Goal: Task Accomplishment & Management: Use online tool/utility

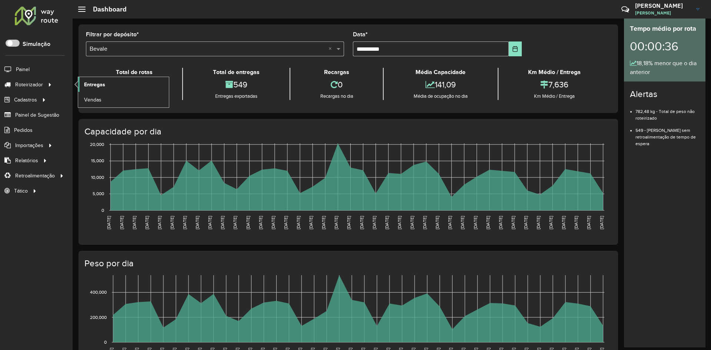
click at [107, 86] on link "Entregas" at bounding box center [123, 84] width 91 height 15
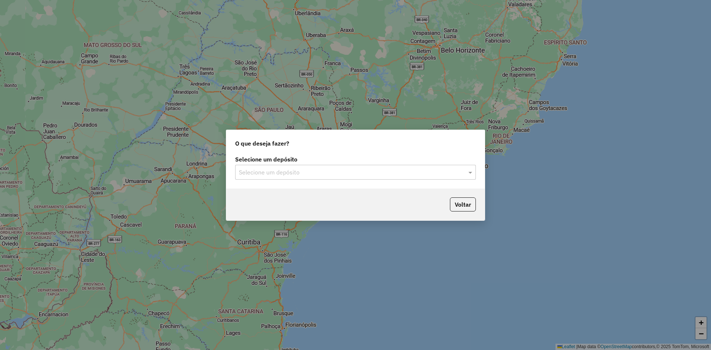
click at [324, 174] on input "text" at bounding box center [348, 172] width 218 height 9
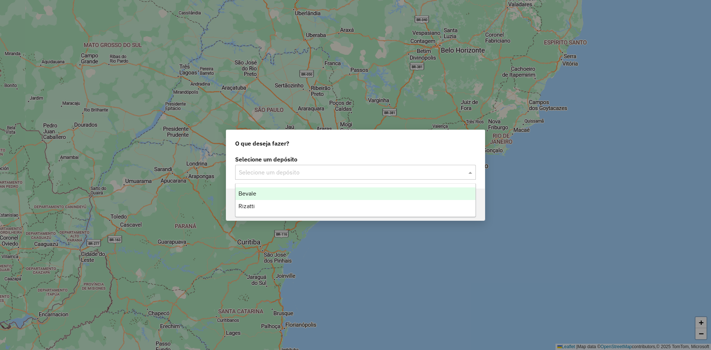
click at [310, 198] on div "Bevale" at bounding box center [355, 193] width 240 height 13
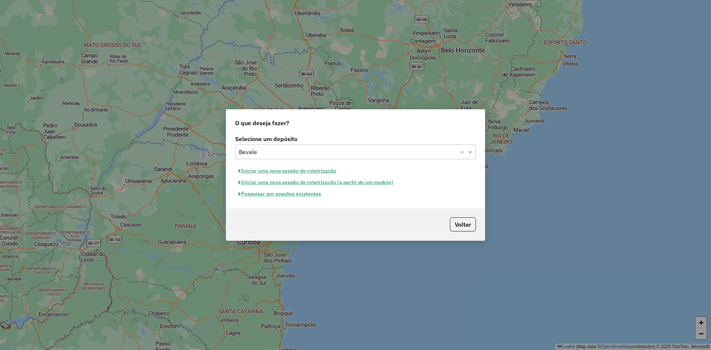
click at [326, 171] on button "Iniciar uma nova sessão de roteirização" at bounding box center [287, 170] width 104 height 11
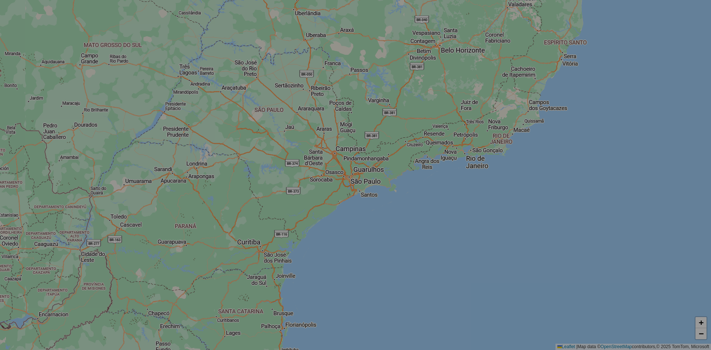
select select "*"
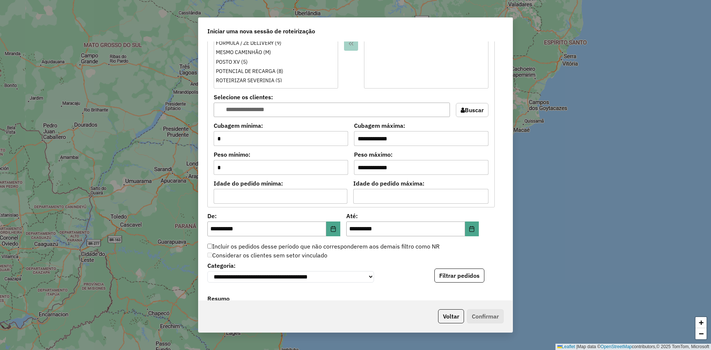
scroll to position [555, 0]
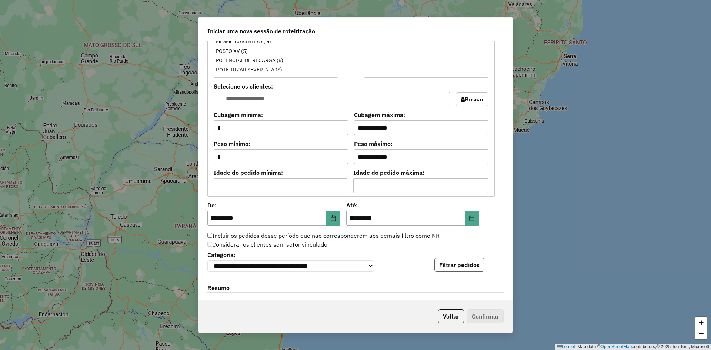
click at [460, 265] on button "Filtrar pedidos" at bounding box center [459, 265] width 50 height 14
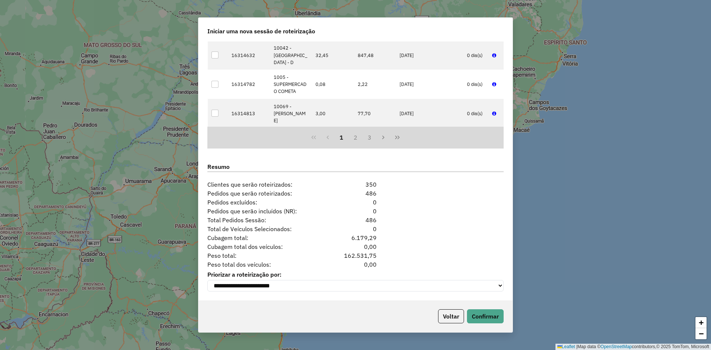
scroll to position [833, 0]
click at [496, 317] on button "Confirmar" at bounding box center [485, 316] width 37 height 14
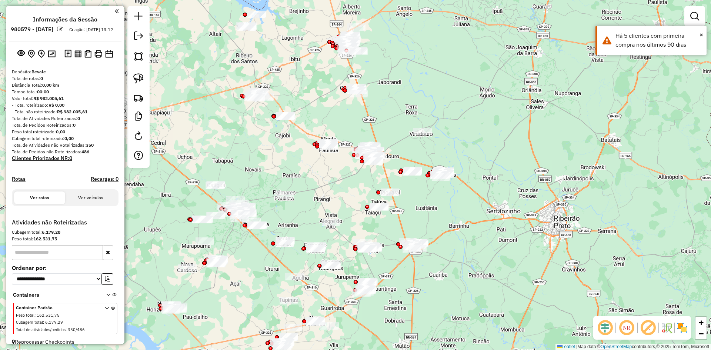
drag, startPoint x: 428, startPoint y: 258, endPoint x: 452, endPoint y: 238, distance: 31.6
click at [452, 238] on div "Janela de atendimento Grade de atendimento Capacidade Transportadoras Veículos …" at bounding box center [355, 175] width 711 height 350
click at [605, 329] on em at bounding box center [605, 328] width 18 height 18
click at [681, 329] on img at bounding box center [682, 328] width 12 height 12
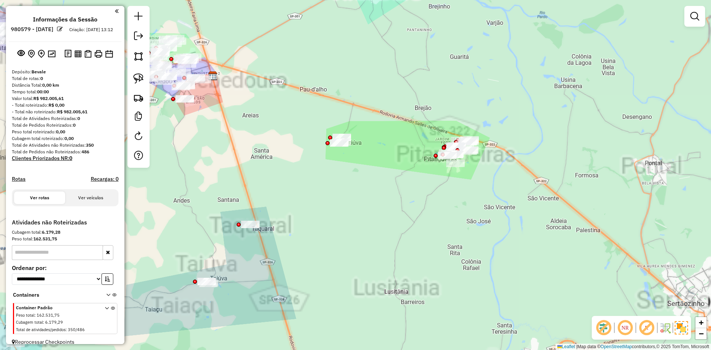
drag, startPoint x: 434, startPoint y: 180, endPoint x: 389, endPoint y: 197, distance: 48.0
click at [384, 198] on div "Janela de atendimento Grade de atendimento Capacidade Transportadoras Veículos …" at bounding box center [355, 175] width 711 height 350
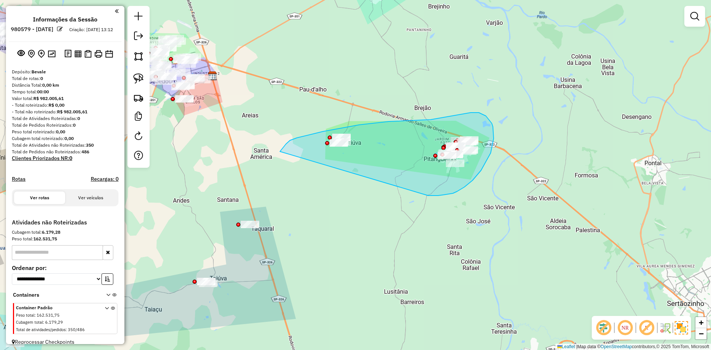
drag, startPoint x: 493, startPoint y: 138, endPoint x: 274, endPoint y: 157, distance: 219.9
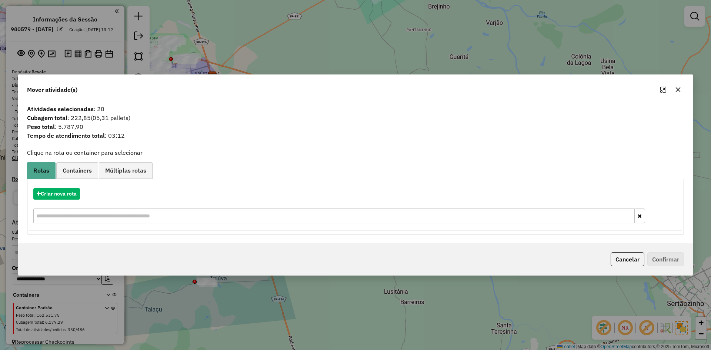
click at [68, 187] on div "Criar nova rota" at bounding box center [355, 206] width 653 height 48
click at [79, 191] on button "Criar nova rota" at bounding box center [56, 193] width 47 height 11
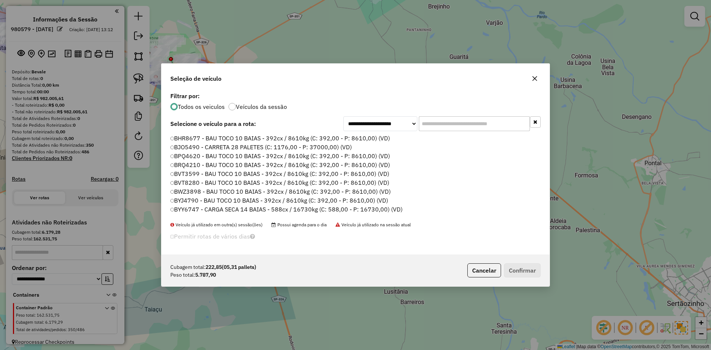
scroll to position [4, 2]
click at [441, 128] on input "text" at bounding box center [474, 123] width 111 height 15
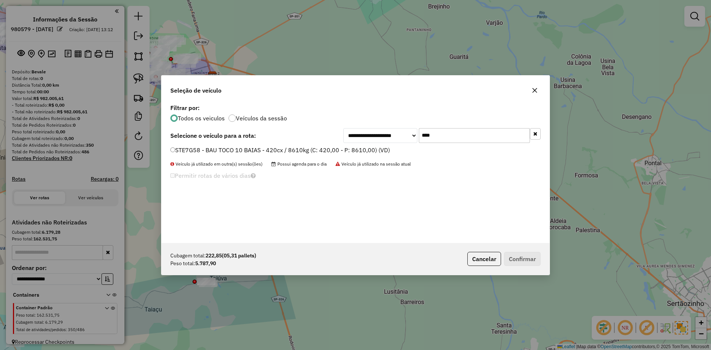
type input "****"
click at [383, 146] on label "STE7G58 - BAU TOCO 10 BAIAS - 420cx / 8610kg (C: 420,00 - P: 8610,00) (VD)" at bounding box center [280, 149] width 220 height 9
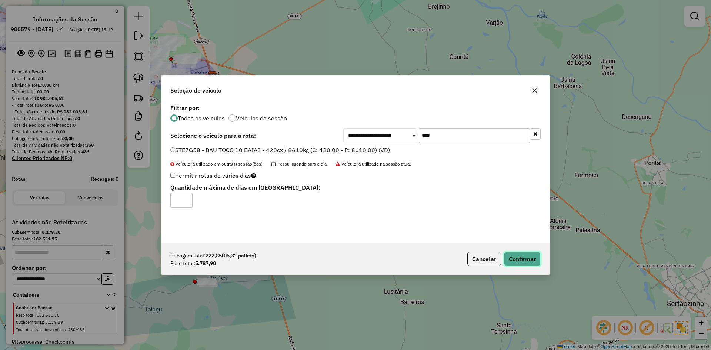
click at [512, 256] on button "Confirmar" at bounding box center [522, 259] width 37 height 14
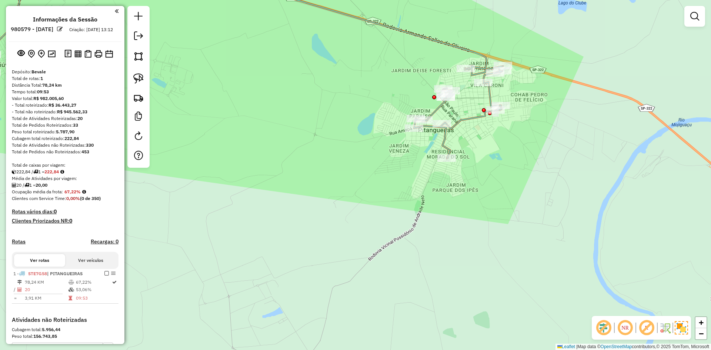
select select "**********"
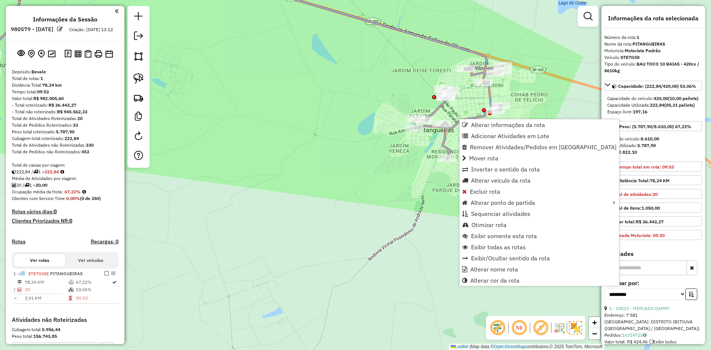
scroll to position [112, 0]
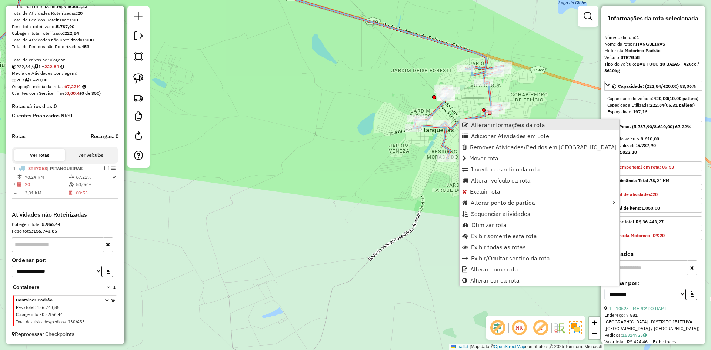
click at [472, 126] on span "Alterar informações da rota" at bounding box center [508, 125] width 74 height 6
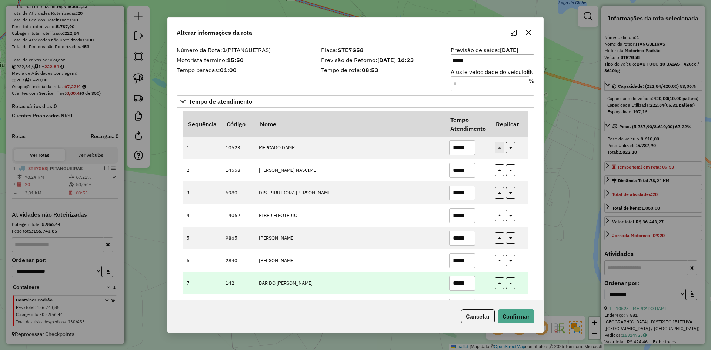
click at [469, 288] on input "*****" at bounding box center [462, 283] width 26 height 15
type input "*****"
click at [499, 285] on icon "button" at bounding box center [499, 284] width 3 height 5
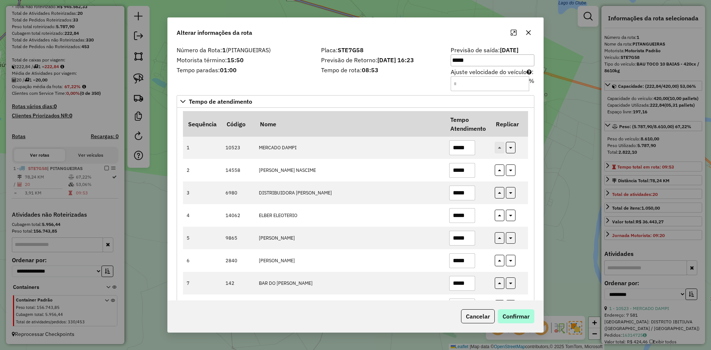
type input "*****"
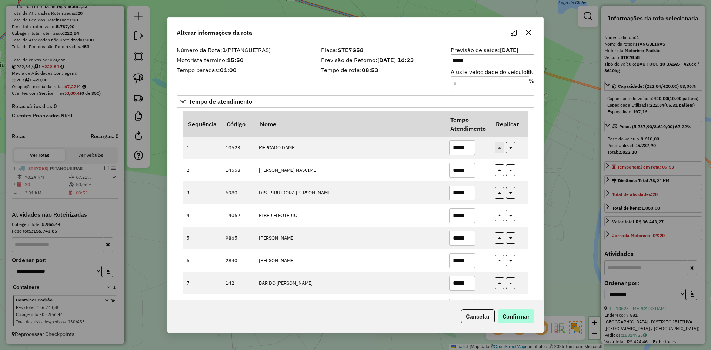
type input "*****"
click at [506, 321] on button "Confirmar" at bounding box center [516, 316] width 37 height 14
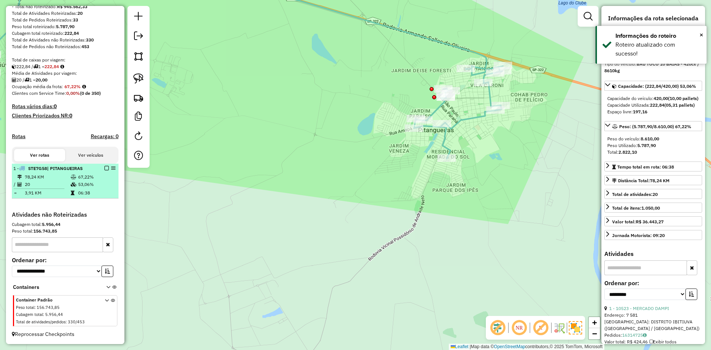
click at [104, 168] on em at bounding box center [106, 168] width 4 height 4
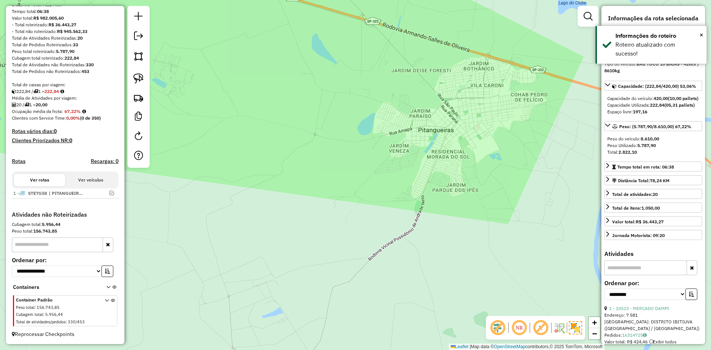
scroll to position [87, 0]
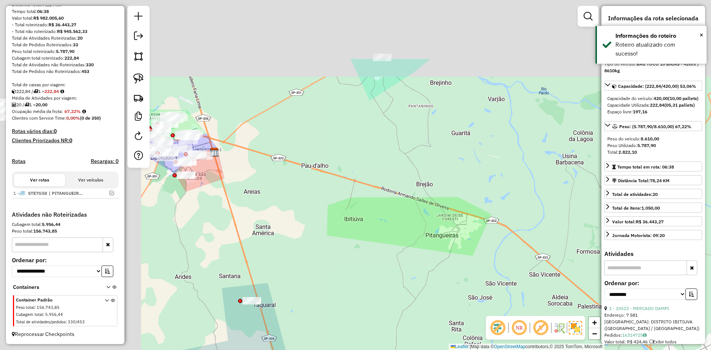
drag, startPoint x: 231, startPoint y: 131, endPoint x: 462, endPoint y: 234, distance: 252.7
click at [461, 235] on div "Janela de atendimento Grade de atendimento Capacidade Transportadoras Veículos …" at bounding box center [355, 175] width 711 height 350
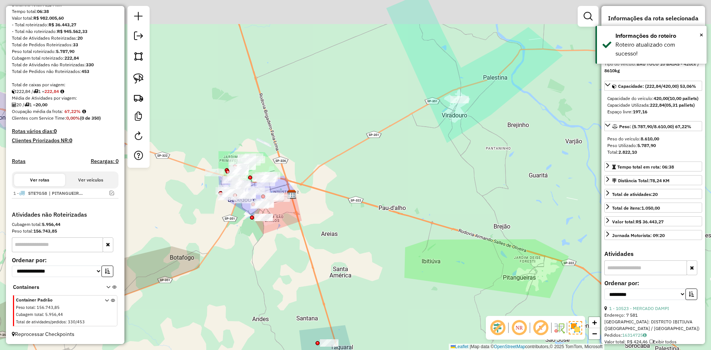
drag, startPoint x: 423, startPoint y: 167, endPoint x: 399, endPoint y: 284, distance: 118.6
click at [394, 284] on div "Janela de atendimento Grade de atendimento Capacidade Transportadoras Veículos …" at bounding box center [355, 175] width 711 height 350
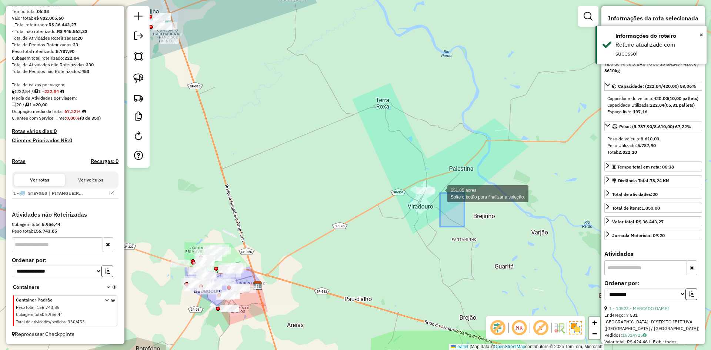
drag, startPoint x: 440, startPoint y: 193, endPoint x: 399, endPoint y: 164, distance: 49.9
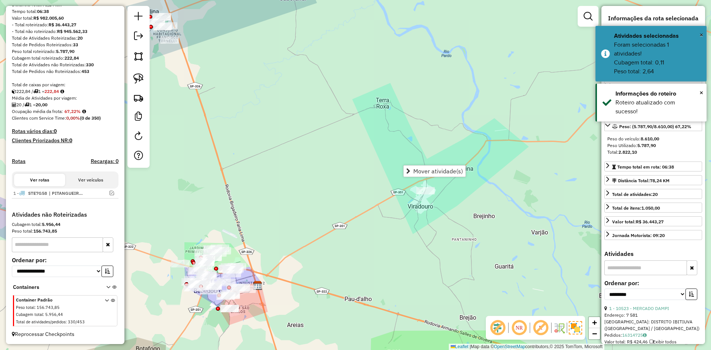
drag, startPoint x: 355, startPoint y: 144, endPoint x: 358, endPoint y: 148, distance: 4.3
click at [358, 148] on div "Janela de atendimento Grade de atendimento Capacidade Transportadoras Veículos …" at bounding box center [355, 175] width 711 height 350
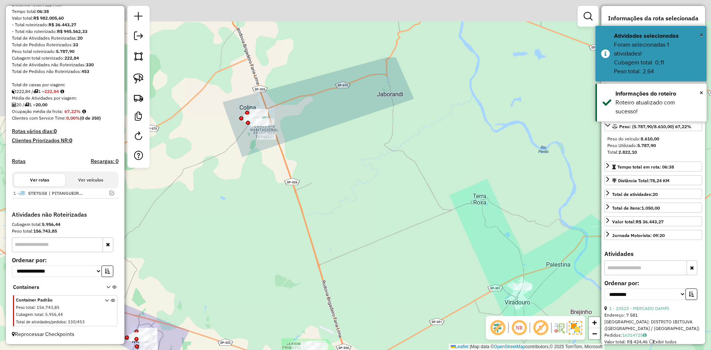
drag, startPoint x: 395, startPoint y: 209, endPoint x: 530, endPoint y: 280, distance: 153.2
click at [531, 280] on div "Janela de atendimento Grade de atendimento Capacidade Transportadoras Veículos …" at bounding box center [355, 175] width 711 height 350
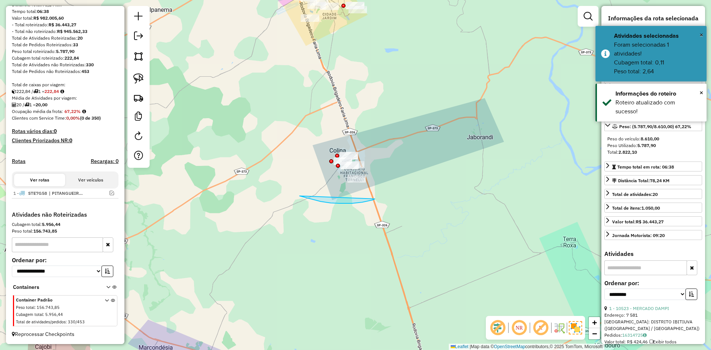
drag, startPoint x: 299, startPoint y: 196, endPoint x: 374, endPoint y: 199, distance: 74.8
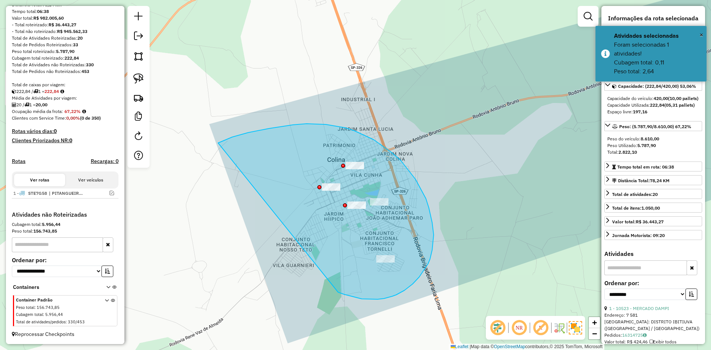
drag, startPoint x: 344, startPoint y: 294, endPoint x: 218, endPoint y: 143, distance: 197.1
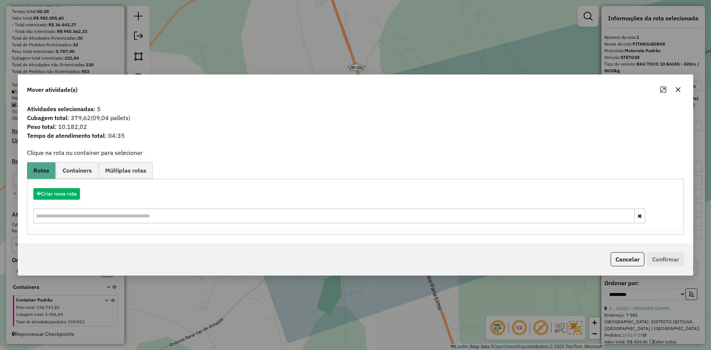
click at [677, 91] on icon "button" at bounding box center [678, 90] width 6 height 6
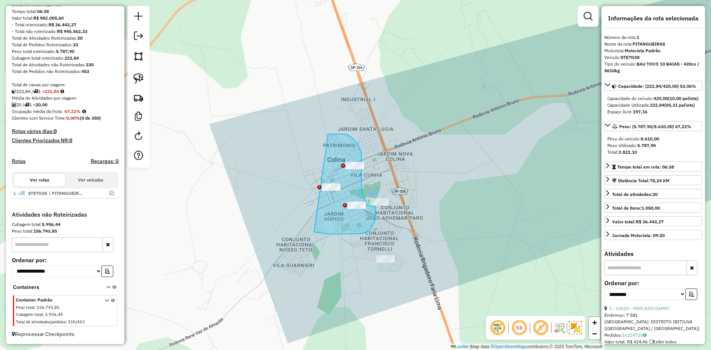
drag, startPoint x: 325, startPoint y: 234, endPoint x: 312, endPoint y: 135, distance: 99.4
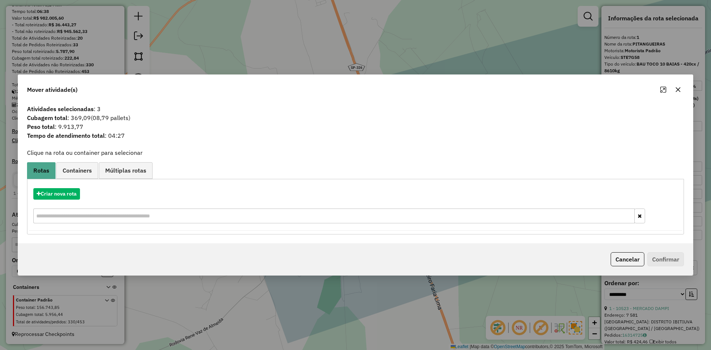
drag, startPoint x: 676, startPoint y: 92, endPoint x: 566, endPoint y: 21, distance: 130.8
click at [676, 91] on icon "button" at bounding box center [678, 90] width 6 height 6
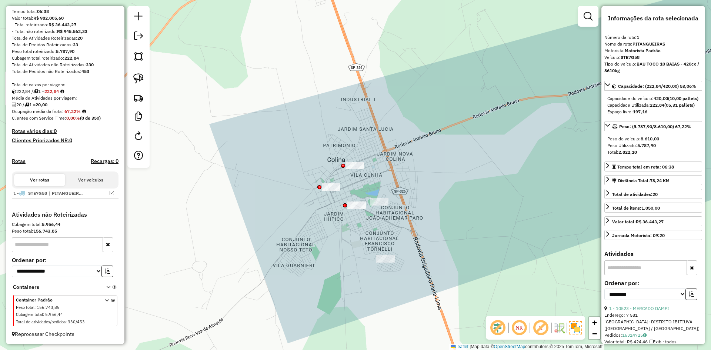
click at [580, 17] on div at bounding box center [587, 16] width 21 height 21
drag, startPoint x: 587, startPoint y: 18, endPoint x: 508, endPoint y: 27, distance: 79.7
click at [587, 18] on em at bounding box center [587, 16] width 9 height 9
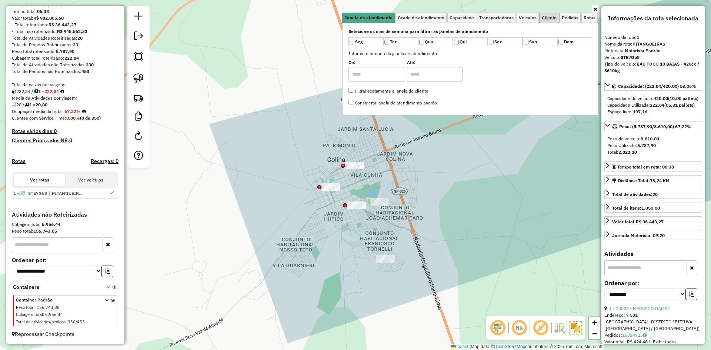
click at [548, 19] on span "Cliente" at bounding box center [549, 18] width 15 height 4
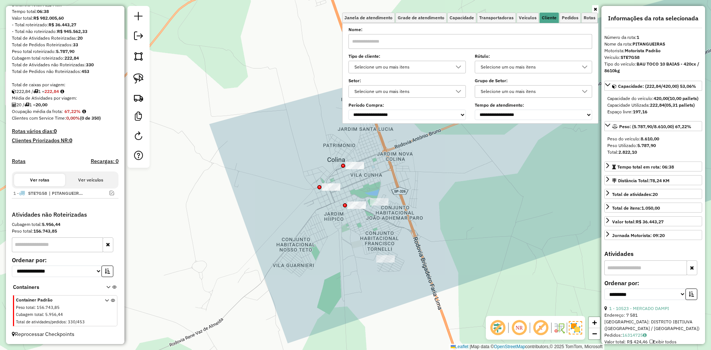
click at [439, 66] on div "Selecione um ou mais itens" at bounding box center [402, 67] width 100 height 12
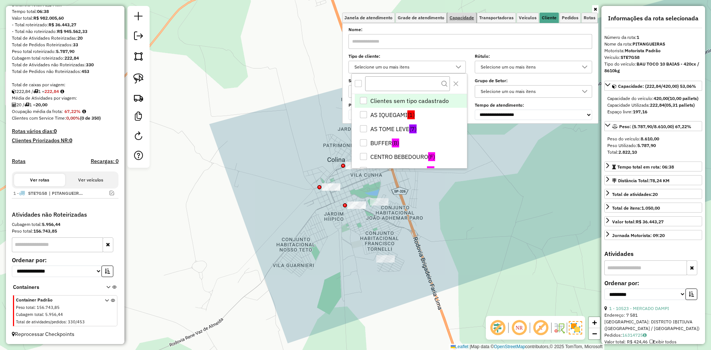
click at [463, 22] on link "Capacidade" at bounding box center [461, 18] width 29 height 10
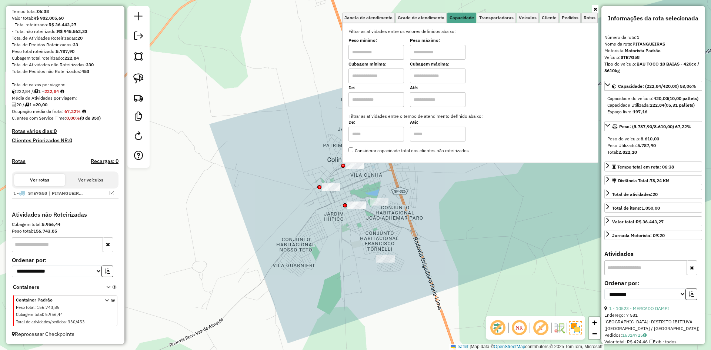
click at [393, 75] on input "text" at bounding box center [376, 75] width 56 height 15
type input "*****"
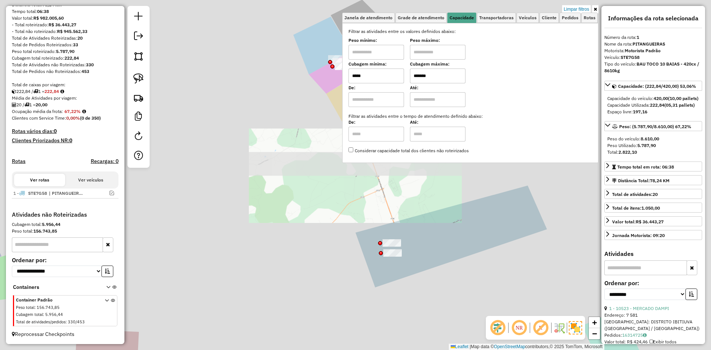
type input "*******"
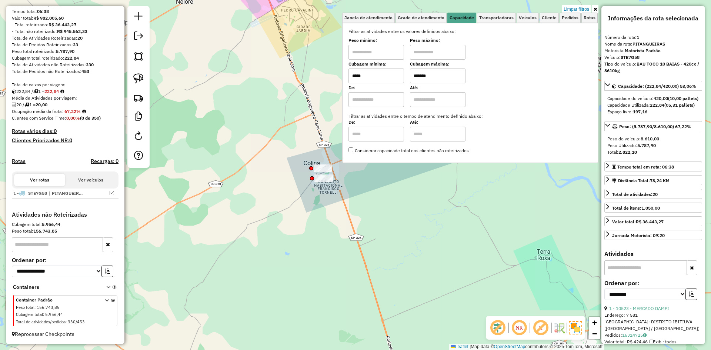
drag, startPoint x: 329, startPoint y: 209, endPoint x: 269, endPoint y: 117, distance: 109.3
click at [269, 117] on div "Limpar filtros Janela de atendimento Grade de atendimento Capacidade Transporta…" at bounding box center [355, 175] width 711 height 350
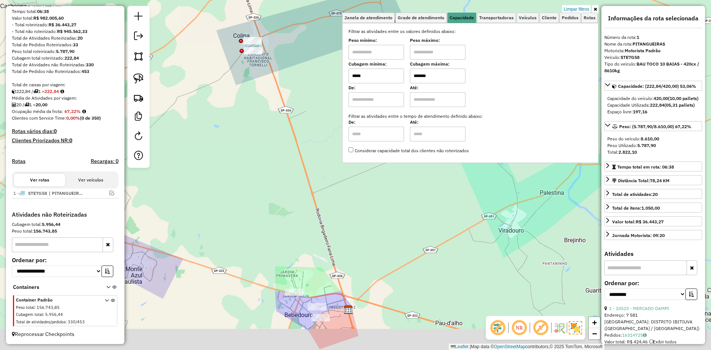
drag, startPoint x: 298, startPoint y: 227, endPoint x: 265, endPoint y: 155, distance: 79.5
click at [265, 155] on div "Limpar filtros Janela de atendimento Grade de atendimento Capacidade Transporta…" at bounding box center [355, 175] width 711 height 350
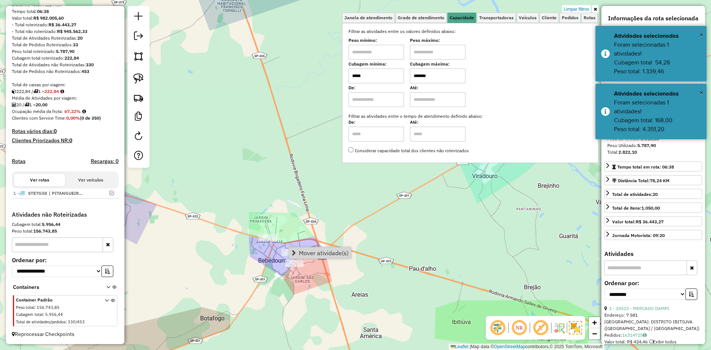
click at [306, 252] on span "Mover atividade(s)" at bounding box center [324, 253] width 50 height 6
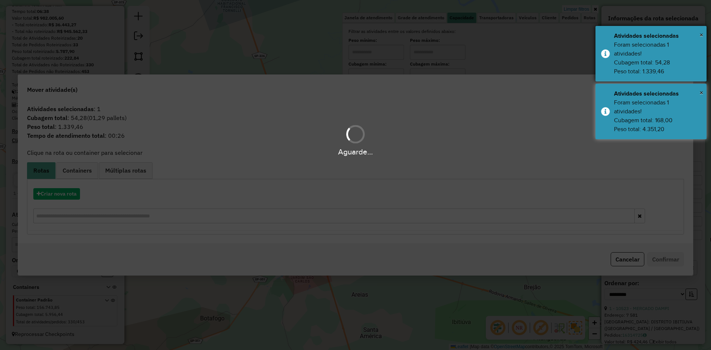
drag, startPoint x: 707, startPoint y: 88, endPoint x: 670, endPoint y: 61, distance: 45.0
click at [707, 87] on hb-app "Aguarde... Pop-up bloqueado! Seu navegador bloqueou automáticamente a abertura …" at bounding box center [355, 175] width 711 height 350
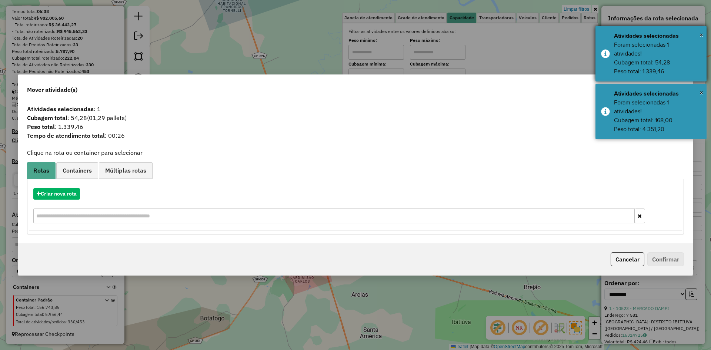
click at [670, 61] on div "Foram selecionadas 1 atividades! Cubagem total: 54,28 Peso total: 1.339,46" at bounding box center [657, 58] width 87 height 36
click at [670, 96] on body "Aguarde... Pop-up bloqueado! Seu navegador bloqueou automáticamente a abertura …" at bounding box center [355, 175] width 711 height 350
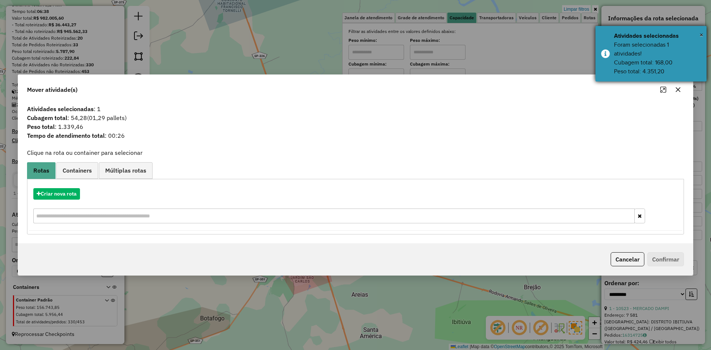
click at [675, 66] on div "Foram selecionadas 1 atividades! Cubagem total: 168,00 Peso total: 4.351,20" at bounding box center [657, 58] width 87 height 36
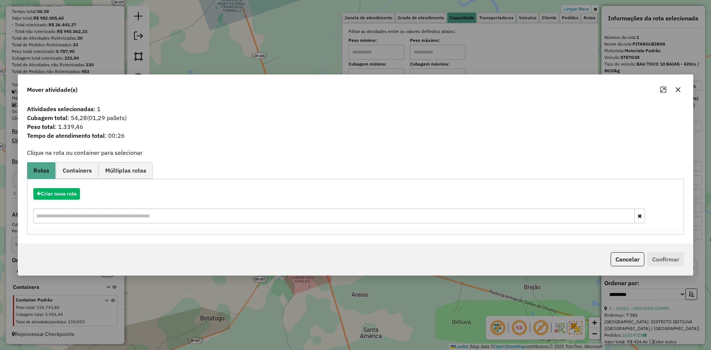
click at [681, 86] on button "button" at bounding box center [678, 90] width 12 height 12
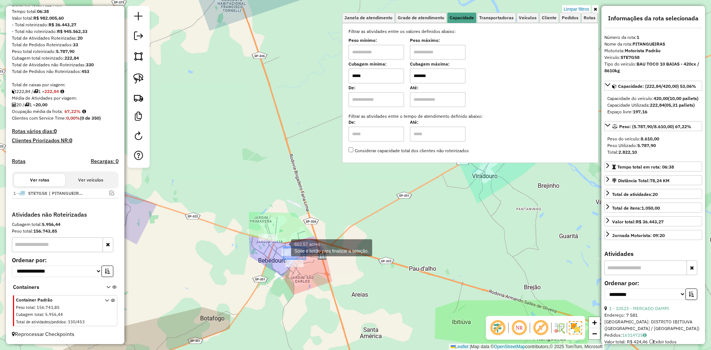
drag, startPoint x: 301, startPoint y: 258, endPoint x: 284, endPoint y: 247, distance: 20.5
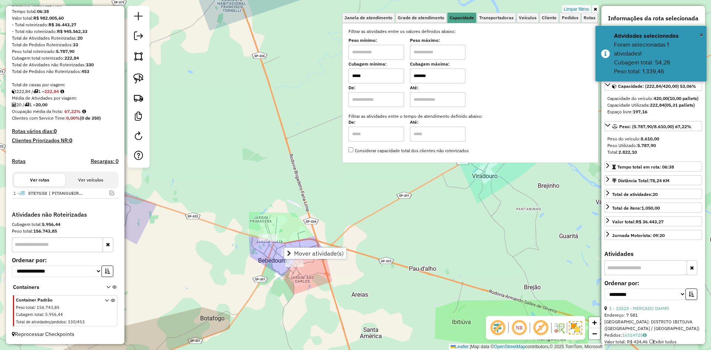
click at [342, 246] on div "Limpar filtros Janela de atendimento Grade de atendimento Capacidade Transporta…" at bounding box center [355, 175] width 711 height 350
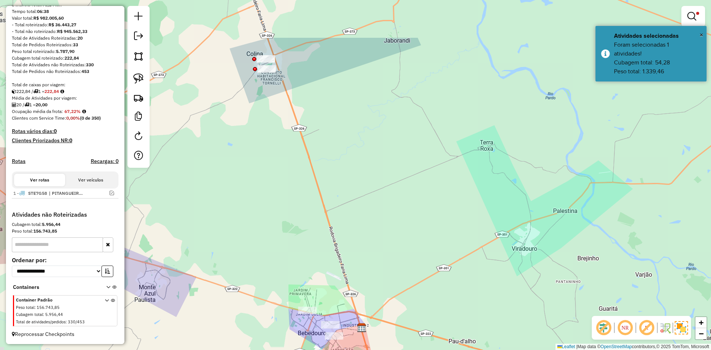
drag, startPoint x: 294, startPoint y: 215, endPoint x: 333, endPoint y: 288, distance: 82.7
click at [333, 288] on div "Limpar filtros Janela de atendimento Grade de atendimento Capacidade Transporta…" at bounding box center [355, 175] width 711 height 350
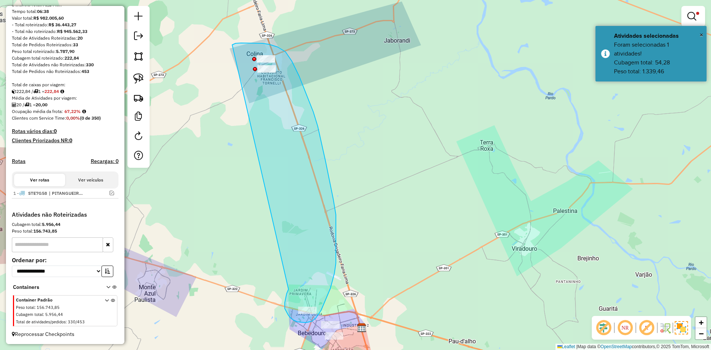
drag, startPoint x: 285, startPoint y: 308, endPoint x: 232, endPoint y: 45, distance: 268.8
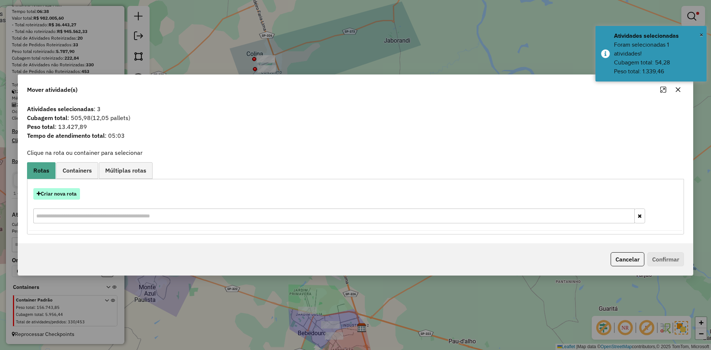
click at [56, 196] on button "Criar nova rota" at bounding box center [56, 193] width 47 height 11
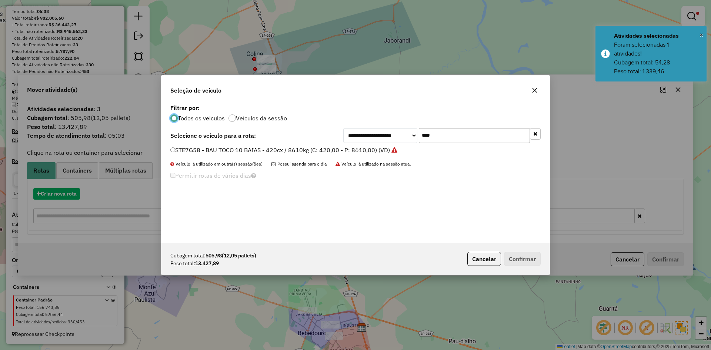
scroll to position [4, 2]
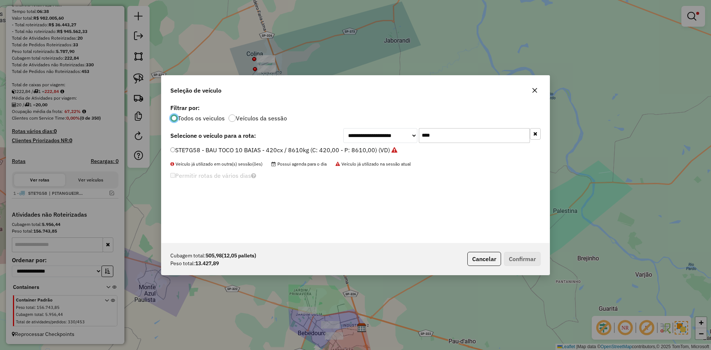
click at [450, 133] on input "****" at bounding box center [474, 135] width 111 height 15
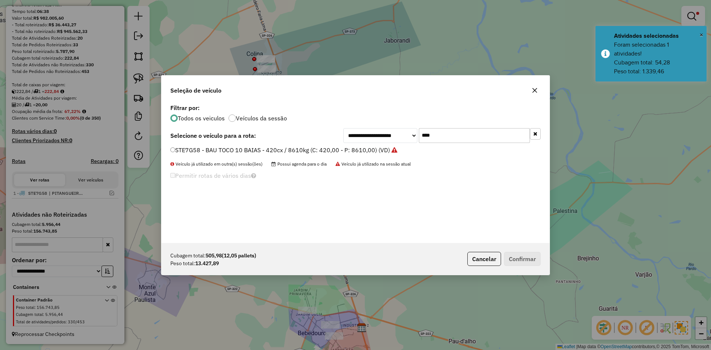
click at [450, 133] on input "****" at bounding box center [474, 135] width 111 height 15
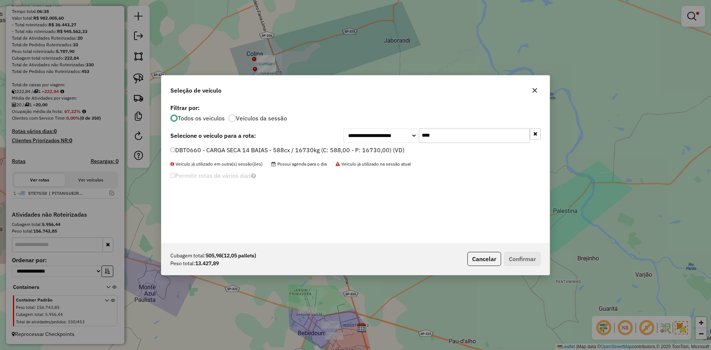
type input "****"
click at [369, 157] on div "DBT0660 - CARGA SECA 14 BAIAS - 588cx / 16730kg (C: 588,00 - P: 16730,00) (VD)" at bounding box center [355, 153] width 379 height 15
click at [378, 149] on label "DBT0660 - CARGA SECA 14 BAIAS - 588cx / 16730kg (C: 588,00 - P: 16730,00) (VD)" at bounding box center [287, 149] width 234 height 9
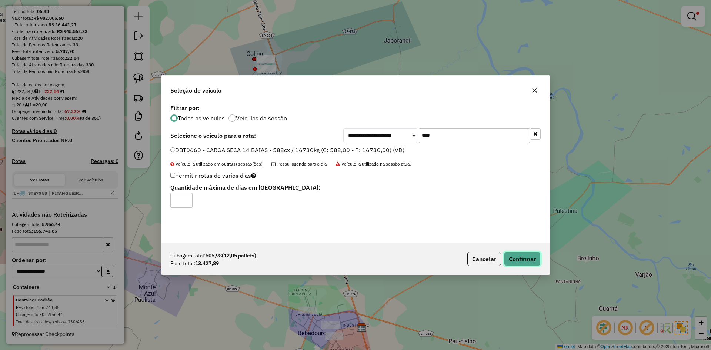
click at [533, 260] on button "Confirmar" at bounding box center [522, 259] width 37 height 14
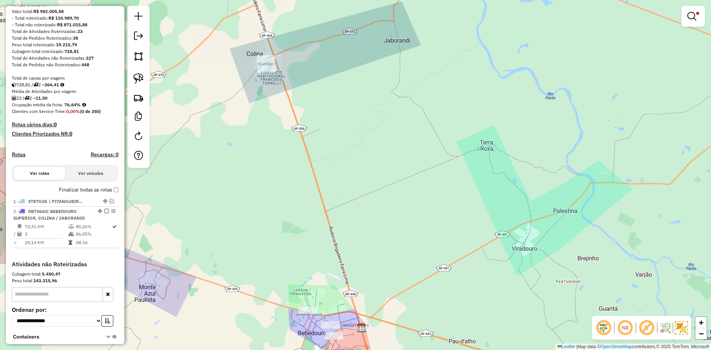
scroll to position [112, 0]
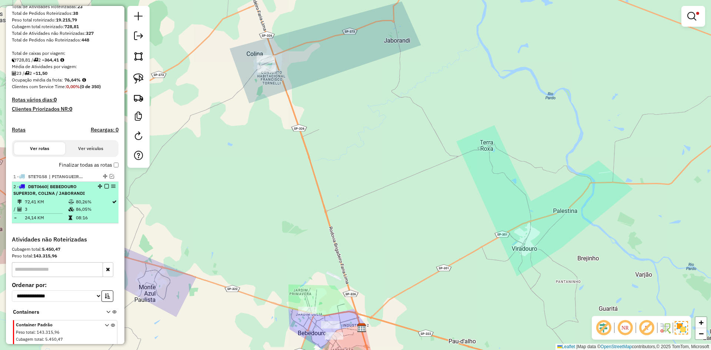
click at [104, 188] on em at bounding box center [106, 186] width 4 height 4
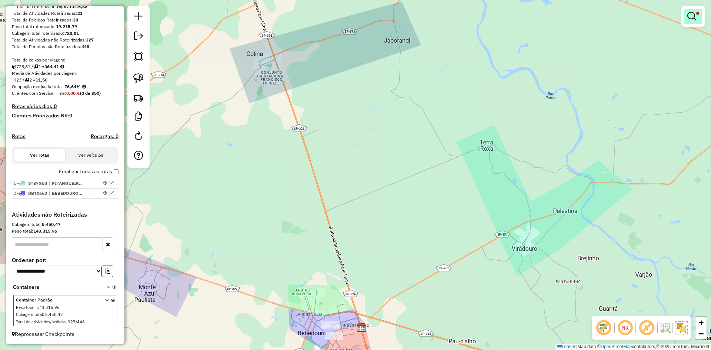
click at [701, 12] on link at bounding box center [693, 16] width 18 height 15
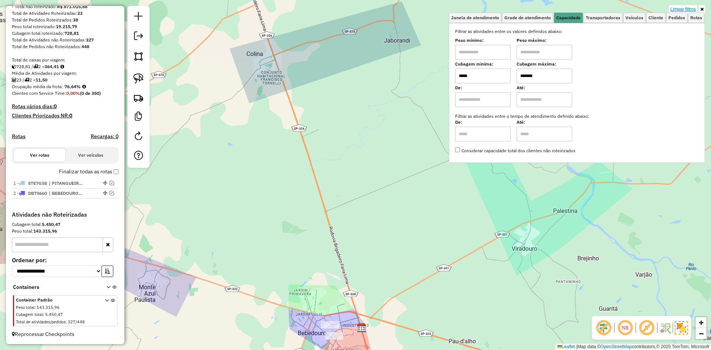
click at [690, 5] on link "Limpar filtros" at bounding box center [683, 9] width 29 height 8
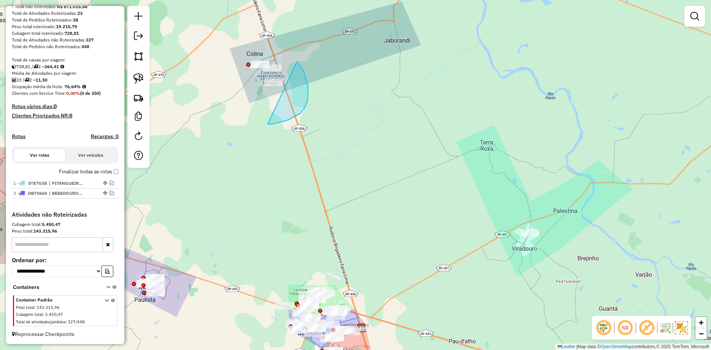
drag, startPoint x: 268, startPoint y: 124, endPoint x: 192, endPoint y: 54, distance: 102.9
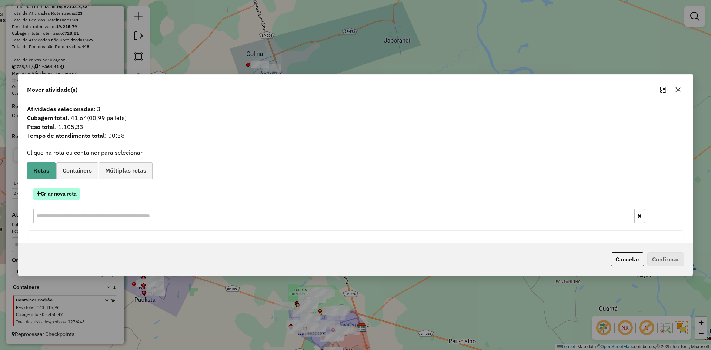
click at [37, 193] on icon "button" at bounding box center [39, 193] width 4 height 5
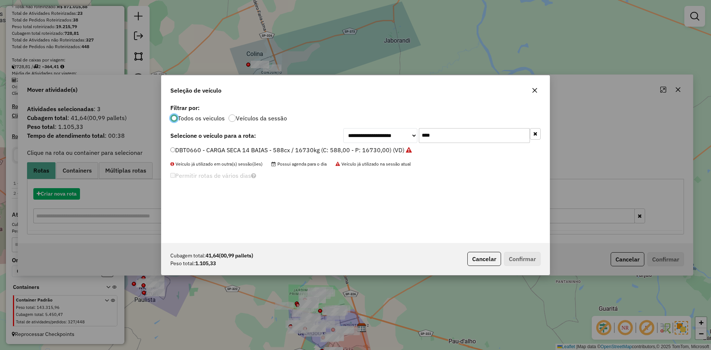
scroll to position [4, 2]
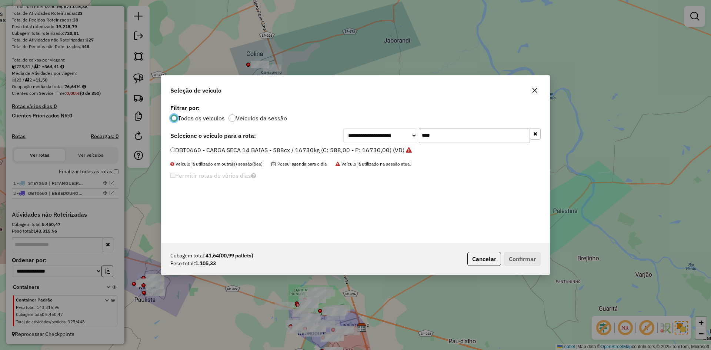
click at [534, 90] on icon "button" at bounding box center [535, 90] width 6 height 6
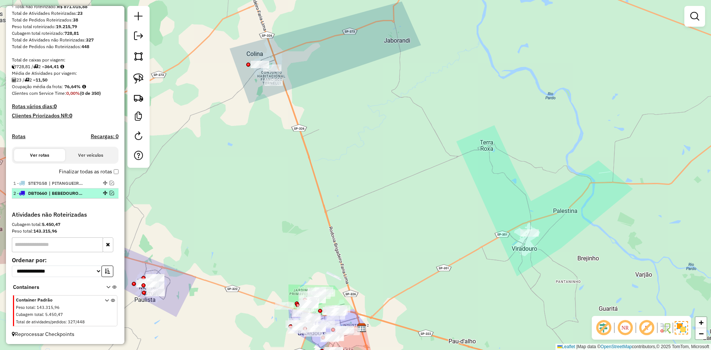
click at [110, 194] on em at bounding box center [112, 193] width 4 height 4
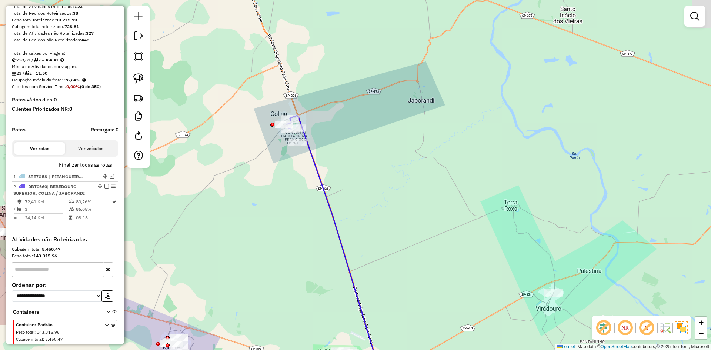
drag, startPoint x: 251, startPoint y: 174, endPoint x: 266, endPoint y: 186, distance: 18.7
click at [259, 201] on div "Janela de atendimento Grade de atendimento Capacidade Transportadoras Veículos …" at bounding box center [355, 175] width 711 height 350
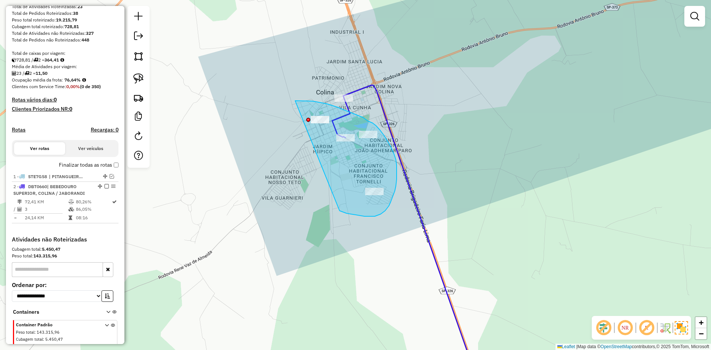
drag, startPoint x: 385, startPoint y: 211, endPoint x: 279, endPoint y: 101, distance: 152.1
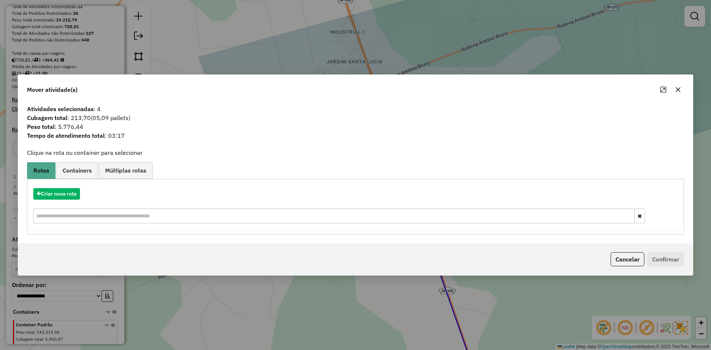
click at [59, 186] on div "Criar nova rota" at bounding box center [355, 206] width 653 height 48
click at [60, 195] on button "Criar nova rota" at bounding box center [56, 193] width 47 height 11
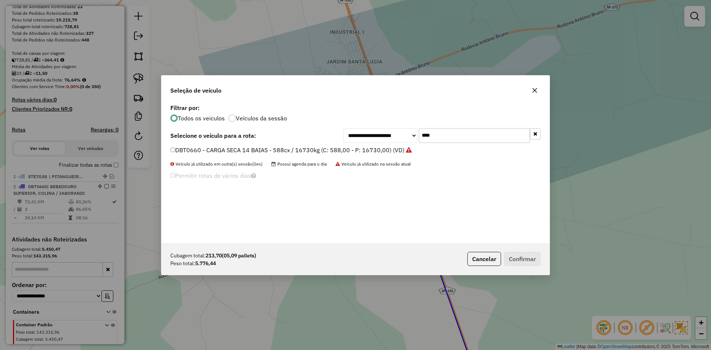
click at [446, 140] on input "****" at bounding box center [474, 135] width 111 height 15
type input "****"
drag, startPoint x: 320, startPoint y: 149, endPoint x: 325, endPoint y: 149, distance: 5.6
click at [320, 149] on label "BRQ4210 - BAU TOCO 10 BAIAS - 392cx / 8610kg (C: 392,00 - P: 8610,00) (VD)" at bounding box center [280, 149] width 221 height 9
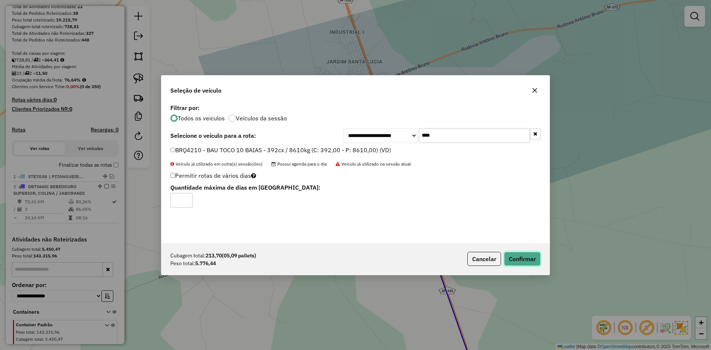
click at [533, 258] on button "Confirmar" at bounding box center [522, 259] width 37 height 14
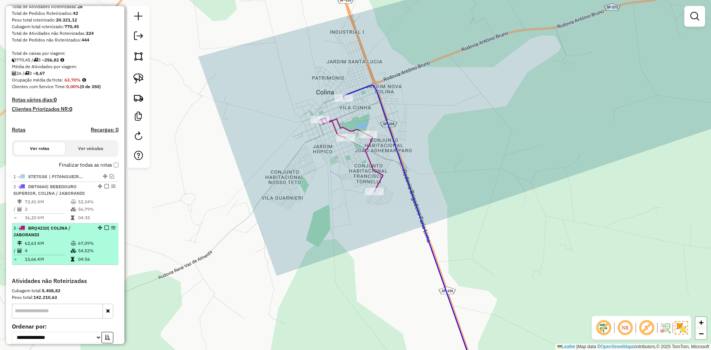
click at [104, 230] on em at bounding box center [106, 227] width 4 height 4
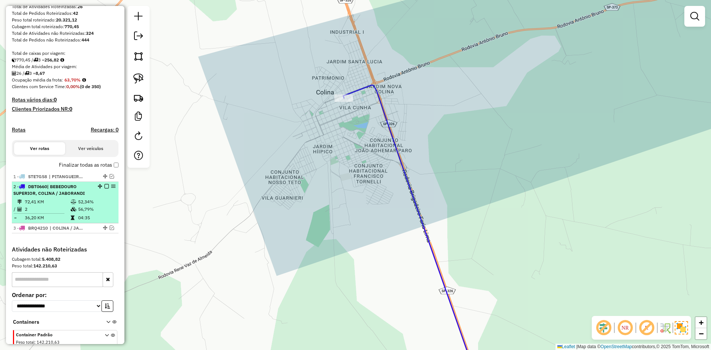
click at [104, 188] on em at bounding box center [106, 186] width 4 height 4
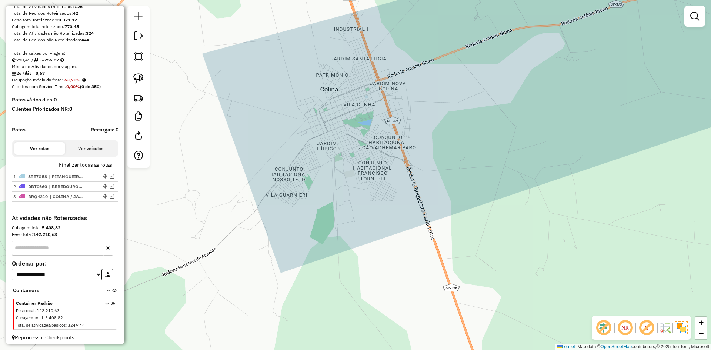
drag, startPoint x: 314, startPoint y: 181, endPoint x: 453, endPoint y: 144, distance: 144.0
click at [449, 145] on div "Janela de atendimento Grade de atendimento Capacidade Transportadoras Veículos …" at bounding box center [355, 175] width 711 height 350
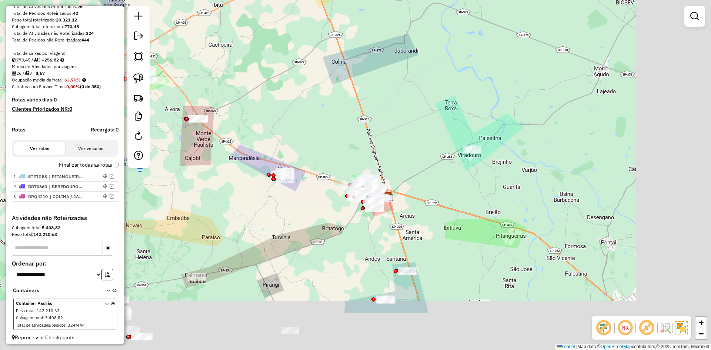
drag, startPoint x: 445, startPoint y: 180, endPoint x: 329, endPoint y: 110, distance: 135.9
click at [329, 110] on div "Janela de atendimento Grade de atendimento Capacidade Transportadoras Veículos …" at bounding box center [355, 175] width 711 height 350
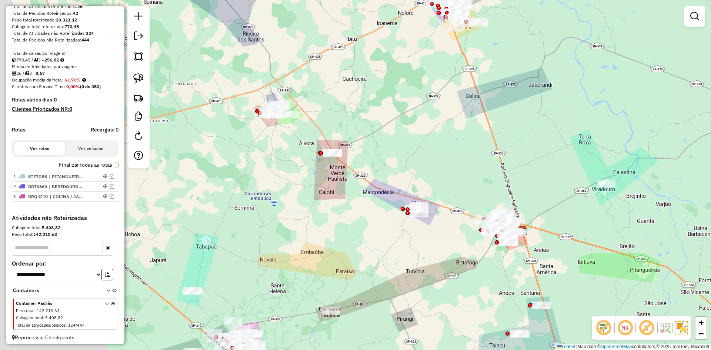
drag, startPoint x: 465, startPoint y: 145, endPoint x: 486, endPoint y: 146, distance: 21.9
click at [486, 146] on div "Janela de atendimento Grade de atendimento Capacidade Transportadoras Veículos …" at bounding box center [355, 175] width 711 height 350
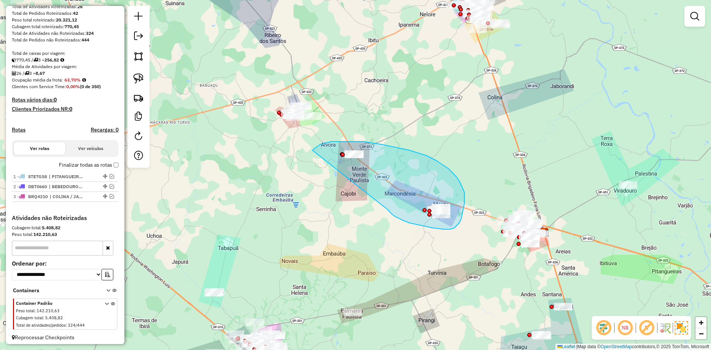
drag, startPoint x: 395, startPoint y: 216, endPoint x: 311, endPoint y: 153, distance: 105.2
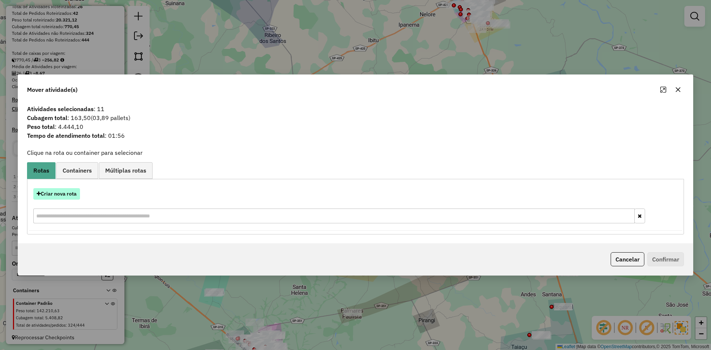
click at [72, 188] on button "Criar nova rota" at bounding box center [56, 193] width 47 height 11
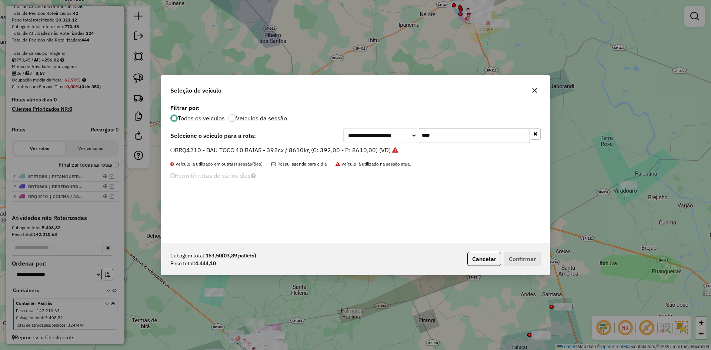
click at [460, 140] on input "****" at bounding box center [474, 135] width 111 height 15
type input "****"
click at [374, 150] on label "GJL6G04 - BAU TOCO 10 BAIAS - 420cx / 8610kg (C: 420,00 - P: 8610,00) (VD)" at bounding box center [280, 149] width 220 height 9
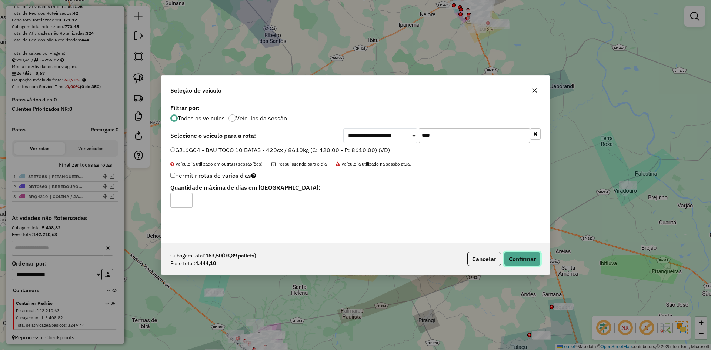
click at [530, 263] on button "Confirmar" at bounding box center [522, 259] width 37 height 14
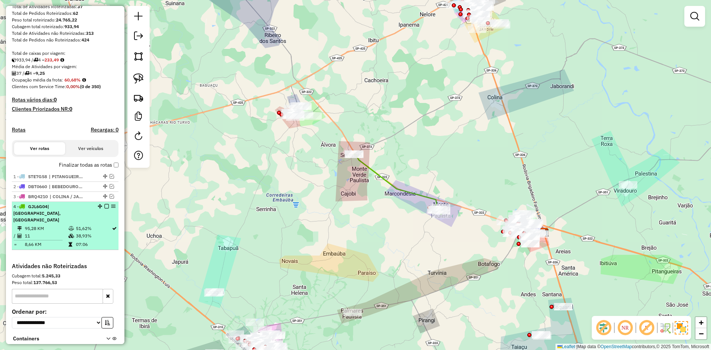
click at [104, 208] on em at bounding box center [106, 206] width 4 height 4
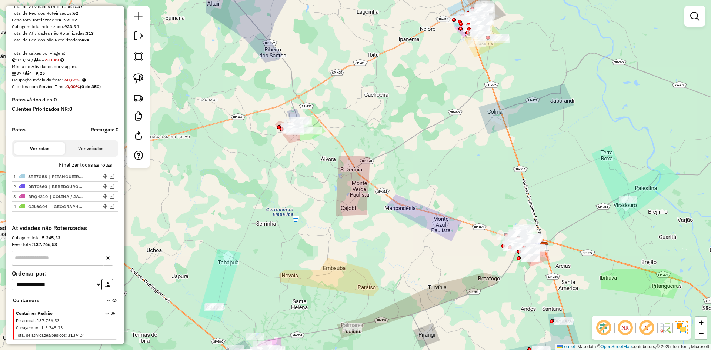
drag, startPoint x: 244, startPoint y: 153, endPoint x: 262, endPoint y: 225, distance: 74.8
click at [248, 230] on div "Janela de atendimento Grade de atendimento Capacidade Transportadoras Veículos …" at bounding box center [355, 175] width 711 height 350
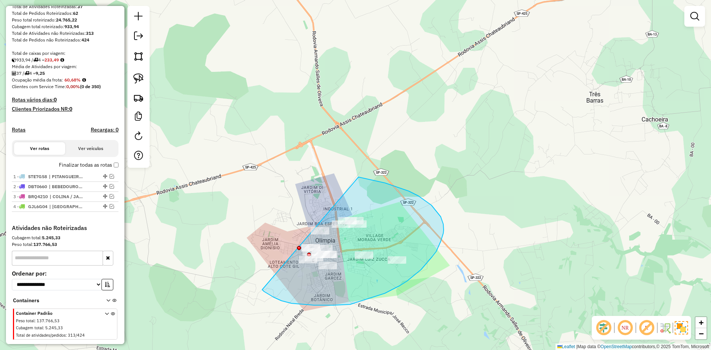
drag, startPoint x: 350, startPoint y: 304, endPoint x: 268, endPoint y: 180, distance: 149.4
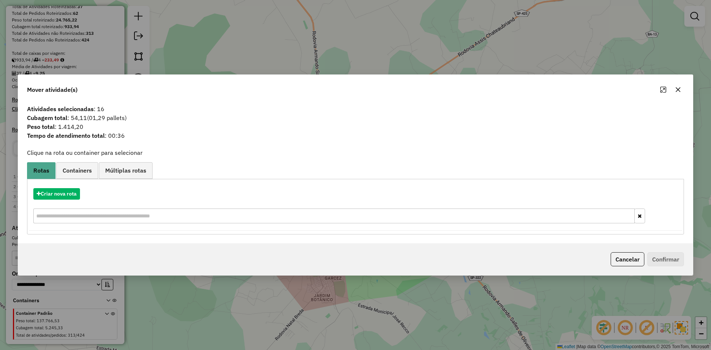
drag, startPoint x: 676, startPoint y: 90, endPoint x: 669, endPoint y: 96, distance: 9.2
click at [674, 92] on button "button" at bounding box center [678, 90] width 12 height 12
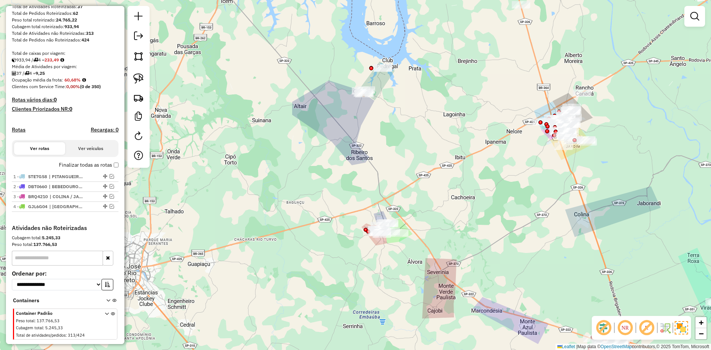
drag, startPoint x: 409, startPoint y: 165, endPoint x: 409, endPoint y: 198, distance: 32.9
click at [409, 198] on div "Janela de atendimento Grade de atendimento Capacidade Transportadoras Veículos …" at bounding box center [355, 175] width 711 height 350
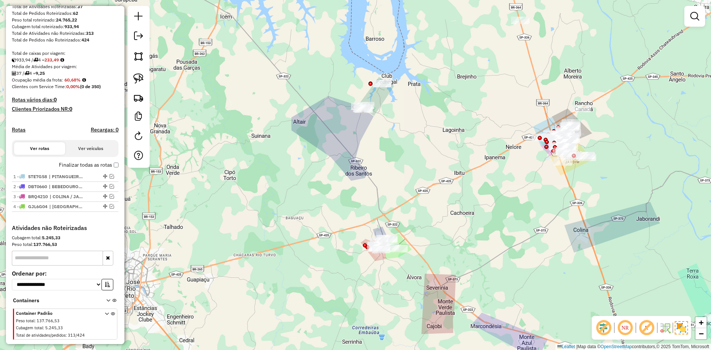
drag, startPoint x: 353, startPoint y: 249, endPoint x: 398, endPoint y: 231, distance: 48.4
click at [421, 236] on div "Janela de atendimento Grade de atendimento Capacidade Transportadoras Veículos …" at bounding box center [355, 175] width 711 height 350
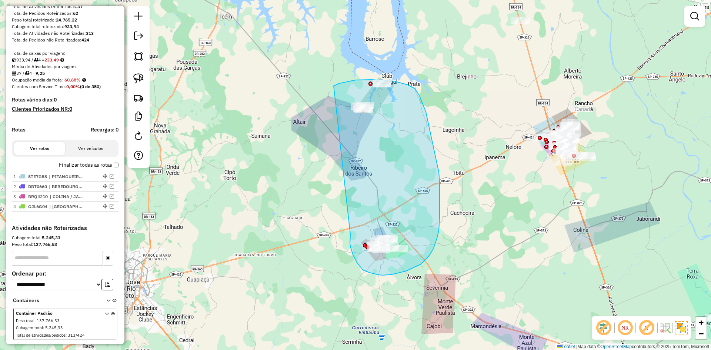
drag, startPoint x: 383, startPoint y: 275, endPoint x: 330, endPoint y: 87, distance: 195.0
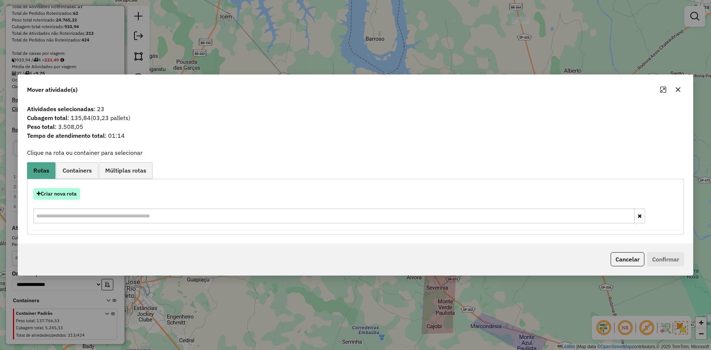
click at [61, 196] on button "Criar nova rota" at bounding box center [56, 193] width 47 height 11
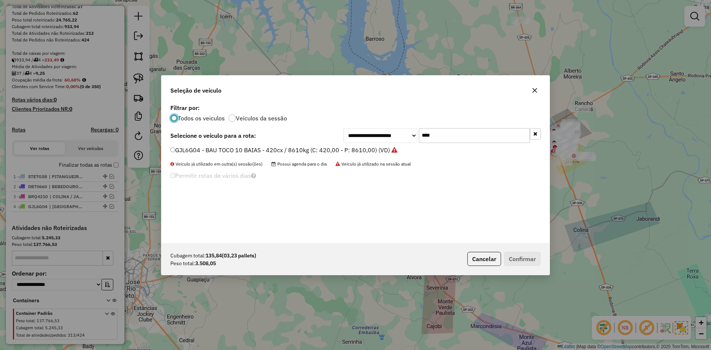
click at [470, 137] on input "****" at bounding box center [474, 135] width 111 height 15
type input "****"
click at [366, 150] on label "SWU9I38 - BAU TOCO 10 BAIAS - 420cx / 8610kg (C: 420,00 - P: 8610,00) (VD)" at bounding box center [280, 149] width 220 height 9
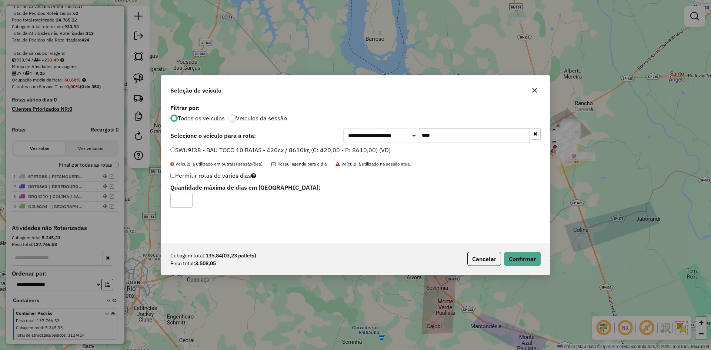
click at [525, 251] on div "Cubagem total: 135,84 (03,23 pallets) Peso total: 3.508,05 Cancelar Confirmar" at bounding box center [355, 259] width 388 height 32
click at [525, 255] on button "Confirmar" at bounding box center [522, 259] width 37 height 14
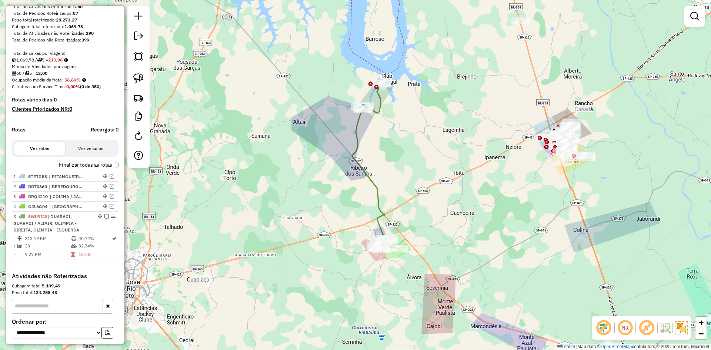
click at [376, 199] on icon at bounding box center [375, 167] width 46 height 166
select select "**********"
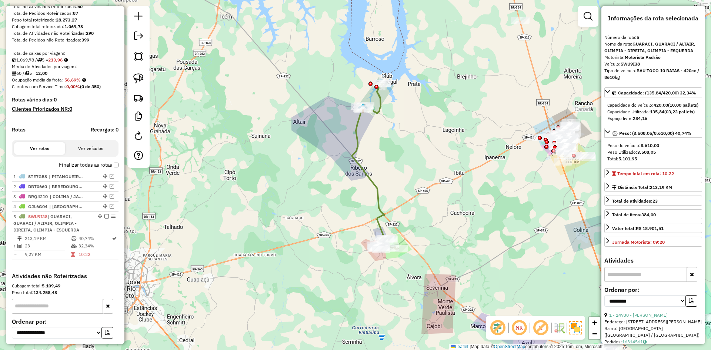
scroll to position [180, 0]
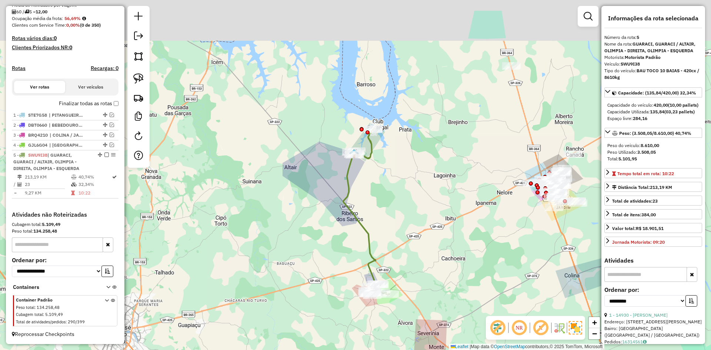
drag, startPoint x: 390, startPoint y: 123, endPoint x: 380, endPoint y: 173, distance: 50.2
click at [380, 173] on div "Janela de atendimento Grade de atendimento Capacidade Transportadoras Veículos …" at bounding box center [355, 175] width 711 height 350
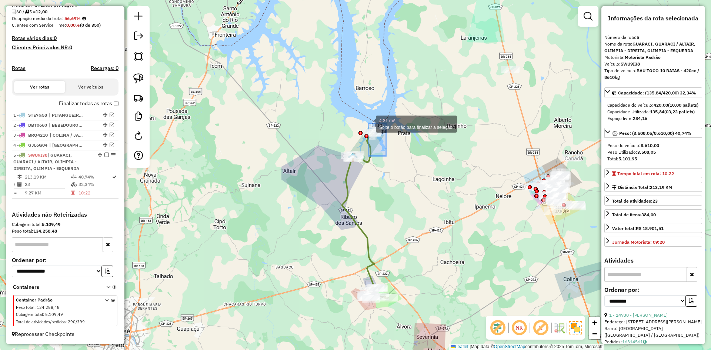
drag, startPoint x: 368, startPoint y: 123, endPoint x: 344, endPoint y: 102, distance: 32.8
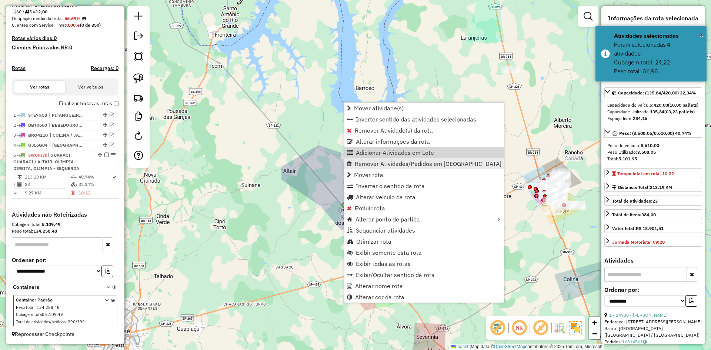
click at [391, 166] on span "Remover Atividades/Pedidos em Lote" at bounding box center [428, 164] width 147 height 6
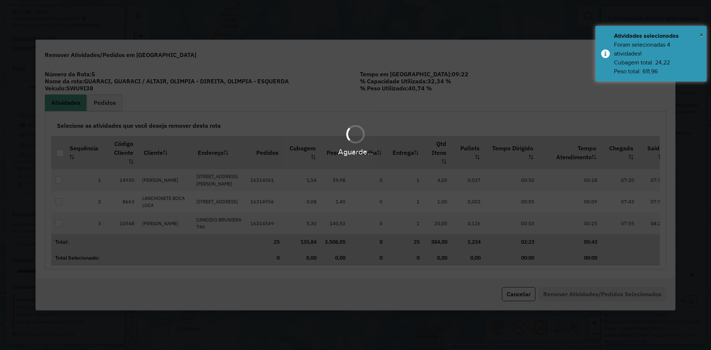
scroll to position [0, 0]
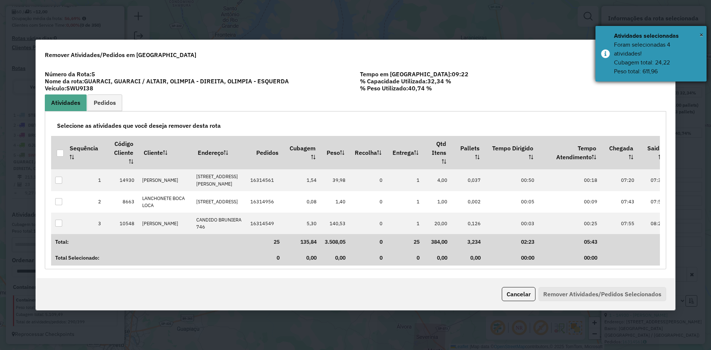
drag, startPoint x: 634, startPoint y: 57, endPoint x: 680, endPoint y: 64, distance: 45.7
click at [636, 57] on div "Foram selecionadas 4 atividades! Cubagem total: 24,22 Peso total: 611,96" at bounding box center [657, 58] width 87 height 36
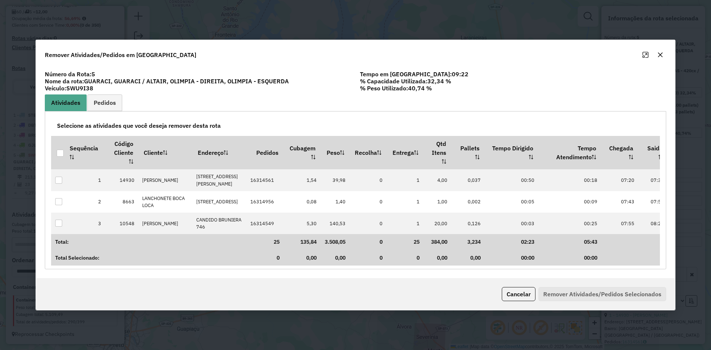
click at [664, 51] on button "button" at bounding box center [660, 55] width 12 height 12
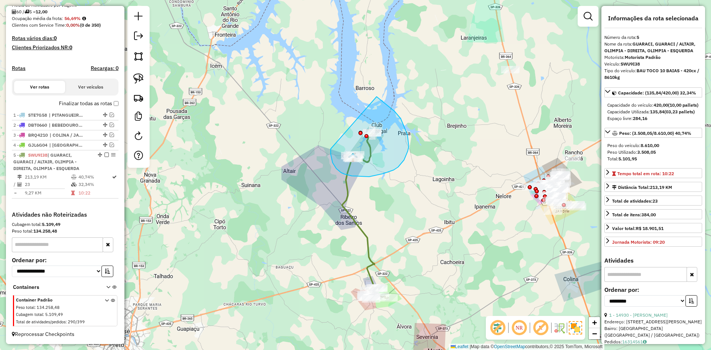
drag, startPoint x: 331, startPoint y: 154, endPoint x: 269, endPoint y: 88, distance: 89.6
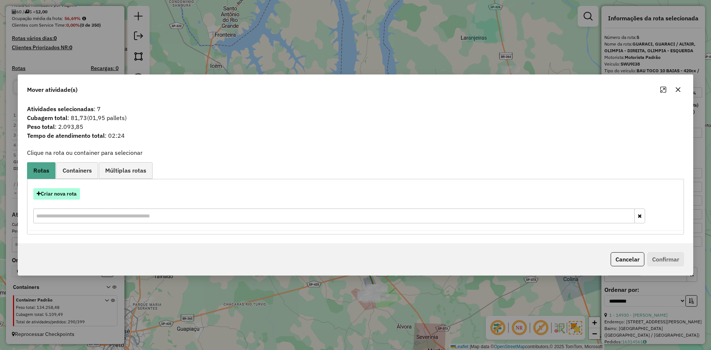
click at [71, 188] on button "Criar nova rota" at bounding box center [56, 193] width 47 height 11
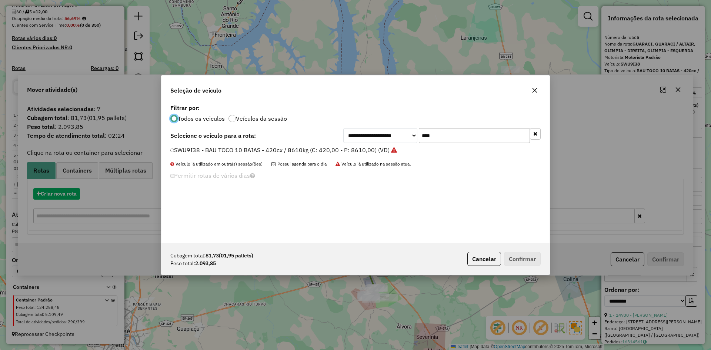
scroll to position [4, 2]
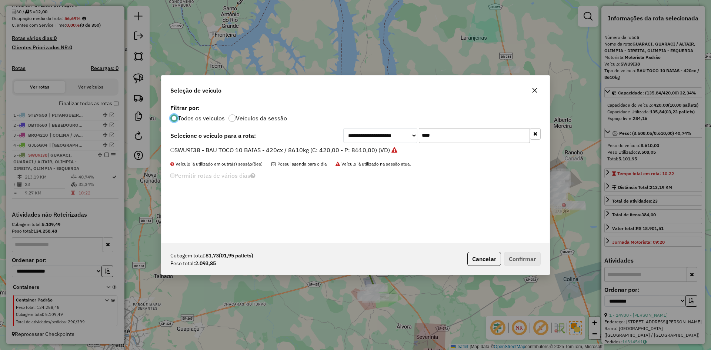
click at [452, 131] on input "****" at bounding box center [474, 135] width 111 height 15
type input "****"
click at [371, 155] on div "DML0580 - BAU TOCO 10 BAIAS - 392cx / 8610kg (C: 392,00 - P: 8610,00) (VD)" at bounding box center [355, 153] width 379 height 15
click at [372, 154] on label "DML0580 - BAU TOCO 10 BAIAS - 392cx / 8610kg (C: 392,00 - P: 8610,00) (VD)" at bounding box center [280, 149] width 221 height 9
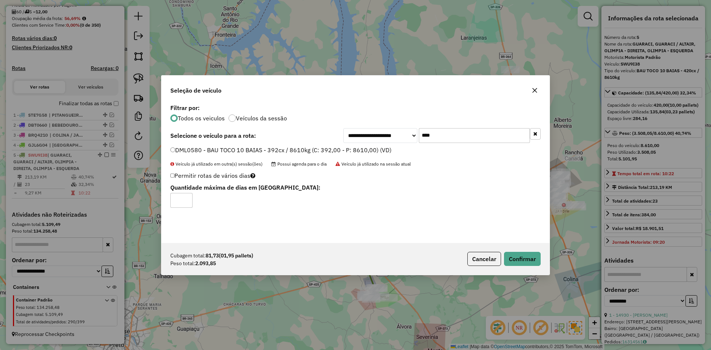
click at [374, 152] on label "DML0580 - BAU TOCO 10 BAIAS - 392cx / 8610kg (C: 392,00 - P: 8610,00) (VD)" at bounding box center [280, 149] width 221 height 9
click at [528, 257] on button "Confirmar" at bounding box center [522, 259] width 37 height 14
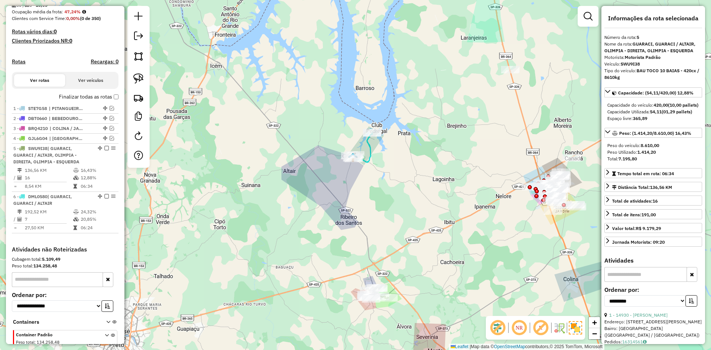
scroll to position [221, 0]
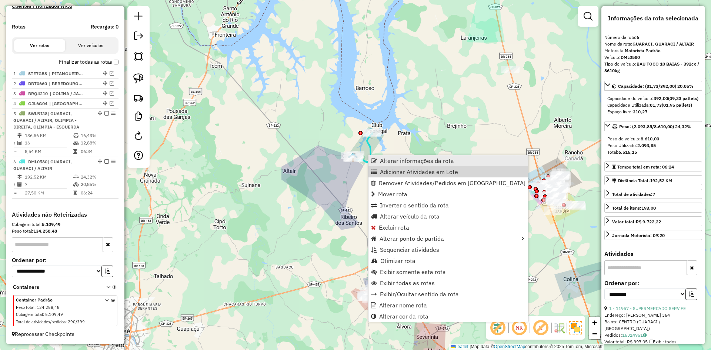
click at [412, 166] on link "Alterar informações da rota" at bounding box center [448, 160] width 160 height 11
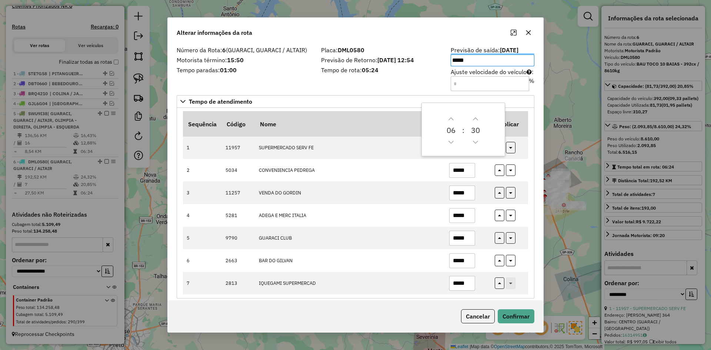
click at [526, 37] on button "button" at bounding box center [528, 33] width 12 height 12
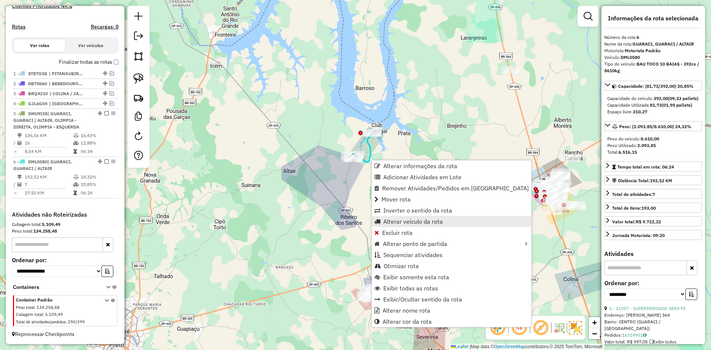
click at [405, 222] on span "Alterar veículo da rota" at bounding box center [413, 221] width 60 height 6
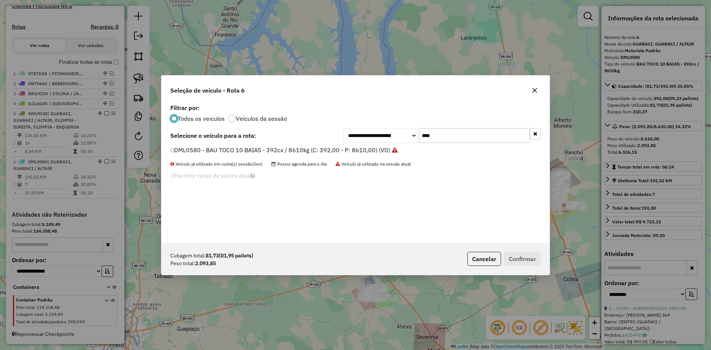
scroll to position [4, 2]
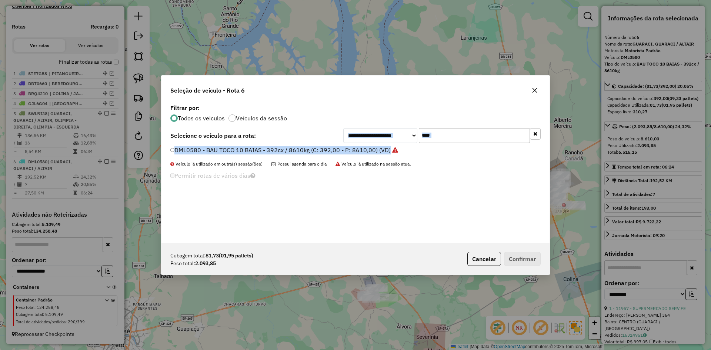
drag, startPoint x: 453, startPoint y: 143, endPoint x: 421, endPoint y: 134, distance: 33.0
click at [410, 137] on div "**********" at bounding box center [355, 172] width 388 height 141
click at [430, 134] on input "****" at bounding box center [474, 135] width 111 height 15
click at [448, 136] on input "****" at bounding box center [474, 135] width 111 height 15
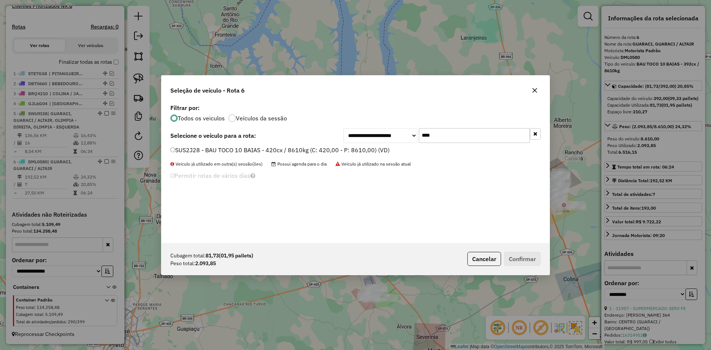
type input "****"
click at [282, 151] on label "SUS2J28 - BAU TOCO 10 BAIAS - 420cx / 8610kg (C: 420,00 - P: 8610,00) (VD)" at bounding box center [279, 149] width 219 height 9
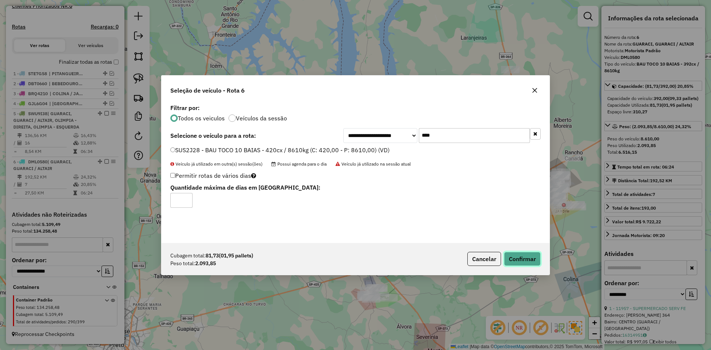
click at [510, 256] on button "Confirmar" at bounding box center [522, 259] width 37 height 14
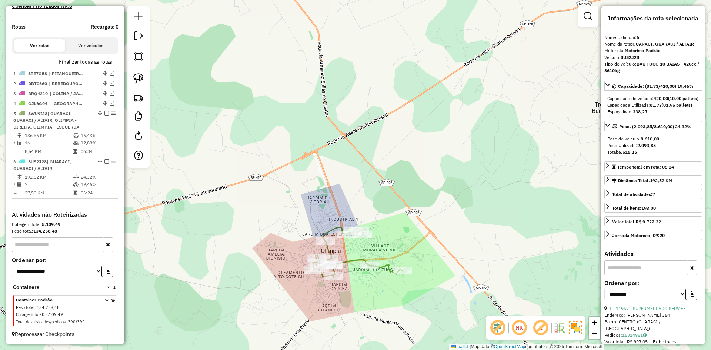
click at [355, 259] on icon at bounding box center [357, 252] width 89 height 50
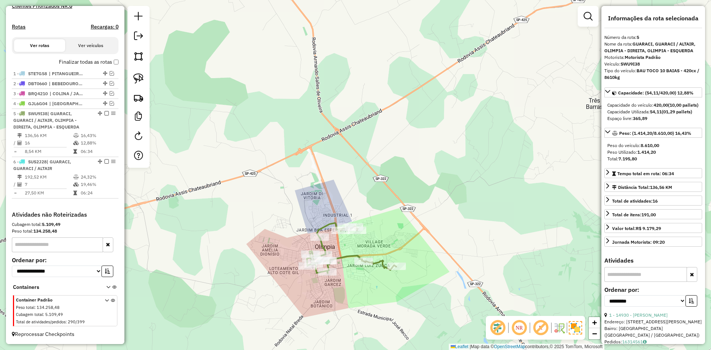
drag, startPoint x: 354, startPoint y: 284, endPoint x: 283, endPoint y: 213, distance: 100.5
click at [281, 213] on div "Janela de atendimento Grade de atendimento Capacidade Transportadoras Veículos …" at bounding box center [355, 175] width 711 height 350
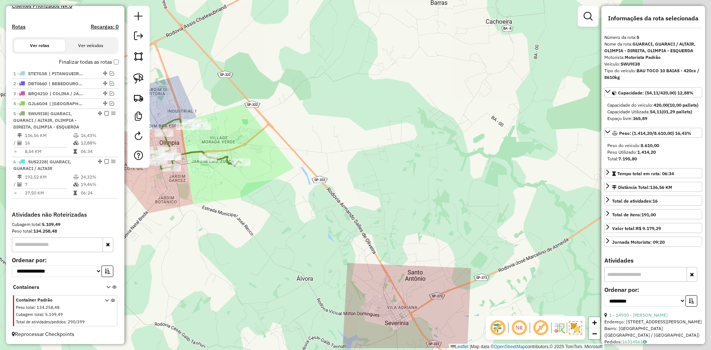
drag, startPoint x: 419, startPoint y: 257, endPoint x: 351, endPoint y: 233, distance: 71.5
click at [317, 217] on div "Janela de atendimento Grade de atendimento Capacidade Transportadoras Veículos …" at bounding box center [355, 175] width 711 height 350
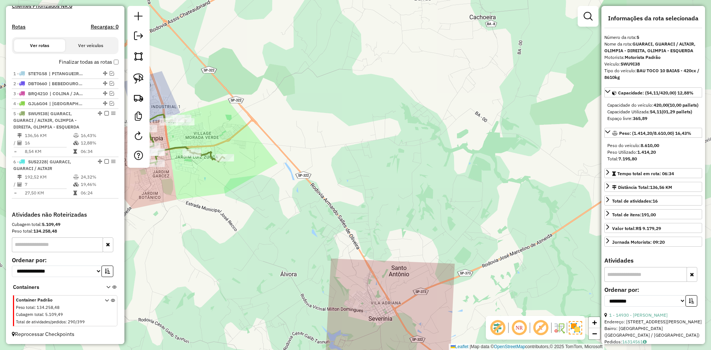
drag, startPoint x: 252, startPoint y: 149, endPoint x: 249, endPoint y: 145, distance: 5.8
click at [249, 145] on div "Janela de atendimento Grade de atendimento Capacidade Transportadoras Veículos …" at bounding box center [355, 175] width 711 height 350
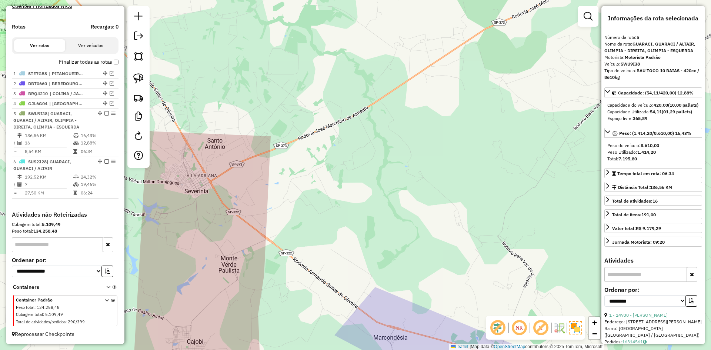
click at [597, 12] on div at bounding box center [587, 16] width 21 height 21
click at [594, 16] on div at bounding box center [587, 16] width 21 height 21
click at [592, 17] on em at bounding box center [587, 16] width 9 height 9
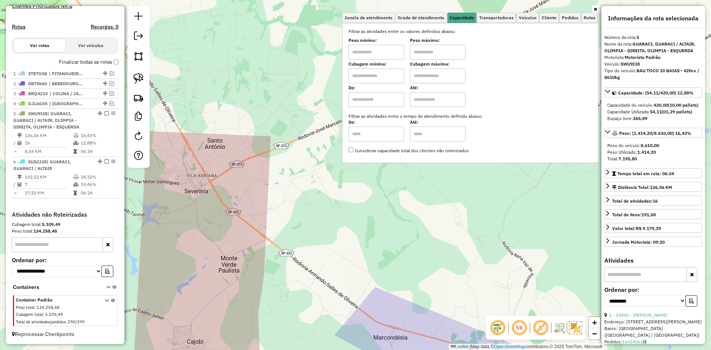
click at [381, 78] on input "text" at bounding box center [376, 75] width 56 height 15
type input "*****"
type input "*******"
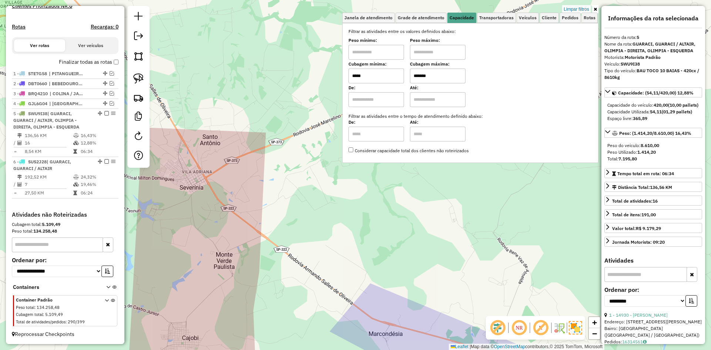
drag, startPoint x: 461, startPoint y: 243, endPoint x: 282, endPoint y: 163, distance: 196.4
click at [284, 164] on div "Limpar filtros Janela de atendimento Grade de atendimento Capacidade Transporta…" at bounding box center [355, 175] width 711 height 350
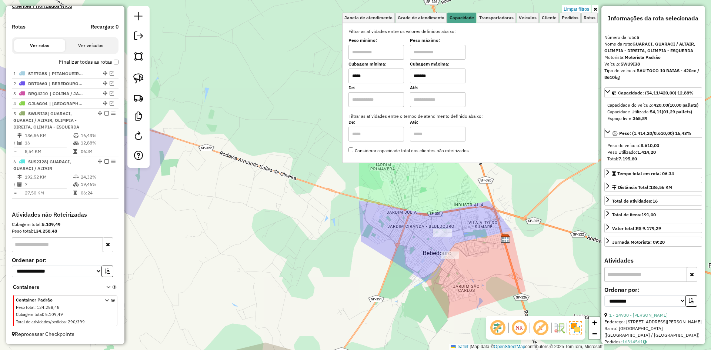
click at [417, 271] on div "Limpar filtros Janela de atendimento Grade de atendimento Capacidade Transporta…" at bounding box center [355, 175] width 711 height 350
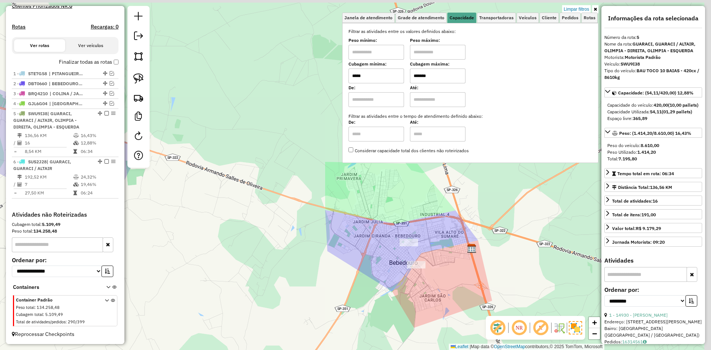
drag, startPoint x: 385, startPoint y: 261, endPoint x: 379, endPoint y: 271, distance: 11.8
click at [373, 267] on div "Limpar filtros Janela de atendimento Grade de atendimento Capacidade Transporta…" at bounding box center [355, 175] width 711 height 350
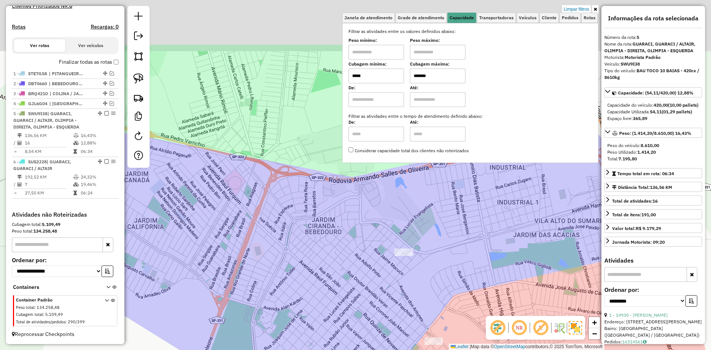
drag, startPoint x: 423, startPoint y: 293, endPoint x: 422, endPoint y: 299, distance: 6.5
click at [422, 299] on div "Limpar filtros Janela de atendimento Grade de atendimento Capacidade Transporta…" at bounding box center [355, 175] width 711 height 350
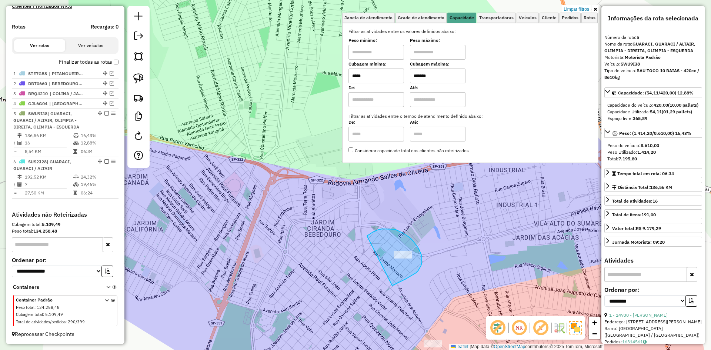
drag, startPoint x: 416, startPoint y: 273, endPoint x: 367, endPoint y: 236, distance: 61.3
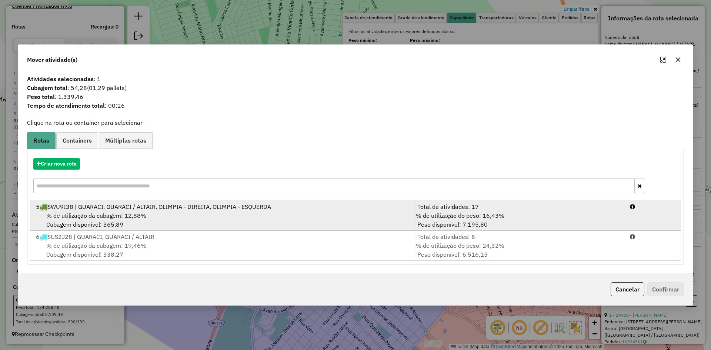
click at [364, 221] on div "% de utilização da cubagem: 12,88% Cubagem disponível: 365,89" at bounding box center [220, 220] width 378 height 18
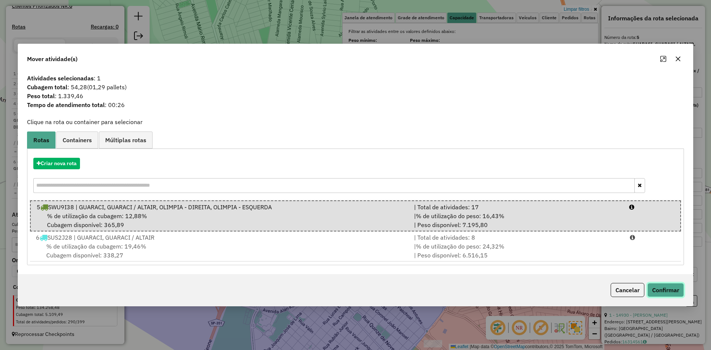
click at [656, 292] on button "Confirmar" at bounding box center [665, 290] width 37 height 14
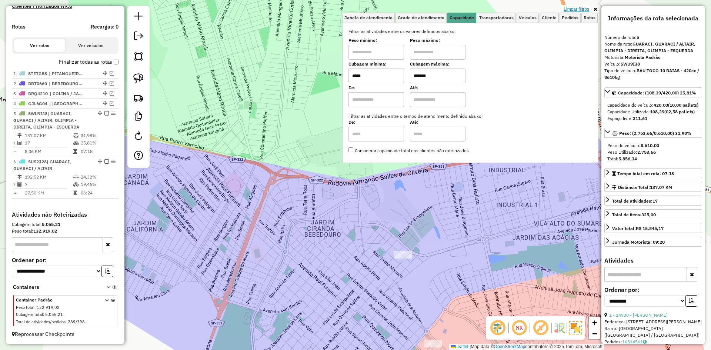
click at [577, 7] on link "Limpar filtros" at bounding box center [576, 9] width 29 height 8
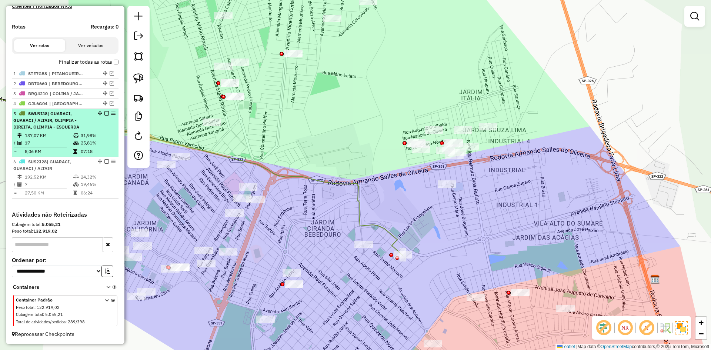
click at [97, 140] on td "25,81%" at bounding box center [97, 142] width 35 height 7
select select "**********"
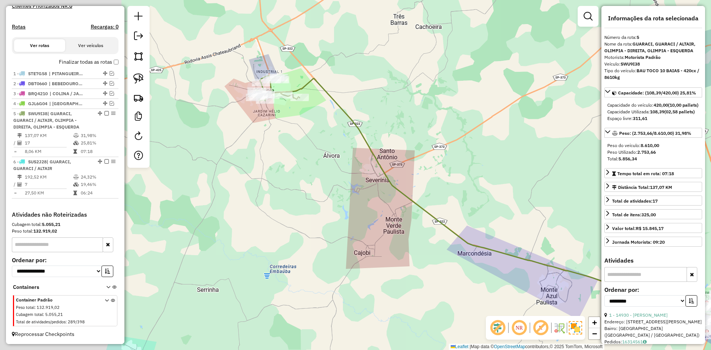
drag, startPoint x: 284, startPoint y: 157, endPoint x: 411, endPoint y: 182, distance: 129.7
click at [411, 182] on div "Janela de atendimento Grade de atendimento Capacidade Transportadoras Veículos …" at bounding box center [355, 175] width 711 height 350
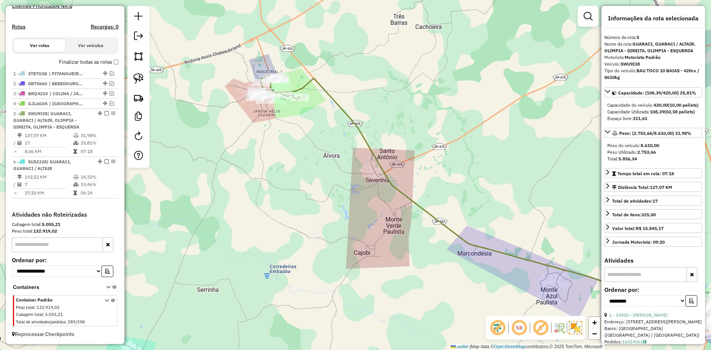
click at [402, 187] on div "Janela de atendimento Grade de atendimento Capacidade Transportadoras Veículos …" at bounding box center [355, 175] width 711 height 350
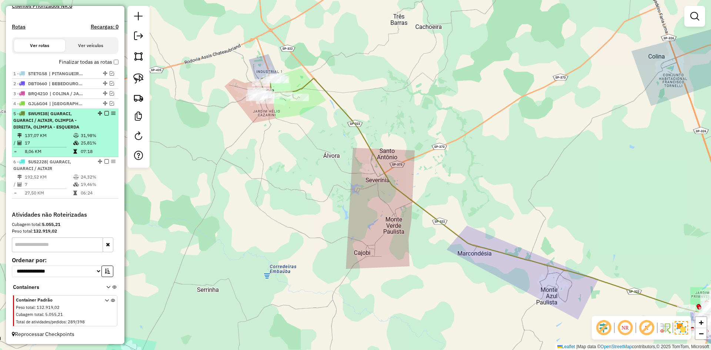
click at [104, 112] on em at bounding box center [106, 113] width 4 height 4
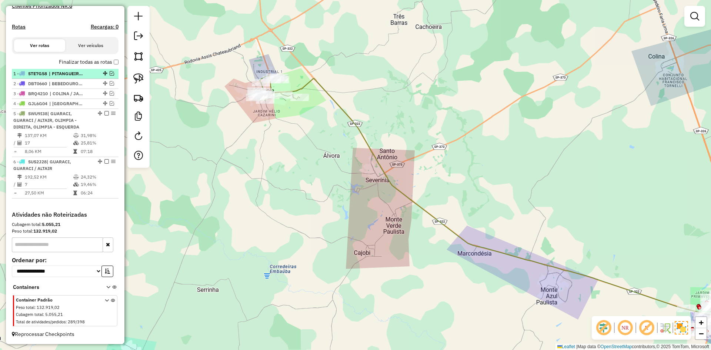
scroll to position [183, 0]
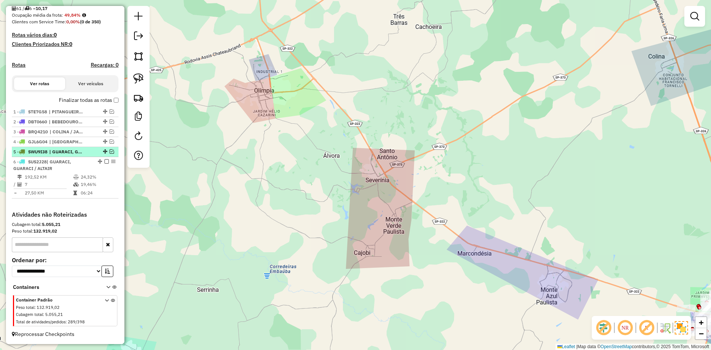
click at [110, 151] on em at bounding box center [112, 151] width 4 height 4
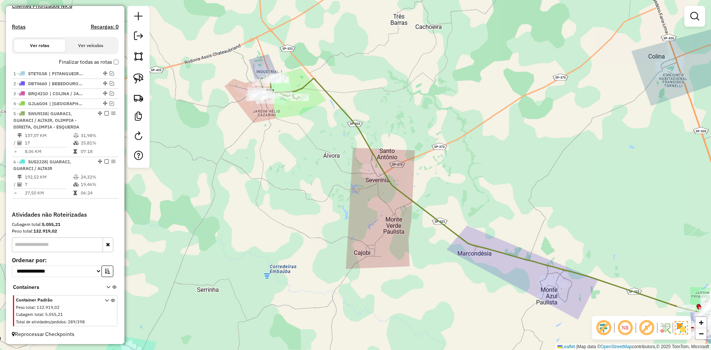
drag, startPoint x: 341, startPoint y: 117, endPoint x: 345, endPoint y: 114, distance: 5.3
click at [341, 116] on div "Janela de atendimento Grade de atendimento Capacidade Transportadoras Veículos …" at bounding box center [355, 175] width 711 height 350
click at [345, 114] on icon at bounding box center [493, 201] width 477 height 251
select select "**********"
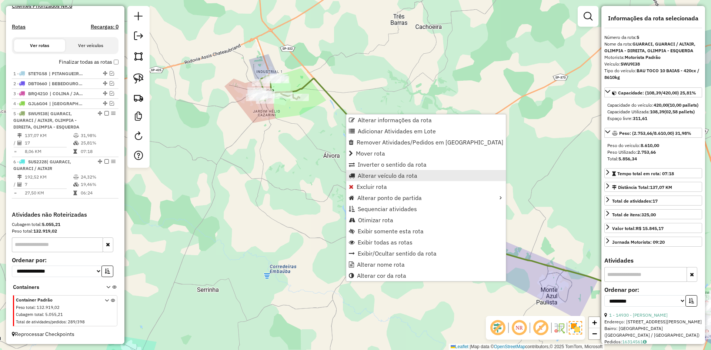
click at [386, 177] on span "Alterar veículo da rota" at bounding box center [388, 176] width 60 height 6
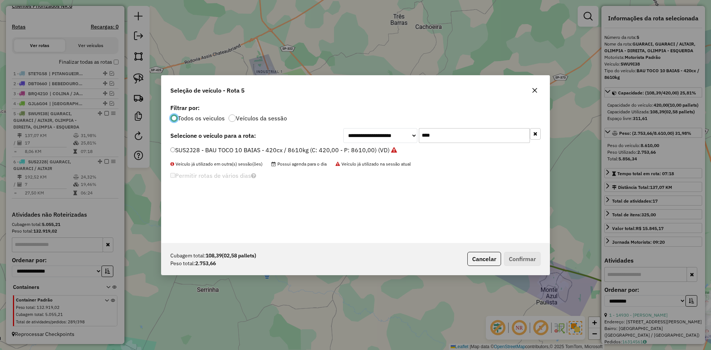
scroll to position [4, 2]
drag, startPoint x: 449, startPoint y: 132, endPoint x: 395, endPoint y: 131, distance: 54.4
click at [395, 131] on div "**********" at bounding box center [441, 135] width 197 height 15
type input "****"
click at [384, 149] on label "EZY3280 - BAU TOCO 10 BAIAS - 392cx / 8610kg (C: 392,00 - P: 8610,00) (VD)" at bounding box center [279, 149] width 219 height 9
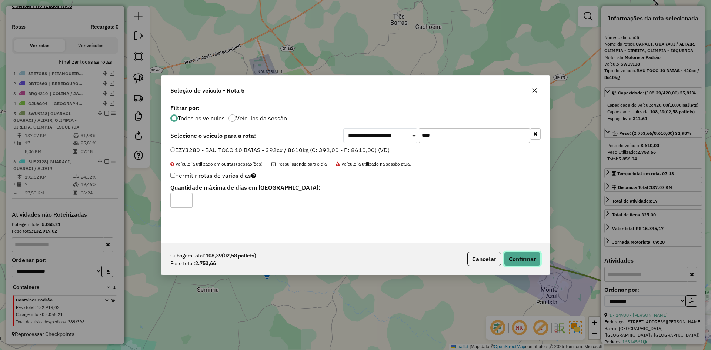
click at [506, 262] on button "Confirmar" at bounding box center [522, 259] width 37 height 14
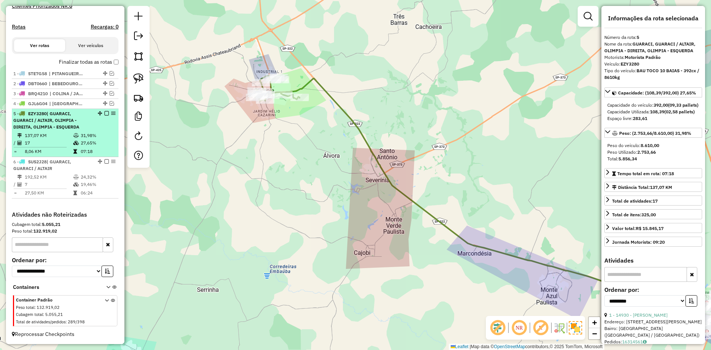
click at [101, 111] on div at bounding box center [104, 113] width 22 height 4
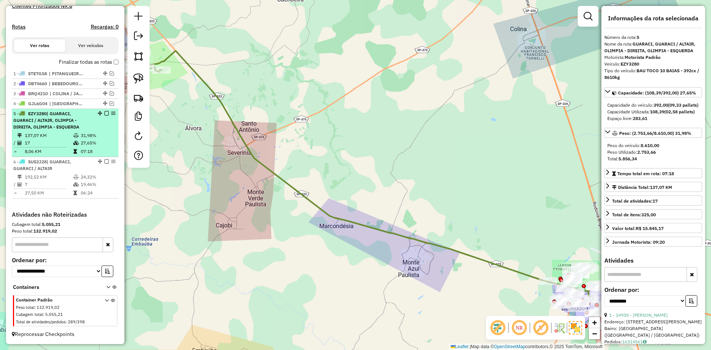
click at [103, 110] on li "5 - EZY3280 | GUARACI, GUARACI / ALTAIR, OLIMPIA - DIREITA, OLIMPIA - ESQUERDA …" at bounding box center [65, 133] width 107 height 48
click at [105, 112] on em at bounding box center [106, 113] width 4 height 4
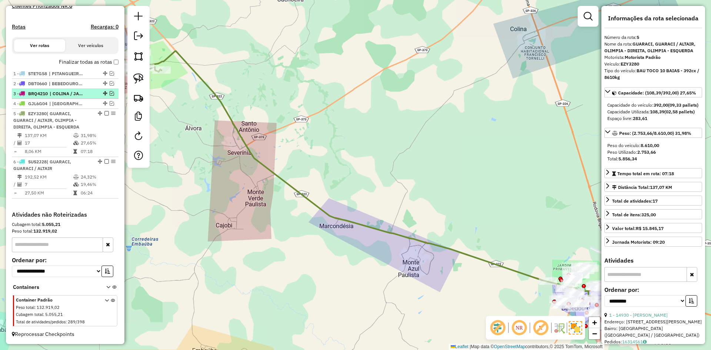
scroll to position [183, 0]
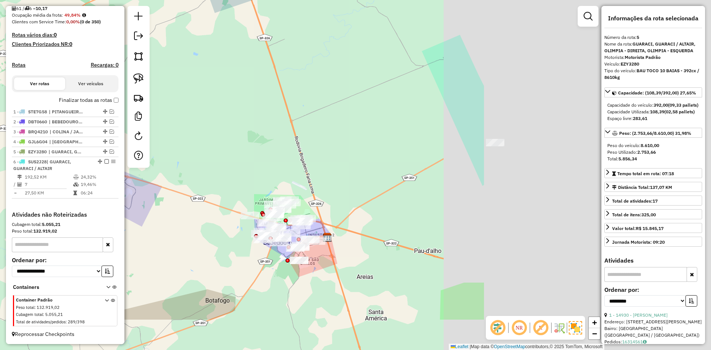
drag, startPoint x: 424, startPoint y: 217, endPoint x: 128, endPoint y: 154, distance: 302.7
click at [124, 152] on div "Janela de atendimento Grade de atendimento Capacidade Transportadoras Veículos …" at bounding box center [355, 175] width 711 height 350
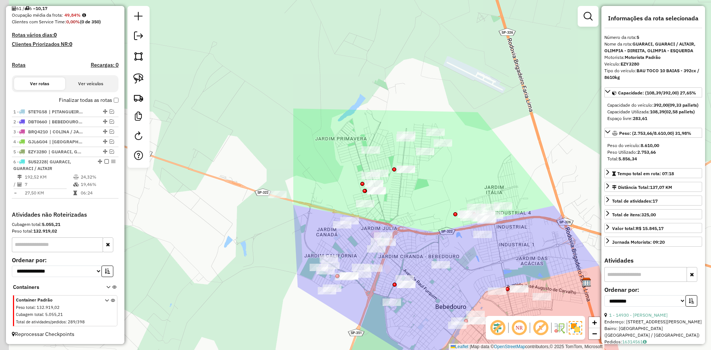
drag, startPoint x: 249, startPoint y: 240, endPoint x: 329, endPoint y: 251, distance: 80.3
click at [328, 251] on div "Janela de atendimento Grade de atendimento Capacidade Transportadoras Veículos …" at bounding box center [355, 175] width 711 height 350
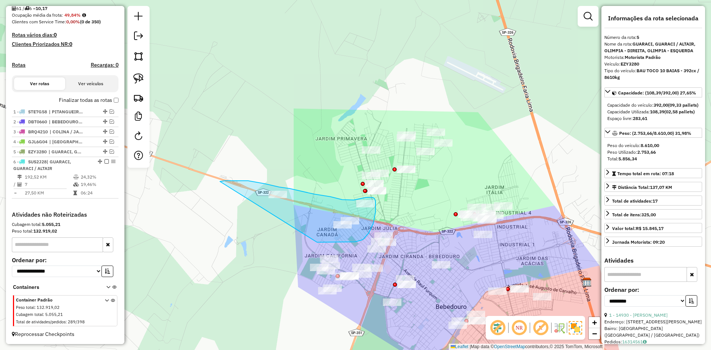
drag, startPoint x: 317, startPoint y: 242, endPoint x: 183, endPoint y: 189, distance: 143.7
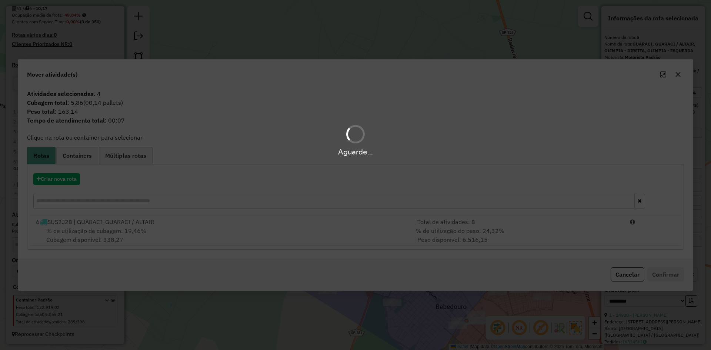
click at [165, 220] on div "6 SUS2J28 | GUARACI, GUARACI / ALTAIR" at bounding box center [220, 221] width 378 height 9
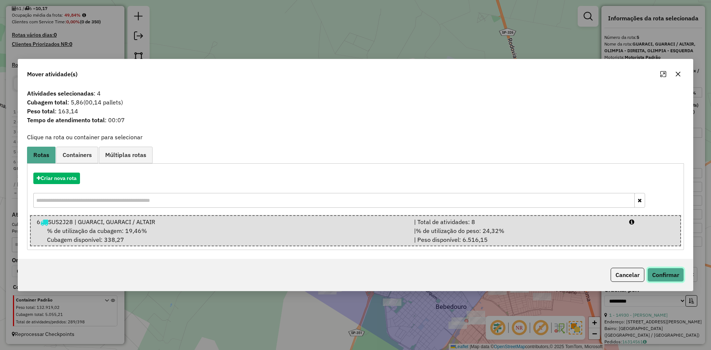
click at [663, 274] on button "Confirmar" at bounding box center [665, 275] width 37 height 14
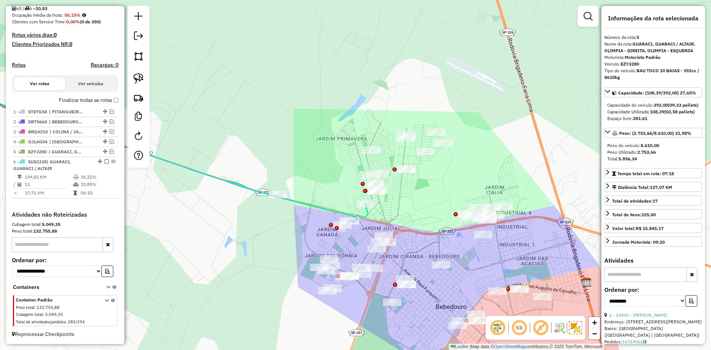
click at [334, 209] on icon at bounding box center [148, 153] width 439 height 144
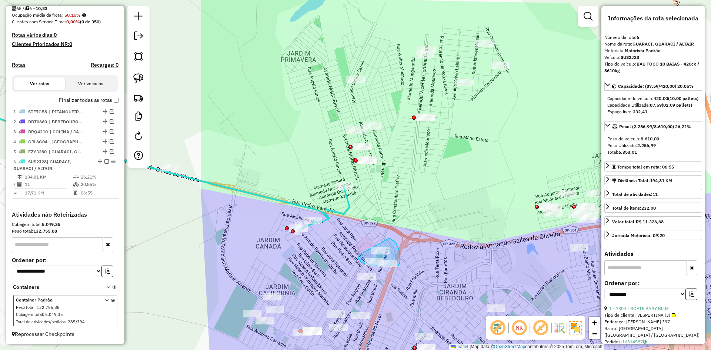
drag, startPoint x: 359, startPoint y: 255, endPoint x: 389, endPoint y: 238, distance: 34.3
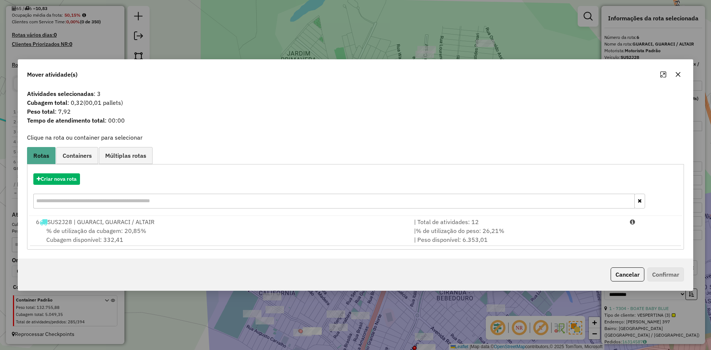
drag, startPoint x: 677, startPoint y: 71, endPoint x: 531, endPoint y: 180, distance: 182.5
click at [675, 73] on button "button" at bounding box center [678, 74] width 12 height 12
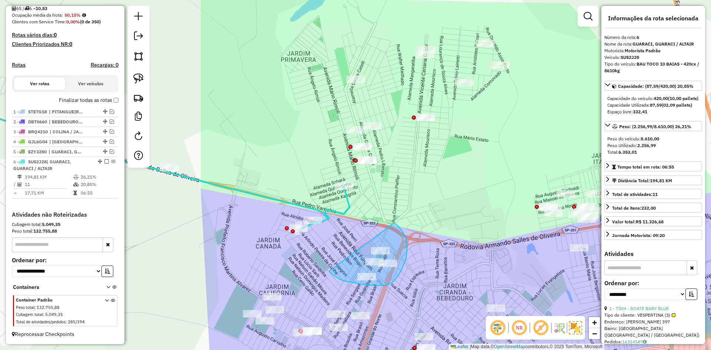
drag, startPoint x: 350, startPoint y: 282, endPoint x: 392, endPoint y: 223, distance: 72.6
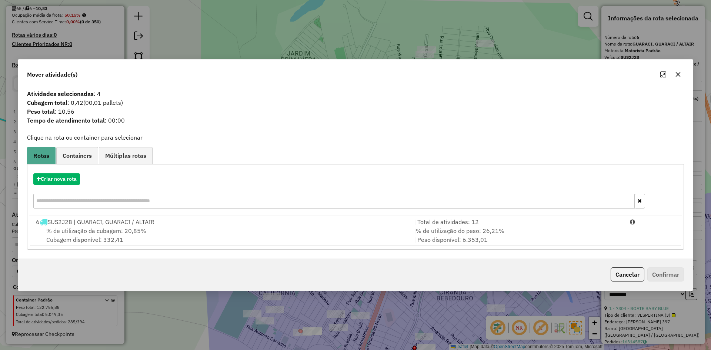
click at [681, 70] on button "button" at bounding box center [678, 74] width 12 height 12
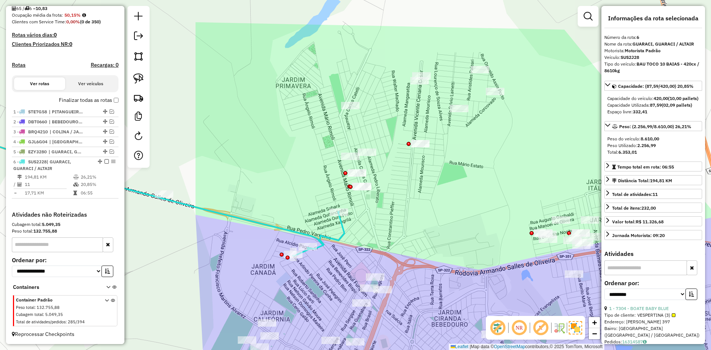
drag, startPoint x: 326, startPoint y: 217, endPoint x: 319, endPoint y: 252, distance: 36.2
click at [319, 252] on icon at bounding box center [134, 188] width 421 height 135
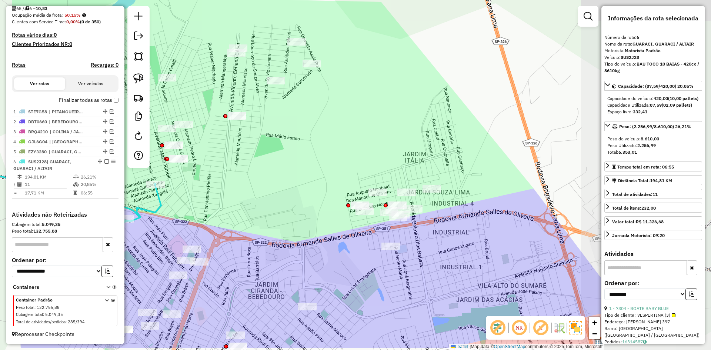
drag, startPoint x: 301, startPoint y: 207, endPoint x: 224, endPoint y: 191, distance: 78.6
click at [224, 191] on div "Janela de atendimento Grade de atendimento Capacidade Transportadoras Veículos …" at bounding box center [355, 175] width 711 height 350
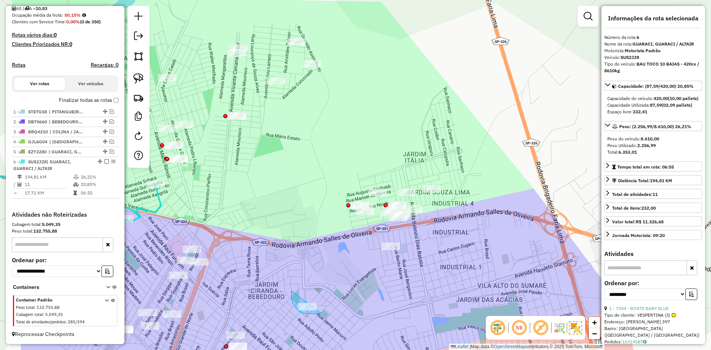
drag, startPoint x: 291, startPoint y: 295, endPoint x: 332, endPoint y: 305, distance: 42.3
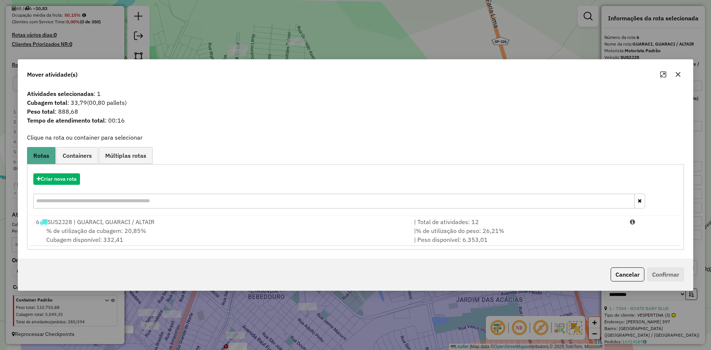
drag, startPoint x: 358, startPoint y: 252, endPoint x: 457, endPoint y: 254, distance: 98.9
click at [364, 251] on div "Atividades selecionadas : 1 Cubagem total : 33,79 (00,80 pallets) Peso total : …" at bounding box center [355, 172] width 674 height 172
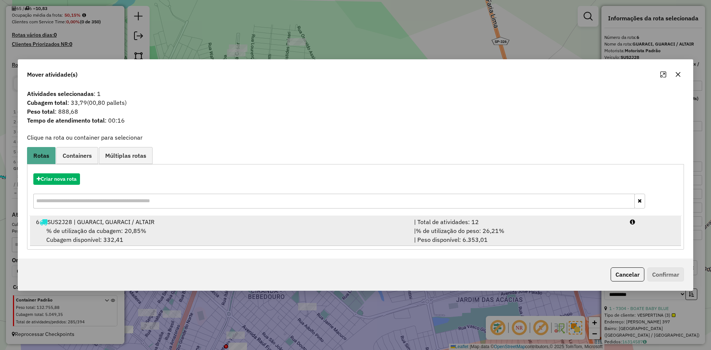
click at [605, 231] on div "| % de utilização do peso: 26,21% | Peso disponível: 6.353,01" at bounding box center [517, 235] width 216 height 18
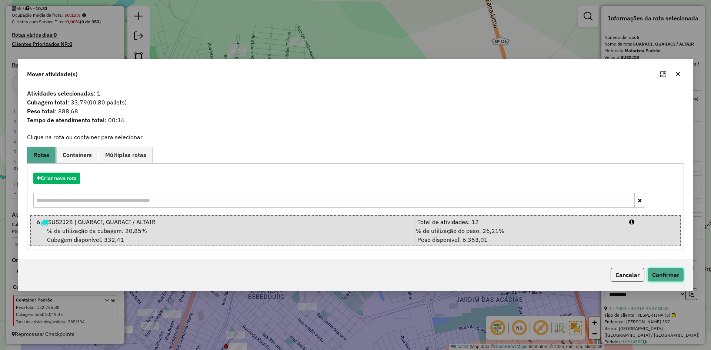
click at [650, 268] on button "Confirmar" at bounding box center [665, 275] width 37 height 14
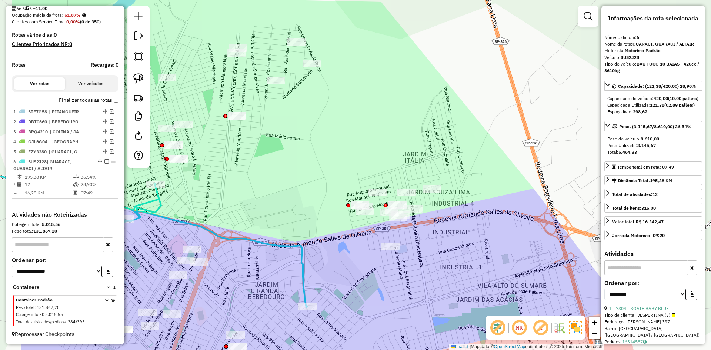
click at [303, 255] on icon at bounding box center [118, 232] width 378 height 150
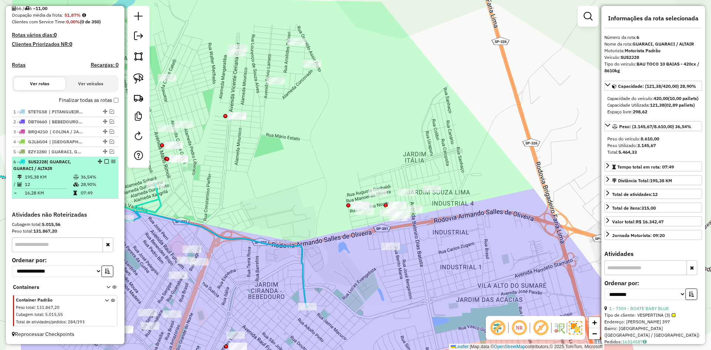
click at [104, 161] on em at bounding box center [106, 161] width 4 height 4
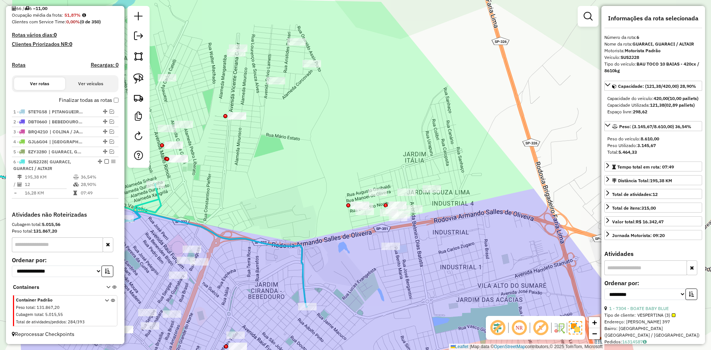
scroll to position [152, 0]
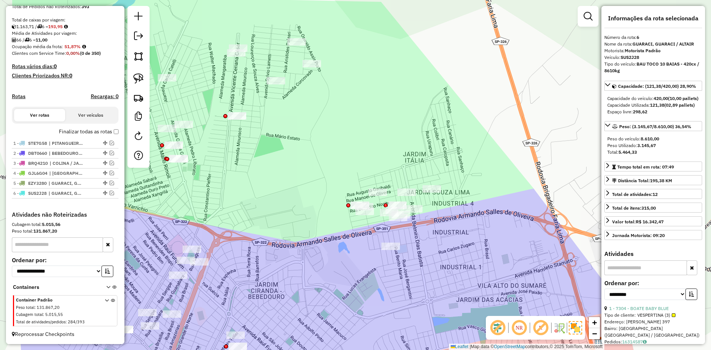
drag, startPoint x: 336, startPoint y: 174, endPoint x: 452, endPoint y: 154, distance: 117.6
click at [442, 154] on div "Janela de atendimento Grade de atendimento Capacidade Transportadoras Veículos …" at bounding box center [355, 175] width 711 height 350
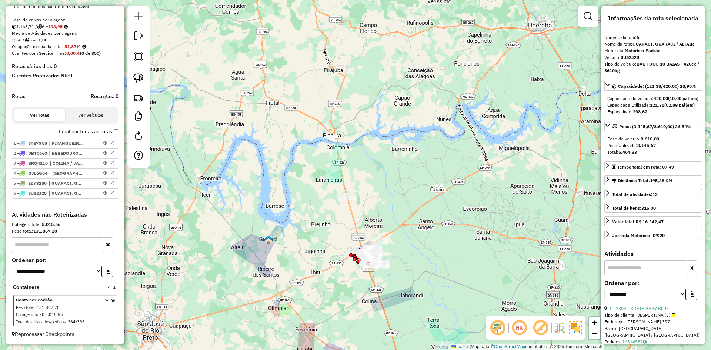
drag, startPoint x: 366, startPoint y: 121, endPoint x: 360, endPoint y: 285, distance: 163.7
click at [360, 285] on div "Janela de atendimento Grade de atendimento Capacidade Transportadoras Veículos …" at bounding box center [355, 175] width 711 height 350
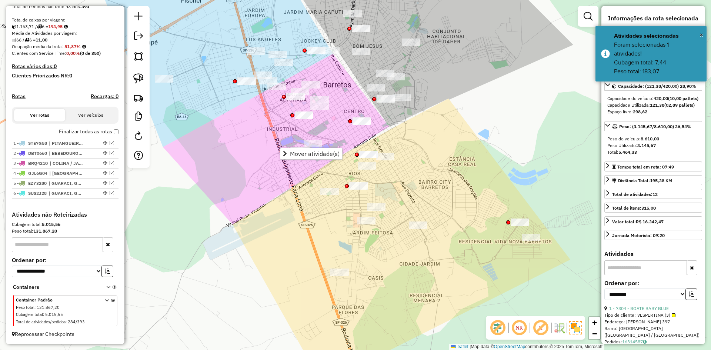
click at [575, 16] on div "Janela de atendimento Grade de atendimento Capacidade Transportadoras Veículos …" at bounding box center [355, 175] width 711 height 350
click at [583, 17] on link at bounding box center [587, 16] width 15 height 15
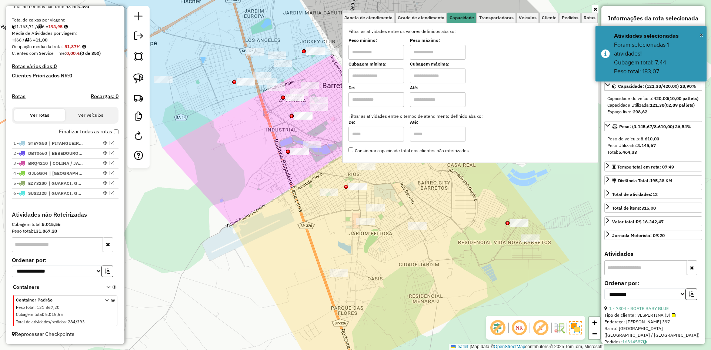
click at [382, 71] on input "text" at bounding box center [376, 75] width 56 height 15
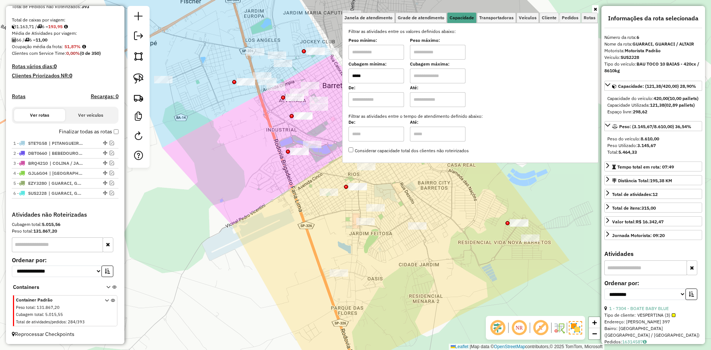
type input "*****"
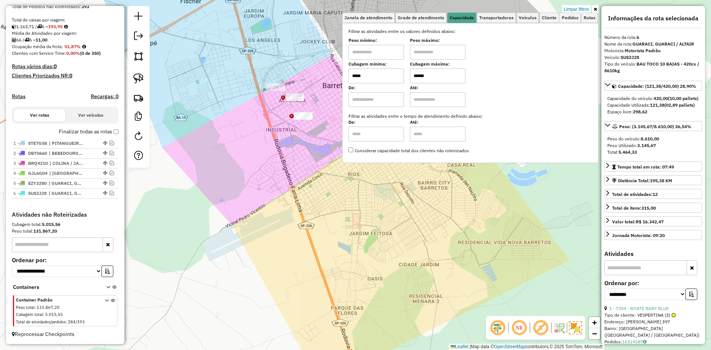
type input "******"
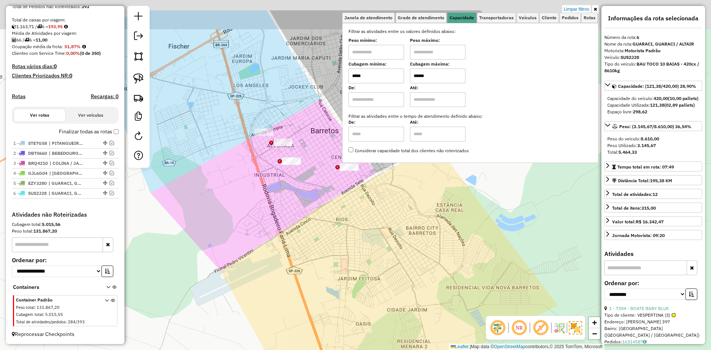
drag, startPoint x: 275, startPoint y: 254, endPoint x: 234, endPoint y: 339, distance: 95.5
click at [234, 339] on div "Limpar filtros Janela de atendimento Grade de atendimento Capacidade Transporta…" at bounding box center [355, 175] width 711 height 350
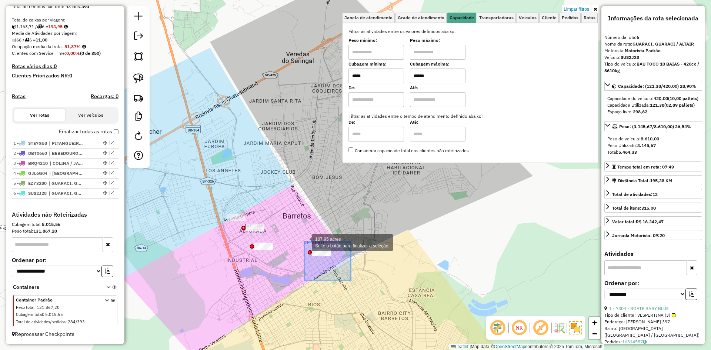
drag, startPoint x: 304, startPoint y: 242, endPoint x: 294, endPoint y: 227, distance: 18.0
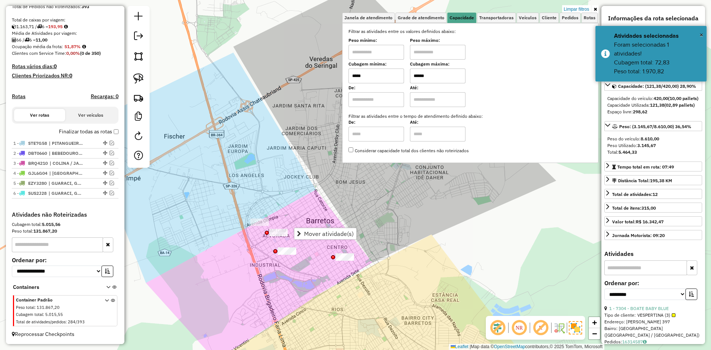
drag, startPoint x: 323, startPoint y: 275, endPoint x: 375, endPoint y: 281, distance: 52.5
click at [375, 281] on div "Limpar filtros Janela de atendimento Grade de atendimento Capacidade Transporta…" at bounding box center [355, 175] width 711 height 350
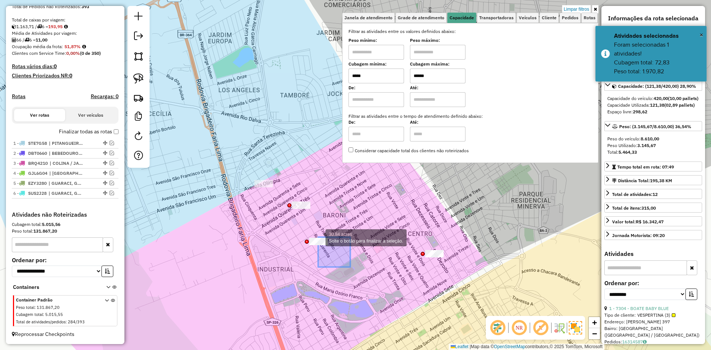
drag, startPoint x: 339, startPoint y: 252, endPoint x: 290, endPoint y: 227, distance: 55.6
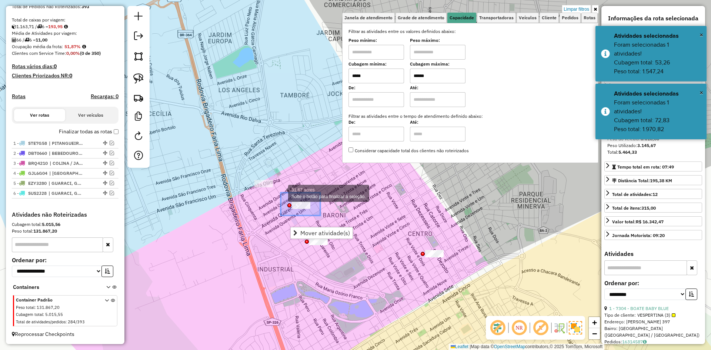
drag, startPoint x: 320, startPoint y: 215, endPoint x: 275, endPoint y: 186, distance: 53.7
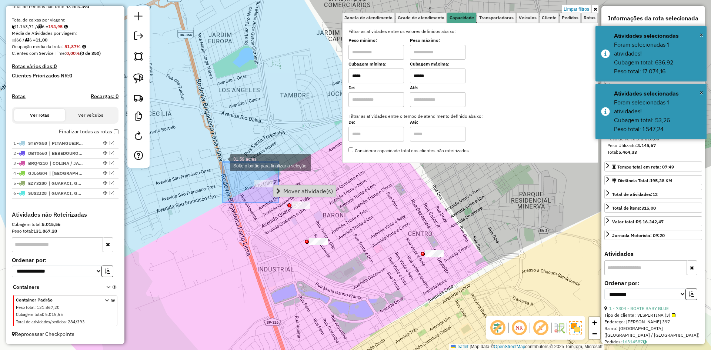
drag, startPoint x: 278, startPoint y: 202, endPoint x: 222, endPoint y: 162, distance: 69.2
click at [222, 162] on div "81.59 acres Solte o botão para finalizar a seleção. Limpar filtros Janela de at…" at bounding box center [355, 175] width 711 height 350
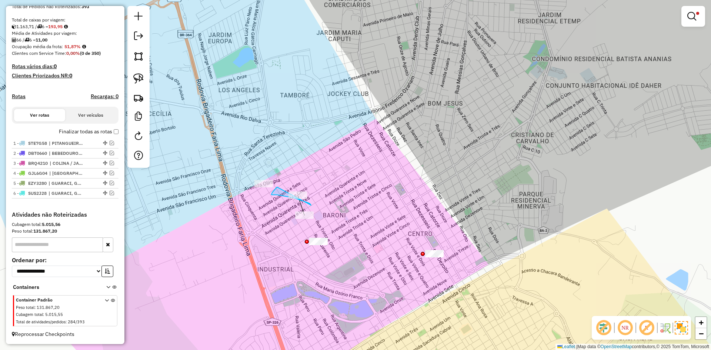
drag, startPoint x: 311, startPoint y: 205, endPoint x: 294, endPoint y: 178, distance: 32.3
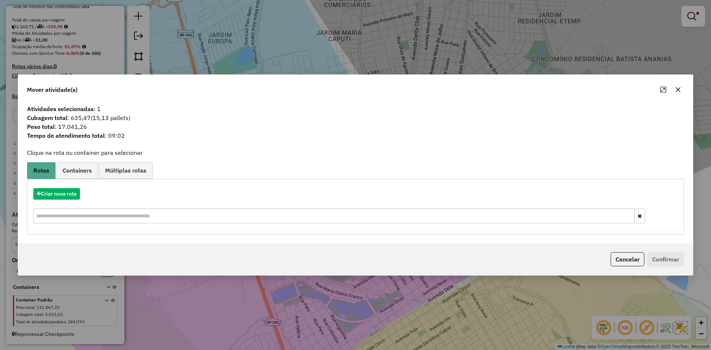
click at [674, 88] on button "button" at bounding box center [678, 90] width 12 height 12
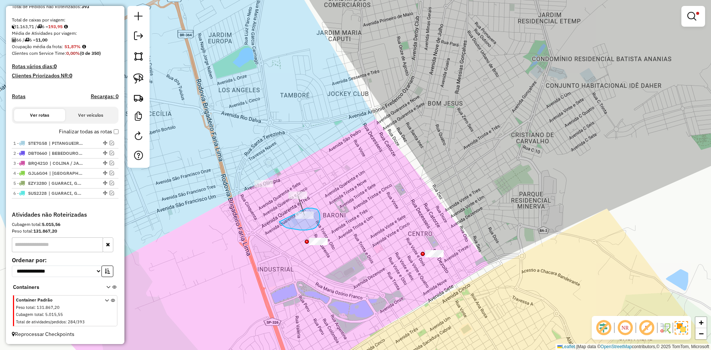
drag, startPoint x: 279, startPoint y: 222, endPoint x: 288, endPoint y: 209, distance: 15.6
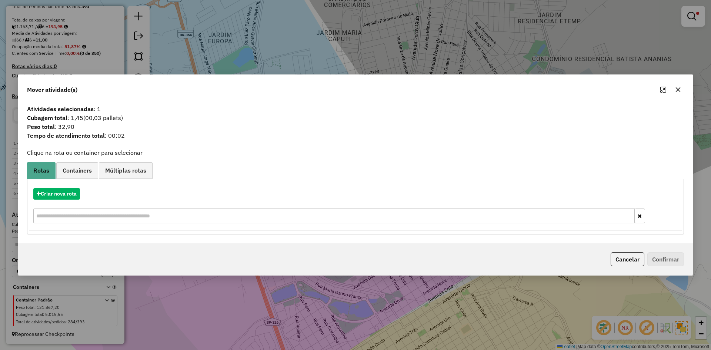
click at [672, 85] on div at bounding box center [670, 90] width 27 height 12
click at [676, 88] on icon "button" at bounding box center [678, 89] width 5 height 5
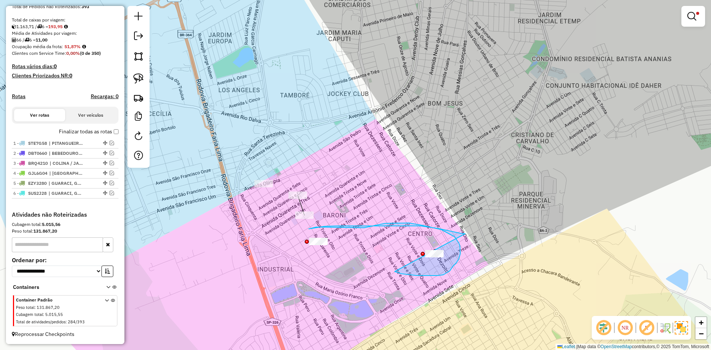
drag, startPoint x: 404, startPoint y: 274, endPoint x: 476, endPoint y: 265, distance: 72.7
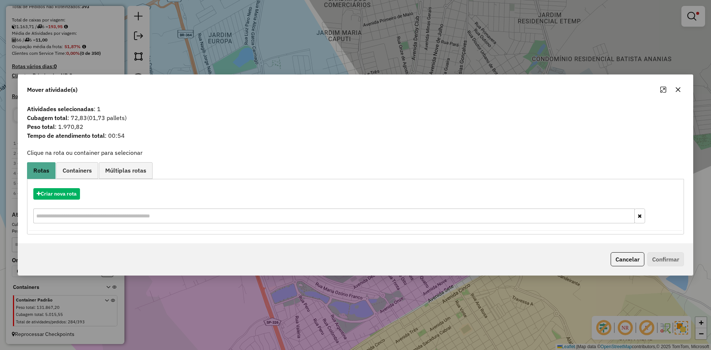
click at [678, 87] on icon "button" at bounding box center [678, 90] width 6 height 6
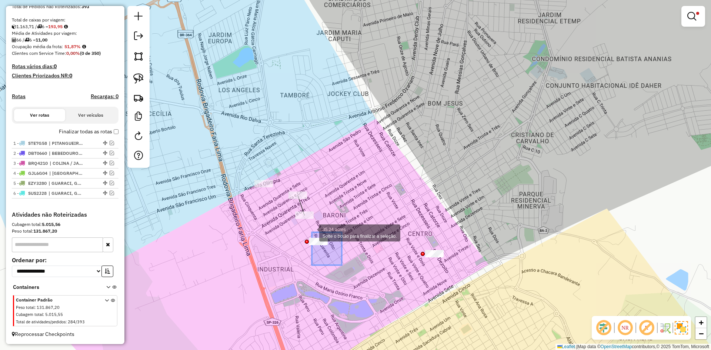
drag, startPoint x: 342, startPoint y: 265, endPoint x: 312, endPoint y: 232, distance: 44.5
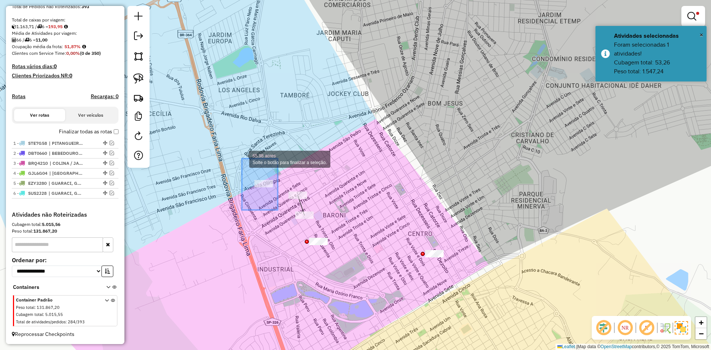
drag, startPoint x: 278, startPoint y: 210, endPoint x: 242, endPoint y: 158, distance: 62.7
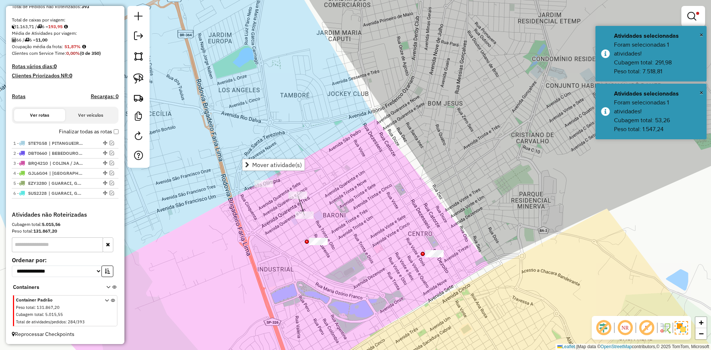
click at [264, 225] on div "Limpar filtros Janela de atendimento Grade de atendimento Capacidade Transporta…" at bounding box center [355, 175] width 711 height 350
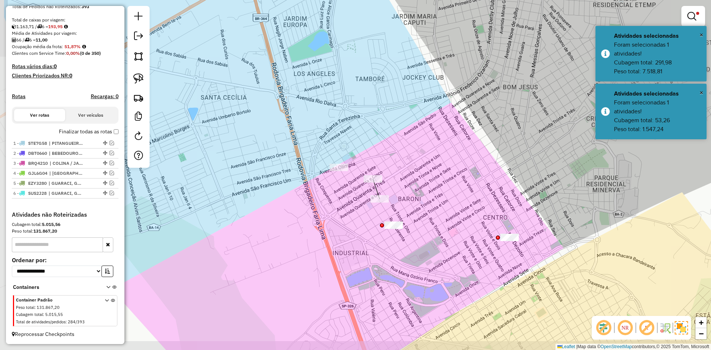
drag, startPoint x: 277, startPoint y: 239, endPoint x: 335, endPoint y: 224, distance: 59.5
click at [335, 224] on div "Limpar filtros Janela de atendimento Grade de atendimento Capacidade Transporta…" at bounding box center [355, 175] width 711 height 350
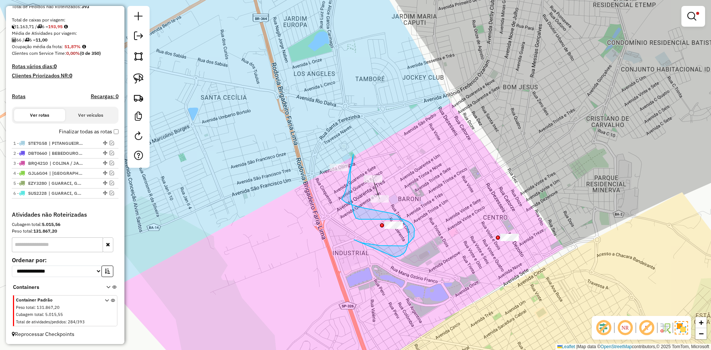
drag, startPoint x: 356, startPoint y: 241, endPoint x: 383, endPoint y: 257, distance: 31.6
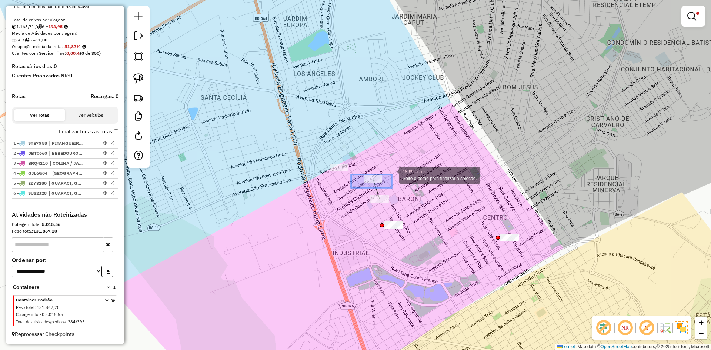
drag, startPoint x: 351, startPoint y: 188, endPoint x: 396, endPoint y: 170, distance: 48.5
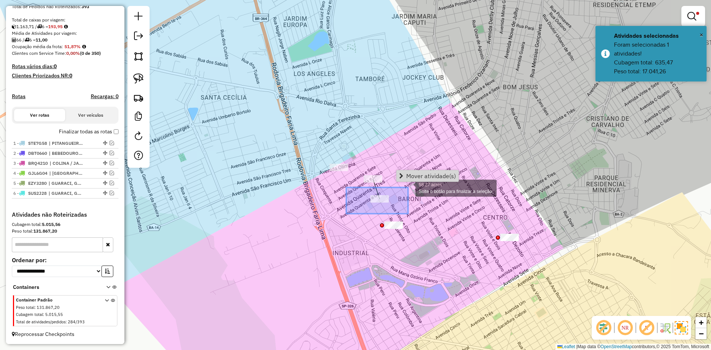
drag, startPoint x: 346, startPoint y: 214, endPoint x: 408, endPoint y: 187, distance: 67.2
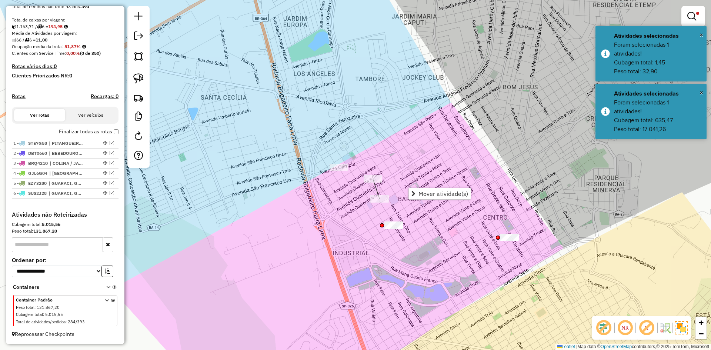
click at [347, 242] on div "Limpar filtros Janela de atendimento Grade de atendimento Capacidade Transporta…" at bounding box center [355, 175] width 711 height 350
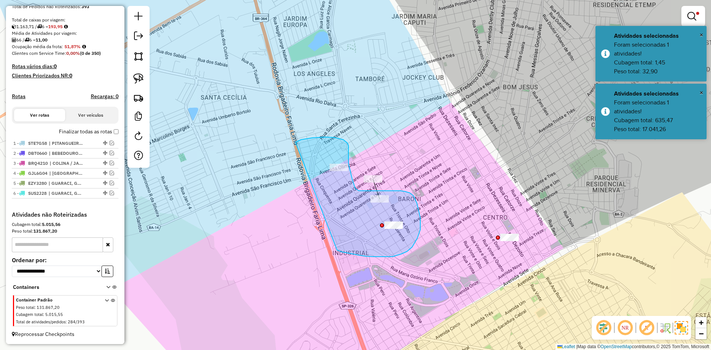
drag, startPoint x: 341, startPoint y: 252, endPoint x: 295, endPoint y: 142, distance: 118.8
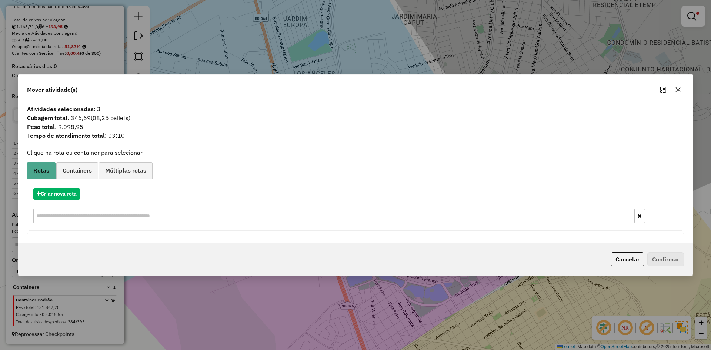
click at [680, 90] on icon "button" at bounding box center [678, 90] width 6 height 6
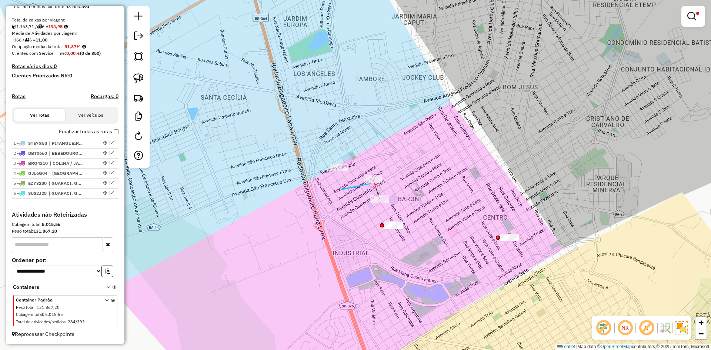
drag, startPoint x: 341, startPoint y: 189, endPoint x: 370, endPoint y: 184, distance: 29.8
click at [370, 184] on div "Limpar filtros Janela de atendimento Grade de atendimento Capacidade Transporta…" at bounding box center [355, 175] width 711 height 350
click at [373, 174] on div "Limpar filtros Janela de atendimento Grade de atendimento Capacidade Transporta…" at bounding box center [355, 175] width 711 height 350
drag, startPoint x: 376, startPoint y: 184, endPoint x: 368, endPoint y: 162, distance: 23.3
click at [368, 161] on div at bounding box center [374, 156] width 19 height 7
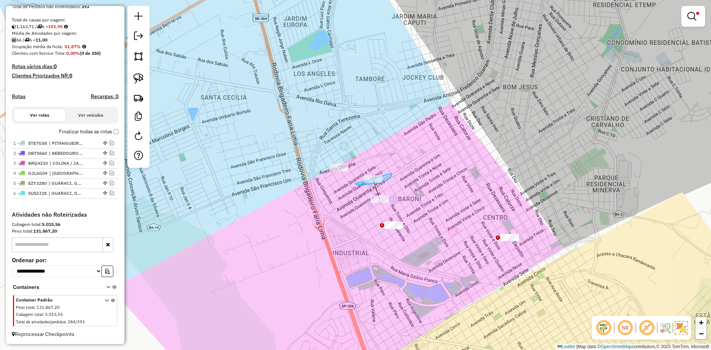
drag, startPoint x: 390, startPoint y: 178, endPoint x: 380, endPoint y: 155, distance: 24.5
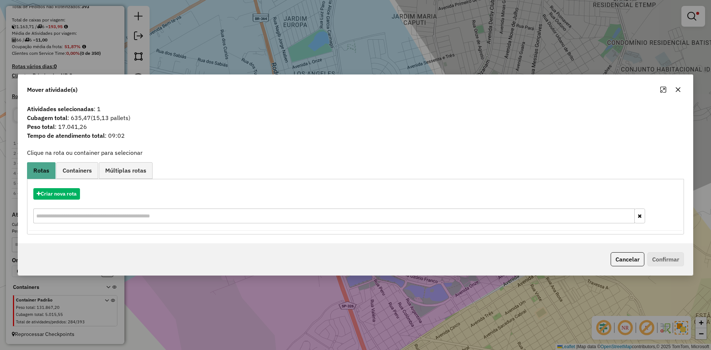
click at [677, 88] on icon "button" at bounding box center [678, 89] width 5 height 5
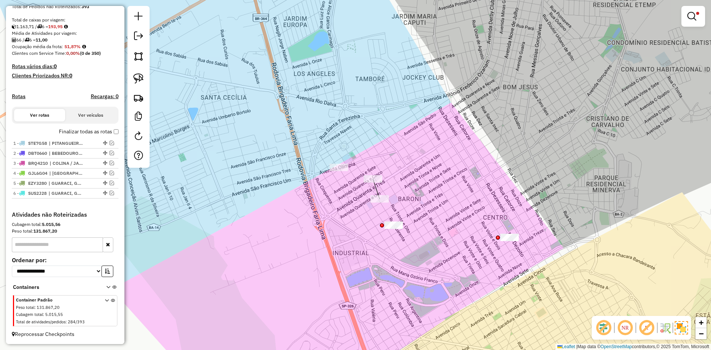
click at [451, 245] on div "Limpar filtros Janela de atendimento Grade de atendimento Capacidade Transporta…" at bounding box center [355, 175] width 711 height 350
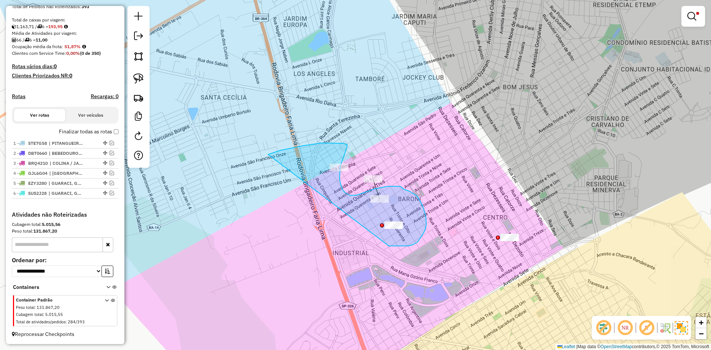
drag, startPoint x: 404, startPoint y: 246, endPoint x: 268, endPoint y: 154, distance: 163.8
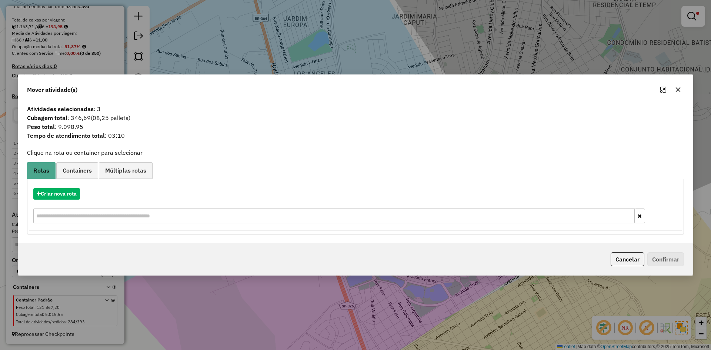
click at [679, 93] on button "button" at bounding box center [678, 90] width 12 height 12
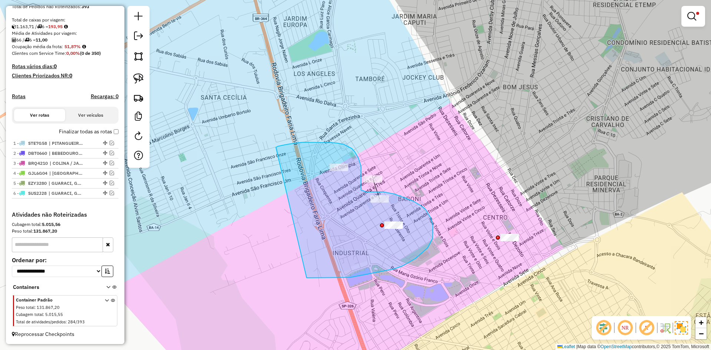
drag, startPoint x: 307, startPoint y: 278, endPoint x: 276, endPoint y: 147, distance: 133.9
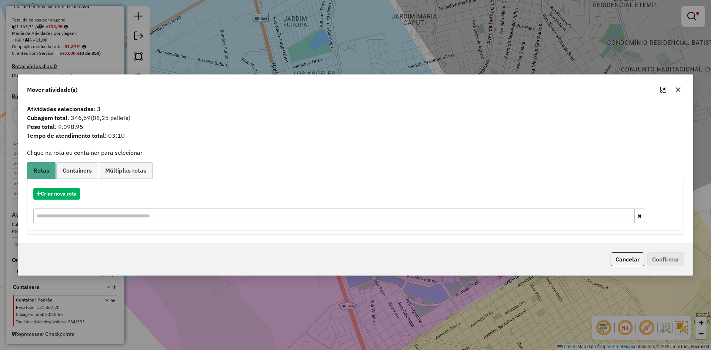
click at [681, 85] on button "button" at bounding box center [678, 90] width 12 height 12
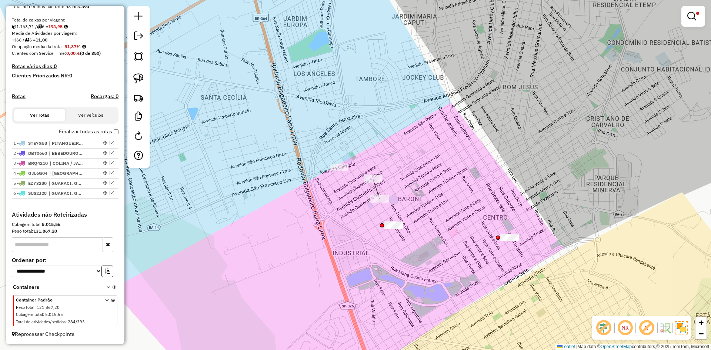
click at [679, 91] on div "Limpar filtros Janela de atendimento Grade de atendimento Capacidade Transporta…" at bounding box center [355, 175] width 711 height 350
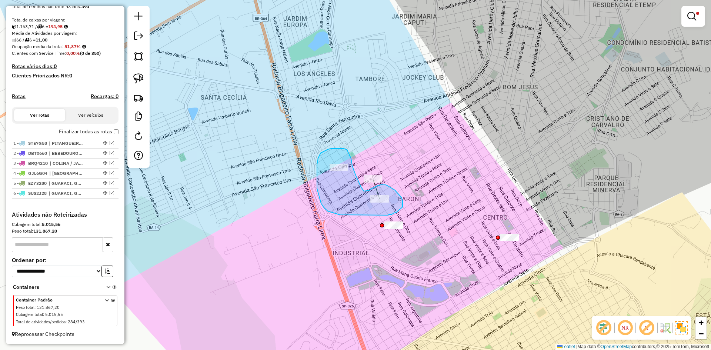
drag, startPoint x: 345, startPoint y: 149, endPoint x: 351, endPoint y: 158, distance: 10.8
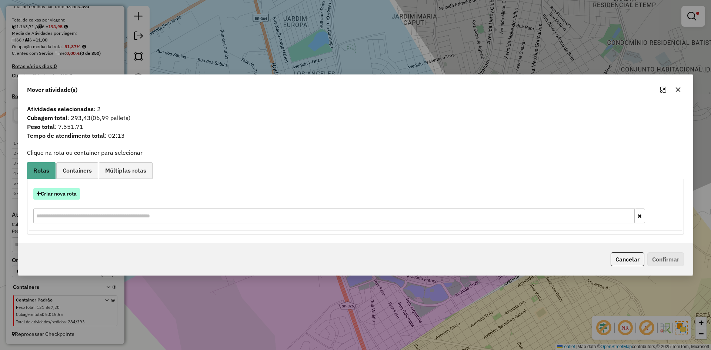
click at [71, 193] on button "Criar nova rota" at bounding box center [56, 193] width 47 height 11
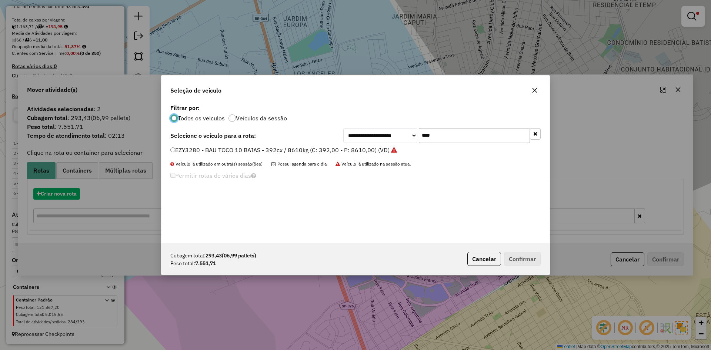
scroll to position [4, 2]
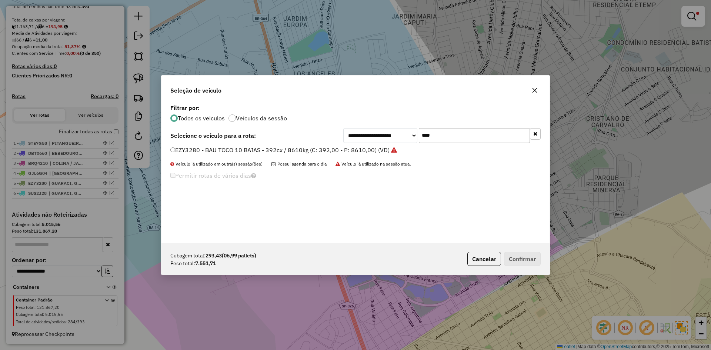
click at [488, 141] on input "****" at bounding box center [474, 135] width 111 height 15
click at [488, 139] on input "****" at bounding box center [474, 135] width 111 height 15
type input "****"
click at [389, 155] on div "QOL7A49 - BAU TRUCK 10 BAIAS - 420cx / 12260kg (C: 420,00 - P: 12260,00) (VD)" at bounding box center [355, 153] width 379 height 15
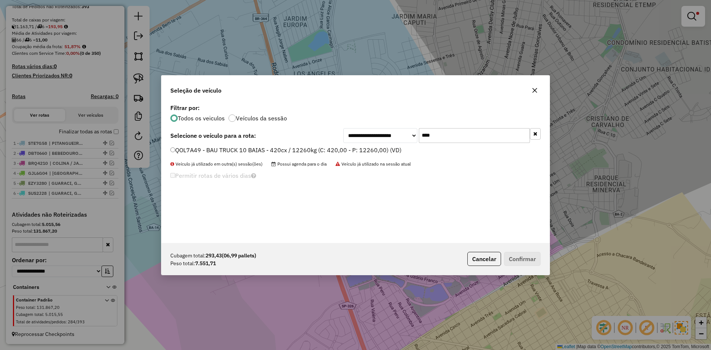
drag, startPoint x: 390, startPoint y: 151, endPoint x: 443, endPoint y: 173, distance: 56.6
click at [391, 151] on label "QOL7A49 - BAU TRUCK 10 BAIAS - 420cx / 12260kg (C: 420,00 - P: 12260,00) (VD)" at bounding box center [285, 149] width 231 height 9
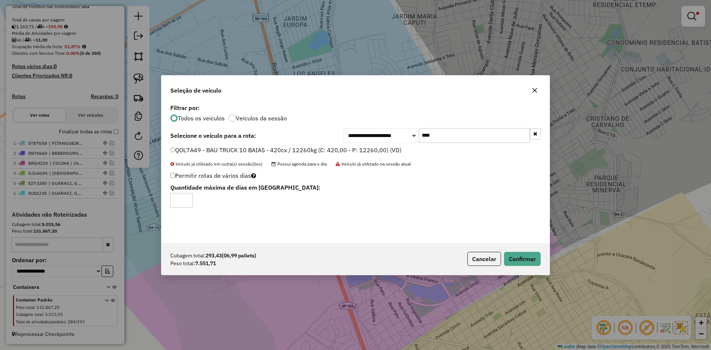
click at [524, 250] on div "Cubagem total: 293,43 (06,99 pallets) Peso total: 7.551,71 Cancelar Confirmar" at bounding box center [355, 259] width 388 height 32
click at [525, 254] on button "Confirmar" at bounding box center [522, 259] width 37 height 14
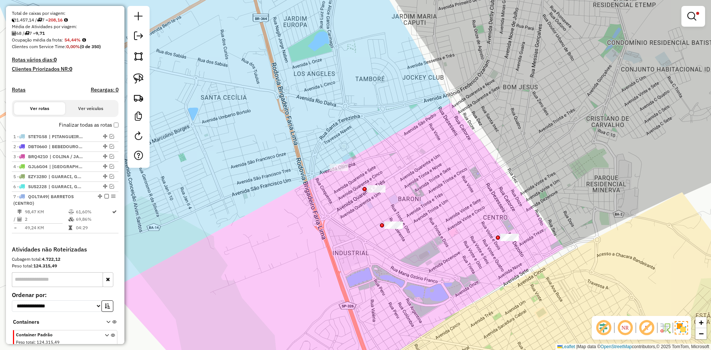
scroll to position [193, 0]
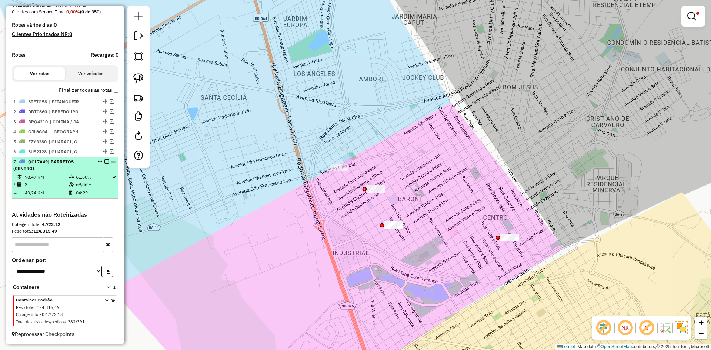
click at [104, 158] on li "7 - QOL7A49 | BARRETOS (CENTRO) 98,47 KM 61,60% / 2 69,86% = 49,24 KM 04:29" at bounding box center [65, 177] width 107 height 41
select select "**********"
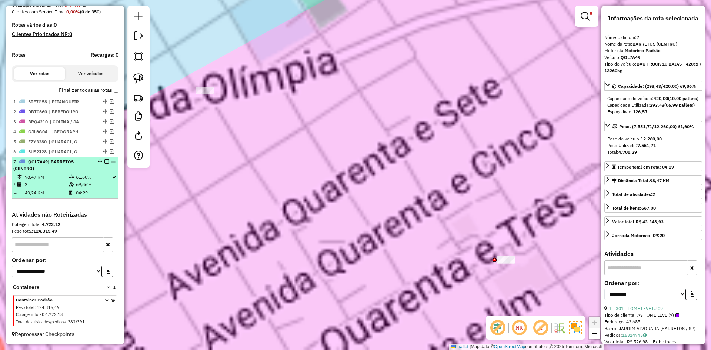
click at [104, 161] on em at bounding box center [106, 161] width 4 height 4
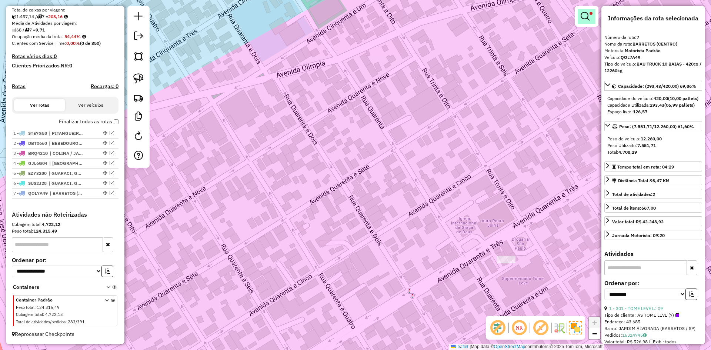
click at [588, 15] on em at bounding box center [584, 16] width 9 height 9
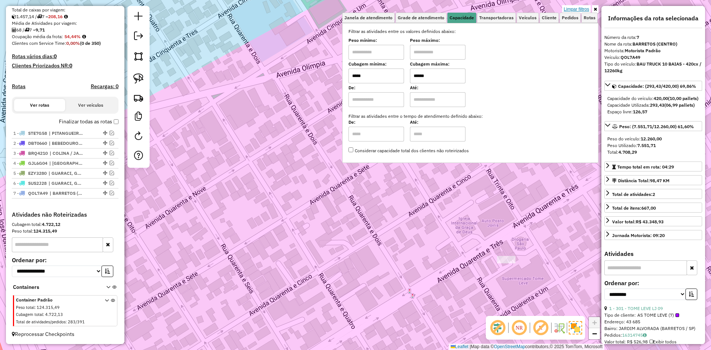
click at [586, 9] on link "Limpar filtros" at bounding box center [576, 9] width 29 height 8
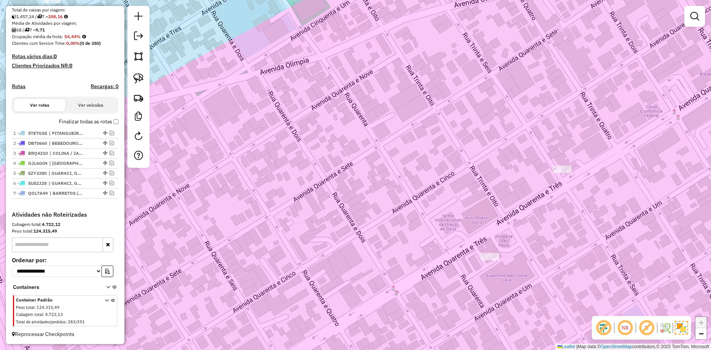
drag, startPoint x: 528, startPoint y: 177, endPoint x: 407, endPoint y: 102, distance: 142.4
click at [408, 103] on div "Janela de atendimento Grade de atendimento Capacidade Transportadoras Veículos …" at bounding box center [355, 175] width 711 height 350
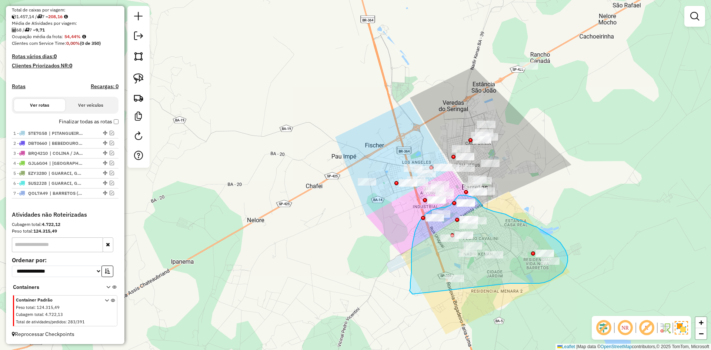
drag, startPoint x: 539, startPoint y: 283, endPoint x: 412, endPoint y: 288, distance: 127.0
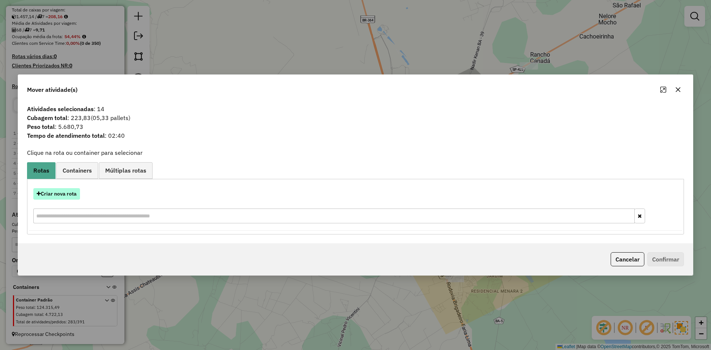
click at [72, 189] on button "Criar nova rota" at bounding box center [56, 193] width 47 height 11
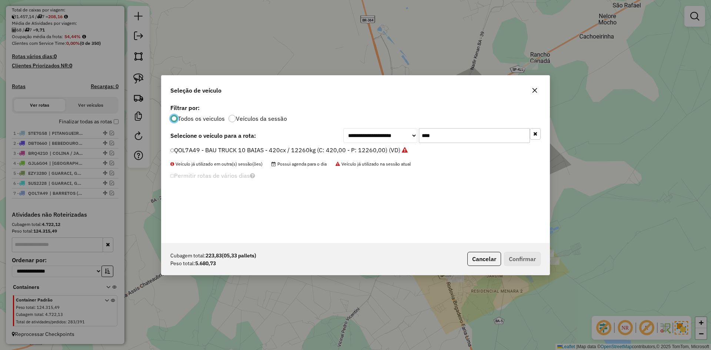
scroll to position [4, 2]
click at [518, 142] on input "****" at bounding box center [474, 135] width 111 height 15
click at [518, 141] on input "****" at bounding box center [474, 135] width 111 height 15
click at [514, 136] on input "****" at bounding box center [474, 135] width 111 height 15
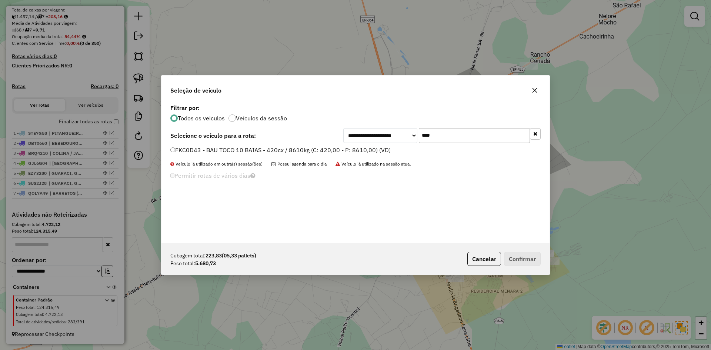
type input "****"
drag, startPoint x: 344, startPoint y: 152, endPoint x: 349, endPoint y: 153, distance: 4.5
click at [345, 152] on label "FKC0D43 - BAU TOCO 10 BAIAS - 420cx / 8610kg (C: 420,00 - P: 8610,00) (VD)" at bounding box center [280, 149] width 220 height 9
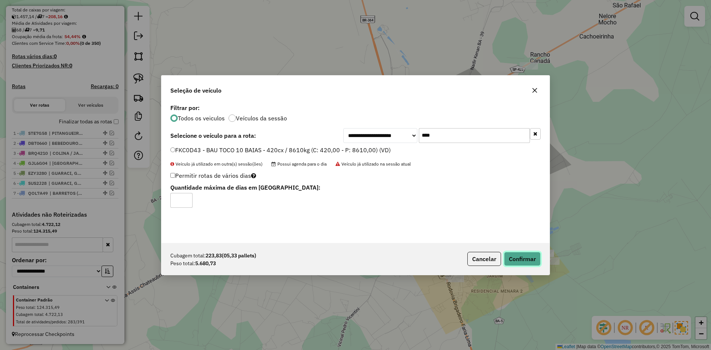
click at [516, 261] on button "Confirmar" at bounding box center [522, 259] width 37 height 14
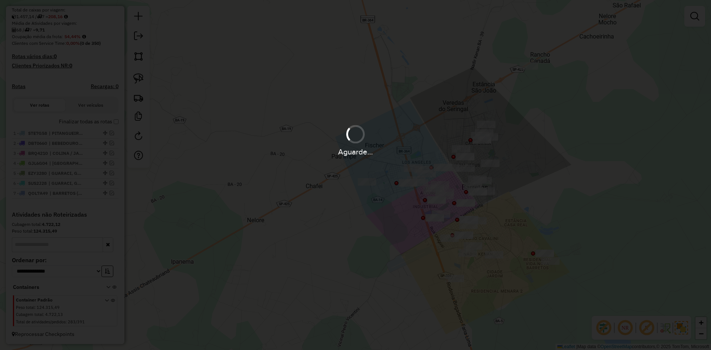
scroll to position [203, 0]
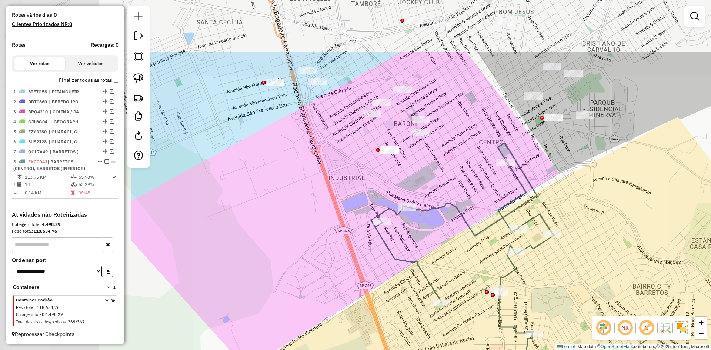
drag, startPoint x: 444, startPoint y: 265, endPoint x: 547, endPoint y: 298, distance: 108.2
click at [547, 298] on div "Janela de atendimento Grade de atendimento Capacidade Transportadoras Veículos …" at bounding box center [355, 175] width 711 height 350
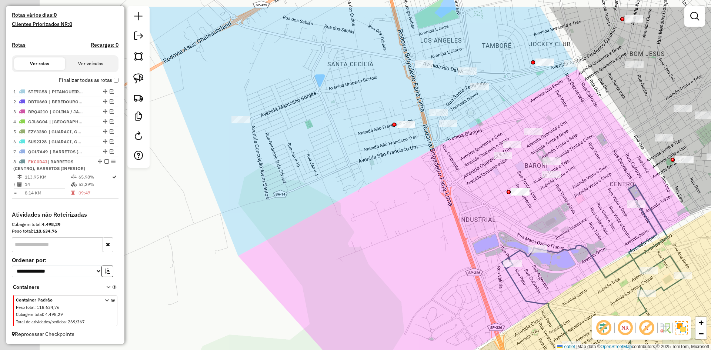
drag, startPoint x: 388, startPoint y: 252, endPoint x: 510, endPoint y: 277, distance: 124.7
click at [510, 277] on icon at bounding box center [671, 306] width 339 height 242
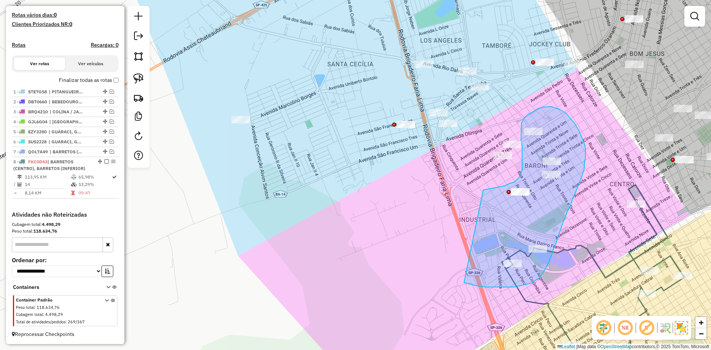
drag, startPoint x: 482, startPoint y: 286, endPoint x: 479, endPoint y: 191, distance: 95.5
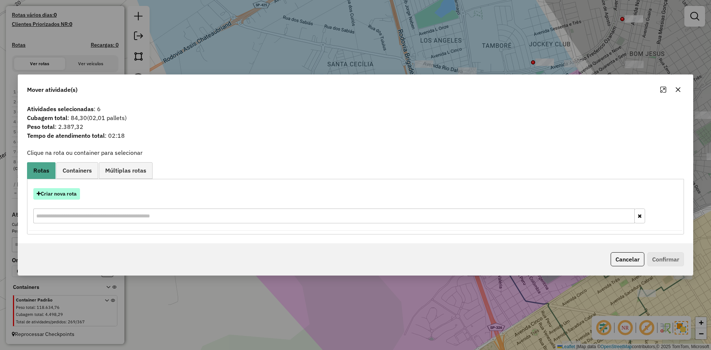
click at [64, 191] on button "Criar nova rota" at bounding box center [56, 193] width 47 height 11
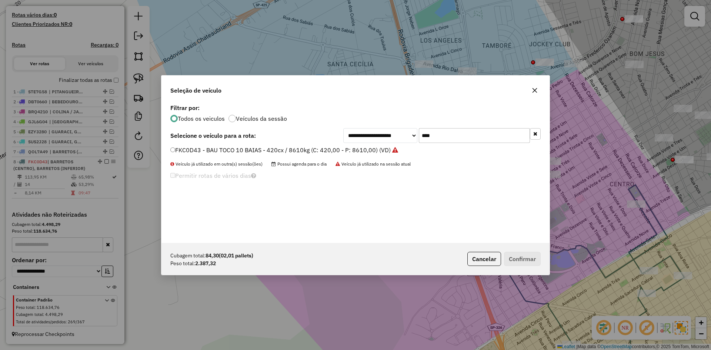
scroll to position [4, 2]
click at [471, 136] on input "****" at bounding box center [474, 135] width 111 height 15
type input "***"
click at [376, 149] on label "SVT5E38 - BAU TOCO 10 BAIAS - 420cx / 8610kg (C: 420,00 - P: 8610,00) (VD)" at bounding box center [279, 149] width 219 height 9
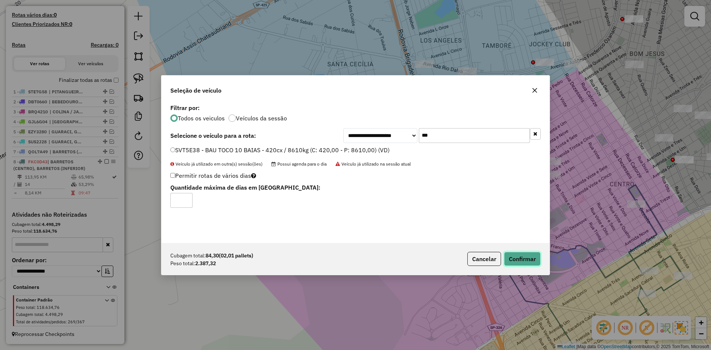
click at [534, 258] on button "Confirmar" at bounding box center [522, 259] width 37 height 14
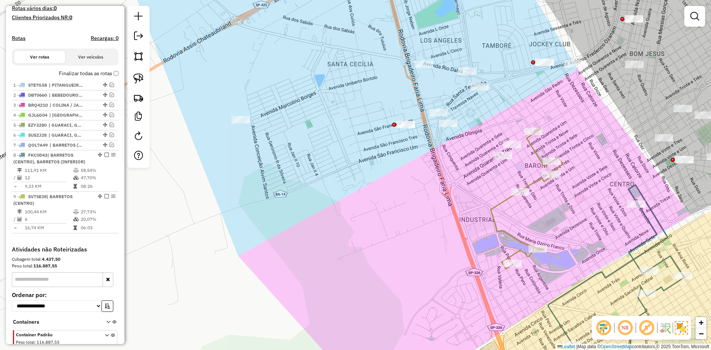
scroll to position [221, 0]
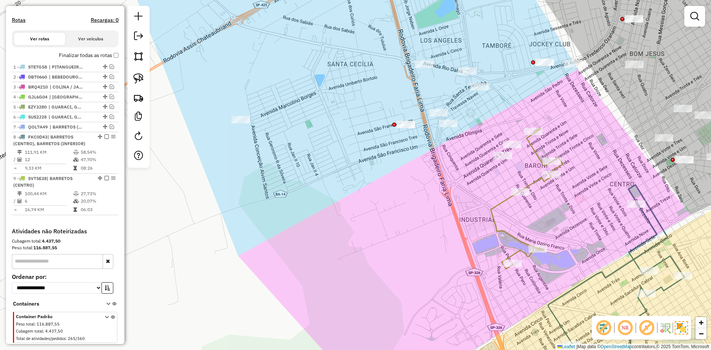
click at [492, 208] on icon at bounding box center [526, 198] width 72 height 141
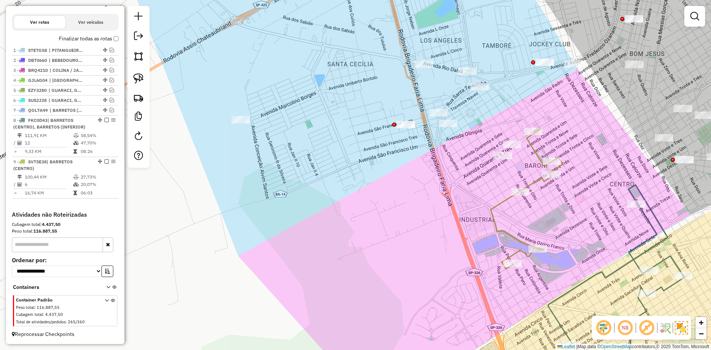
select select "**********"
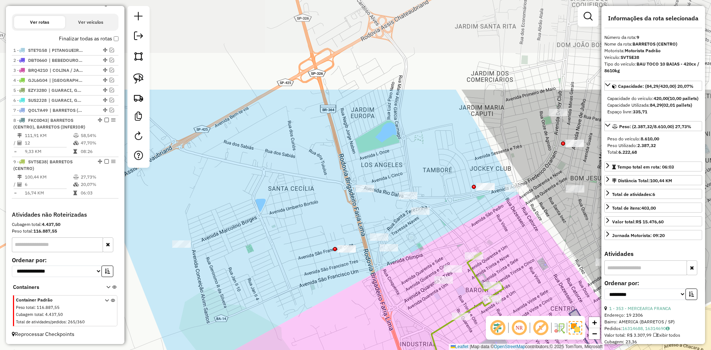
drag, startPoint x: 461, startPoint y: 247, endPoint x: 419, endPoint y: 320, distance: 83.9
click at [419, 320] on div "Janela de atendimento Grade de atendimento Capacidade Transportadoras Veículos …" at bounding box center [355, 175] width 711 height 350
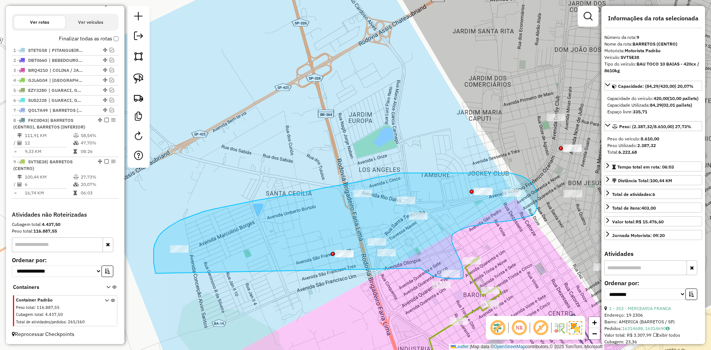
drag, startPoint x: 431, startPoint y: 275, endPoint x: 158, endPoint y: 279, distance: 272.9
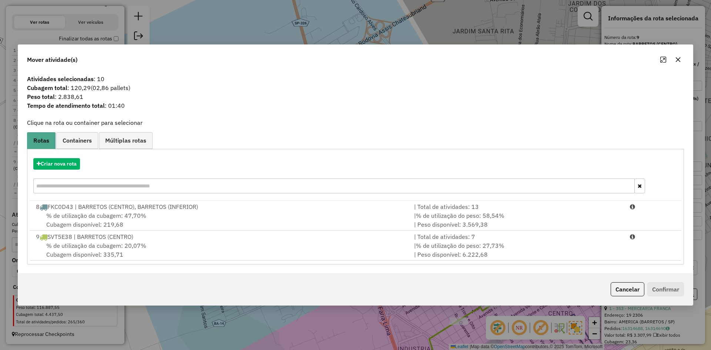
click at [155, 243] on div "% de utilização da cubagem: 20,07% Cubagem disponível: 335,71" at bounding box center [220, 250] width 378 height 18
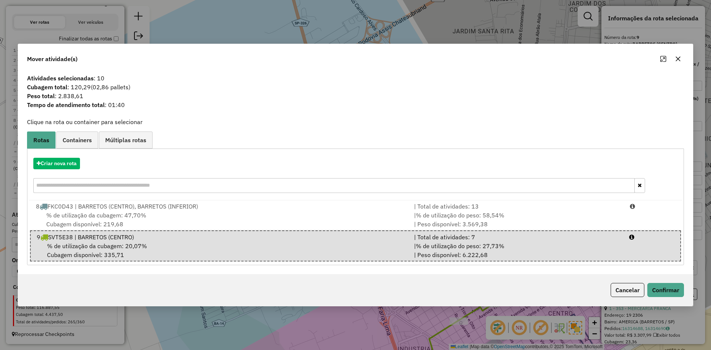
click at [685, 287] on div "Cancelar Confirmar" at bounding box center [355, 290] width 674 height 32
click at [674, 291] on button "Confirmar" at bounding box center [665, 290] width 37 height 14
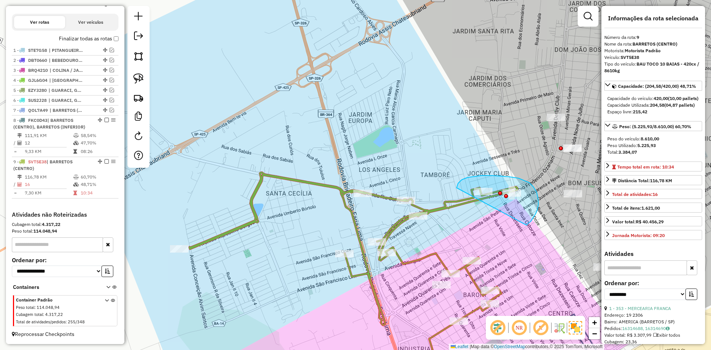
drag, startPoint x: 530, startPoint y: 221, endPoint x: 456, endPoint y: 188, distance: 81.3
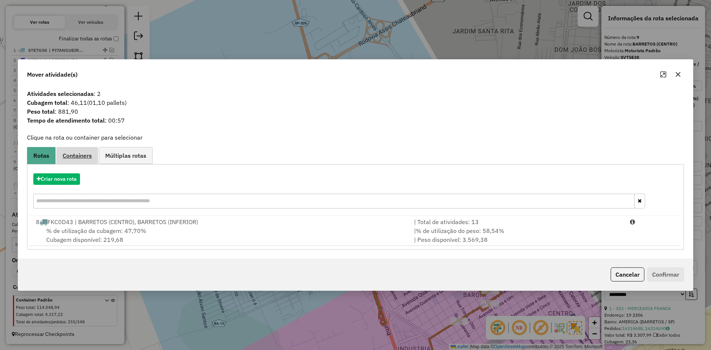
click at [74, 157] on span "Containers" at bounding box center [77, 156] width 29 height 6
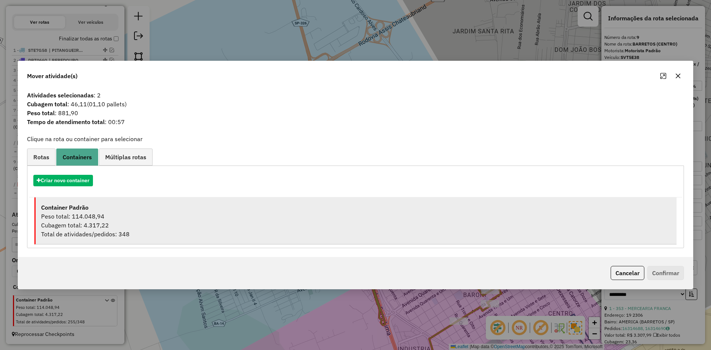
click at [101, 217] on div "Peso total: 114.048,94" at bounding box center [356, 216] width 630 height 9
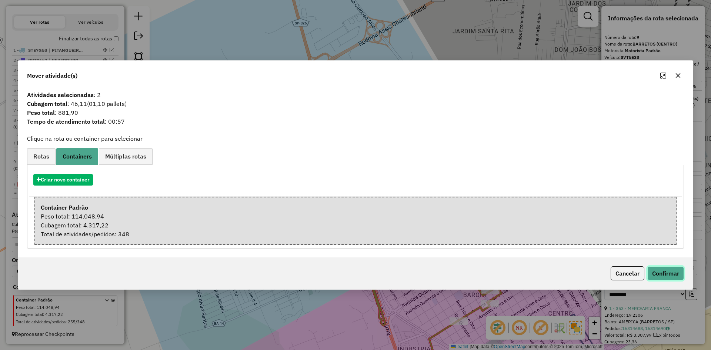
click at [660, 273] on button "Confirmar" at bounding box center [665, 273] width 37 height 14
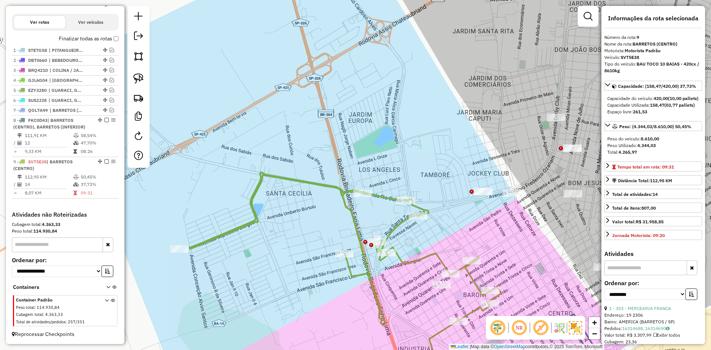
click at [436, 332] on icon at bounding box center [346, 279] width 312 height 212
click at [436, 325] on div "Janela de atendimento Grade de atendimento Capacidade Transportadoras Veículos …" at bounding box center [355, 175] width 711 height 350
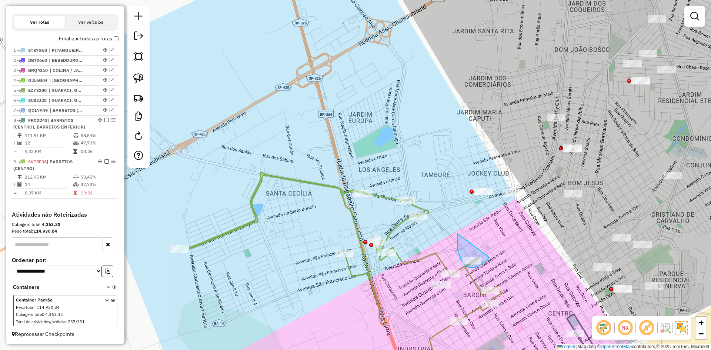
drag, startPoint x: 458, startPoint y: 234, endPoint x: 489, endPoint y: 257, distance: 39.4
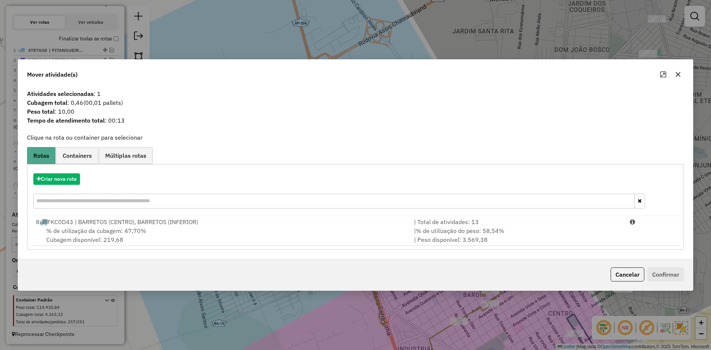
click at [97, 156] on link "Containers" at bounding box center [77, 155] width 42 height 17
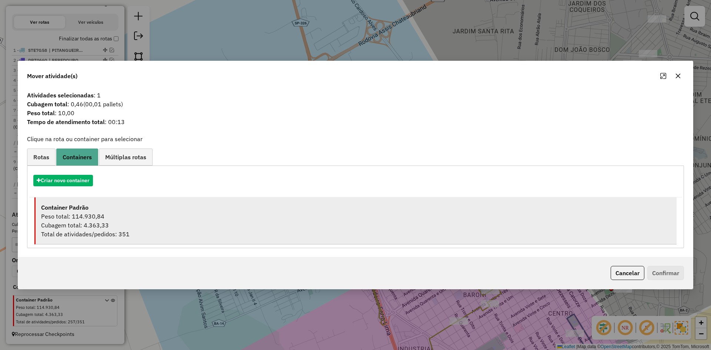
click at [186, 206] on div "Container Padrão" at bounding box center [356, 207] width 630 height 9
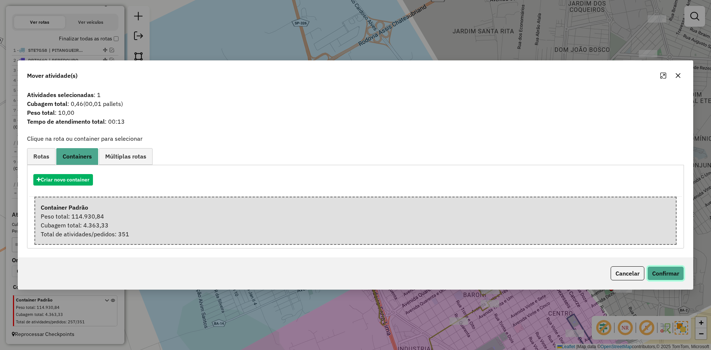
click at [669, 269] on button "Confirmar" at bounding box center [665, 273] width 37 height 14
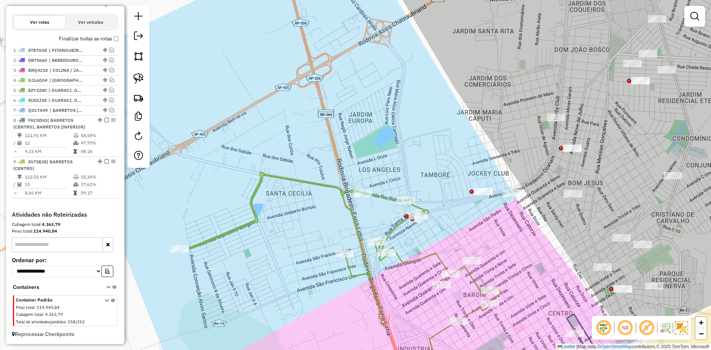
click at [471, 276] on icon at bounding box center [346, 279] width 312 height 212
select select "**********"
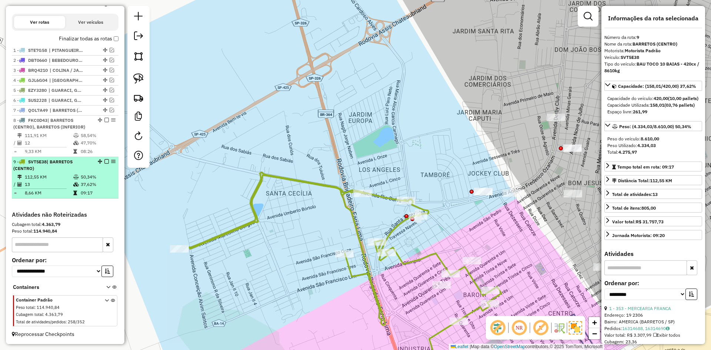
click at [104, 161] on em at bounding box center [106, 161] width 4 height 4
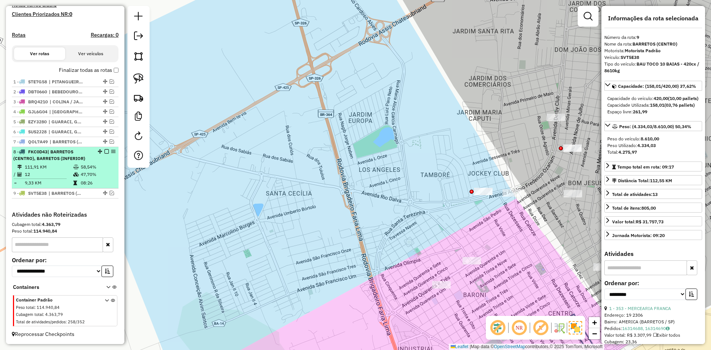
drag, startPoint x: 103, startPoint y: 150, endPoint x: 121, endPoint y: 149, distance: 18.5
click at [104, 150] on em at bounding box center [106, 151] width 4 height 4
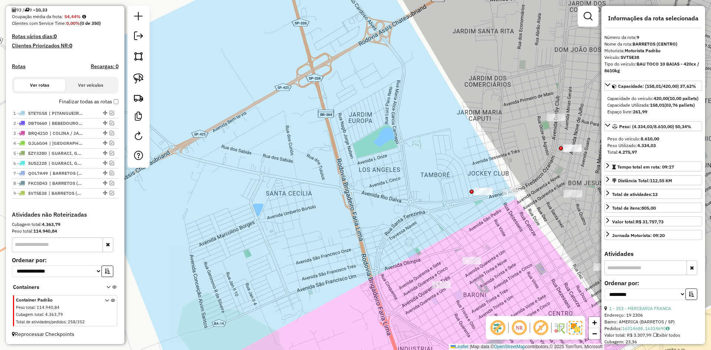
scroll to position [182, 0]
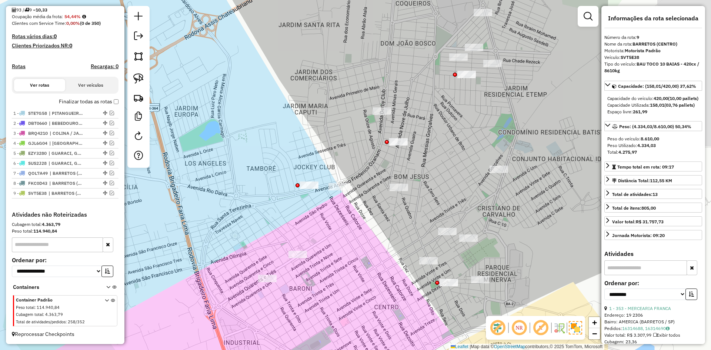
drag, startPoint x: 379, startPoint y: 198, endPoint x: 205, endPoint y: 192, distance: 174.1
click at [205, 192] on div "Janela de atendimento Grade de atendimento Capacidade Transportadoras Veículos …" at bounding box center [355, 175] width 711 height 350
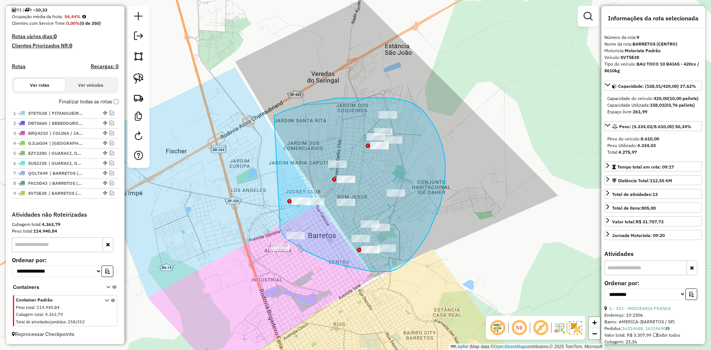
drag, startPoint x: 280, startPoint y: 228, endPoint x: 274, endPoint y: 115, distance: 112.7
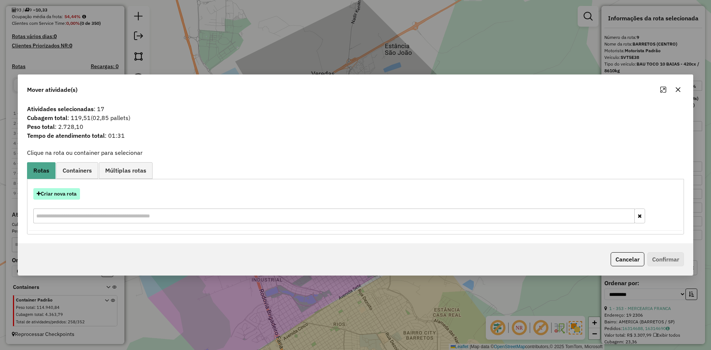
click at [74, 190] on button "Criar nova rota" at bounding box center [56, 193] width 47 height 11
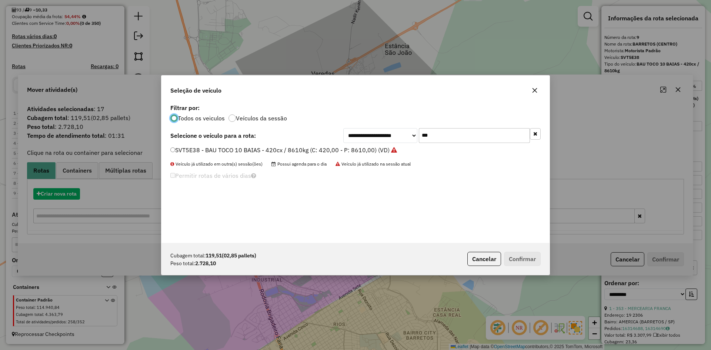
scroll to position [4, 2]
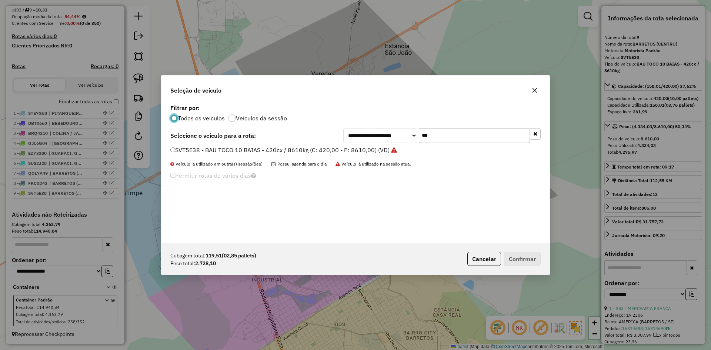
click at [448, 140] on input "***" at bounding box center [474, 135] width 111 height 15
type input "****"
click at [386, 146] on label "DJM9490 - BAU TOCO 10 BAIAS - 392cx / 8610kg (C: 392,00 - P: 8610,00) (VD)" at bounding box center [280, 149] width 221 height 9
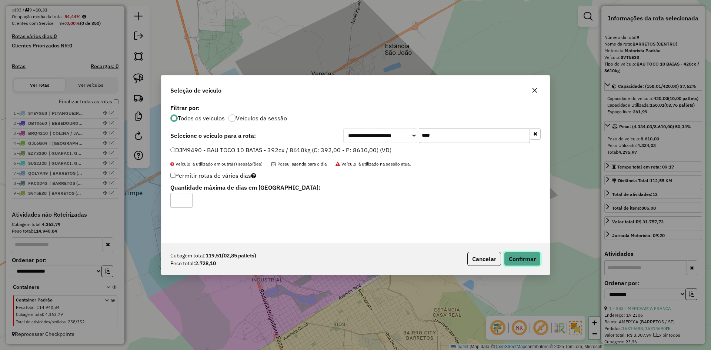
click at [530, 258] on button "Confirmar" at bounding box center [522, 259] width 37 height 14
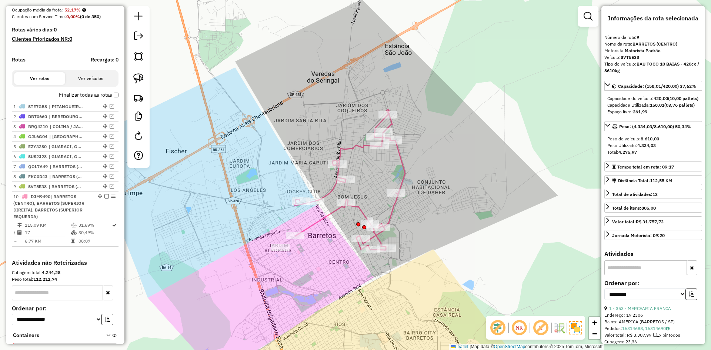
scroll to position [237, 0]
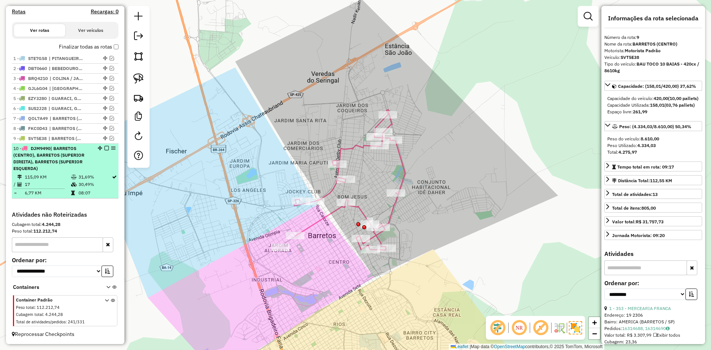
click at [106, 149] on em at bounding box center [106, 148] width 4 height 4
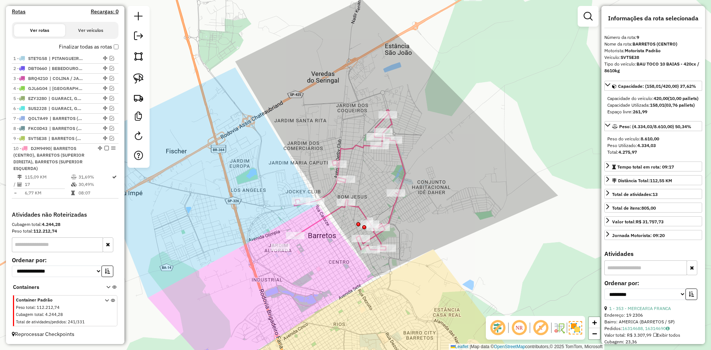
scroll to position [192, 0]
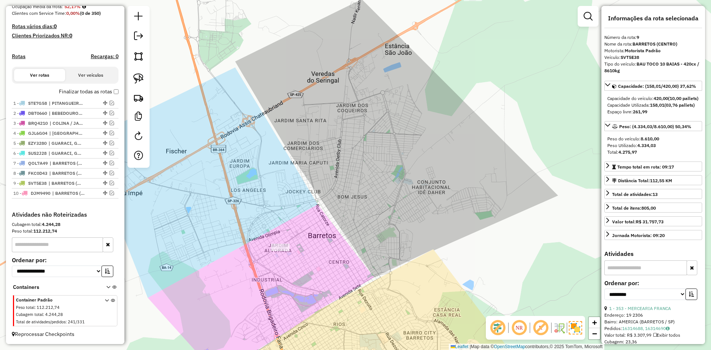
click at [386, 146] on div "Janela de atendimento Grade de atendimento Capacidade Transportadoras Veículos …" at bounding box center [355, 175] width 711 height 350
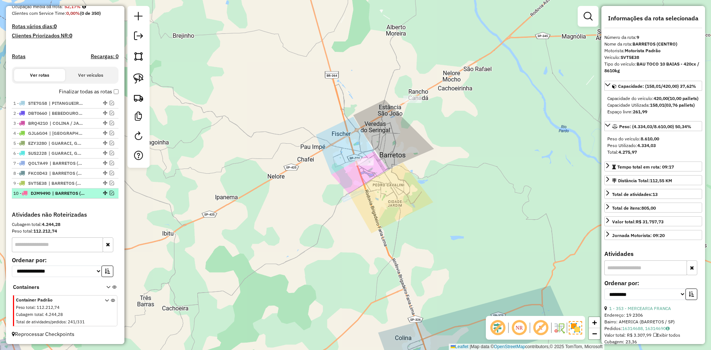
click at [110, 192] on em at bounding box center [112, 193] width 4 height 4
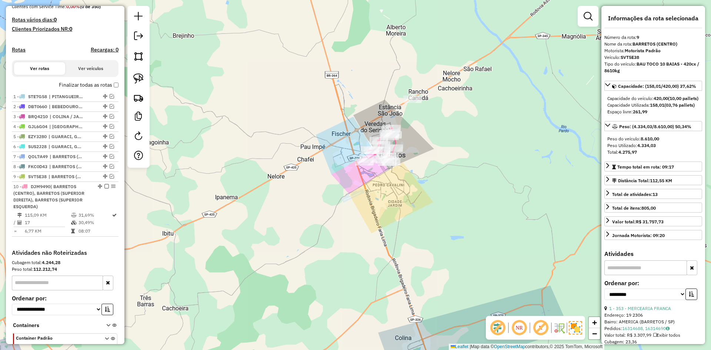
scroll to position [237, 0]
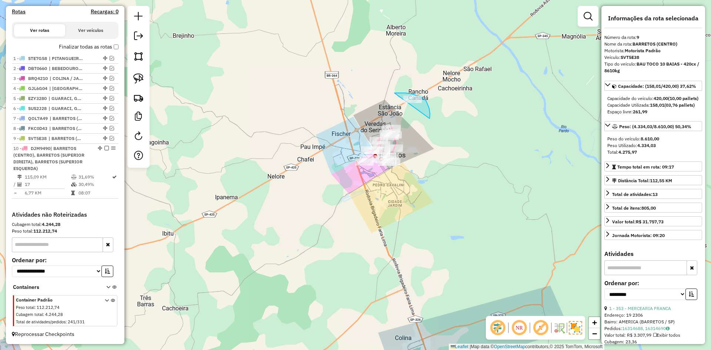
drag, startPoint x: 428, startPoint y: 105, endPoint x: 389, endPoint y: 93, distance: 40.7
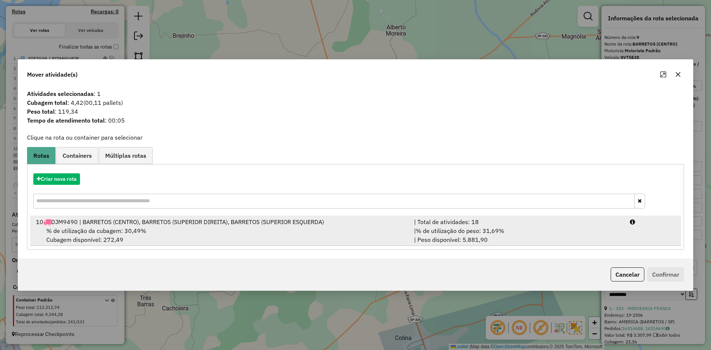
click at [328, 230] on div "% de utilização da cubagem: 30,49% Cubagem disponível: 272,49" at bounding box center [220, 235] width 378 height 18
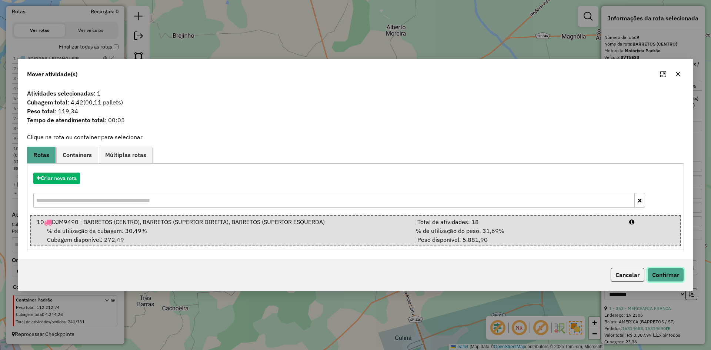
click at [664, 275] on button "Confirmar" at bounding box center [665, 275] width 37 height 14
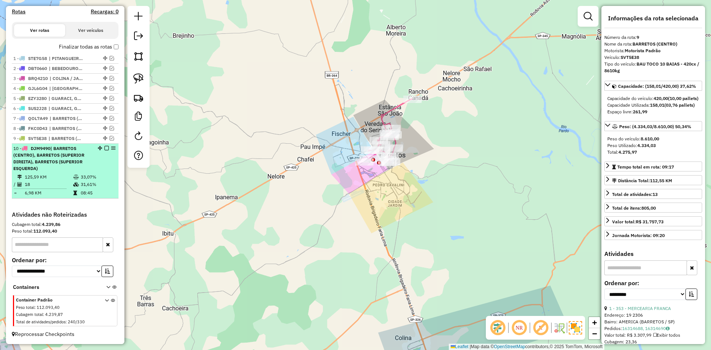
click at [104, 148] on em at bounding box center [106, 148] width 4 height 4
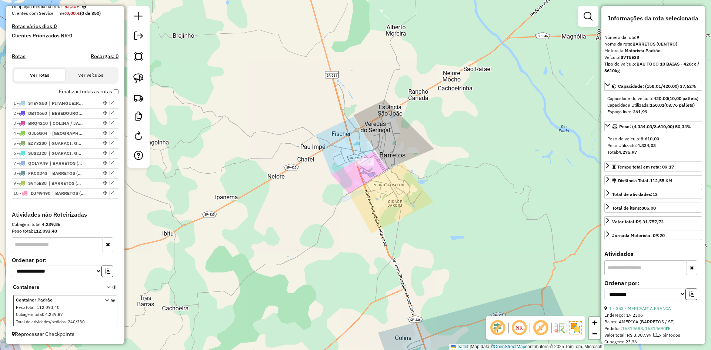
scroll to position [192, 0]
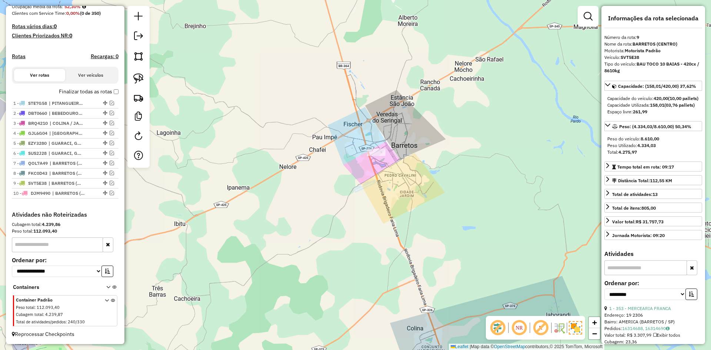
drag, startPoint x: 272, startPoint y: 162, endPoint x: 351, endPoint y: 106, distance: 96.4
click at [349, 103] on div "Janela de atendimento Grade de atendimento Capacidade Transportadoras Veículos …" at bounding box center [355, 175] width 711 height 350
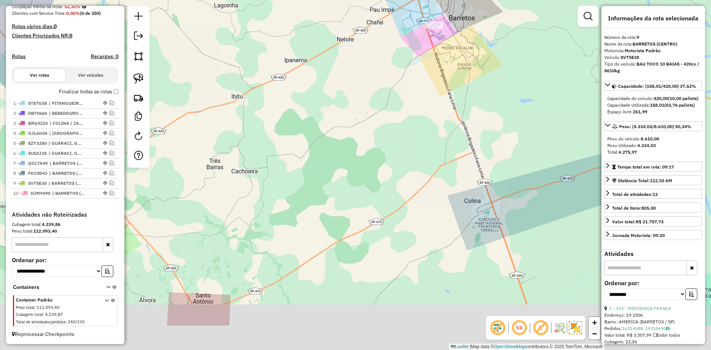
drag, startPoint x: 304, startPoint y: 136, endPoint x: 318, endPoint y: 136, distance: 14.1
click at [302, 132] on div "Janela de atendimento Grade de atendimento Capacidade Transportadoras Veículos …" at bounding box center [355, 175] width 711 height 350
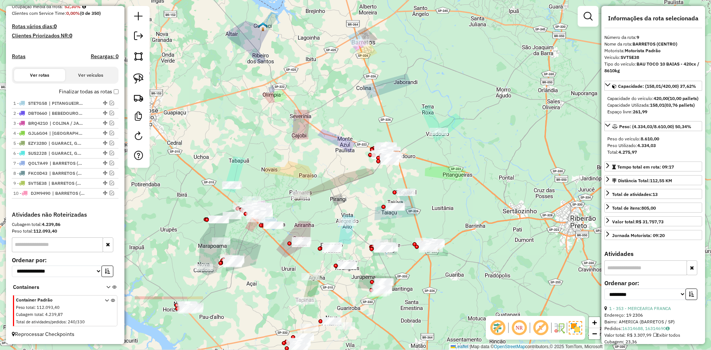
drag, startPoint x: 351, startPoint y: 221, endPoint x: 351, endPoint y: 122, distance: 98.5
click at [351, 122] on div "Janela de atendimento Grade de atendimento Capacidade Transportadoras Veículos …" at bounding box center [355, 175] width 711 height 350
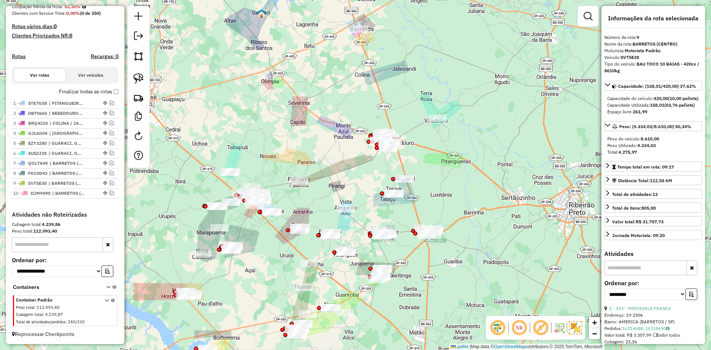
drag, startPoint x: 335, startPoint y: 177, endPoint x: 411, endPoint y: 130, distance: 89.3
click at [411, 130] on div "Janela de atendimento Grade de atendimento Capacidade Transportadoras Veículos …" at bounding box center [355, 175] width 711 height 350
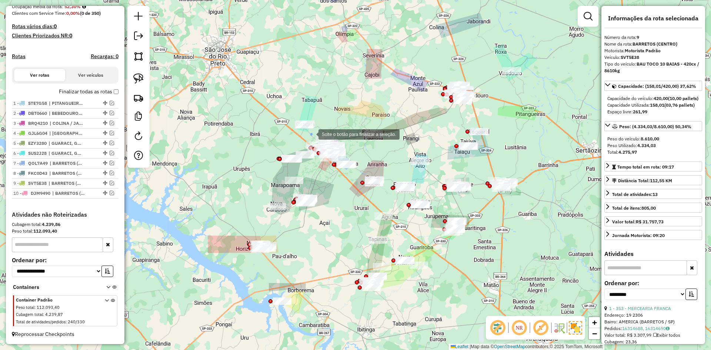
drag, startPoint x: 311, startPoint y: 134, endPoint x: 285, endPoint y: 106, distance: 38.2
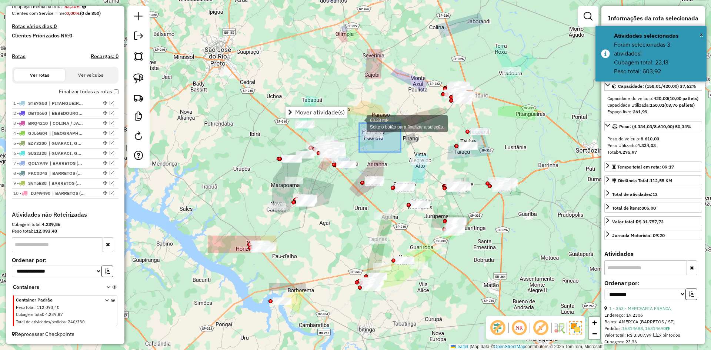
drag, startPoint x: 388, startPoint y: 140, endPoint x: 354, endPoint y: 120, distance: 39.6
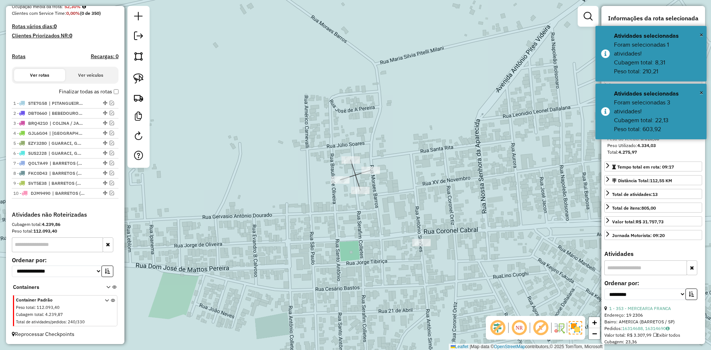
click at [481, 68] on div "Janela de atendimento Grade de atendimento Capacidade Transportadoras Veículos …" at bounding box center [355, 175] width 711 height 350
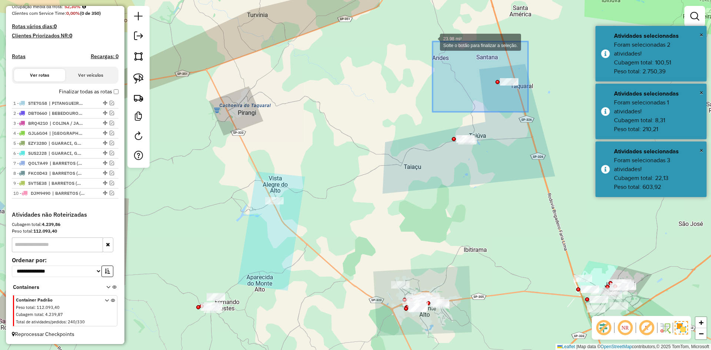
drag, startPoint x: 528, startPoint y: 112, endPoint x: 433, endPoint y: 41, distance: 118.3
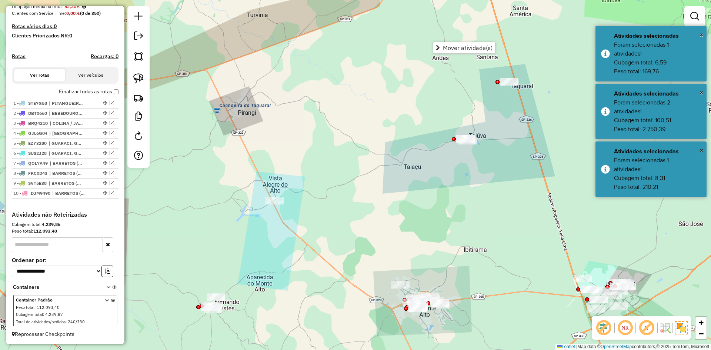
click at [450, 102] on div "Janela de atendimento Grade de atendimento Capacidade Transportadoras Veículos …" at bounding box center [355, 175] width 711 height 350
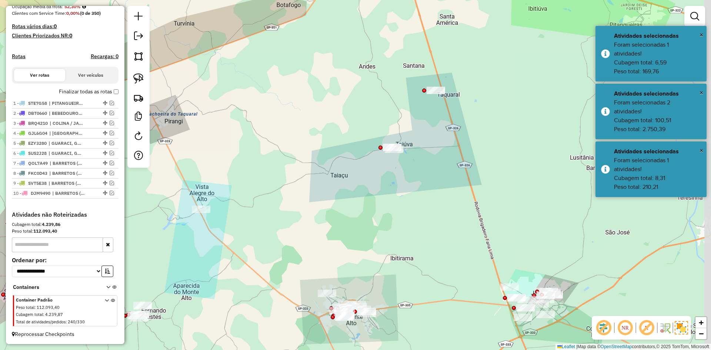
drag, startPoint x: 429, startPoint y: 102, endPoint x: 351, endPoint y: 113, distance: 78.9
click at [362, 112] on div "Janela de atendimento Grade de atendimento Capacidade Transportadoras Veículos …" at bounding box center [355, 175] width 711 height 350
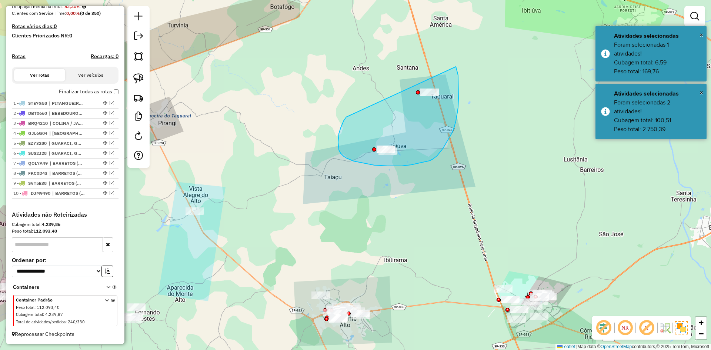
drag, startPoint x: 339, startPoint y: 134, endPoint x: 447, endPoint y: 47, distance: 138.3
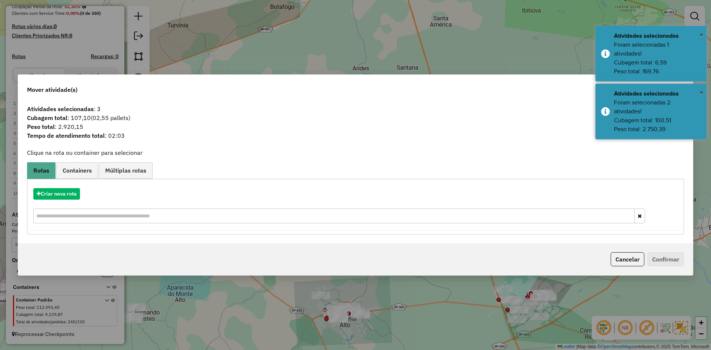
click at [81, 184] on div "Criar nova rota" at bounding box center [355, 206] width 653 height 48
click at [80, 185] on div "Criar nova rota" at bounding box center [355, 206] width 653 height 48
click at [76, 193] on button "Criar nova rota" at bounding box center [56, 193] width 47 height 11
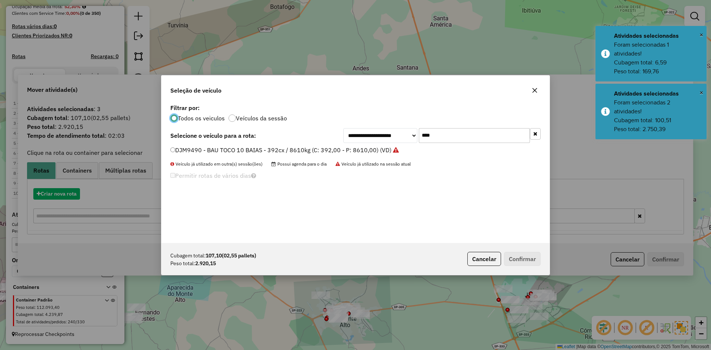
scroll to position [4, 2]
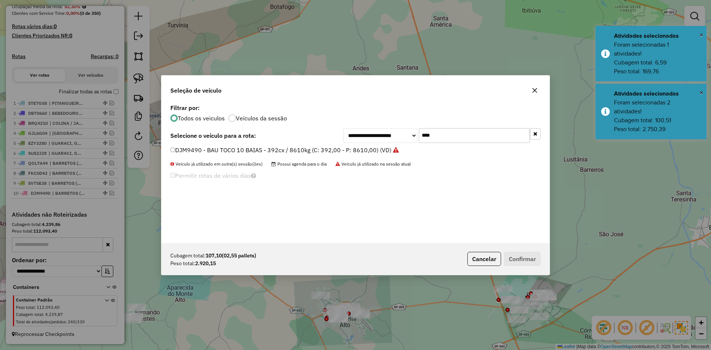
click at [451, 137] on input "****" at bounding box center [474, 135] width 111 height 15
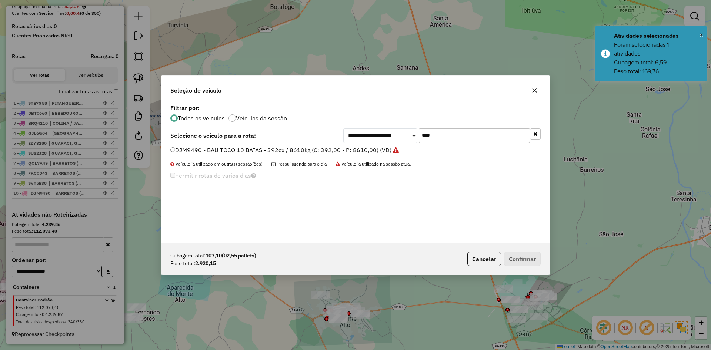
click at [451, 137] on input "****" at bounding box center [474, 135] width 111 height 15
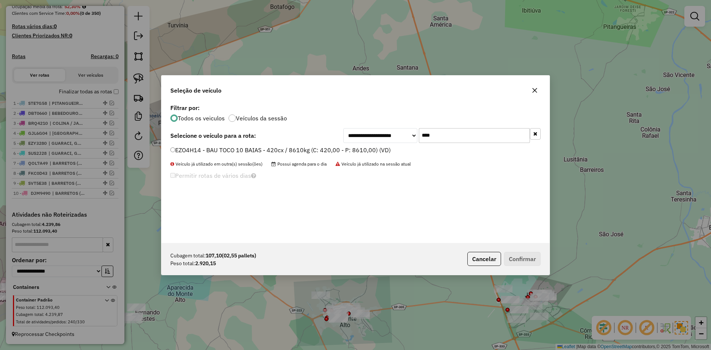
type input "****"
click at [401, 142] on select "**********" at bounding box center [380, 135] width 74 height 15
click at [317, 152] on label "EZO4H14 - BAU TOCO 10 BAIAS - 420cx / 8610kg (C: 420,00 - P: 8610,00) (VD)" at bounding box center [280, 149] width 220 height 9
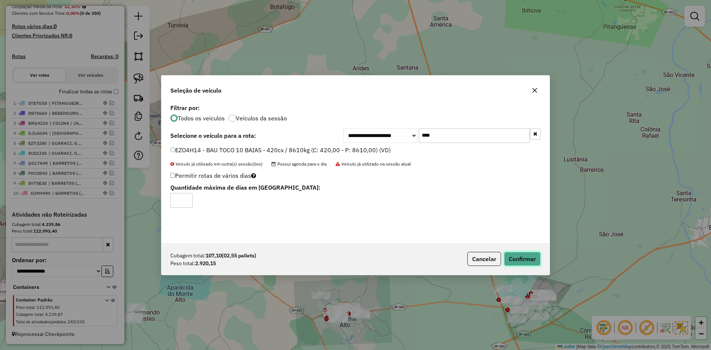
click at [522, 261] on button "Confirmar" at bounding box center [522, 259] width 37 height 14
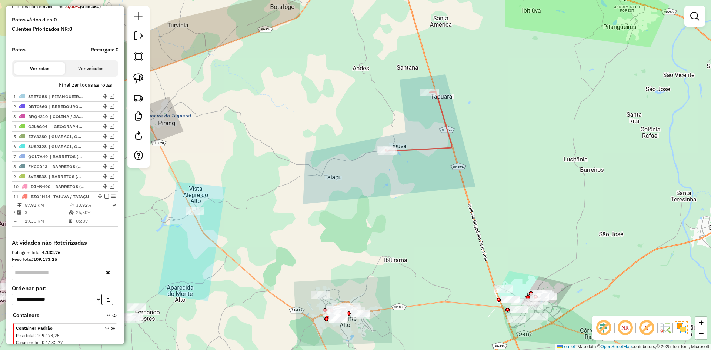
scroll to position [233, 0]
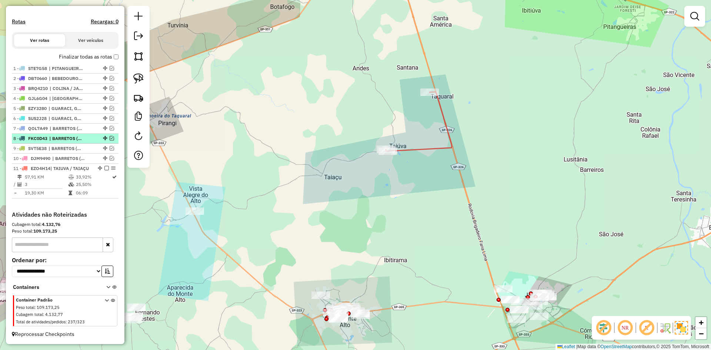
click at [104, 166] on em at bounding box center [106, 168] width 4 height 4
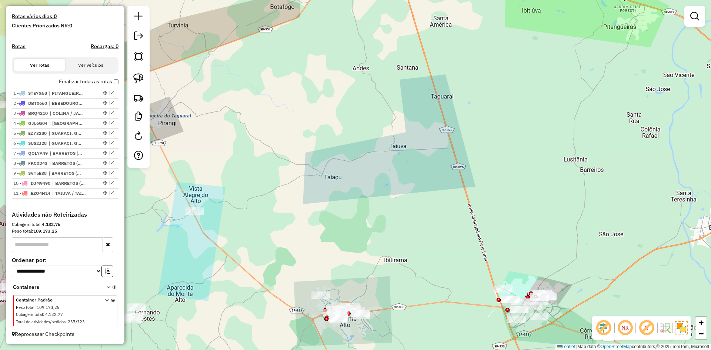
scroll to position [202, 0]
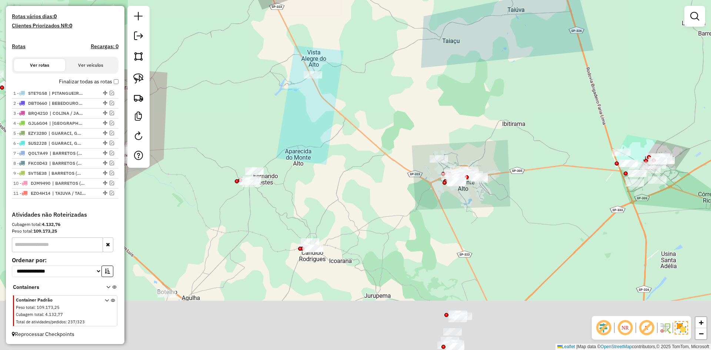
drag, startPoint x: 328, startPoint y: 140, endPoint x: 393, endPoint y: 48, distance: 111.8
click at [393, 48] on div "Janela de atendimento Grade de atendimento Capacidade Transportadoras Veículos …" at bounding box center [355, 175] width 711 height 350
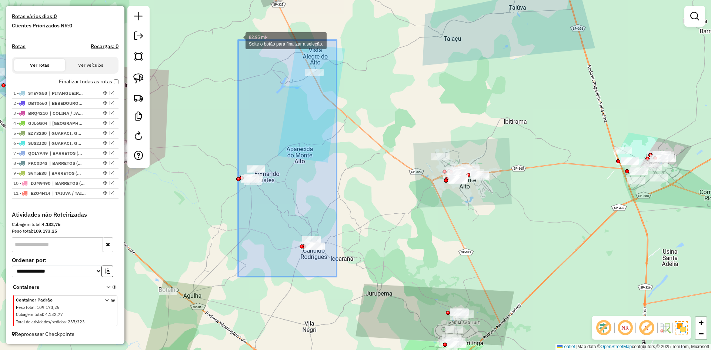
drag, startPoint x: 336, startPoint y: 277, endPoint x: 238, endPoint y: 40, distance: 256.2
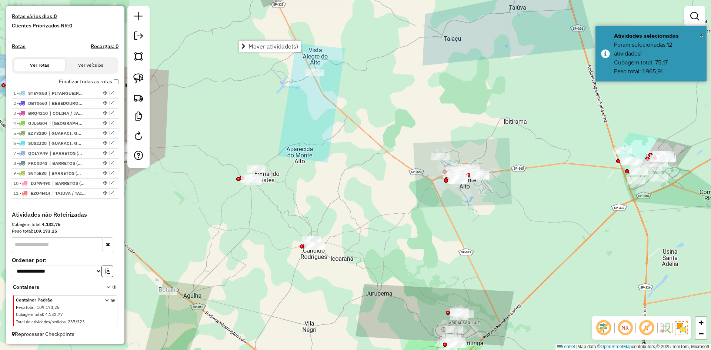
click at [347, 237] on div "Janela de atendimento Grade de atendimento Capacidade Transportadoras Veículos …" at bounding box center [355, 175] width 711 height 350
click at [477, 202] on div "Janela de atendimento Grade de atendimento Capacidade Transportadoras Veículos …" at bounding box center [355, 175] width 711 height 350
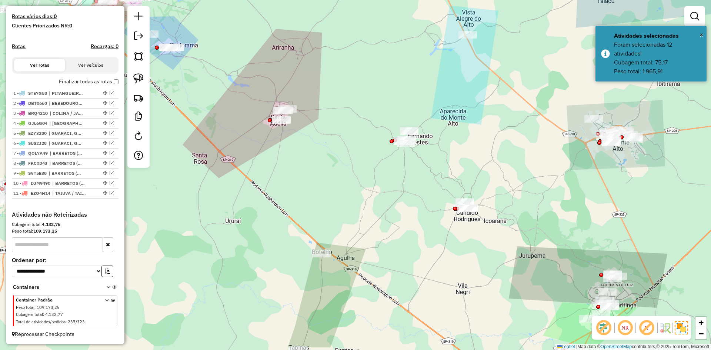
drag, startPoint x: 318, startPoint y: 267, endPoint x: 470, endPoint y: 228, distance: 156.9
click at [470, 228] on div "Janela de atendimento Grade de atendimento Capacidade Transportadoras Veículos …" at bounding box center [355, 175] width 711 height 350
drag, startPoint x: 301, startPoint y: 232, endPoint x: 287, endPoint y: 259, distance: 30.5
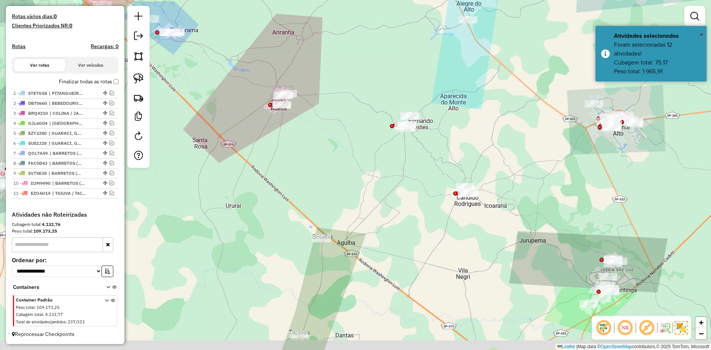
drag, startPoint x: 278, startPoint y: 295, endPoint x: 279, endPoint y: 244, distance: 51.1
click at [279, 244] on div "Janela de atendimento Grade de atendimento Capacidade Transportadoras Veículos …" at bounding box center [355, 175] width 711 height 350
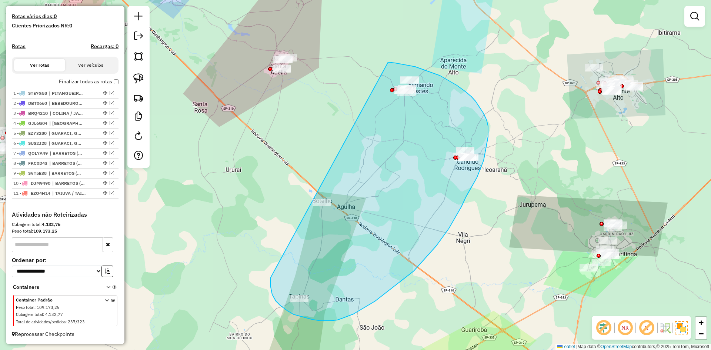
drag, startPoint x: 285, startPoint y: 309, endPoint x: 388, endPoint y: 62, distance: 267.3
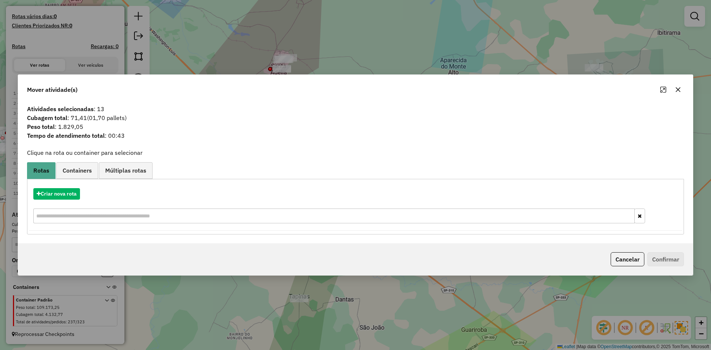
click at [680, 89] on icon "button" at bounding box center [678, 90] width 6 height 6
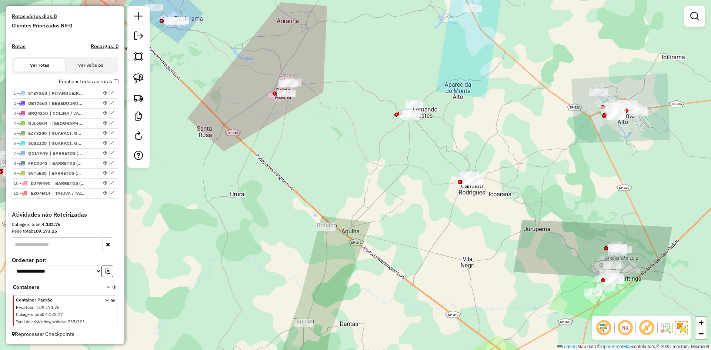
drag, startPoint x: 402, startPoint y: 143, endPoint x: 442, endPoint y: 219, distance: 85.9
click at [442, 219] on div "Janela de atendimento Grade de atendimento Capacidade Transportadoras Veículos …" at bounding box center [355, 175] width 711 height 350
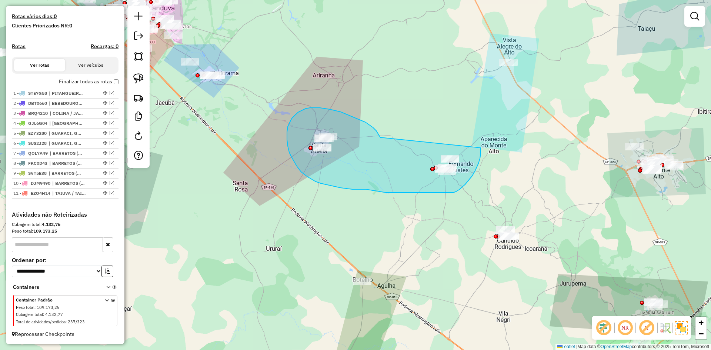
drag, startPoint x: 371, startPoint y: 126, endPoint x: 480, endPoint y: 148, distance: 112.1
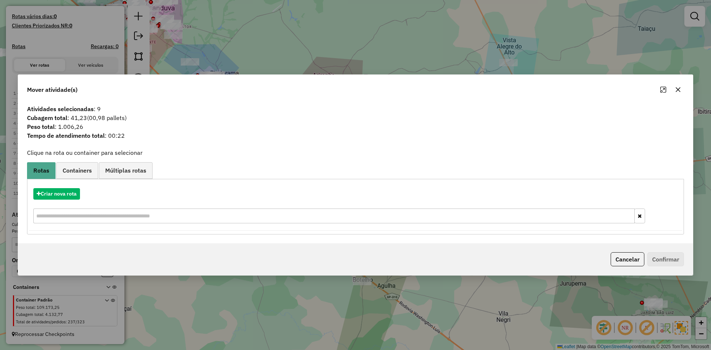
click at [680, 89] on icon "button" at bounding box center [678, 90] width 6 height 6
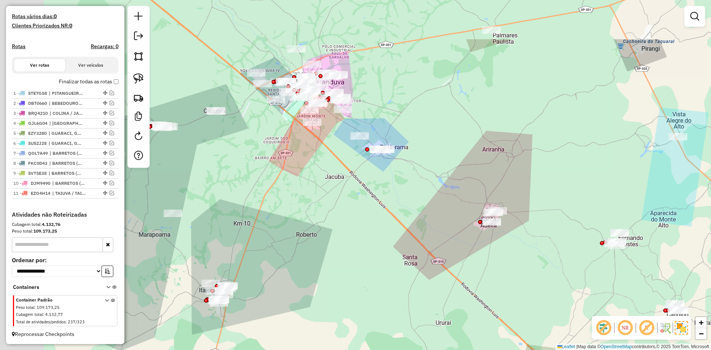
drag, startPoint x: 316, startPoint y: 181, endPoint x: 480, endPoint y: 248, distance: 176.9
click at [480, 248] on div "Janela de atendimento Grade de atendimento Capacidade Transportadoras Veículos …" at bounding box center [355, 175] width 711 height 350
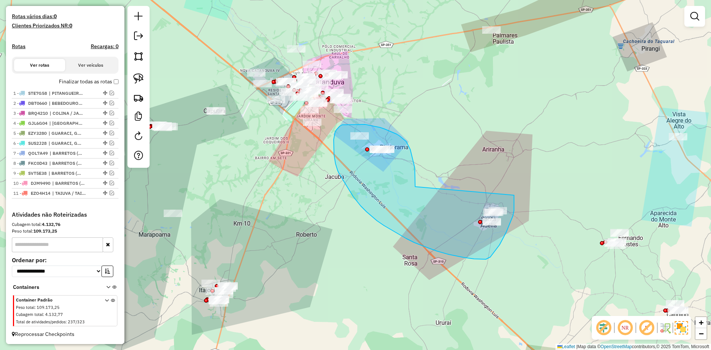
drag, startPoint x: 415, startPoint y: 175, endPoint x: 514, endPoint y: 193, distance: 100.5
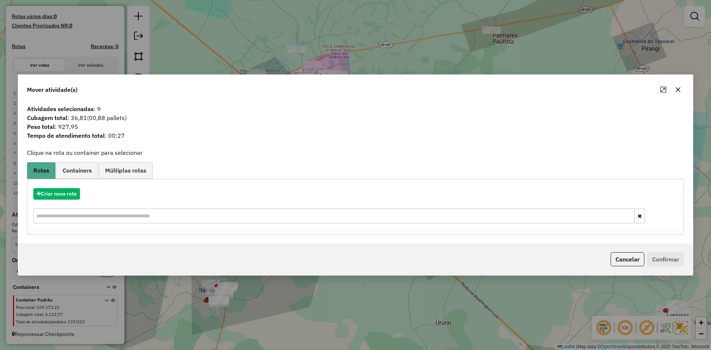
click at [679, 88] on icon "button" at bounding box center [678, 90] width 6 height 6
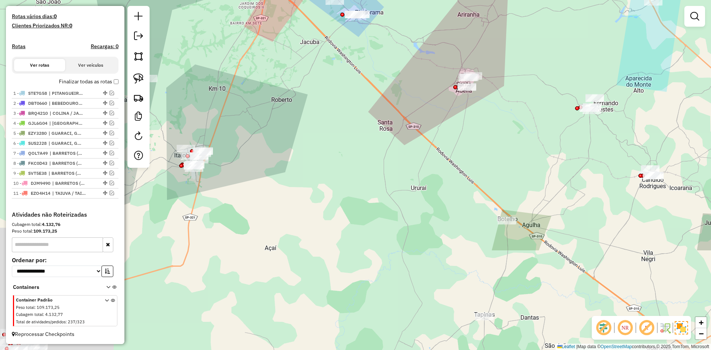
drag, startPoint x: 349, startPoint y: 269, endPoint x: 314, endPoint y: 83, distance: 189.8
click at [314, 83] on div "Janela de atendimento Grade de atendimento Capacidade Transportadoras Veículos …" at bounding box center [355, 175] width 711 height 350
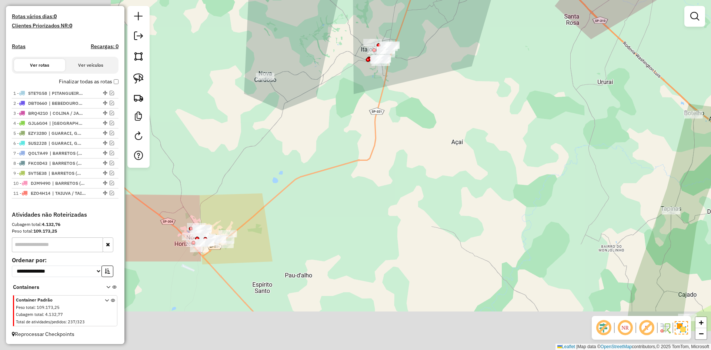
drag, startPoint x: 408, startPoint y: 220, endPoint x: 435, endPoint y: 222, distance: 26.7
click at [435, 222] on div "Janela de atendimento Grade de atendimento Capacidade Transportadoras Veículos …" at bounding box center [355, 175] width 711 height 350
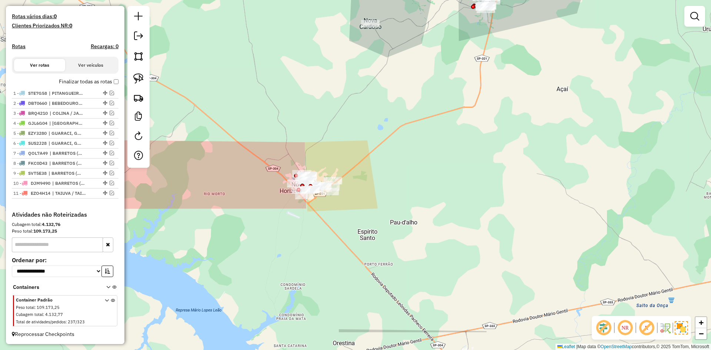
drag, startPoint x: 383, startPoint y: 190, endPoint x: 394, endPoint y: 127, distance: 64.3
click at [394, 127] on div "Janela de atendimento Grade de atendimento Capacidade Transportadoras Veículos …" at bounding box center [355, 175] width 711 height 350
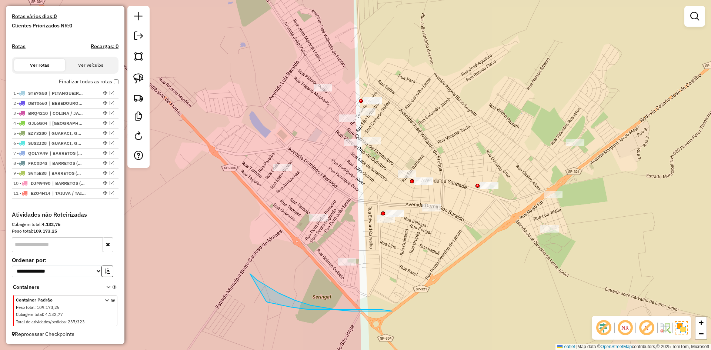
drag, startPoint x: 320, startPoint y: 307, endPoint x: 266, endPoint y: 301, distance: 54.3
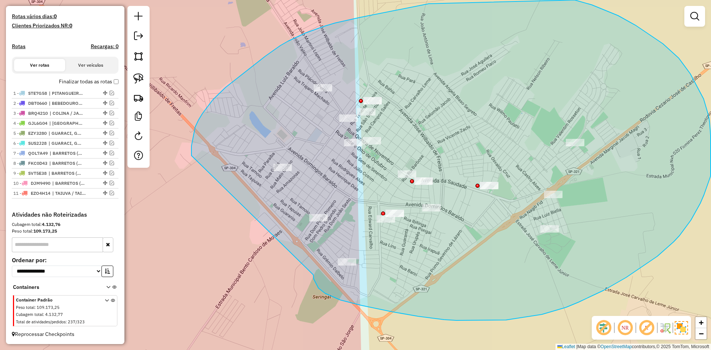
drag, startPoint x: 332, startPoint y: 296, endPoint x: 191, endPoint y: 160, distance: 195.6
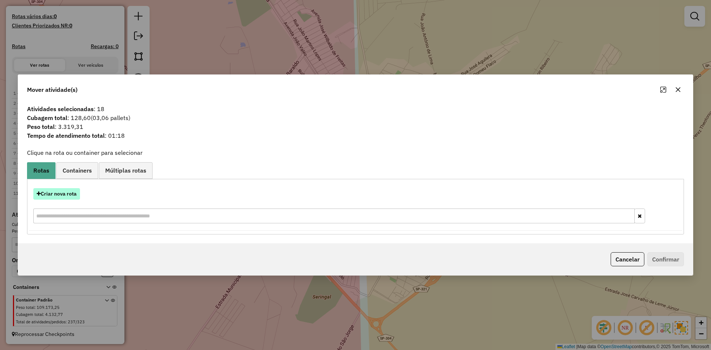
click at [66, 198] on button "Criar nova rota" at bounding box center [56, 193] width 47 height 11
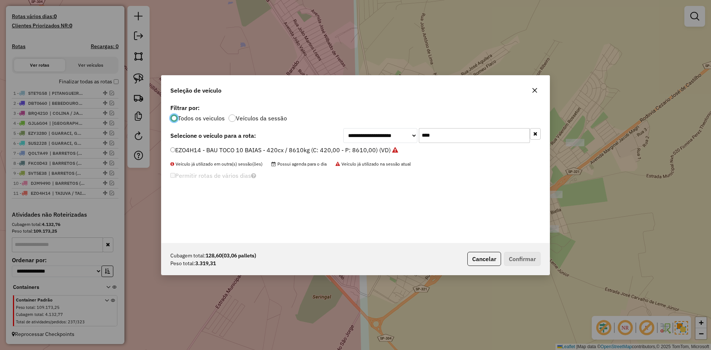
scroll to position [4, 2]
click at [460, 138] on input "****" at bounding box center [474, 135] width 111 height 15
type input "****"
click at [387, 149] on label "BWZ3898 - BAU TOCO 10 BAIAS - 392cx / 8610kg (C: 392,00 - P: 8610,00) (VD)" at bounding box center [280, 149] width 221 height 9
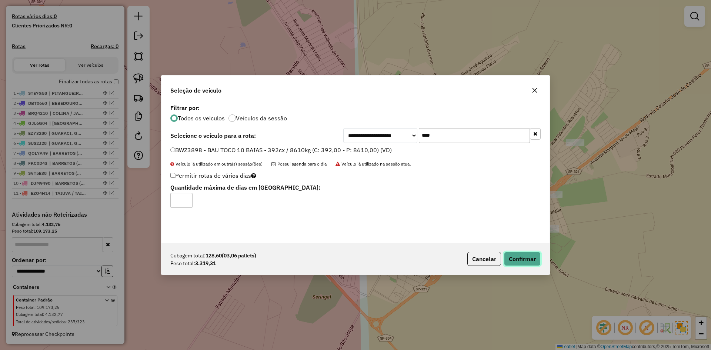
click at [520, 261] on button "Confirmar" at bounding box center [522, 259] width 37 height 14
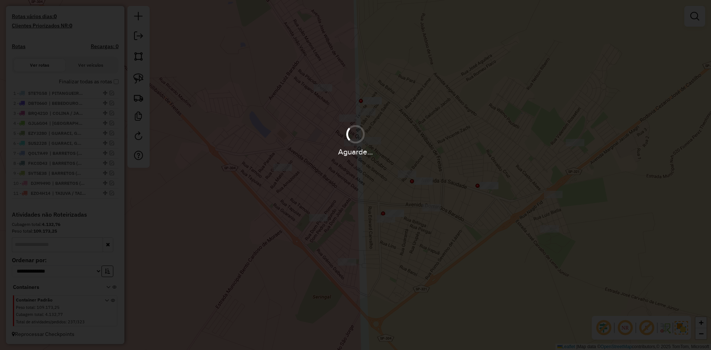
scroll to position [243, 0]
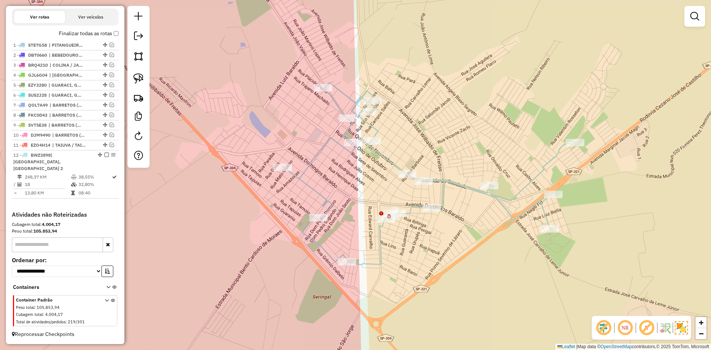
drag, startPoint x: 104, startPoint y: 163, endPoint x: 119, endPoint y: 168, distance: 16.2
click at [105, 165] on div "12 - BWZ3898 | NOVO HORIZONTE, NOVO HORIZONTE 2" at bounding box center [65, 162] width 104 height 20
select select "**********"
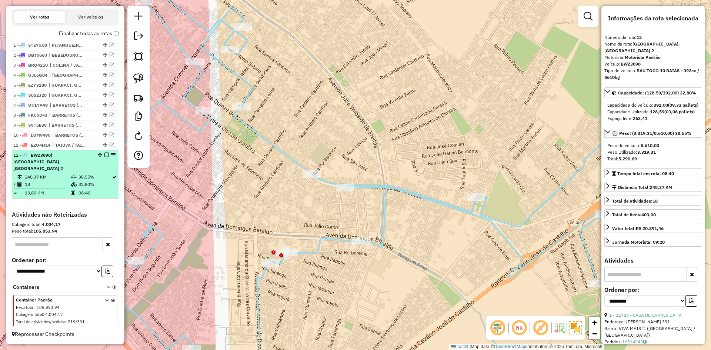
click at [104, 157] on em at bounding box center [106, 155] width 4 height 4
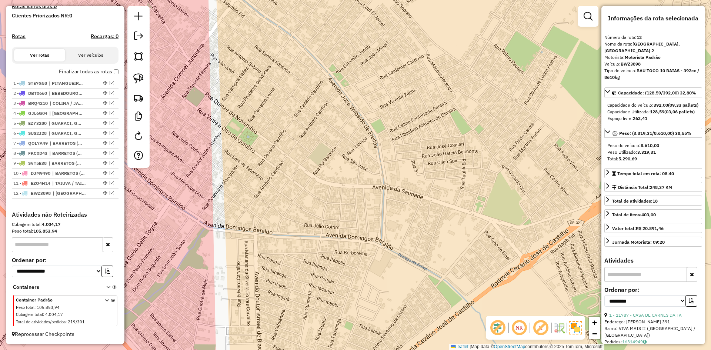
scroll to position [212, 0]
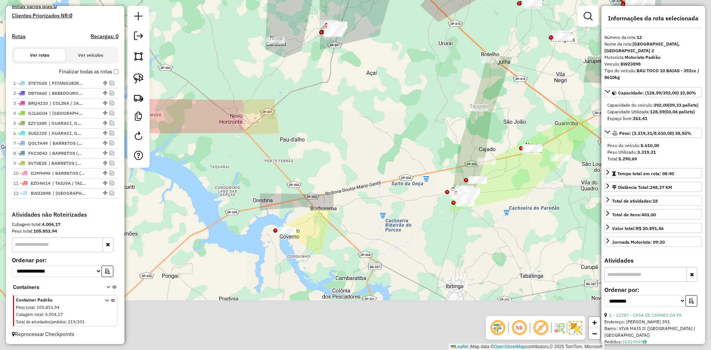
drag, startPoint x: 409, startPoint y: 245, endPoint x: 302, endPoint y: 150, distance: 143.4
click at [300, 143] on div "Janela de atendimento Grade de atendimento Capacidade Transportadoras Veículos …" at bounding box center [355, 175] width 711 height 350
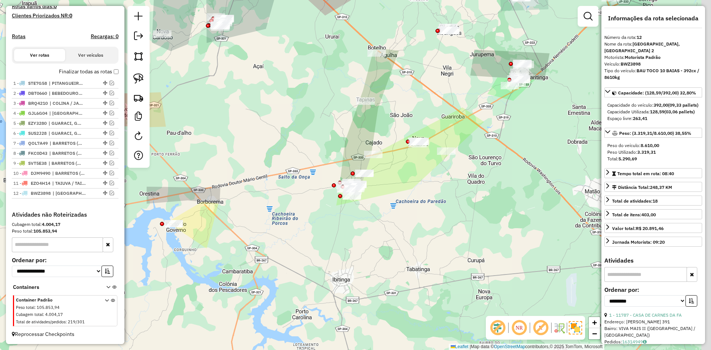
drag, startPoint x: 260, startPoint y: 202, endPoint x: 232, endPoint y: 207, distance: 28.1
click at [231, 206] on div "Janela de atendimento Grade de atendimento Capacidade Transportadoras Veículos …" at bounding box center [355, 175] width 711 height 350
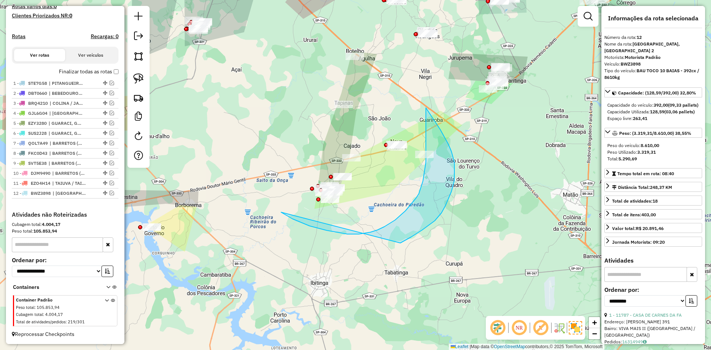
drag, startPoint x: 305, startPoint y: 224, endPoint x: 299, endPoint y: 244, distance: 21.0
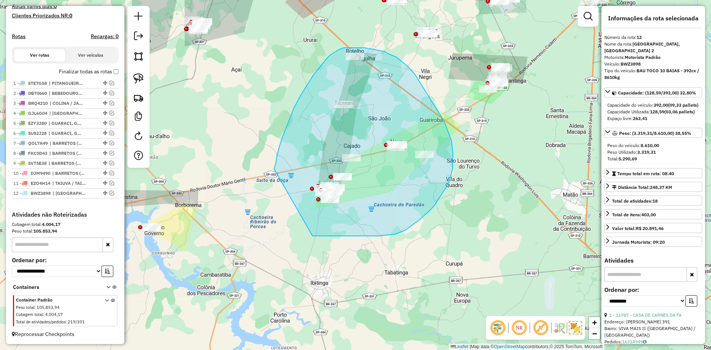
drag, startPoint x: 411, startPoint y: 226, endPoint x: 274, endPoint y: 169, distance: 148.6
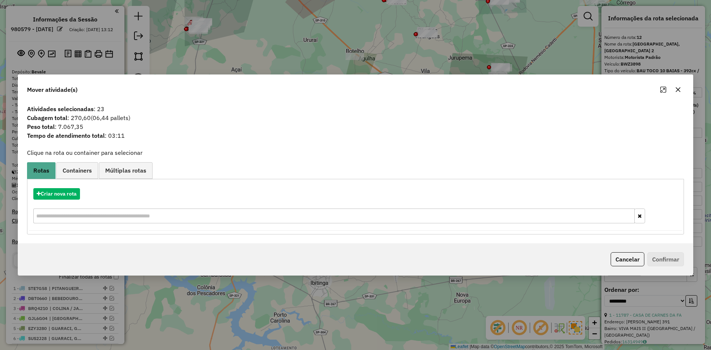
select select "**********"
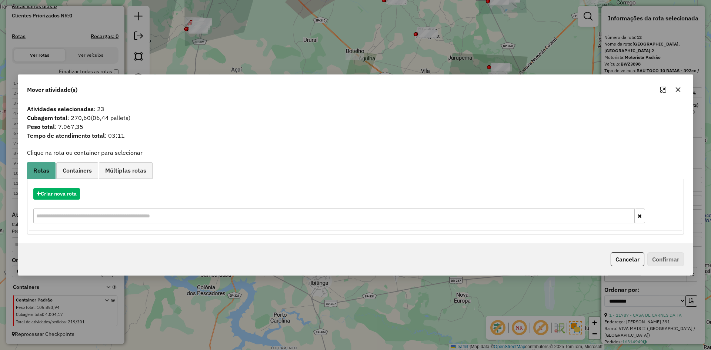
click at [678, 88] on icon "button" at bounding box center [678, 90] width 6 height 6
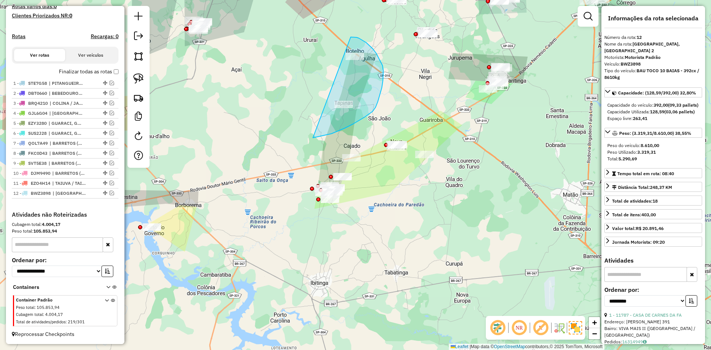
drag, startPoint x: 359, startPoint y: 120, endPoint x: 351, endPoint y: 37, distance: 83.4
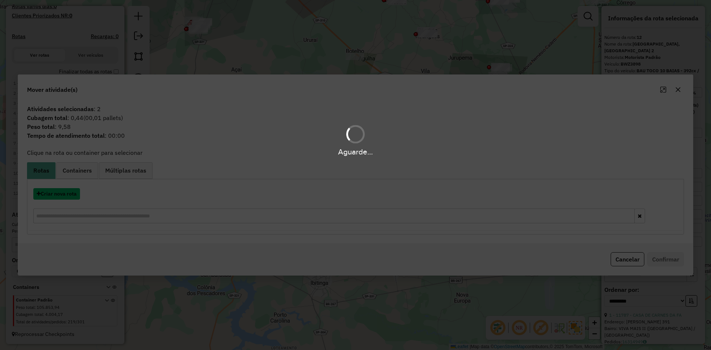
click at [72, 199] on button "Criar nova rota" at bounding box center [56, 193] width 47 height 11
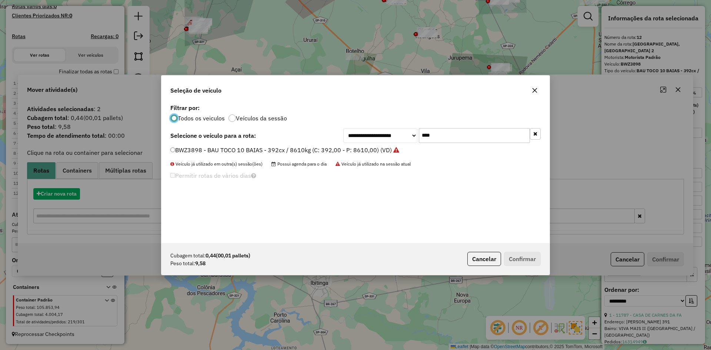
scroll to position [4, 2]
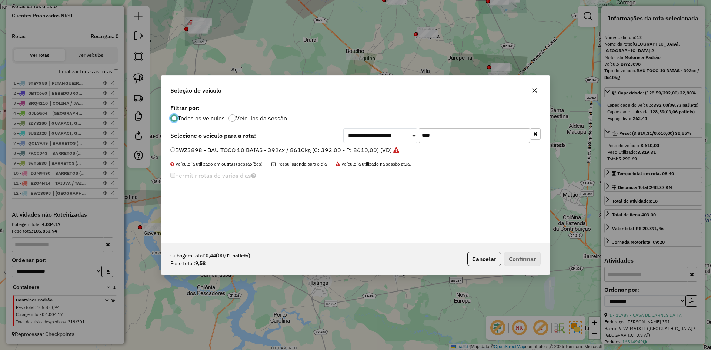
click at [451, 140] on input "****" at bounding box center [474, 135] width 111 height 15
type input "****"
click at [370, 159] on div "BZG3590 - BAU TOCO 10 BAIAS - 392cx / 8610kg (C: 392,00 - P: 8610,00) (VD)" at bounding box center [355, 153] width 379 height 15
drag, startPoint x: 365, startPoint y: 152, endPoint x: 410, endPoint y: 172, distance: 49.2
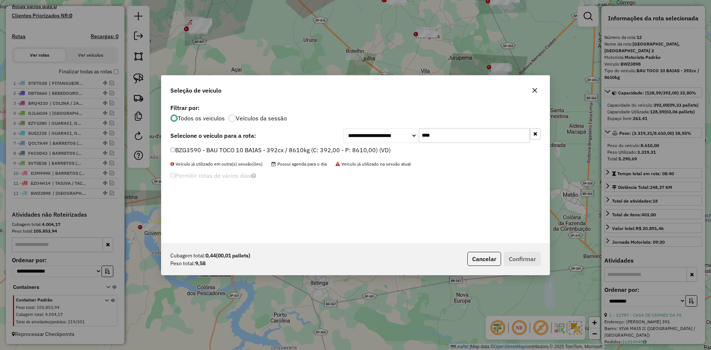
click at [366, 151] on label "BZG3590 - BAU TOCO 10 BAIAS - 392cx / 8610kg (C: 392,00 - P: 8610,00) (VD)" at bounding box center [280, 149] width 220 height 9
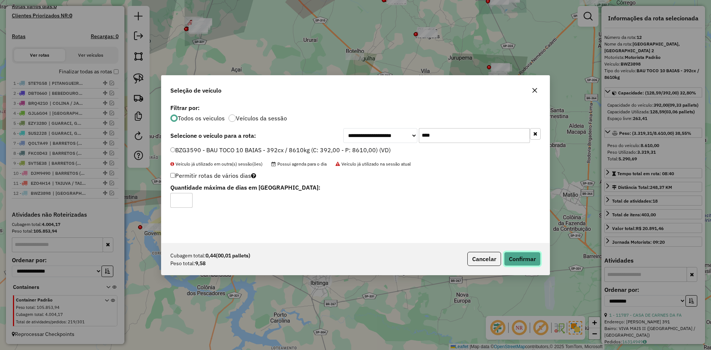
click at [515, 254] on button "Confirmar" at bounding box center [522, 259] width 37 height 14
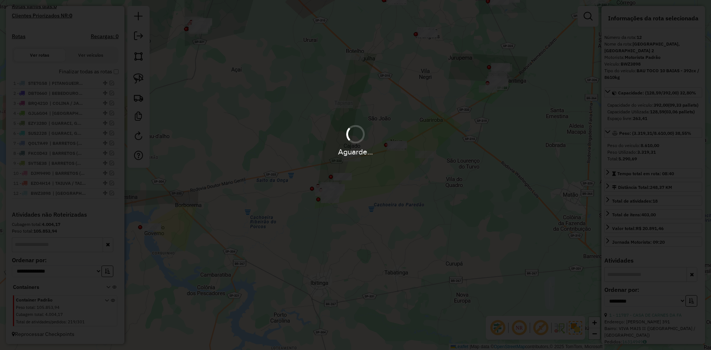
scroll to position [256, 0]
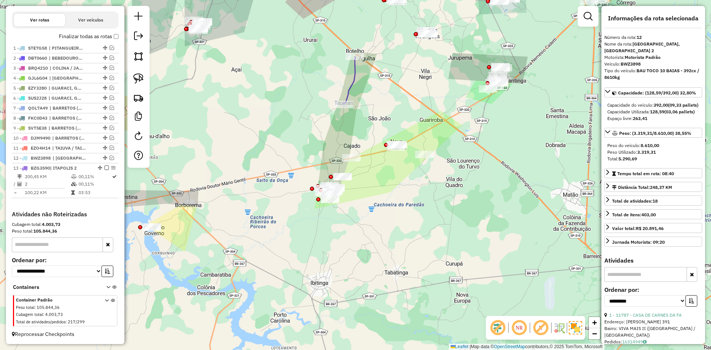
click at [352, 97] on div "Rota 13 - Placa BZG3590 949 - SUP PARAISO Janela de atendimento Grade de atendi…" at bounding box center [355, 175] width 711 height 350
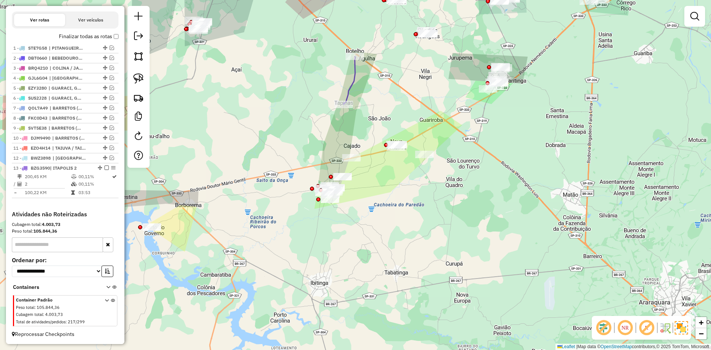
click at [344, 94] on icon at bounding box center [350, 81] width 12 height 48
select select "**********"
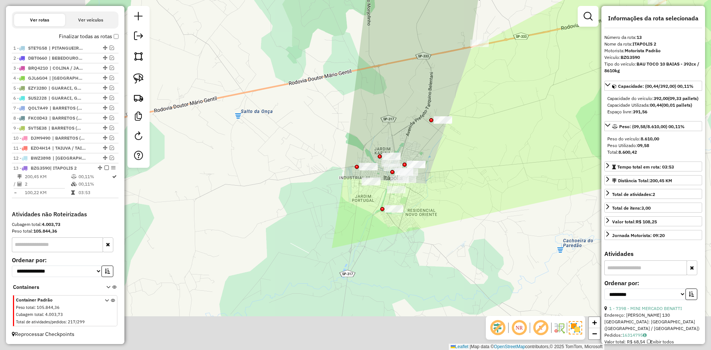
drag, startPoint x: 329, startPoint y: 199, endPoint x: 414, endPoint y: 117, distance: 118.1
click at [414, 117] on div "Janela de atendimento Grade de atendimento Capacidade Transportadoras Veículos …" at bounding box center [355, 175] width 711 height 350
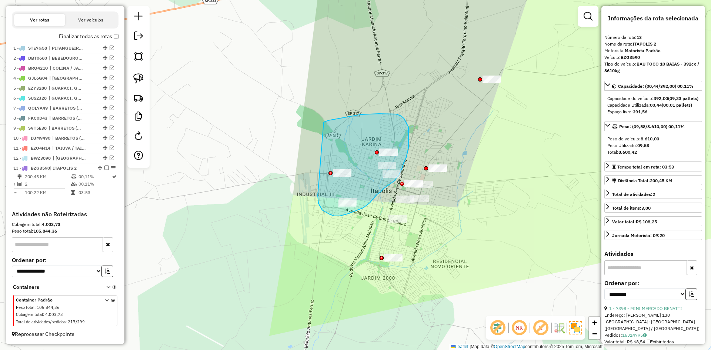
drag, startPoint x: 321, startPoint y: 209, endPoint x: 324, endPoint y: 122, distance: 86.7
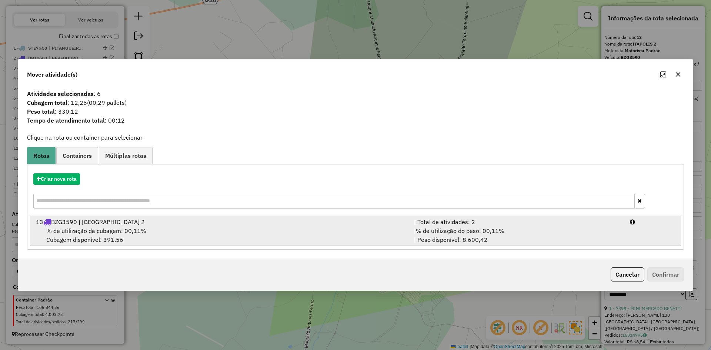
click at [187, 226] on div "% de utilização da cubagem: 00,11% Cubagem disponível: 391,56" at bounding box center [220, 235] width 378 height 18
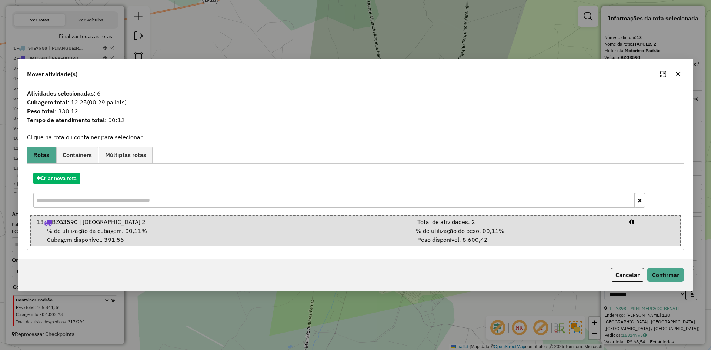
drag, startPoint x: 679, startPoint y: 75, endPoint x: 673, endPoint y: 78, distance: 7.1
click at [679, 75] on icon "button" at bounding box center [678, 73] width 5 height 5
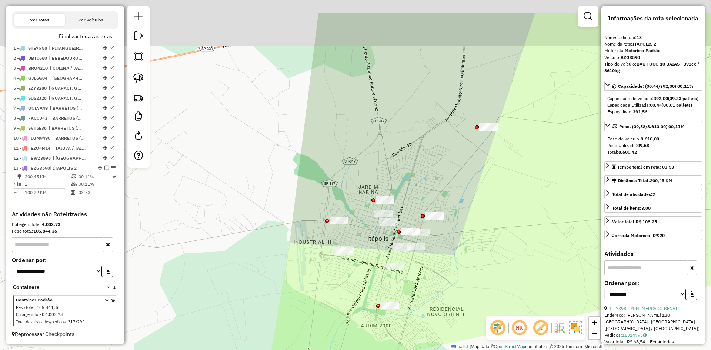
drag, startPoint x: 287, startPoint y: 182, endPoint x: 319, endPoint y: 209, distance: 41.5
click at [297, 220] on div "Janela de atendimento Grade de atendimento Capacidade Transportadoras Veículos …" at bounding box center [355, 175] width 711 height 350
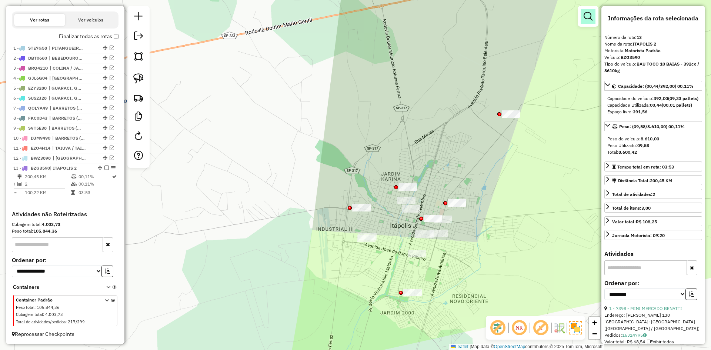
click at [588, 21] on link at bounding box center [587, 16] width 15 height 15
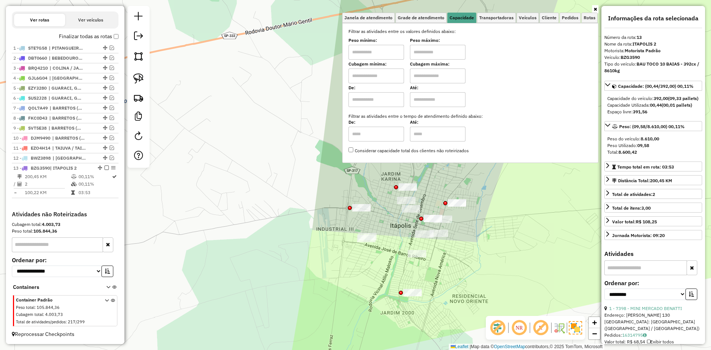
click at [361, 77] on input "text" at bounding box center [376, 75] width 56 height 15
type input "****"
type input "******"
click at [361, 77] on input "****" at bounding box center [376, 75] width 56 height 15
type input "*****"
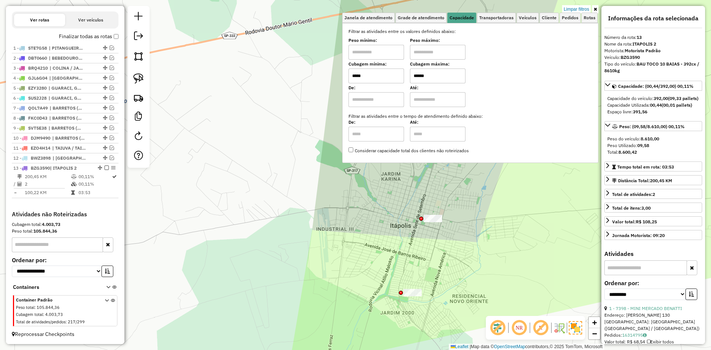
drag, startPoint x: 381, startPoint y: 257, endPoint x: 346, endPoint y: 258, distance: 34.8
click at [349, 258] on div "Limpar filtros Janela de atendimento Grade de atendimento Capacidade Transporta…" at bounding box center [355, 175] width 711 height 350
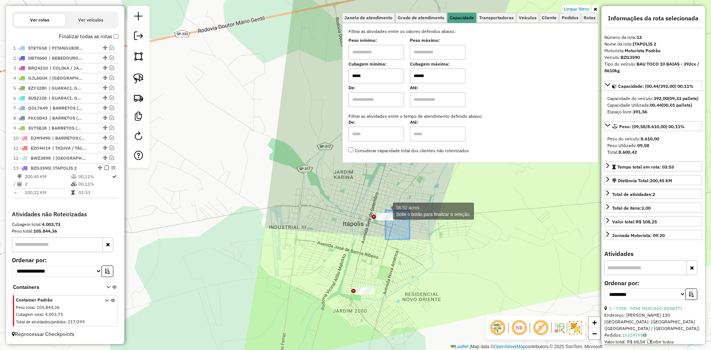
drag, startPoint x: 385, startPoint y: 210, endPoint x: 367, endPoint y: 211, distance: 18.5
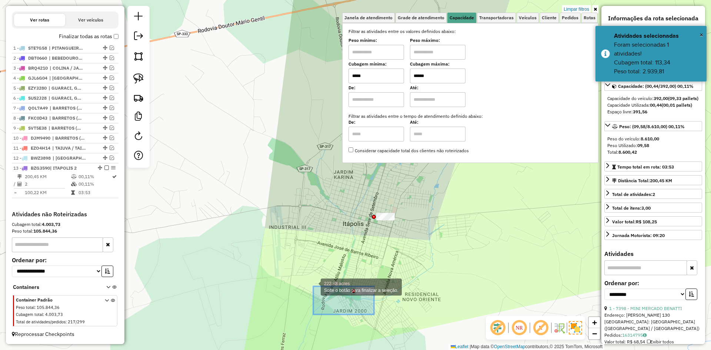
drag, startPoint x: 340, startPoint y: 308, endPoint x: 311, endPoint y: 282, distance: 39.3
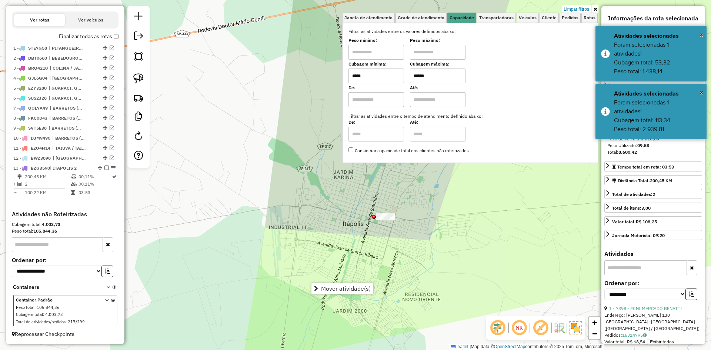
click at [582, 4] on div "Limpar filtros Janela de atendimento Grade de atendimento Capacidade Transporta…" at bounding box center [355, 175] width 711 height 350
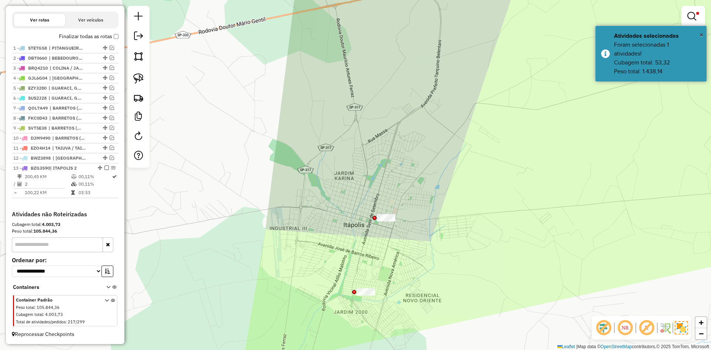
click at [583, 7] on div "Limpar filtros Janela de atendimento Grade de atendimento Capacidade Transporta…" at bounding box center [355, 175] width 711 height 350
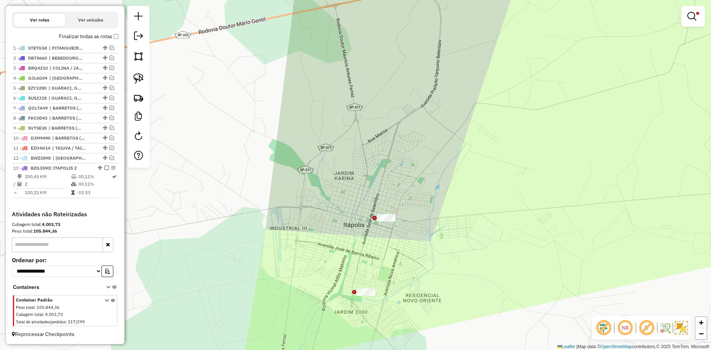
click at [691, 21] on link at bounding box center [693, 16] width 18 height 15
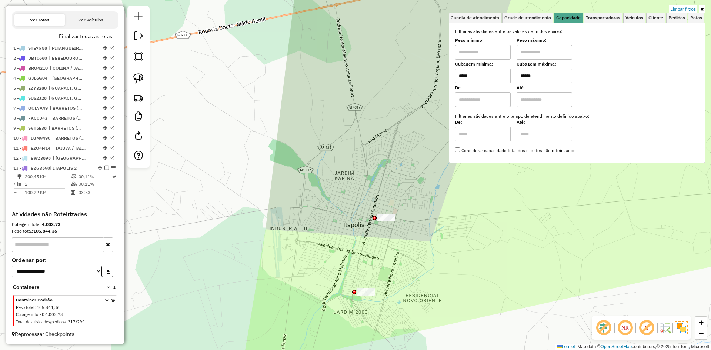
click at [671, 9] on link "Limpar filtros" at bounding box center [683, 9] width 29 height 8
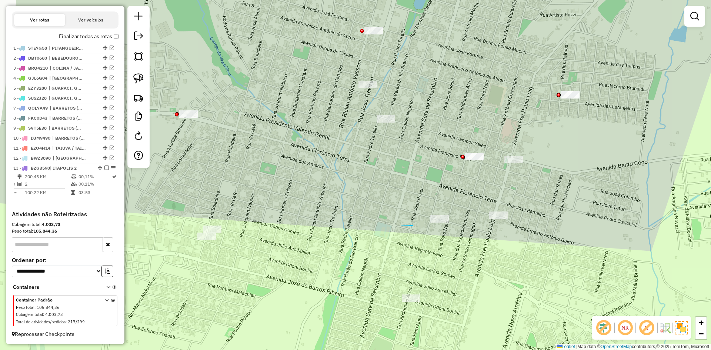
drag, startPoint x: 401, startPoint y: 226, endPoint x: 413, endPoint y: 225, distance: 11.5
drag, startPoint x: 473, startPoint y: 175, endPoint x: 507, endPoint y: 187, distance: 35.9
drag, startPoint x: 457, startPoint y: 175, endPoint x: 453, endPoint y: 142, distance: 33.6
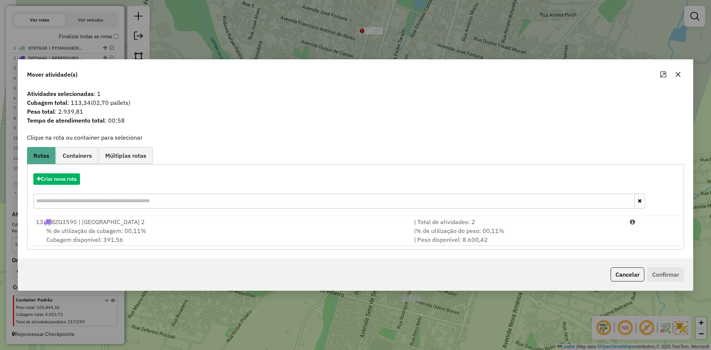
click at [311, 223] on div "13 BZG3590 | ITAPOLIS 2" at bounding box center [220, 221] width 378 height 9
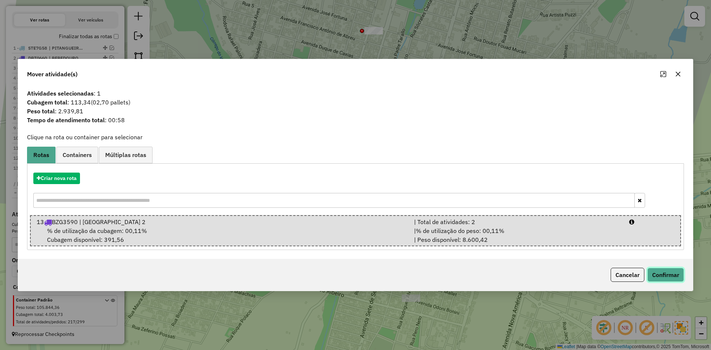
click at [670, 271] on button "Confirmar" at bounding box center [665, 275] width 37 height 14
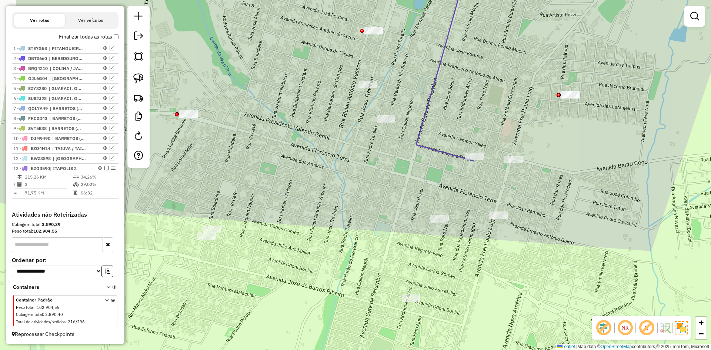
scroll to position [247, 0]
click at [456, 152] on icon at bounding box center [444, 62] width 57 height 195
select select "**********"
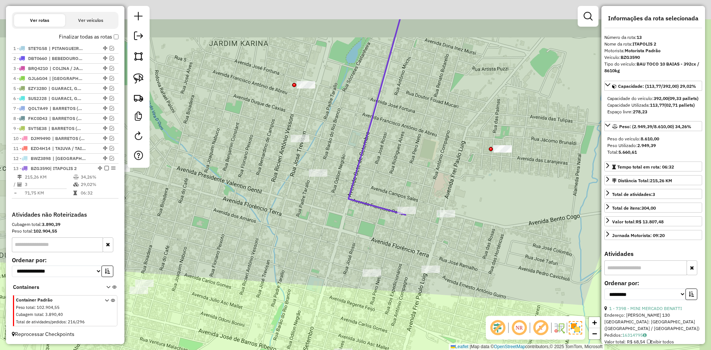
drag, startPoint x: 390, startPoint y: 165, endPoint x: 330, endPoint y: 217, distance: 79.3
click at [330, 217] on div "Janela de atendimento Grade de atendimento Capacidade Transportadoras Veículos …" at bounding box center [355, 175] width 711 height 350
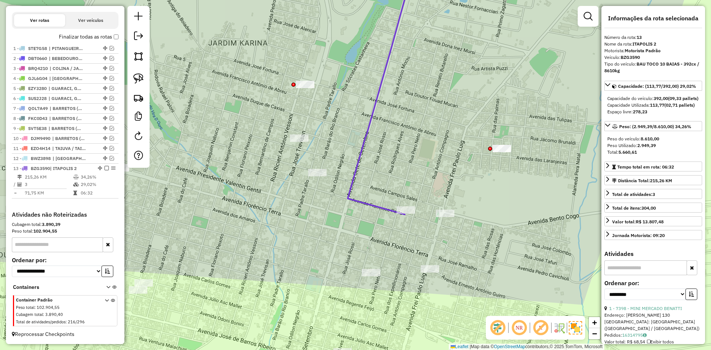
drag, startPoint x: 335, startPoint y: 221, endPoint x: 338, endPoint y: 211, distance: 10.2
click at [338, 211] on div "Janela de atendimento Grade de atendimento Capacidade Transportadoras Veículos …" at bounding box center [355, 175] width 711 height 350
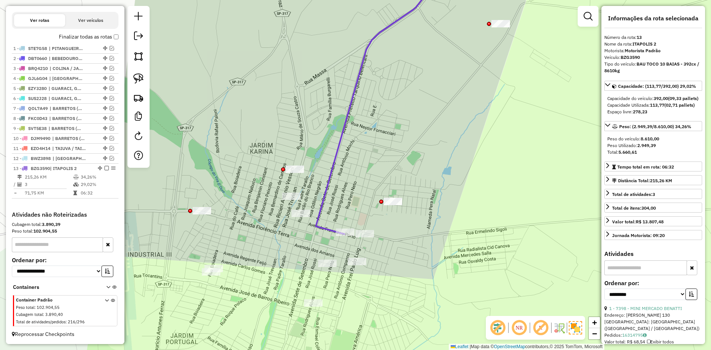
drag, startPoint x: 357, startPoint y: 203, endPoint x: 352, endPoint y: 232, distance: 28.8
click at [353, 231] on div "Janela de atendimento Grade de atendimento Capacidade Transportadoras Veículos …" at bounding box center [355, 175] width 711 height 350
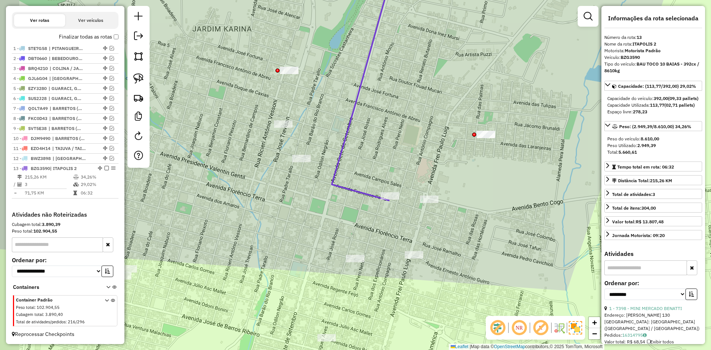
drag, startPoint x: 305, startPoint y: 273, endPoint x: 355, endPoint y: 220, distance: 72.8
click at [353, 221] on div "Janela de atendimento Grade de atendimento Capacidade Transportadoras Veículos …" at bounding box center [355, 175] width 711 height 350
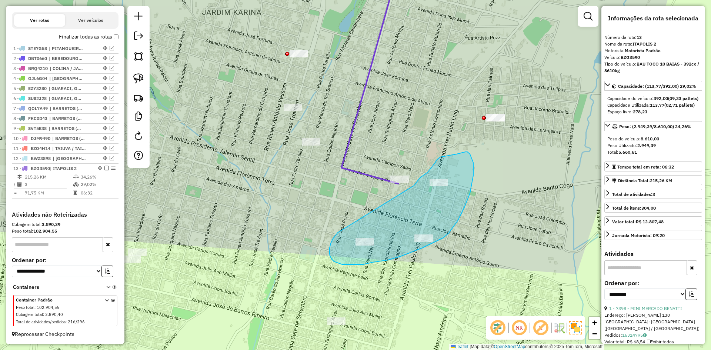
drag, startPoint x: 336, startPoint y: 234, endPoint x: 413, endPoint y: 186, distance: 90.6
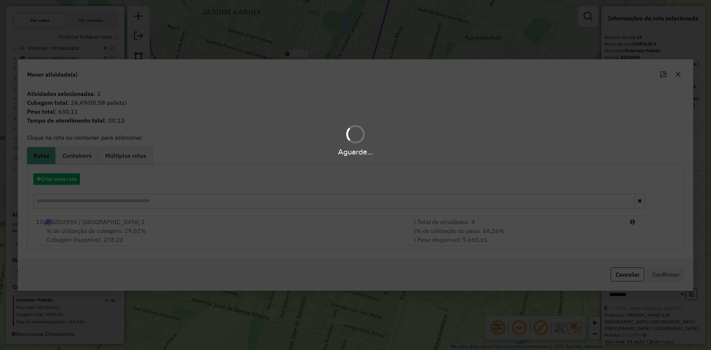
click at [359, 198] on hb-app "Aguarde... Pop-up bloqueado! Seu navegador bloqueou automáticamente a abertura …" at bounding box center [355, 175] width 711 height 350
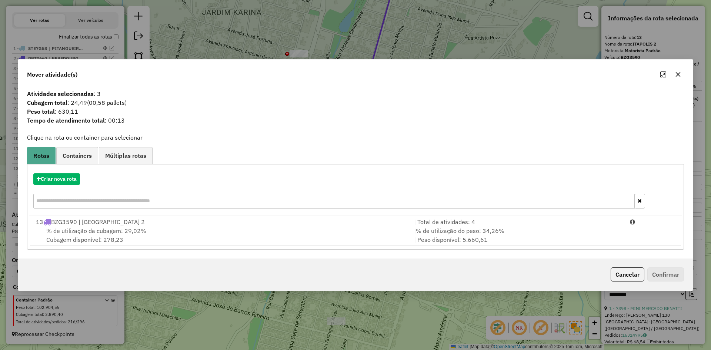
click at [370, 209] on div "Criar nova rota" at bounding box center [355, 192] width 653 height 48
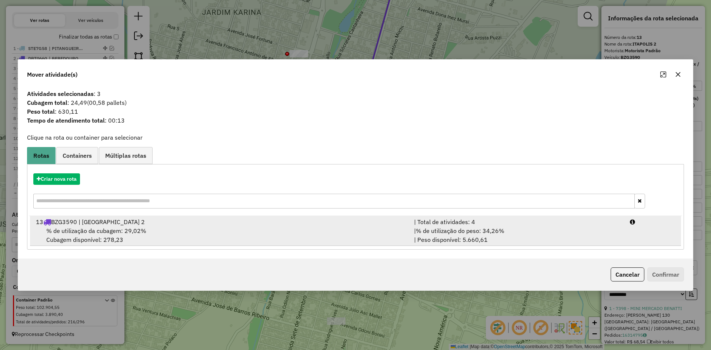
click at [425, 229] on span "% de utilização do peso: 34,26%" at bounding box center [460, 230] width 88 height 7
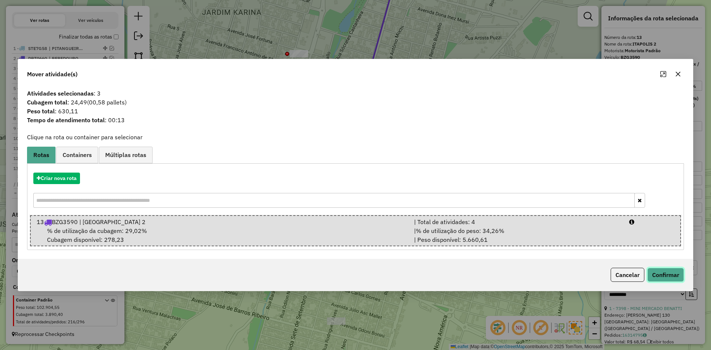
click at [666, 275] on button "Confirmar" at bounding box center [665, 275] width 37 height 14
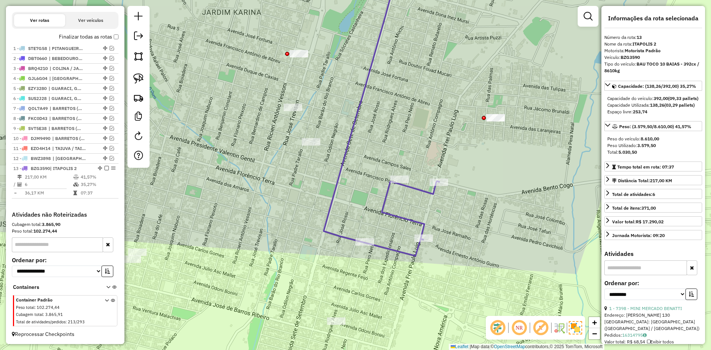
click at [401, 215] on icon at bounding box center [381, 110] width 115 height 291
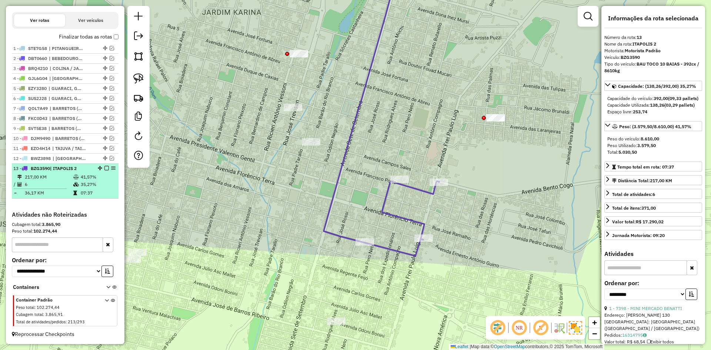
click at [104, 167] on em at bounding box center [106, 168] width 4 height 4
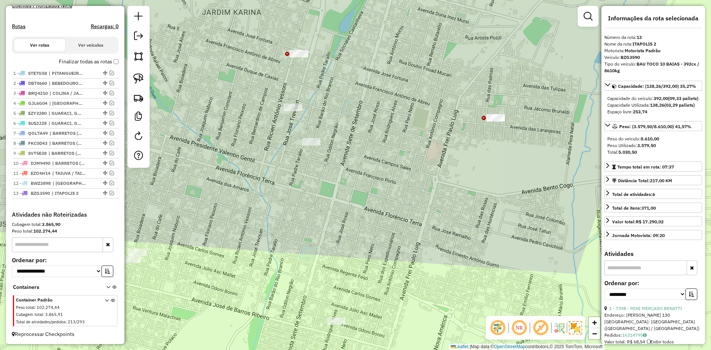
scroll to position [222, 0]
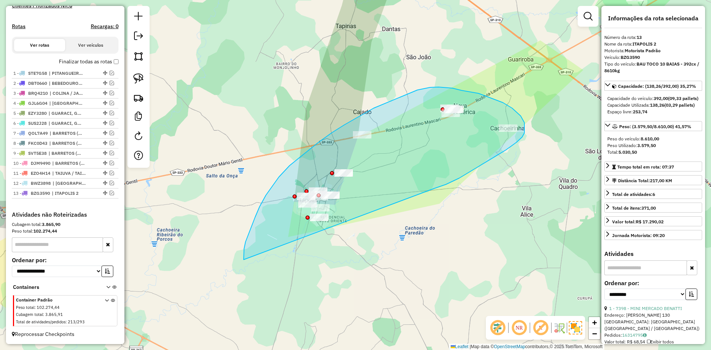
drag, startPoint x: 448, startPoint y: 183, endPoint x: 244, endPoint y: 265, distance: 220.3
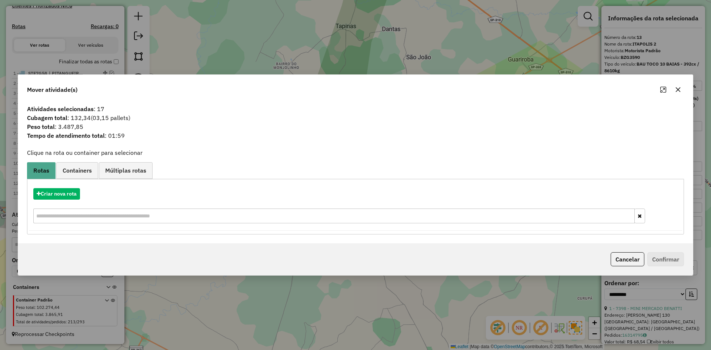
click at [73, 200] on div "Criar nova rota" at bounding box center [355, 206] width 653 height 48
click at [74, 194] on button "Criar nova rota" at bounding box center [56, 193] width 47 height 11
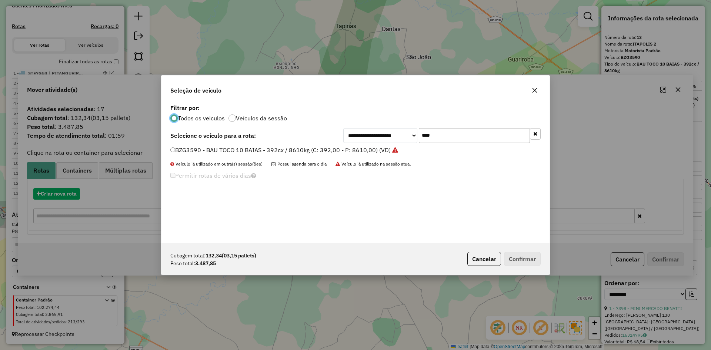
scroll to position [4, 2]
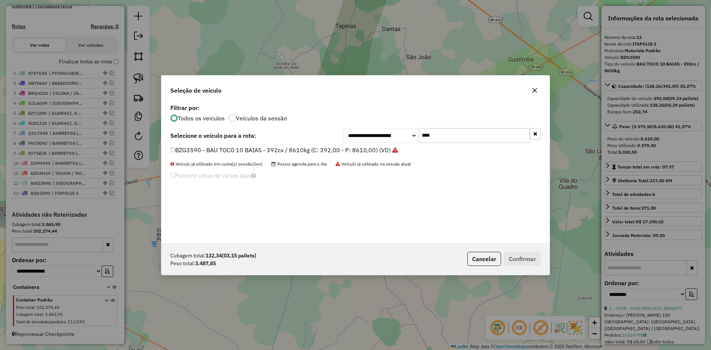
click at [442, 144] on div "**********" at bounding box center [355, 172] width 388 height 141
click at [443, 140] on input "****" at bounding box center [474, 135] width 111 height 15
type input "****"
click at [334, 152] on label "DSL4120 - BAU TOCO 10 BAIAS - 392cx / 8610kg (C: 392,00 - P: 8610,00) (VD)" at bounding box center [280, 149] width 220 height 9
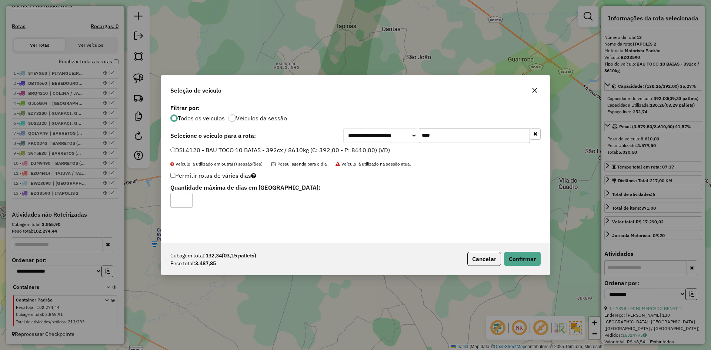
click at [345, 147] on label "DSL4120 - BAU TOCO 10 BAIAS - 392cx / 8610kg (C: 392,00 - P: 8610,00) (VD)" at bounding box center [280, 149] width 220 height 9
drag, startPoint x: 521, startPoint y: 262, endPoint x: 465, endPoint y: 294, distance: 64.6
click at [518, 263] on button "Confirmar" at bounding box center [522, 259] width 37 height 14
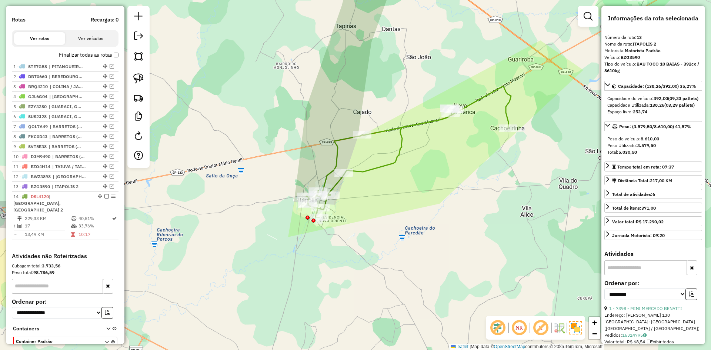
scroll to position [263, 0]
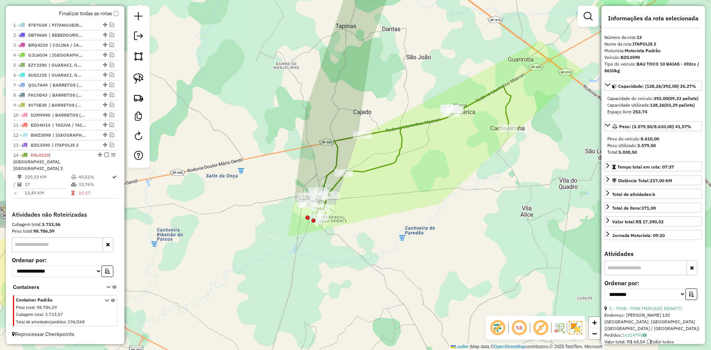
click at [379, 165] on icon at bounding box center [408, 151] width 205 height 131
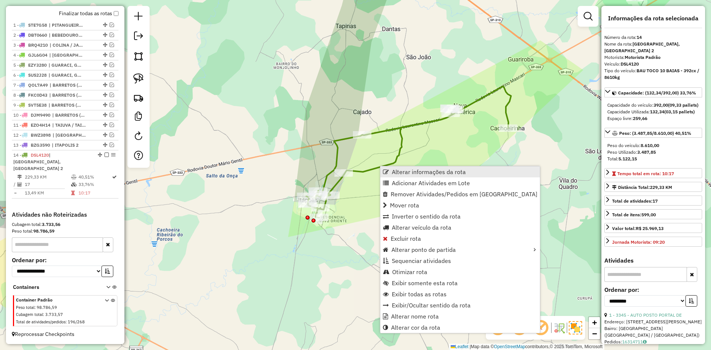
click at [421, 174] on span "Alterar informações da rota" at bounding box center [429, 172] width 74 height 6
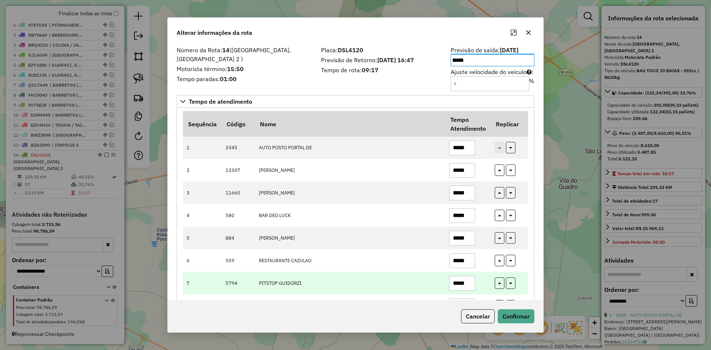
click at [472, 284] on input "*****" at bounding box center [462, 283] width 26 height 15
type input "*****"
click at [499, 280] on button "button" at bounding box center [500, 282] width 10 height 11
type input "*****"
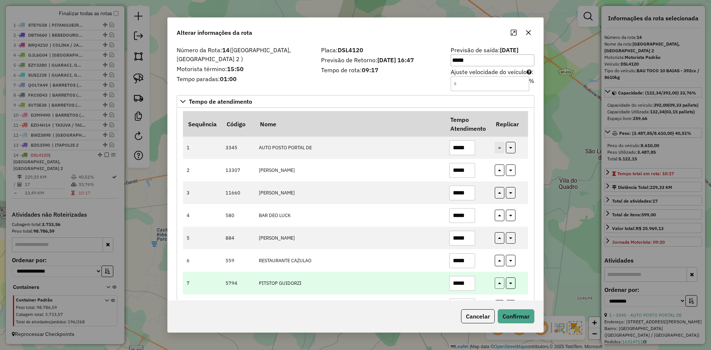
type input "*****"
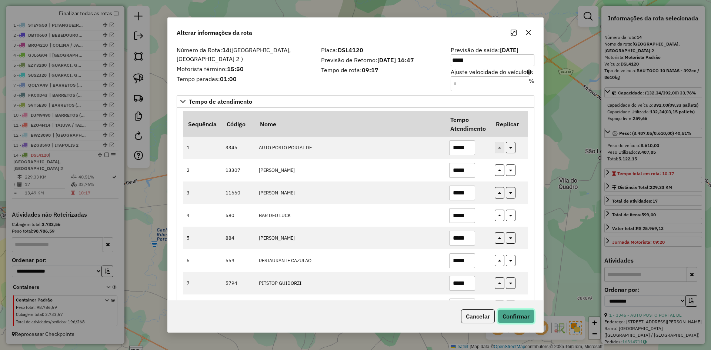
click at [512, 316] on button "Confirmar" at bounding box center [516, 316] width 37 height 14
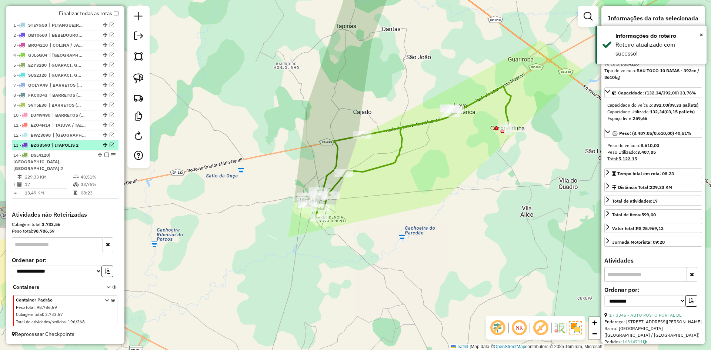
click at [109, 148] on div "13 - BZG3590 | ITAPOLIS 2" at bounding box center [65, 145] width 104 height 7
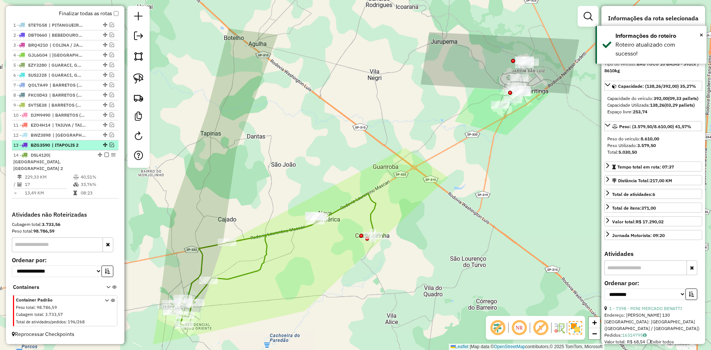
click at [110, 147] on em at bounding box center [112, 145] width 4 height 4
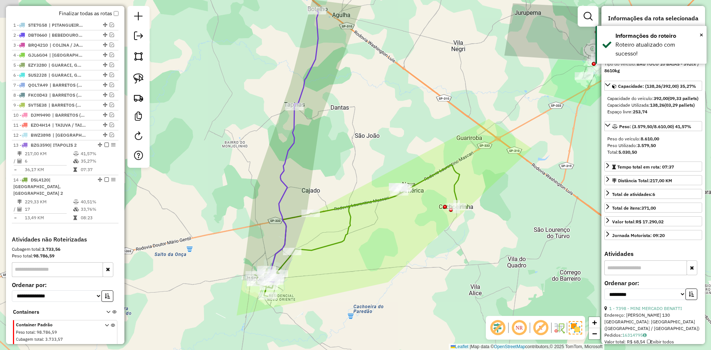
drag, startPoint x: 315, startPoint y: 255, endPoint x: 389, endPoint y: 224, distance: 79.7
click at [388, 225] on div "Janela de atendimento Grade de atendimento Capacidade Transportadoras Veículos …" at bounding box center [355, 175] width 711 height 350
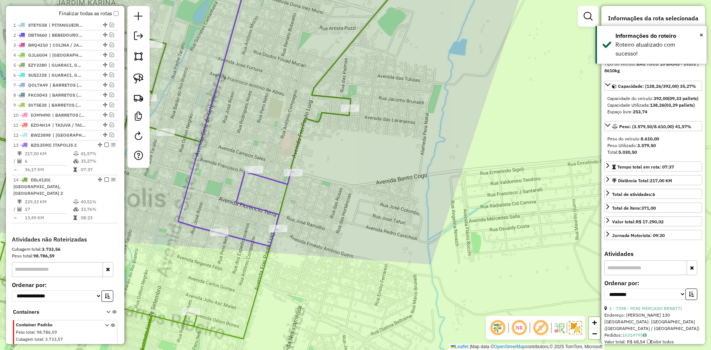
drag, startPoint x: 267, startPoint y: 280, endPoint x: 355, endPoint y: 252, distance: 92.5
click at [355, 252] on div "Janela de atendimento Grade de atendimento Capacidade Transportadoras Veículos …" at bounding box center [355, 175] width 711 height 350
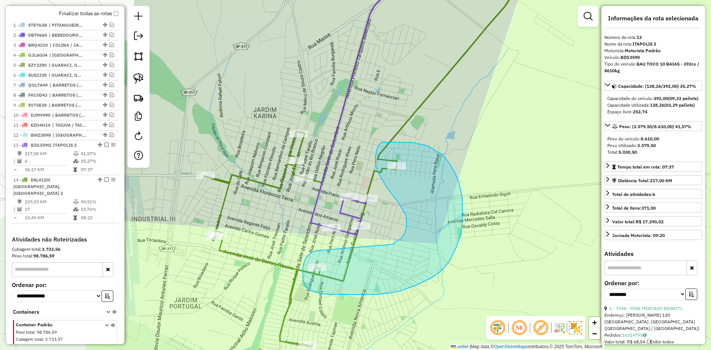
drag, startPoint x: 305, startPoint y: 258, endPoint x: 391, endPoint y: 244, distance: 86.7
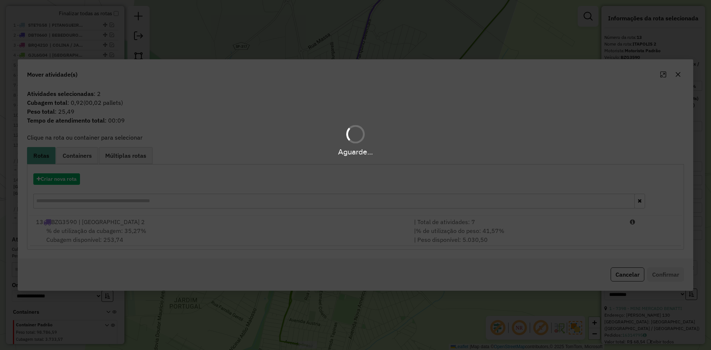
click at [409, 223] on div "| Total de atividades: 7" at bounding box center [517, 221] width 216 height 9
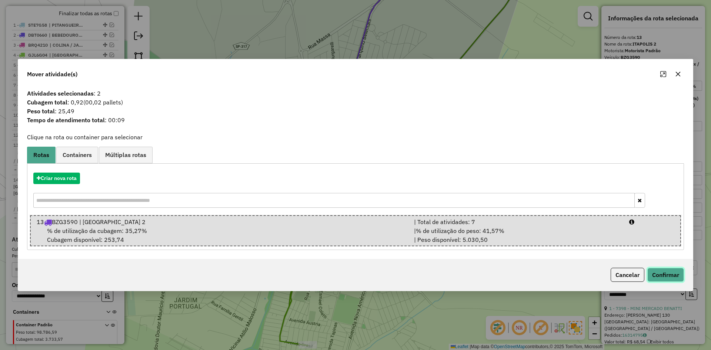
click at [670, 272] on button "Confirmar" at bounding box center [665, 275] width 37 height 14
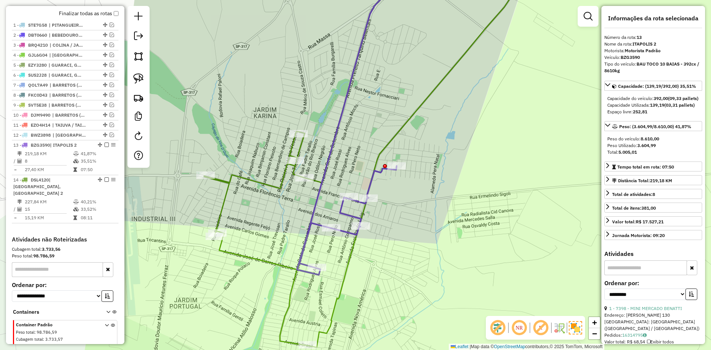
scroll to position [288, 0]
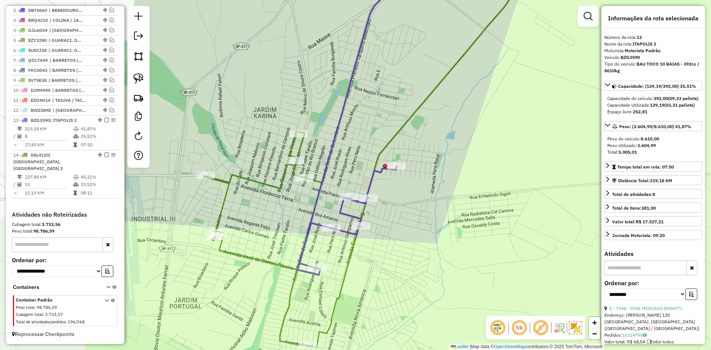
click at [295, 276] on icon at bounding box center [455, 156] width 502 height 382
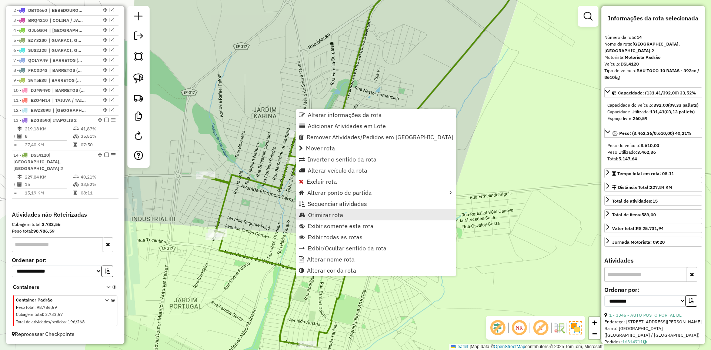
click at [337, 212] on span "Otimizar rota" at bounding box center [325, 215] width 35 height 6
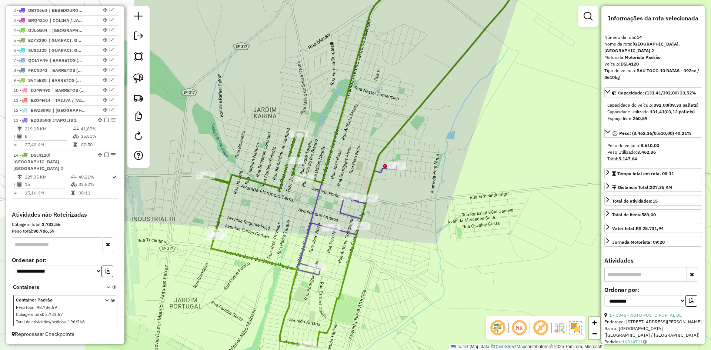
click at [350, 257] on icon at bounding box center [455, 156] width 502 height 382
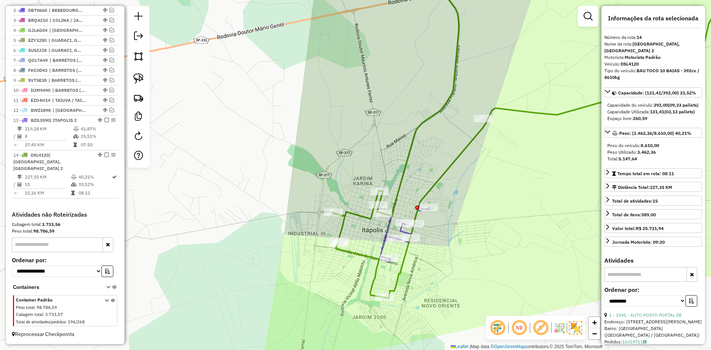
click at [378, 267] on icon at bounding box center [524, 131] width 384 height 333
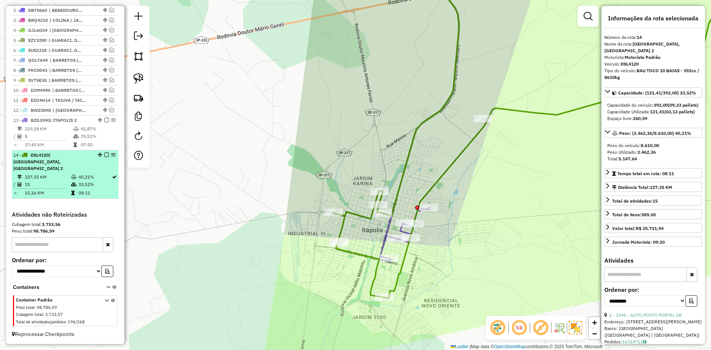
click at [107, 157] on div at bounding box center [104, 155] width 22 height 4
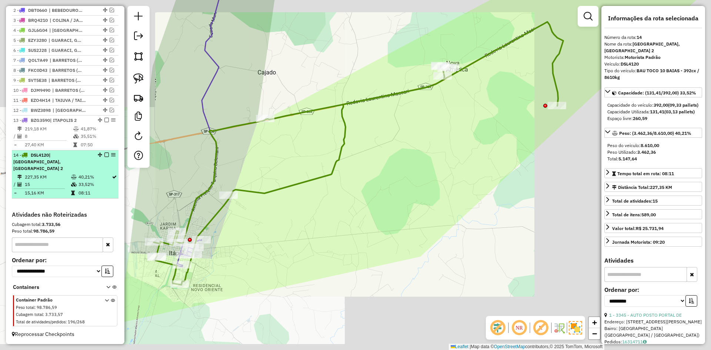
click at [104, 157] on em at bounding box center [106, 155] width 4 height 4
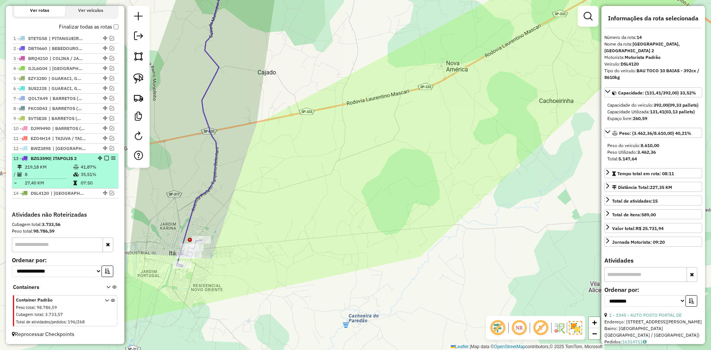
click at [98, 174] on td "35,51%" at bounding box center [97, 174] width 35 height 7
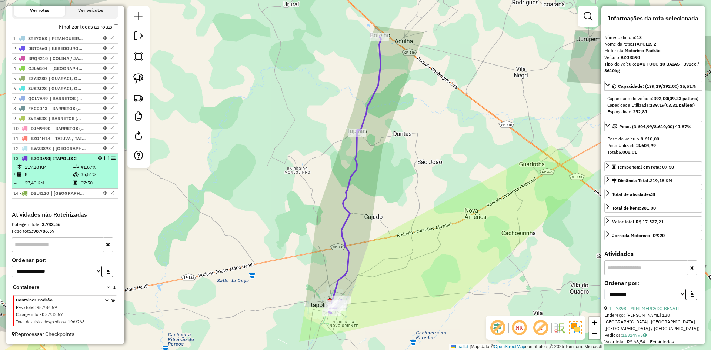
click at [104, 157] on em at bounding box center [106, 158] width 4 height 4
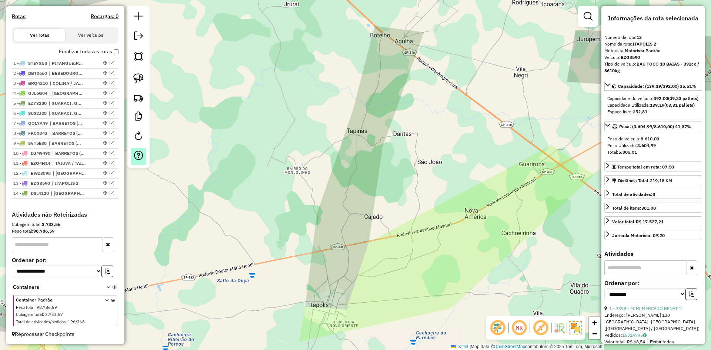
scroll to position [232, 0]
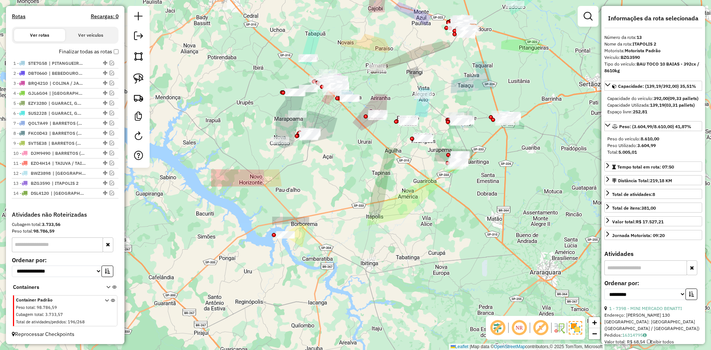
drag, startPoint x: 396, startPoint y: 212, endPoint x: 349, endPoint y: 268, distance: 74.1
click at [349, 268] on div "Janela de atendimento Grade de atendimento Capacidade Transportadoras Veículos …" at bounding box center [355, 175] width 711 height 350
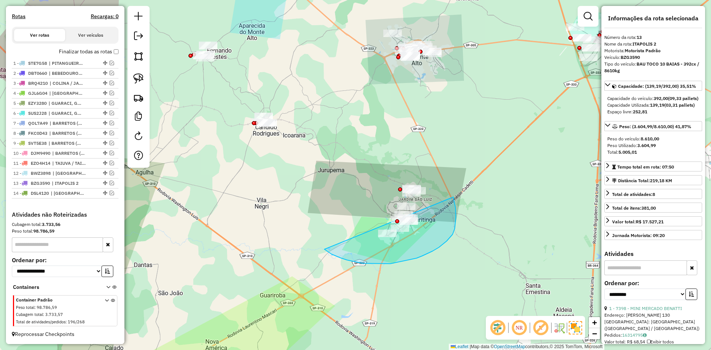
drag, startPoint x: 362, startPoint y: 263, endPoint x: 385, endPoint y: 148, distance: 117.2
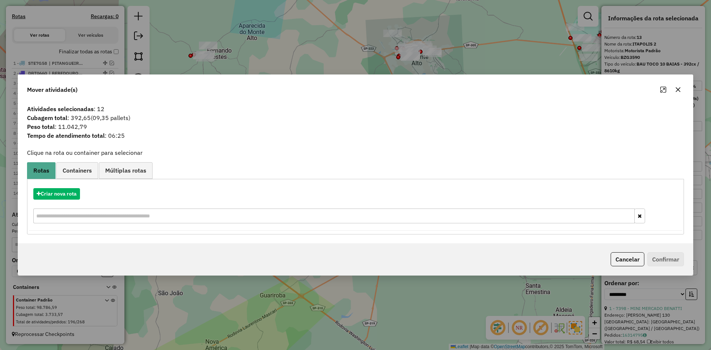
click at [679, 92] on icon "button" at bounding box center [678, 90] width 6 height 6
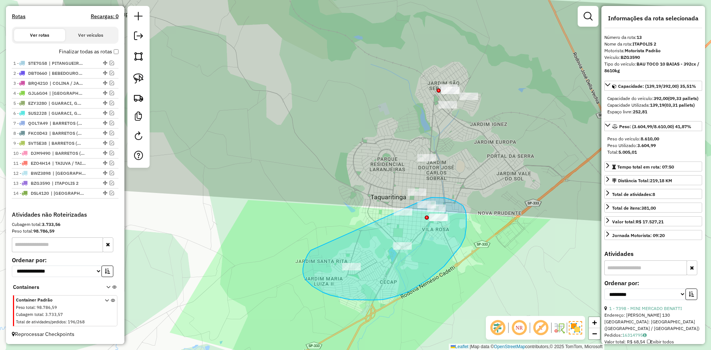
drag, startPoint x: 304, startPoint y: 262, endPoint x: 381, endPoint y: 214, distance: 90.8
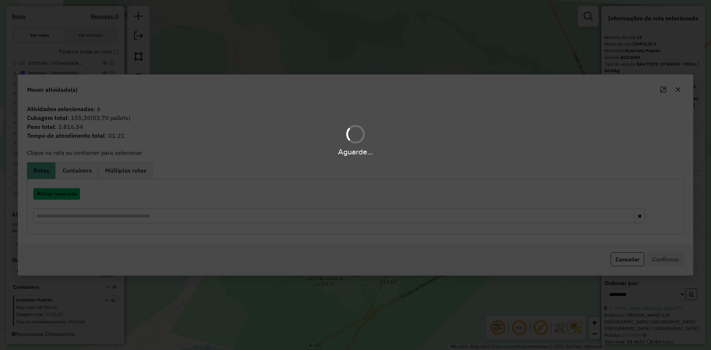
click at [60, 191] on button "Criar nova rota" at bounding box center [56, 193] width 47 height 11
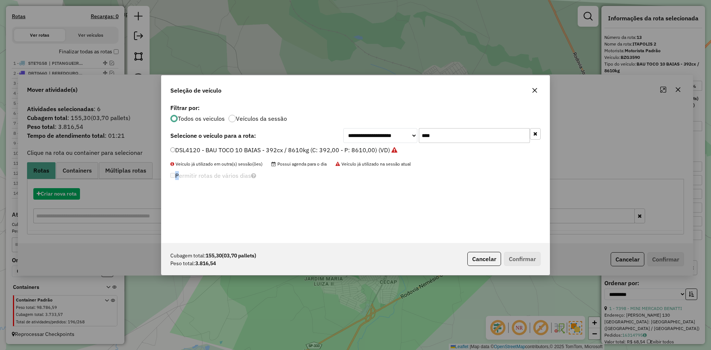
click at [60, 191] on div "**********" at bounding box center [355, 175] width 711 height 350
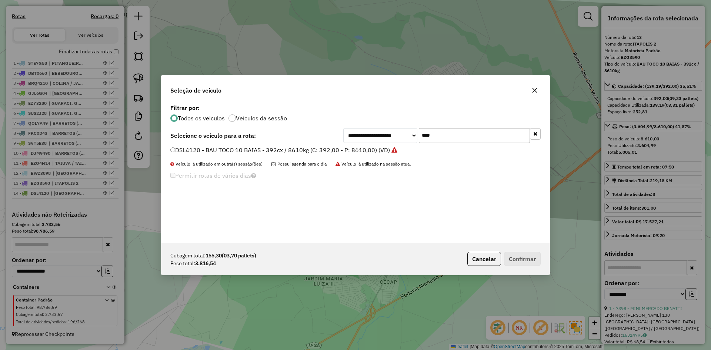
click at [456, 134] on input "****" at bounding box center [474, 135] width 111 height 15
type input "****"
click at [351, 146] on label "BZR4470 - BAU TOCO 10 BAIAS - 392cx / 8610kg (C: 392,00 - P: 8610,00) (VD)" at bounding box center [280, 149] width 220 height 9
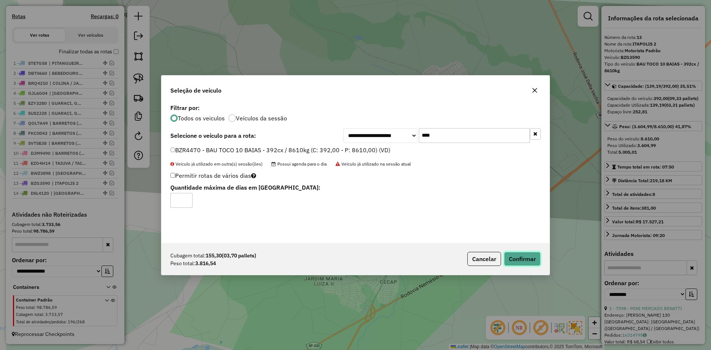
click at [512, 254] on button "Confirmar" at bounding box center [522, 259] width 37 height 14
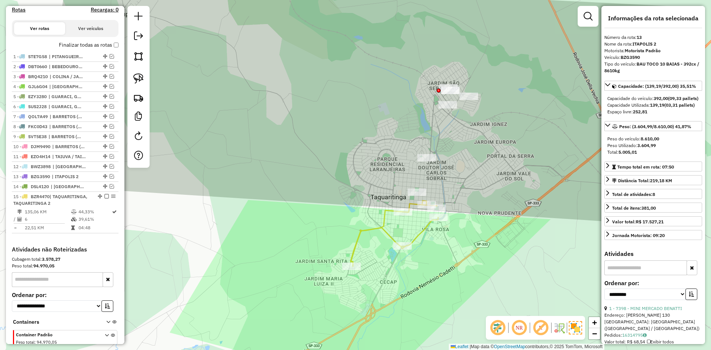
scroll to position [273, 0]
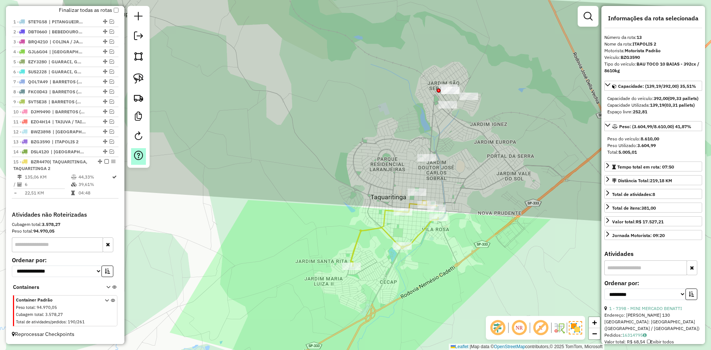
drag, startPoint x: 104, startPoint y: 160, endPoint x: 132, endPoint y: 161, distance: 28.5
click at [104, 161] on em at bounding box center [106, 161] width 4 height 4
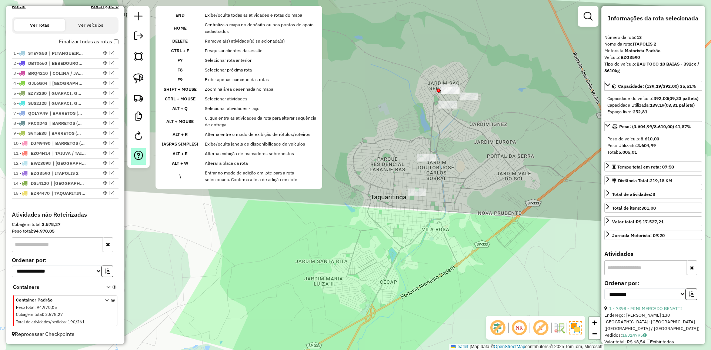
scroll to position [242, 0]
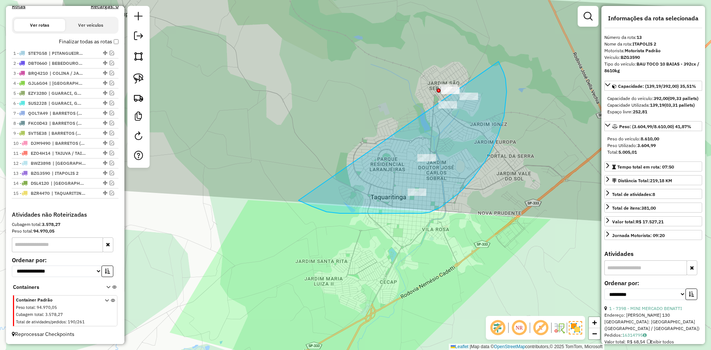
drag, startPoint x: 372, startPoint y: 213, endPoint x: 409, endPoint y: 23, distance: 194.2
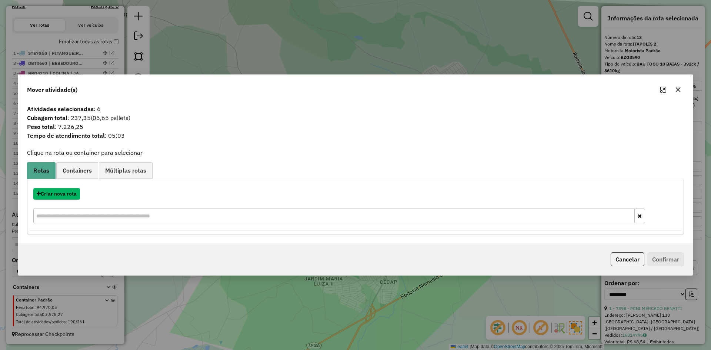
click at [76, 193] on button "Criar nova rota" at bounding box center [56, 193] width 47 height 11
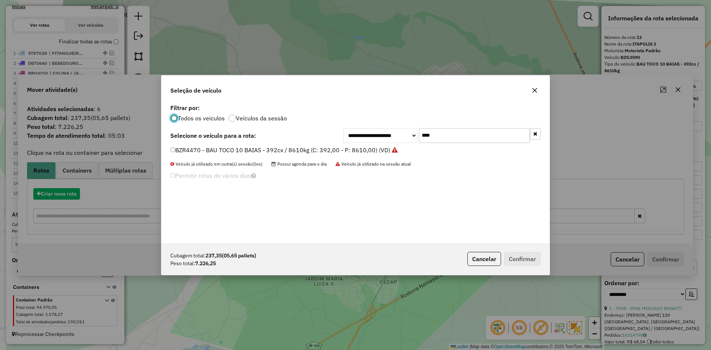
scroll to position [4, 2]
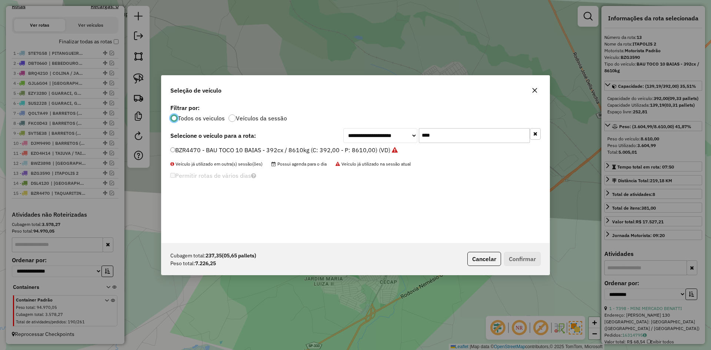
click at [459, 133] on input "****" at bounding box center [474, 135] width 111 height 15
type input "****"
click at [354, 153] on label "SWX7G67 - BAU TOCO 10 BAIAS - 420cx / 8610kg (C: 420,00 - P: 8610,00) (VD)" at bounding box center [281, 149] width 222 height 9
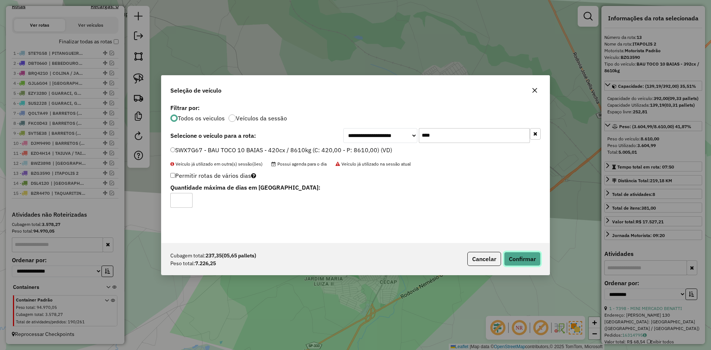
click at [521, 253] on button "Confirmar" at bounding box center [522, 259] width 37 height 14
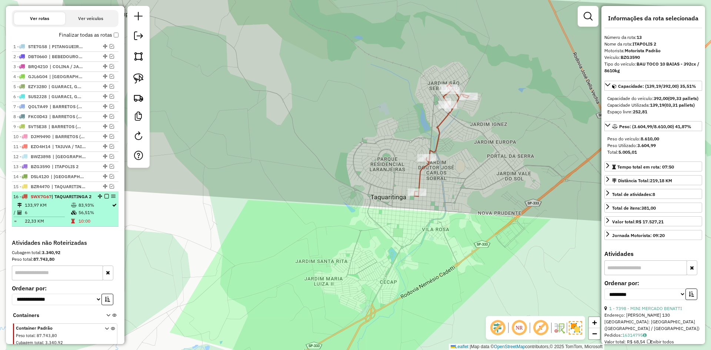
scroll to position [283, 0]
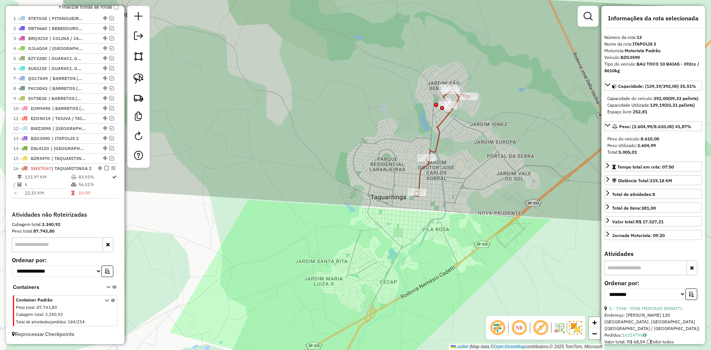
click at [432, 145] on div "Janela de atendimento Grade de atendimento Capacidade Transportadoras Veículos …" at bounding box center [355, 175] width 711 height 350
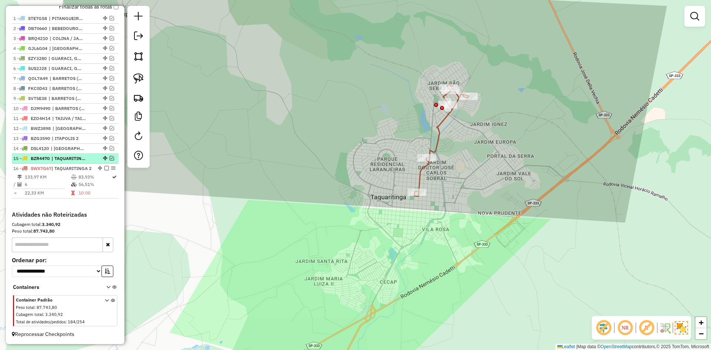
click at [110, 156] on em at bounding box center [112, 158] width 4 height 4
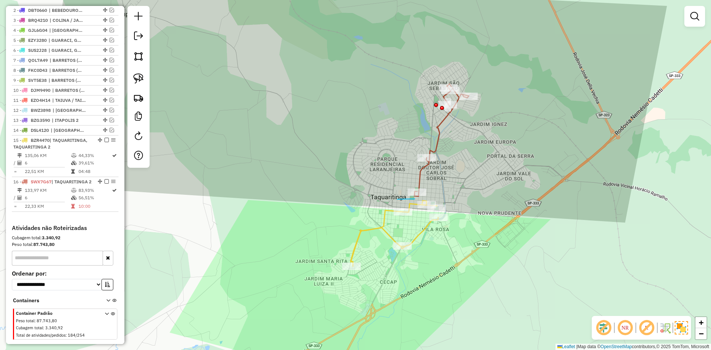
drag, startPoint x: 397, startPoint y: 199, endPoint x: 408, endPoint y: 174, distance: 27.0
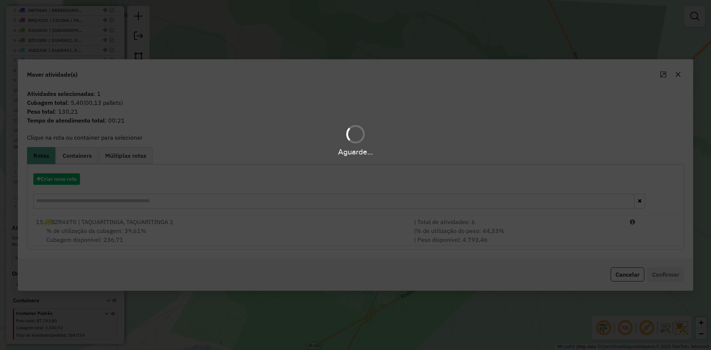
click at [356, 230] on hb-app "Aguarde... Pop-up bloqueado! Seu navegador bloqueou automáticamente a abertura …" at bounding box center [355, 175] width 711 height 350
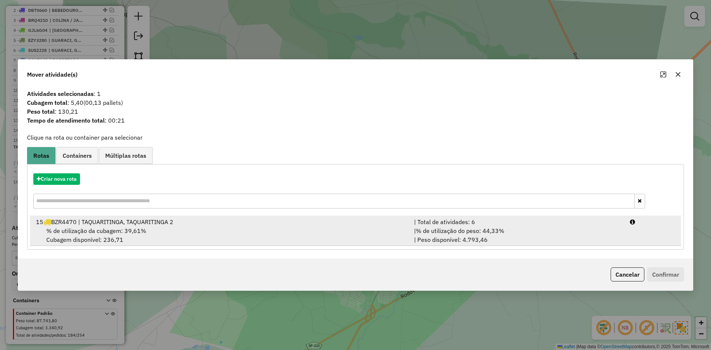
click at [632, 232] on li "15 BZR4470 | TAQUARITINGA, TAQUARITINGA 2 | Total de atividades: 6 % de utiliza…" at bounding box center [355, 231] width 651 height 30
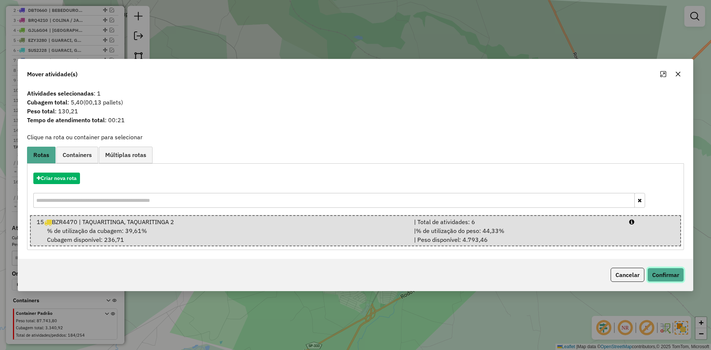
click at [664, 275] on button "Confirmar" at bounding box center [665, 275] width 37 height 14
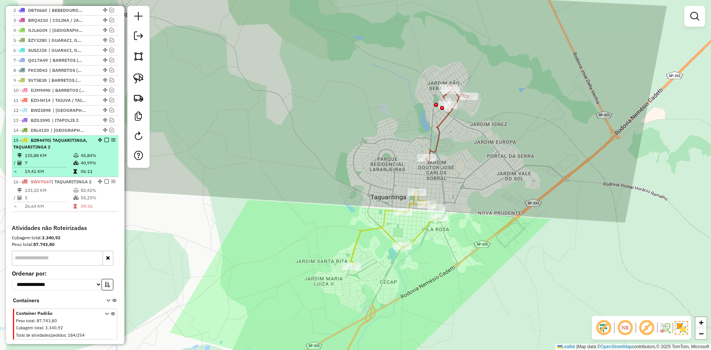
click at [107, 142] on div at bounding box center [104, 140] width 22 height 4
select select "**********"
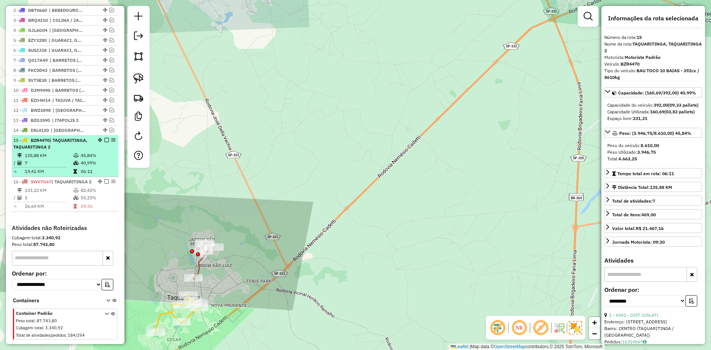
click at [104, 142] on em at bounding box center [106, 140] width 4 height 4
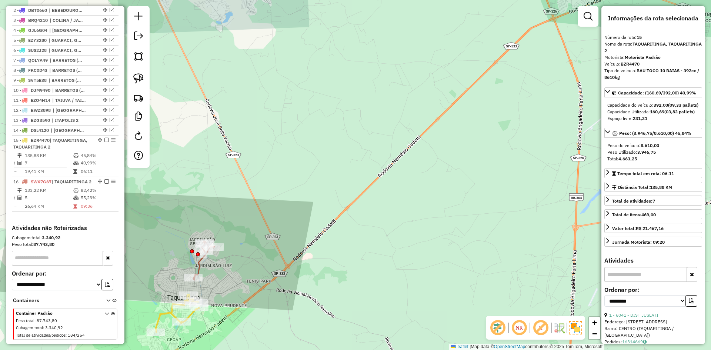
scroll to position [283, 0]
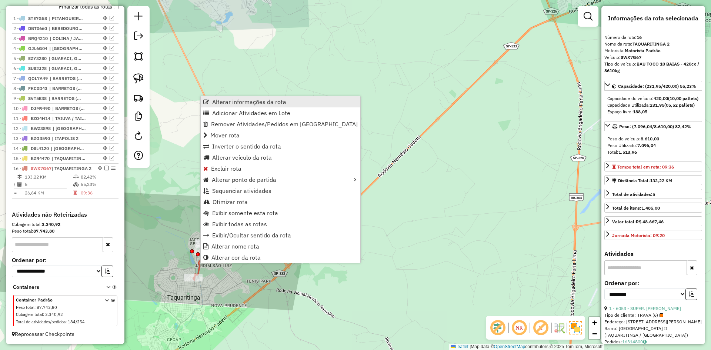
click at [242, 105] on span "Alterar informações da rota" at bounding box center [249, 102] width 74 height 6
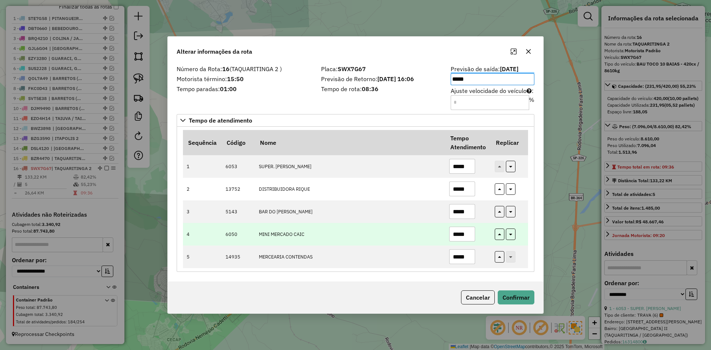
click at [399, 229] on td "MINI MERCADO CAIC" at bounding box center [350, 234] width 190 height 23
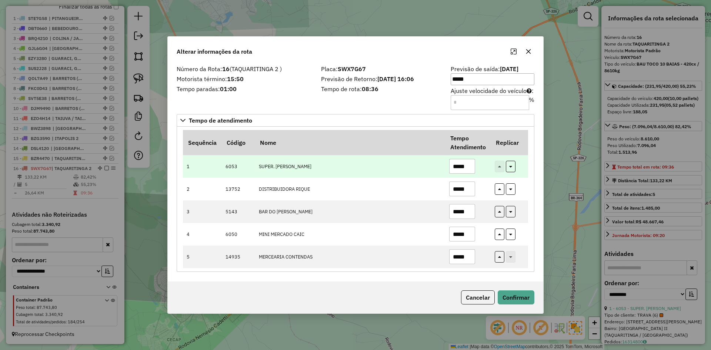
drag, startPoint x: 465, startPoint y: 164, endPoint x: 364, endPoint y: 167, distance: 101.1
click at [364, 167] on tr "1 6053 SUPER. WATANABE *****" at bounding box center [355, 166] width 345 height 23
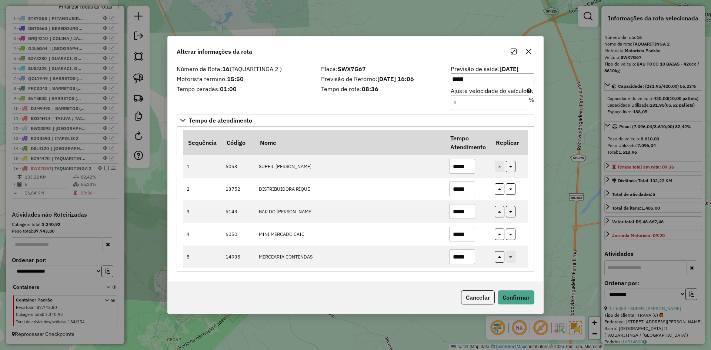
type input "*****"
drag, startPoint x: 539, startPoint y: 298, endPoint x: 519, endPoint y: 292, distance: 20.5
click at [538, 298] on div "Cancelar Confirmar" at bounding box center [355, 297] width 375 height 32
click at [519, 292] on button "Confirmar" at bounding box center [516, 297] width 37 height 14
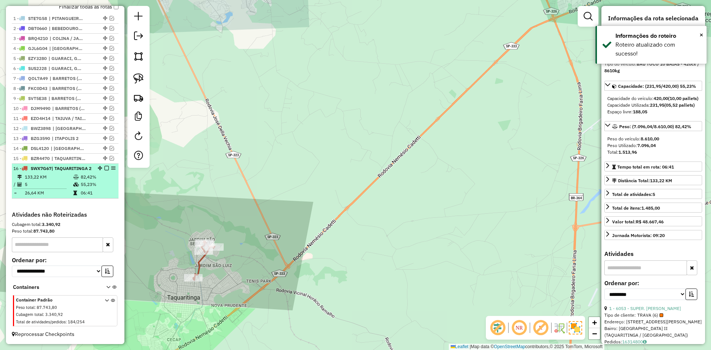
click at [104, 166] on em at bounding box center [106, 168] width 4 height 4
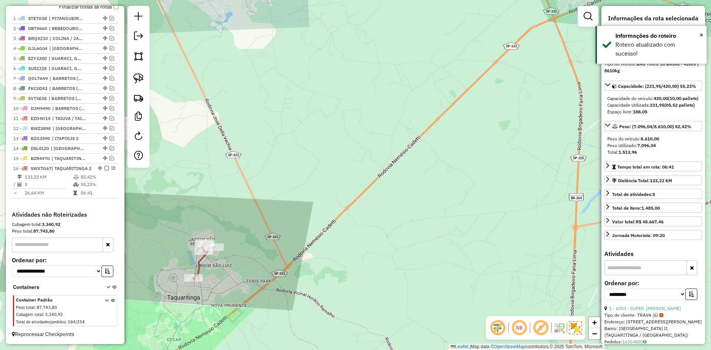
scroll to position [252, 0]
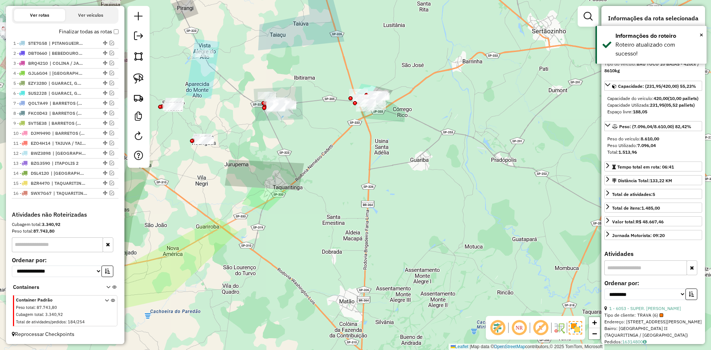
drag, startPoint x: 389, startPoint y: 128, endPoint x: 384, endPoint y: 225, distance: 97.1
click at [386, 225] on div "Janela de atendimento Grade de atendimento Capacidade Transportadoras Veículos …" at bounding box center [355, 175] width 711 height 350
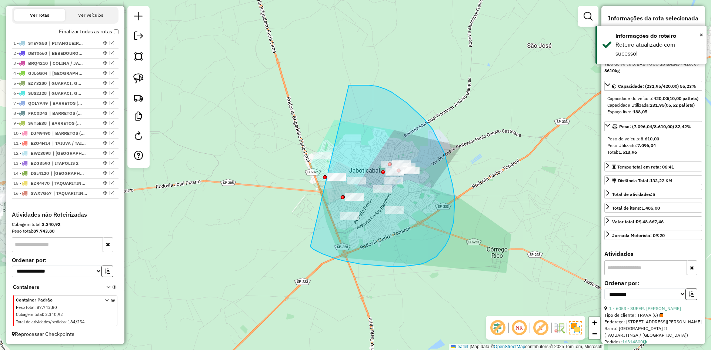
drag, startPoint x: 388, startPoint y: 266, endPoint x: 267, endPoint y: 103, distance: 203.5
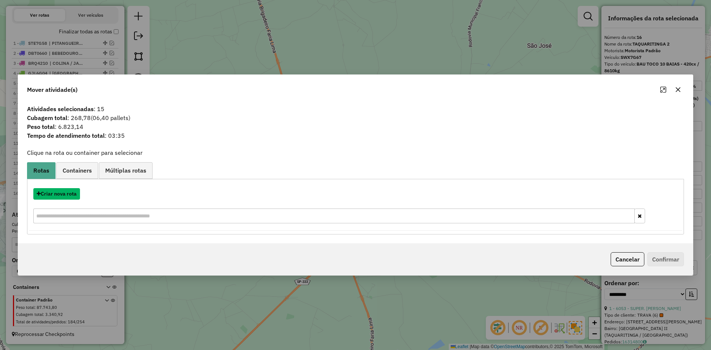
click at [68, 192] on button "Criar nova rota" at bounding box center [56, 193] width 47 height 11
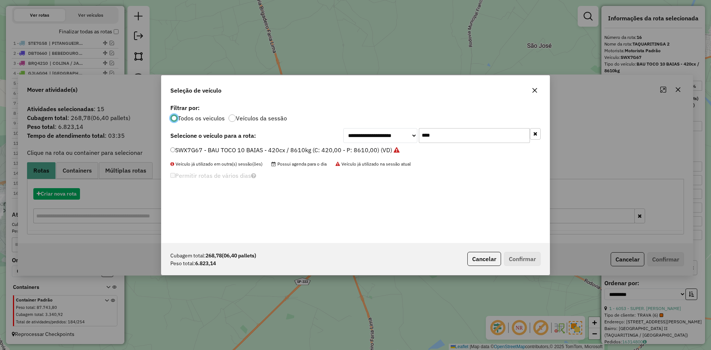
scroll to position [4, 2]
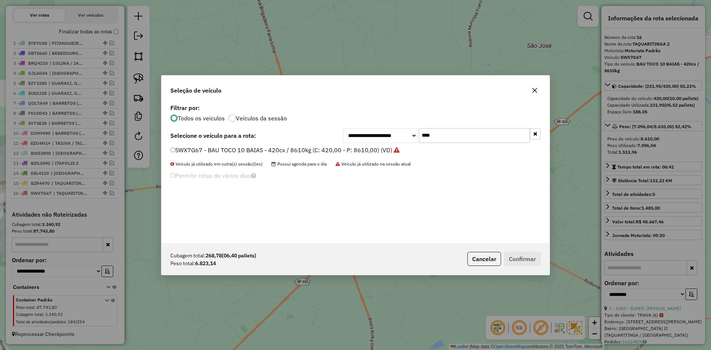
click at [459, 131] on input "****" at bounding box center [474, 135] width 111 height 15
type input "****"
click at [366, 150] on label "SUQ0C68 - BAU TOCO 10 BAIAS - 420cx / 8610kg (C: 420,00 - P: 8610,00) (VD)" at bounding box center [280, 149] width 221 height 9
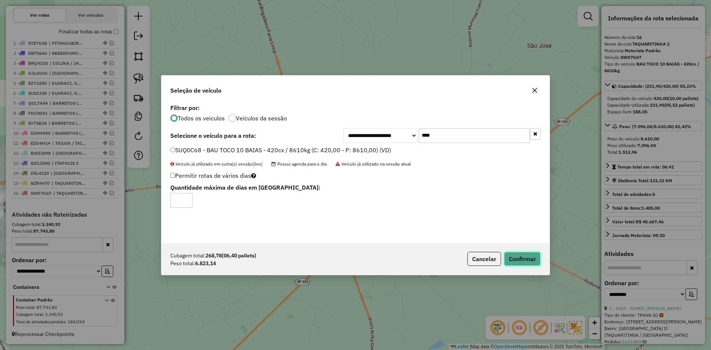
click at [520, 258] on button "Confirmar" at bounding box center [522, 259] width 37 height 14
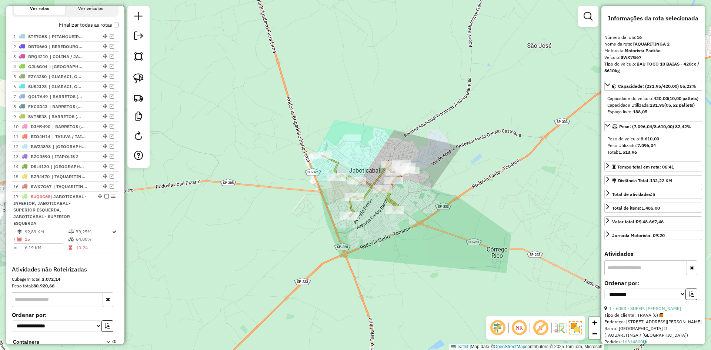
scroll to position [313, 0]
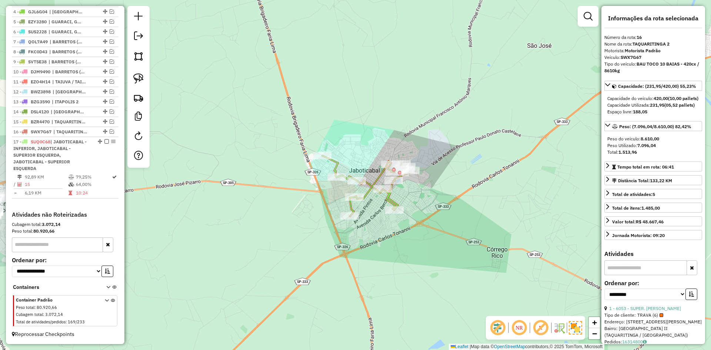
click at [392, 198] on icon at bounding box center [366, 185] width 88 height 61
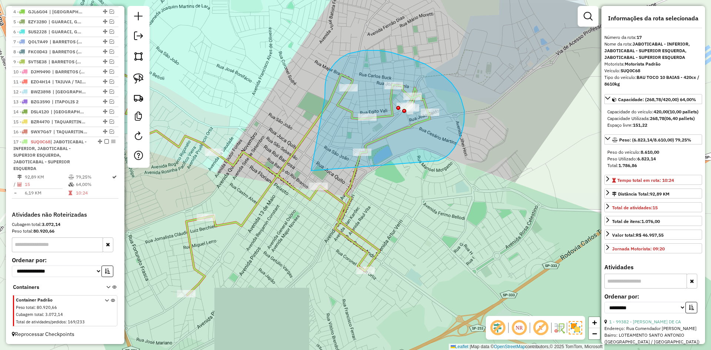
drag, startPoint x: 452, startPoint y: 150, endPoint x: 311, endPoint y: 171, distance: 142.9
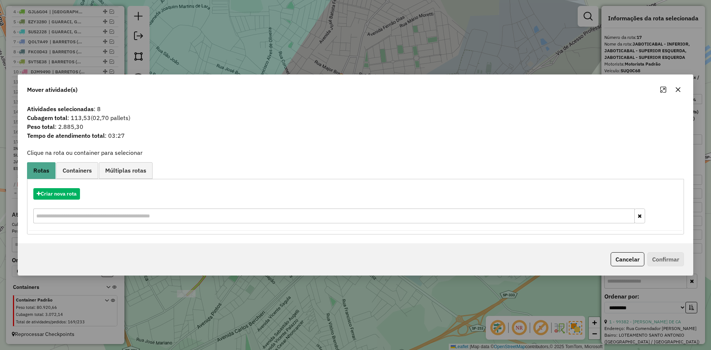
click at [86, 189] on div "Criar nova rota" at bounding box center [355, 193] width 653 height 11
click at [80, 191] on button "Criar nova rota" at bounding box center [56, 193] width 47 height 11
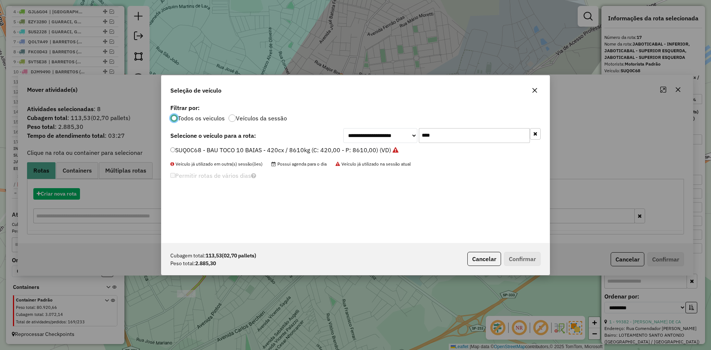
scroll to position [4, 2]
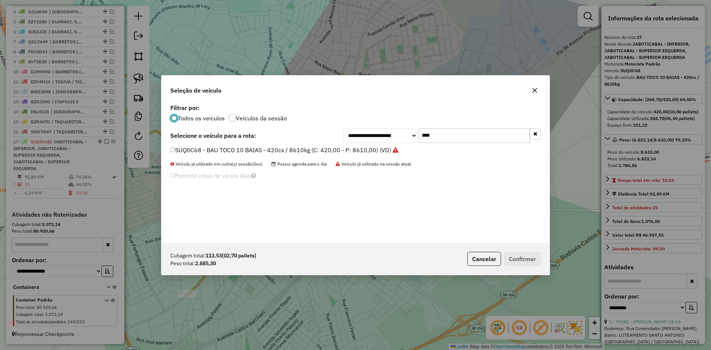
click at [475, 141] on input "****" at bounding box center [474, 135] width 111 height 15
type input "***"
click at [374, 146] on label "FWI5F34 - BAU TOCO 10 BAIAS - 420cx / 8610kg (C: 420,00 - P: 8610,00) (VD)" at bounding box center [280, 149] width 220 height 9
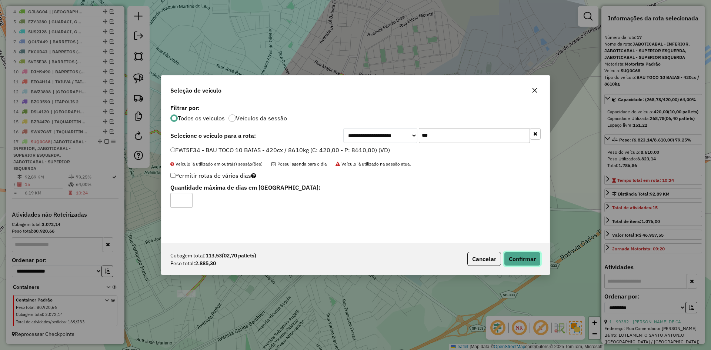
click at [510, 252] on button "Confirmar" at bounding box center [522, 259] width 37 height 14
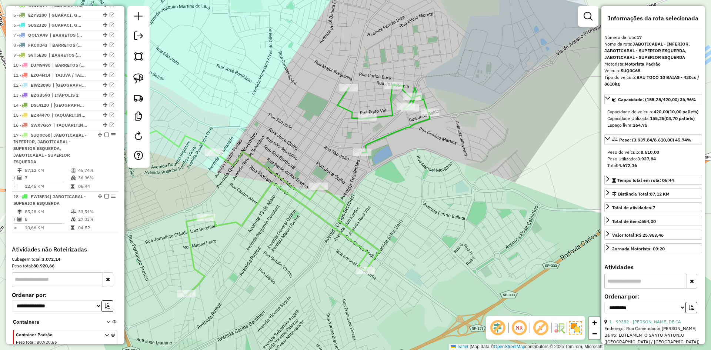
scroll to position [355, 0]
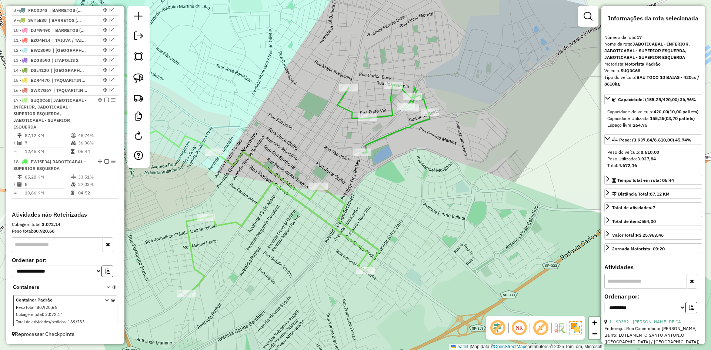
click at [344, 221] on icon at bounding box center [228, 173] width 302 height 243
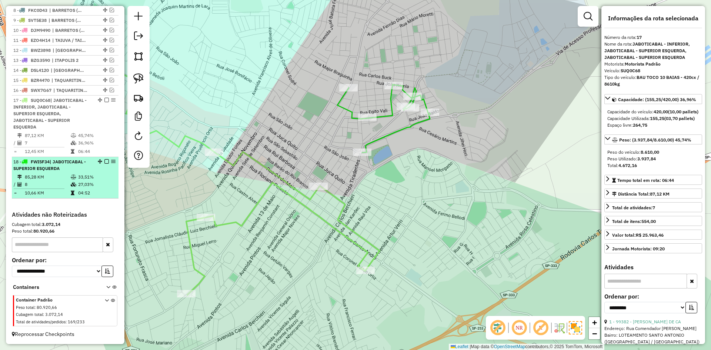
click at [106, 163] on em at bounding box center [106, 161] width 4 height 4
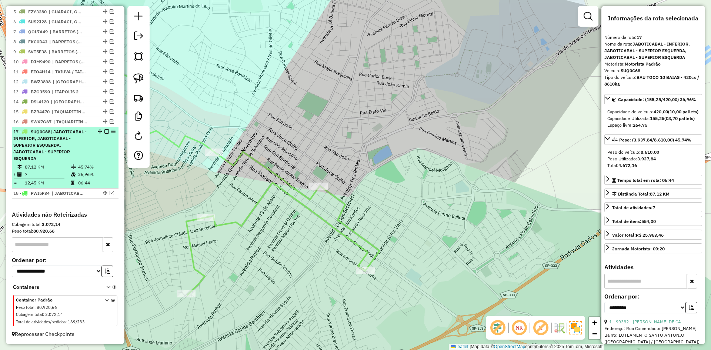
click at [105, 134] on div "17 - SUQ0C68 | JABOTICABAL - INFERIOR, JABOTICABAL - SUPERIOR ESQUERDA, JABOTIC…" at bounding box center [65, 144] width 104 height 33
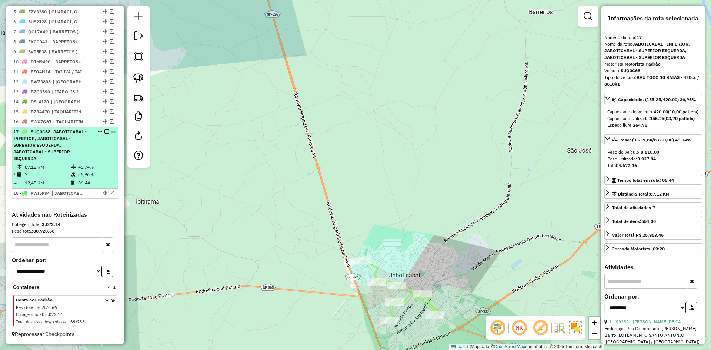
click at [106, 129] on em at bounding box center [106, 131] width 4 height 4
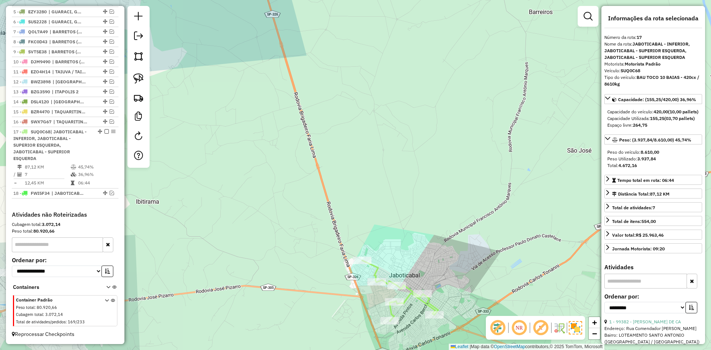
scroll to position [272, 0]
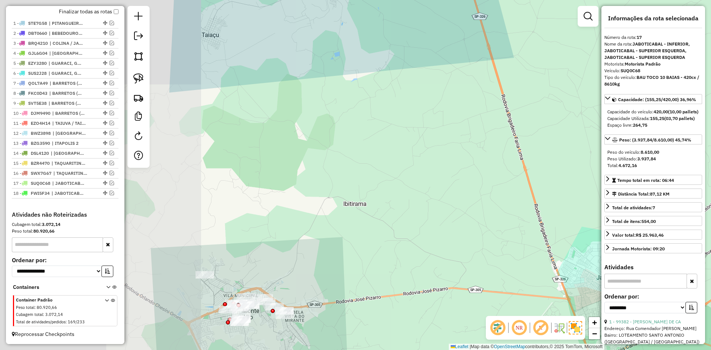
drag, startPoint x: 386, startPoint y: 174, endPoint x: 486, endPoint y: 197, distance: 102.8
click at [464, 175] on div "Janela de atendimento Grade de atendimento Capacidade Transportadoras Veículos …" at bounding box center [355, 175] width 711 height 350
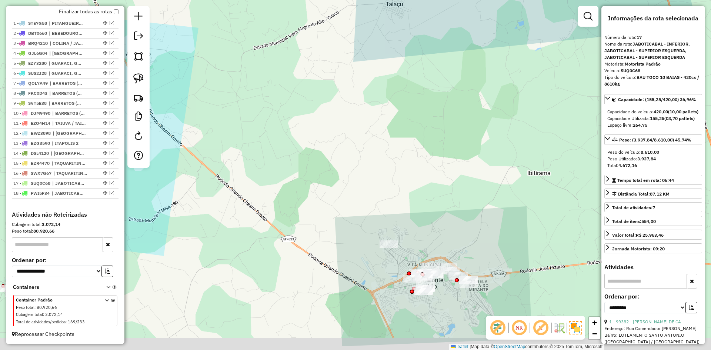
drag, startPoint x: 342, startPoint y: 300, endPoint x: 295, endPoint y: 269, distance: 56.3
click at [296, 270] on div "Janela de atendimento Grade de atendimento Capacidade Transportadoras Veículos …" at bounding box center [355, 175] width 711 height 350
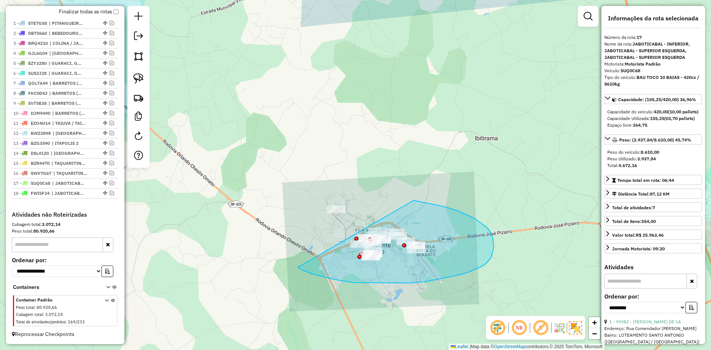
drag, startPoint x: 366, startPoint y: 283, endPoint x: 305, endPoint y: 198, distance: 104.0
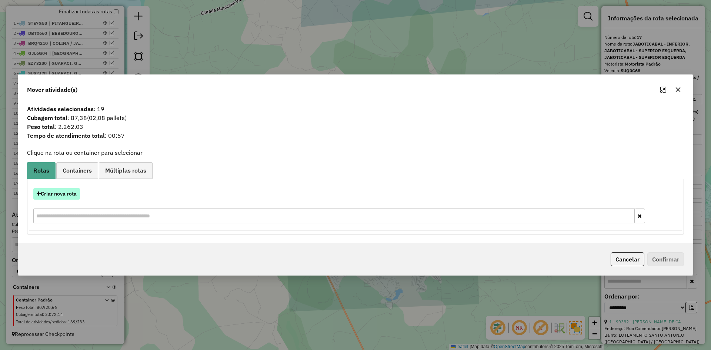
click at [68, 193] on button "Criar nova rota" at bounding box center [56, 193] width 47 height 11
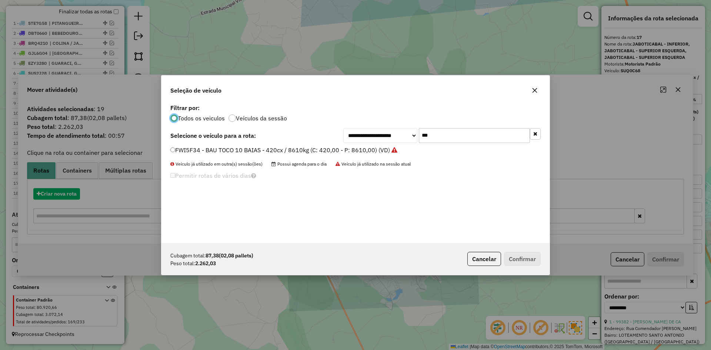
scroll to position [4, 2]
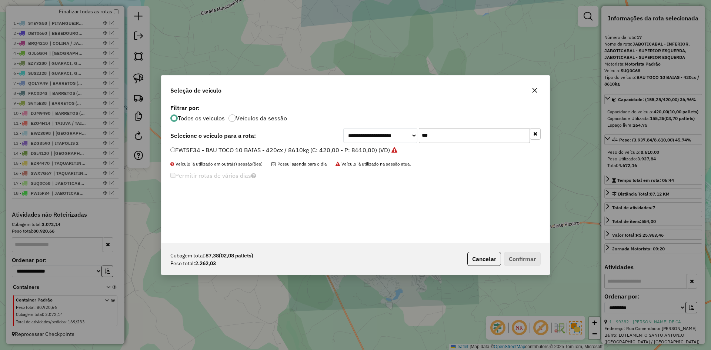
click at [487, 130] on input "***" at bounding box center [474, 135] width 111 height 15
type input "***"
click at [370, 147] on label "SVB4I28 - BAU TOCO 10 BAIAS - 420cx / 8610kg (C: 420,00 - P: 8610,00) (VD)" at bounding box center [279, 149] width 218 height 9
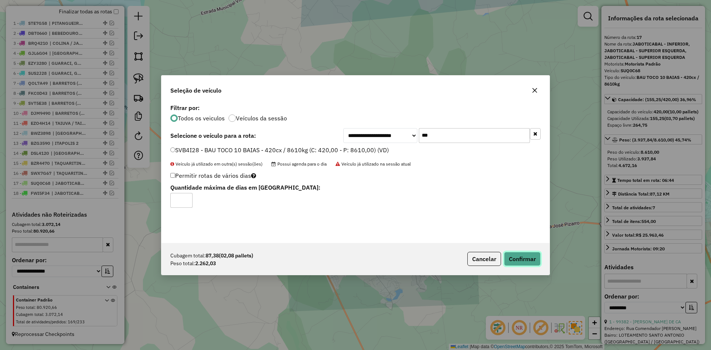
click at [537, 264] on button "Confirmar" at bounding box center [522, 259] width 37 height 14
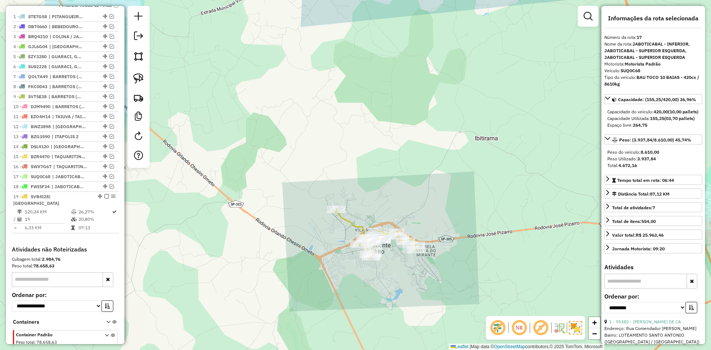
scroll to position [307, 0]
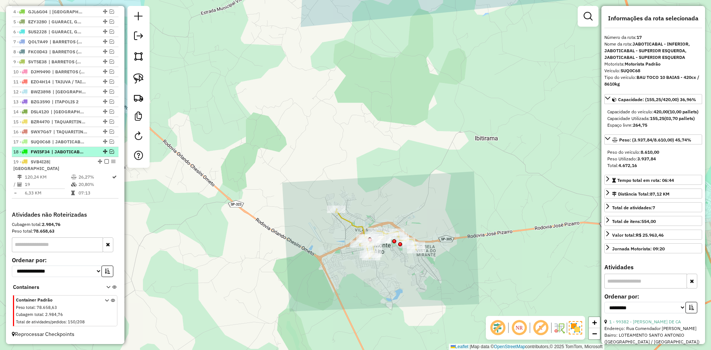
drag, startPoint x: 105, startPoint y: 168, endPoint x: 116, endPoint y: 186, distance: 21.6
click at [105, 164] on em at bounding box center [106, 161] width 4 height 4
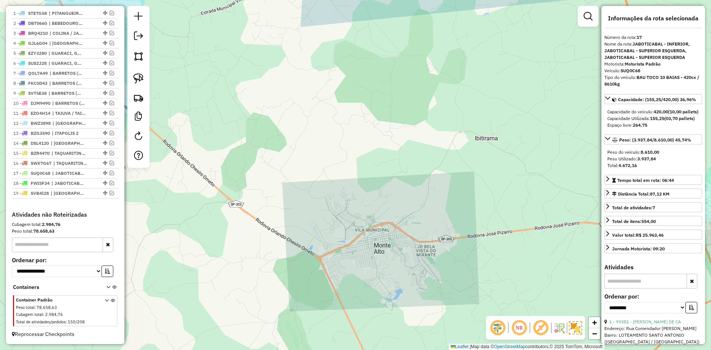
drag, startPoint x: 328, startPoint y: 178, endPoint x: 409, endPoint y: 135, distance: 91.4
click at [406, 135] on div "Janela de atendimento Grade de atendimento Capacidade Transportadoras Veículos …" at bounding box center [355, 175] width 711 height 350
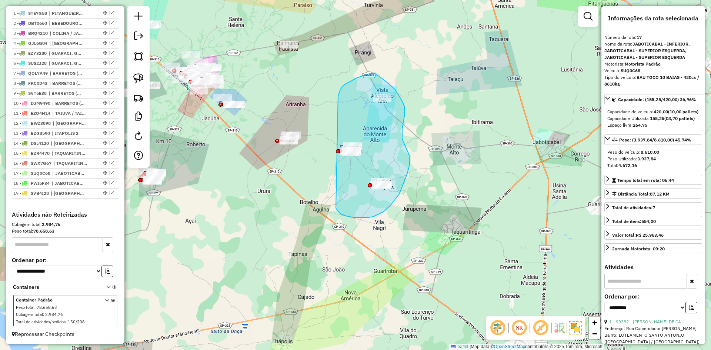
drag, startPoint x: 341, startPoint y: 214, endPoint x: 338, endPoint y: 96, distance: 118.1
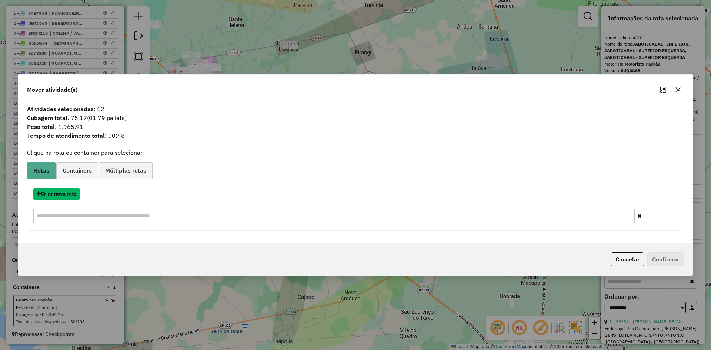
click at [57, 192] on button "Criar nova rota" at bounding box center [56, 193] width 47 height 11
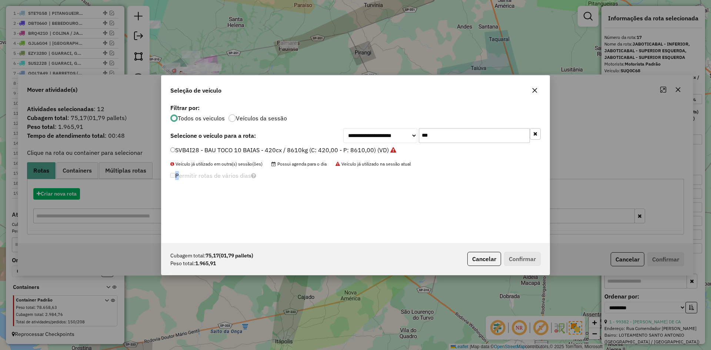
click at [58, 192] on div "**********" at bounding box center [355, 175] width 711 height 350
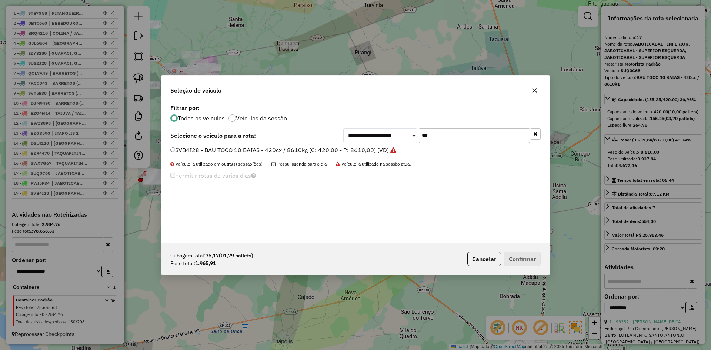
click at [433, 135] on input "***" at bounding box center [474, 135] width 111 height 15
type input "****"
click at [358, 147] on label "STW9H88 - BAU TOCO 10 BAIAS - 420cx / 8610kg (C: 420,00 - P: 8610,00) (VD)" at bounding box center [280, 149] width 221 height 9
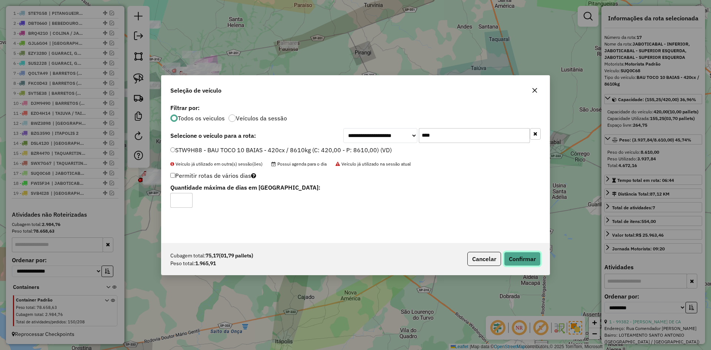
click at [517, 261] on button "Confirmar" at bounding box center [522, 259] width 37 height 14
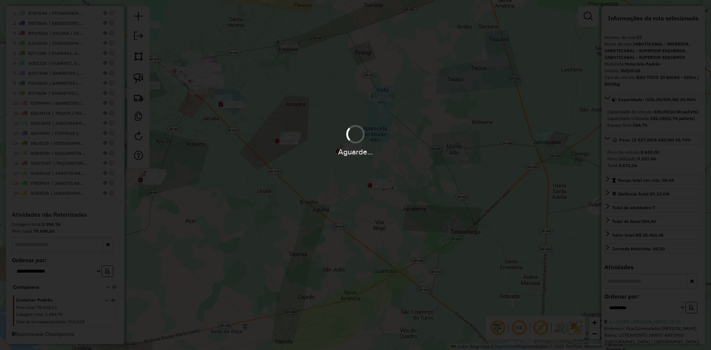
scroll to position [330, 0]
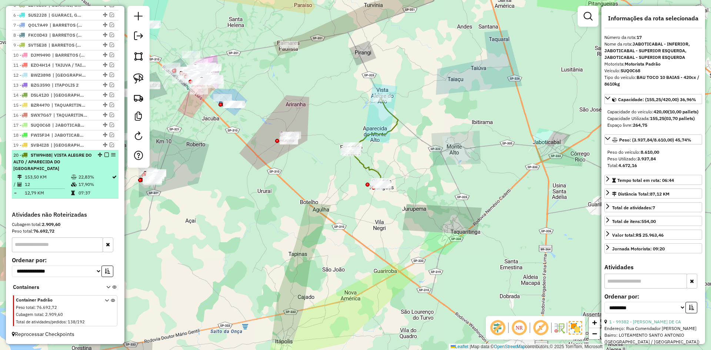
click at [104, 153] on em at bounding box center [106, 155] width 4 height 4
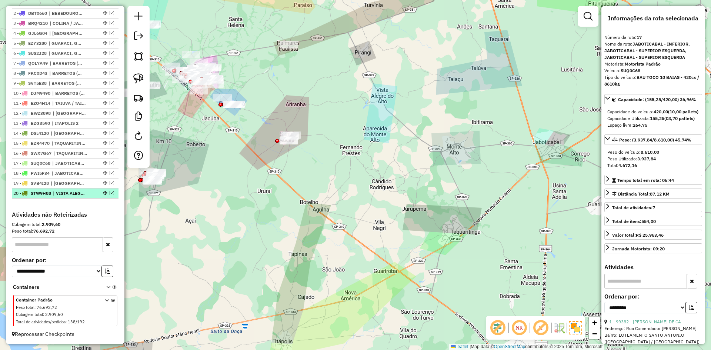
scroll to position [292, 0]
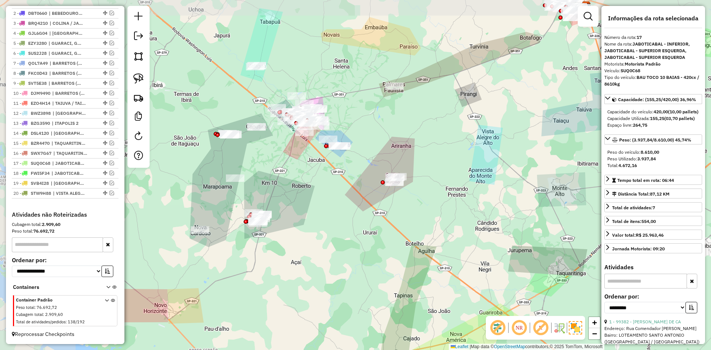
drag, startPoint x: 237, startPoint y: 198, endPoint x: 319, endPoint y: 228, distance: 87.4
click at [319, 228] on div "Janela de atendimento Grade de atendimento Capacidade Transportadoras Veículos …" at bounding box center [355, 175] width 711 height 350
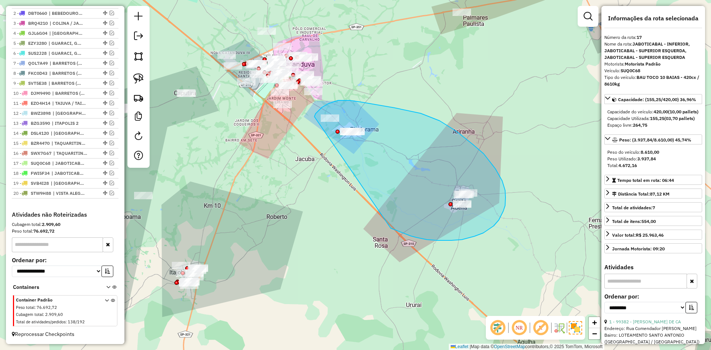
drag, startPoint x: 451, startPoint y: 240, endPoint x: 313, endPoint y: 119, distance: 183.9
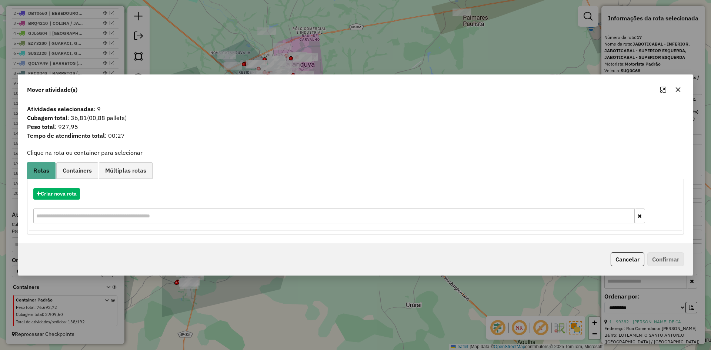
click at [683, 90] on button "button" at bounding box center [678, 90] width 12 height 12
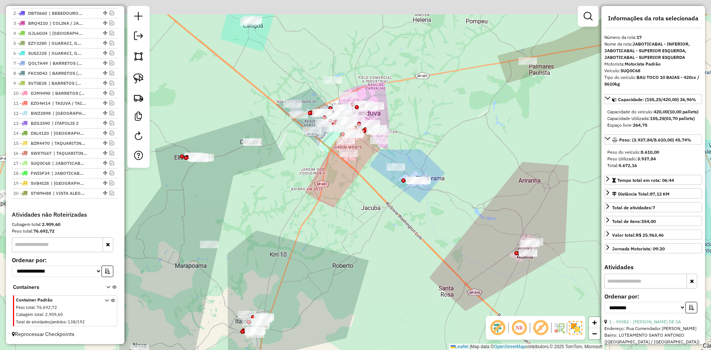
drag, startPoint x: 440, startPoint y: 215, endPoint x: 495, endPoint y: 225, distance: 56.4
click at [495, 225] on div "Janela de atendimento Grade de atendimento Capacidade Transportadoras Veículos …" at bounding box center [355, 175] width 711 height 350
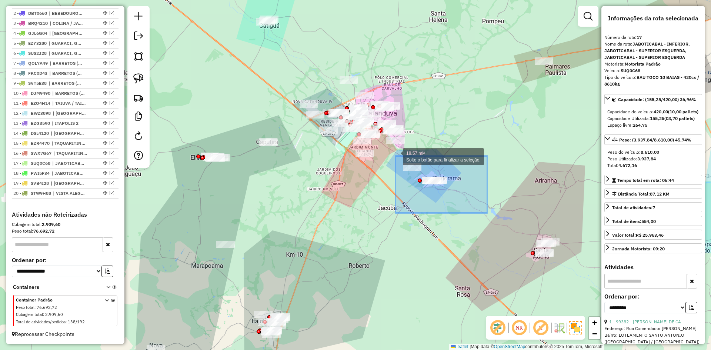
drag, startPoint x: 459, startPoint y: 188, endPoint x: 392, endPoint y: 154, distance: 75.2
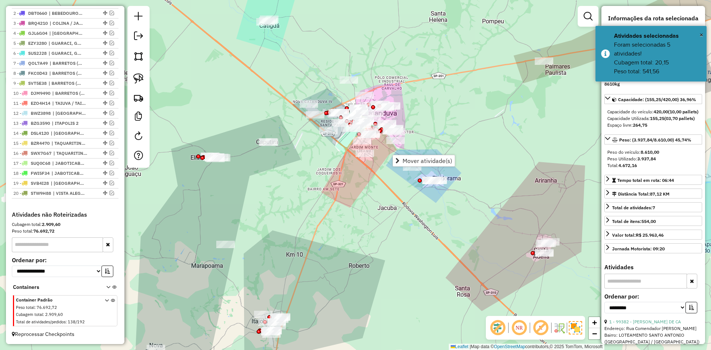
click at [442, 215] on div "Janela de atendimento Grade de atendimento Capacidade Transportadoras Veículos …" at bounding box center [355, 175] width 711 height 350
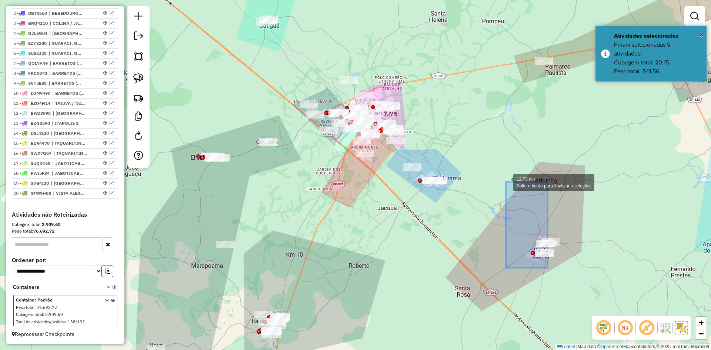
drag, startPoint x: 547, startPoint y: 268, endPoint x: 506, endPoint y: 182, distance: 95.4
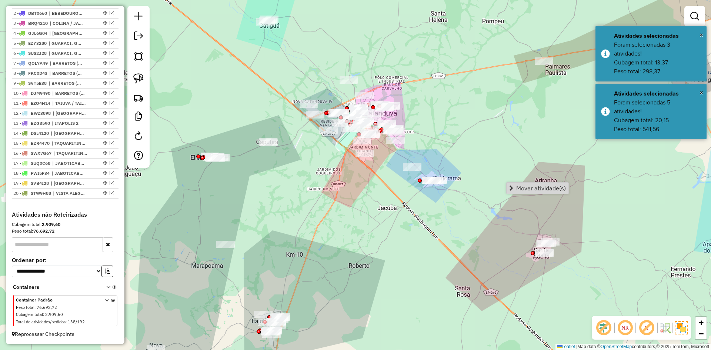
click at [491, 221] on div "Janela de atendimento Grade de atendimento Capacidade Transportadoras Veículos …" at bounding box center [355, 175] width 711 height 350
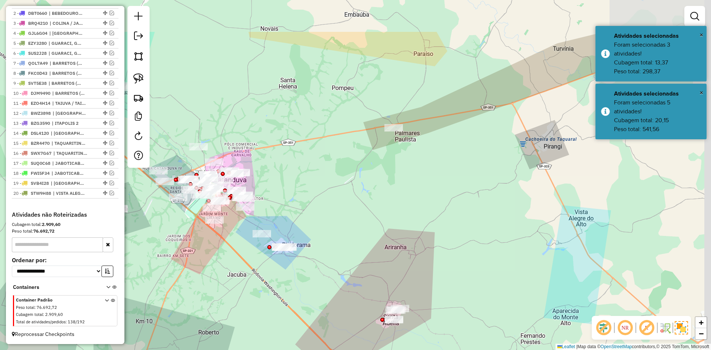
drag, startPoint x: 432, startPoint y: 226, endPoint x: 281, endPoint y: 300, distance: 167.9
click at [282, 300] on div "Janela de atendimento Grade de atendimento Capacidade Transportadoras Veículos …" at bounding box center [355, 175] width 711 height 350
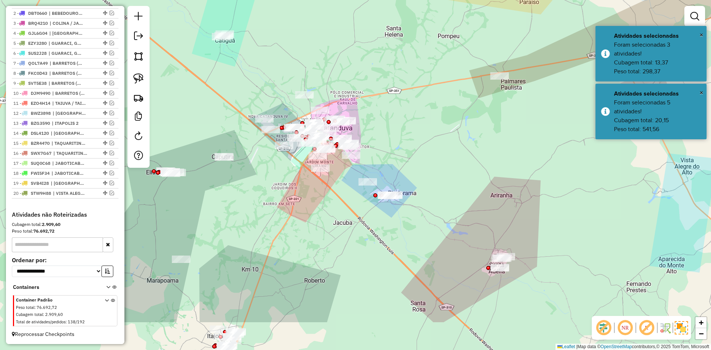
drag, startPoint x: 417, startPoint y: 228, endPoint x: 560, endPoint y: 176, distance: 152.7
click at [560, 176] on div "Janela de atendimento Grade de atendimento Capacidade Transportadoras Veículos …" at bounding box center [355, 175] width 711 height 350
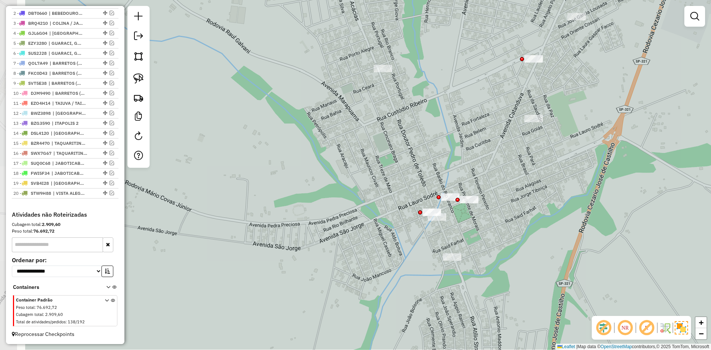
drag, startPoint x: 292, startPoint y: 322, endPoint x: 362, endPoint y: 234, distance: 112.8
click at [362, 234] on div "Janela de atendimento Grade de atendimento Capacidade Transportadoras Veículos …" at bounding box center [355, 175] width 711 height 350
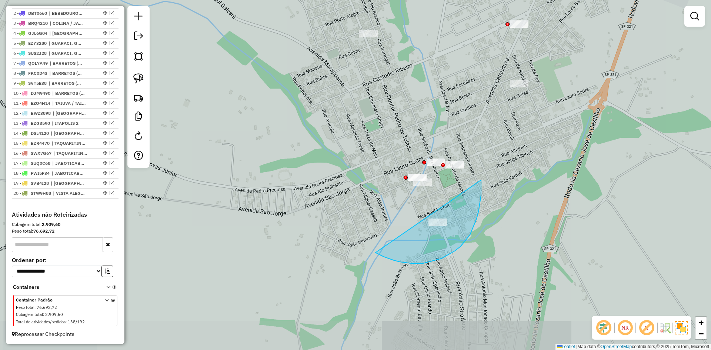
drag, startPoint x: 427, startPoint y: 262, endPoint x: 389, endPoint y: 120, distance: 148.0
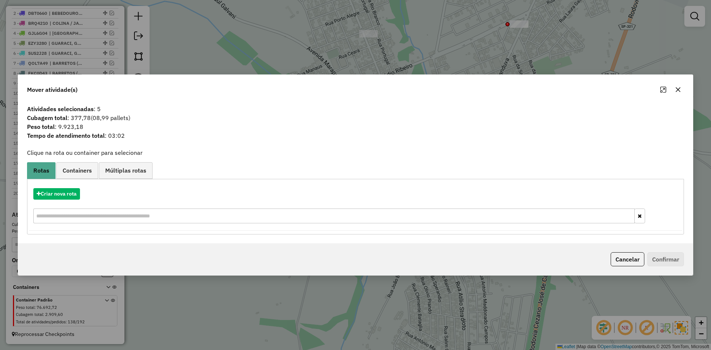
click at [675, 85] on button "button" at bounding box center [678, 90] width 12 height 12
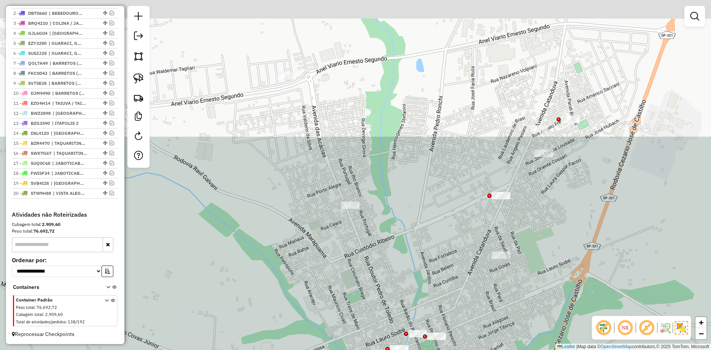
drag, startPoint x: 379, startPoint y: 234, endPoint x: 375, endPoint y: 326, distance: 91.9
click at [377, 337] on div "Janela de atendimento Grade de atendimento Capacidade Transportadoras Veículos …" at bounding box center [355, 175] width 711 height 350
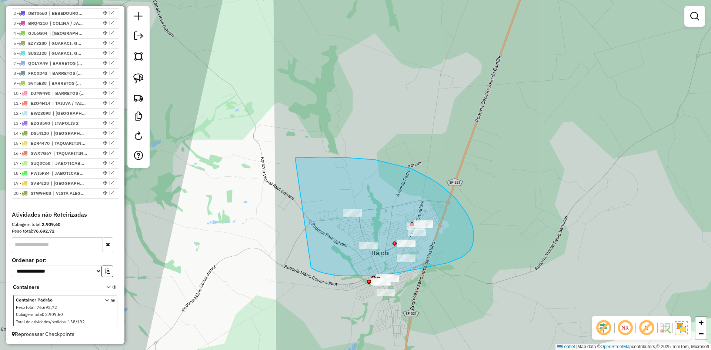
drag, startPoint x: 322, startPoint y: 272, endPoint x: 277, endPoint y: 161, distance: 120.6
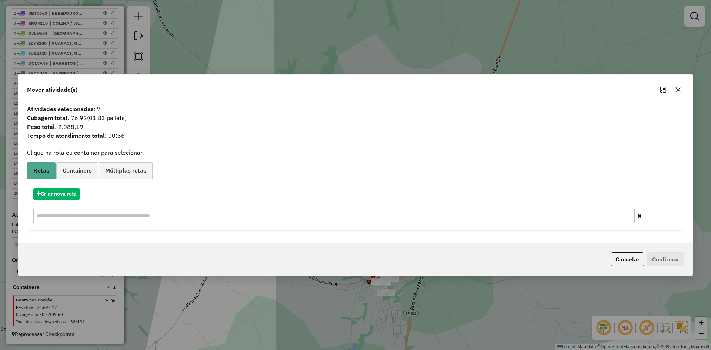
click at [679, 87] on icon "button" at bounding box center [678, 90] width 6 height 6
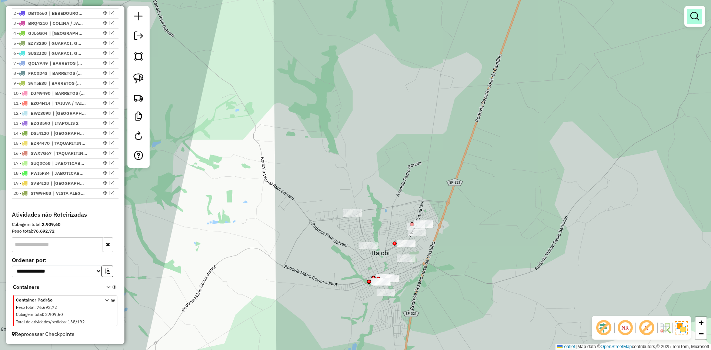
click at [695, 19] on em at bounding box center [694, 16] width 9 height 9
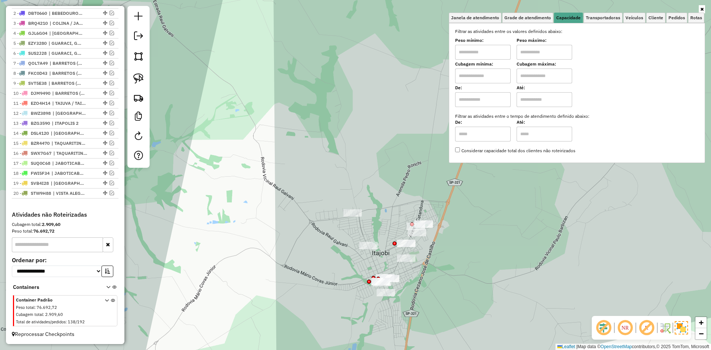
click at [498, 71] on input "text" at bounding box center [483, 75] width 56 height 15
type input "*****"
type input "******"
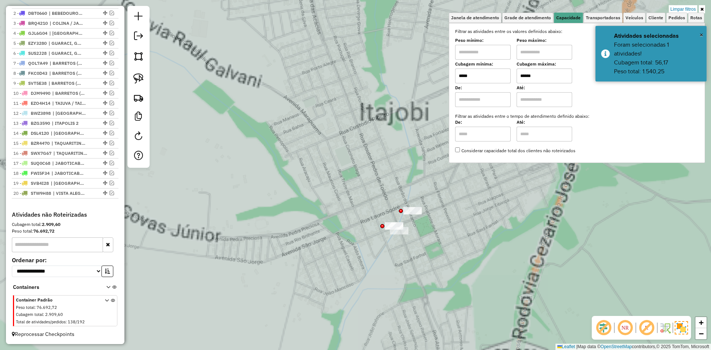
click at [356, 288] on div "Limpar filtros Janela de atendimento Grade de atendimento Capacidade Transporta…" at bounding box center [355, 175] width 711 height 350
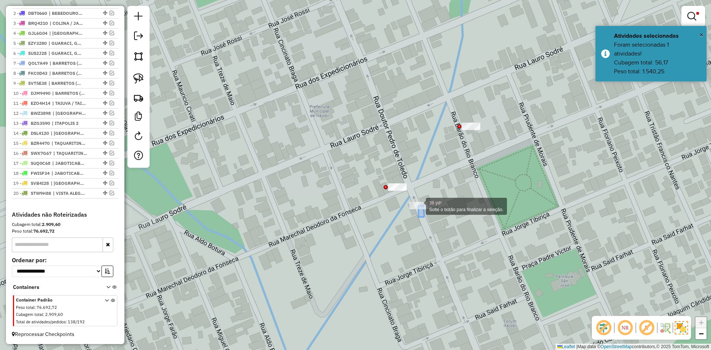
drag, startPoint x: 421, startPoint y: 212, endPoint x: 412, endPoint y: 192, distance: 21.4
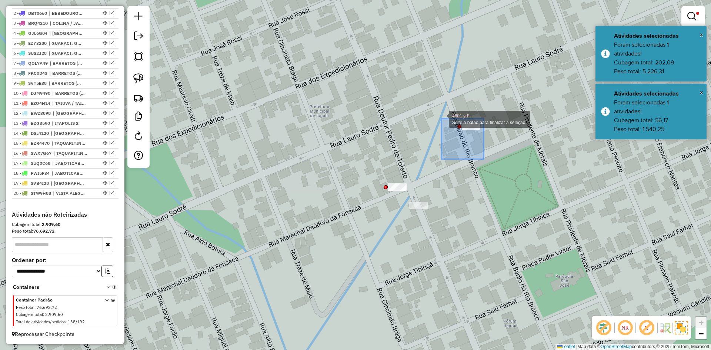
drag, startPoint x: 454, startPoint y: 130, endPoint x: 442, endPoint y: 118, distance: 17.0
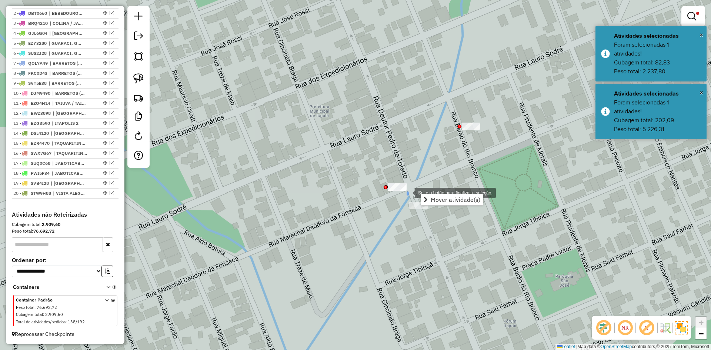
drag, startPoint x: 407, startPoint y: 192, endPoint x: 378, endPoint y: 169, distance: 37.5
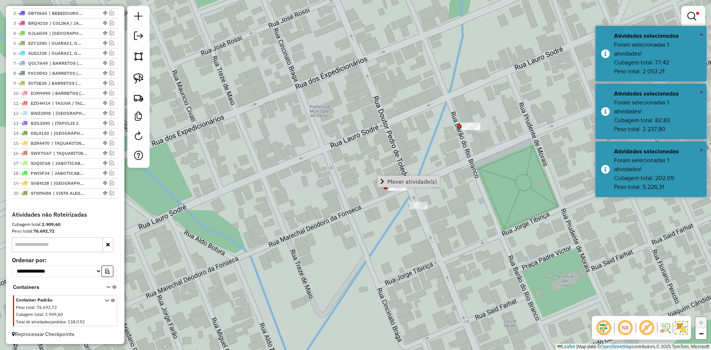
click at [472, 203] on div "Limpar filtros Janela de atendimento Grade de atendimento Capacidade Transporta…" at bounding box center [355, 175] width 711 height 350
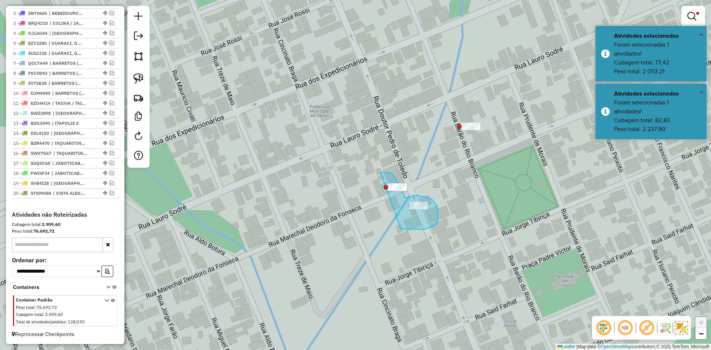
drag, startPoint x: 418, startPoint y: 229, endPoint x: 373, endPoint y: 174, distance: 71.3
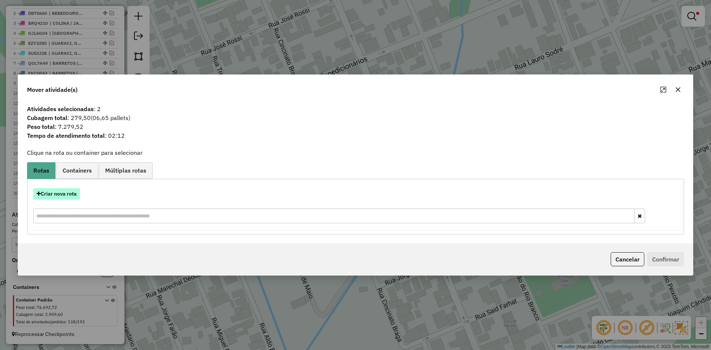
click at [72, 189] on button "Criar nova rota" at bounding box center [56, 193] width 47 height 11
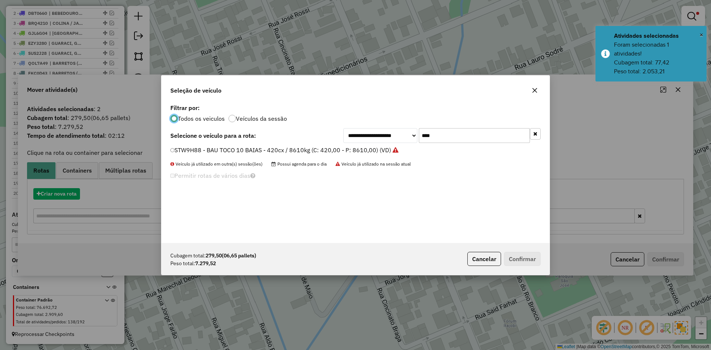
scroll to position [4, 2]
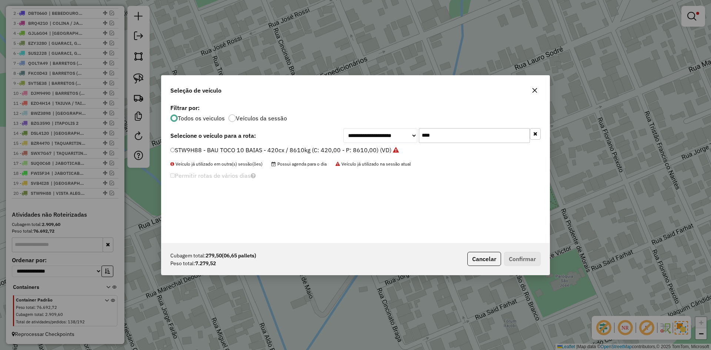
click at [506, 133] on input "****" at bounding box center [474, 135] width 111 height 15
type input "*"
type input "****"
click at [352, 140] on select "**********" at bounding box center [380, 135] width 74 height 15
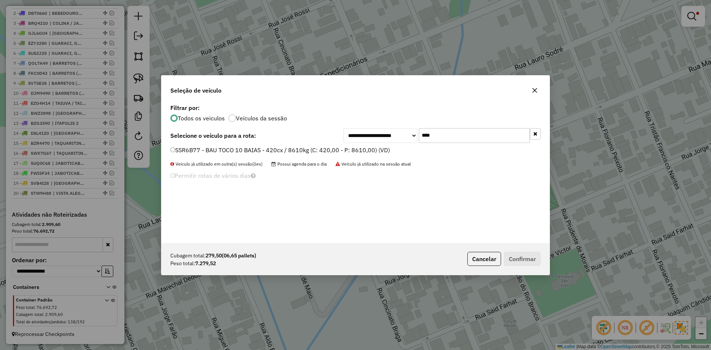
click at [331, 151] on label "SSR6B77 - BAU TOCO 10 BAIAS - 420cx / 8610kg (C: 420,00 - P: 8610,00) (VD)" at bounding box center [280, 149] width 220 height 9
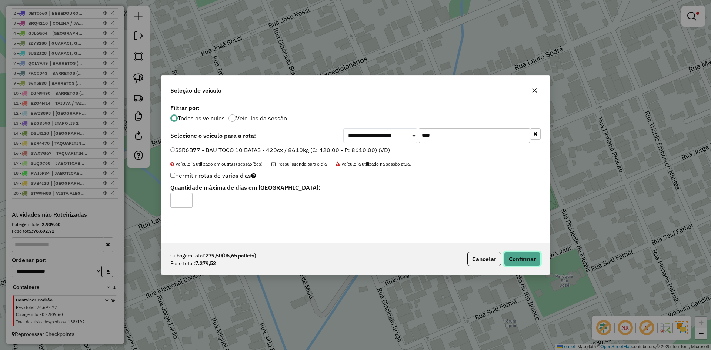
click at [515, 255] on button "Confirmar" at bounding box center [522, 259] width 37 height 14
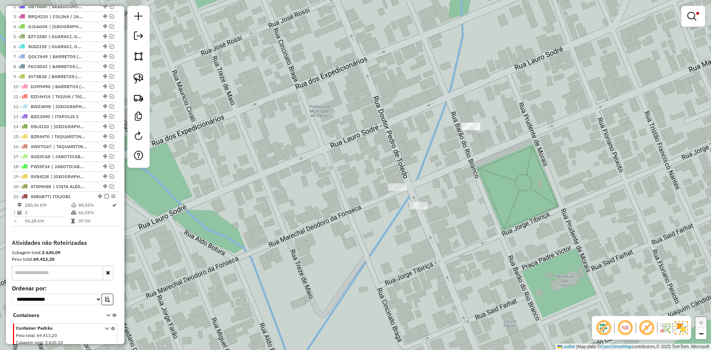
scroll to position [326, 0]
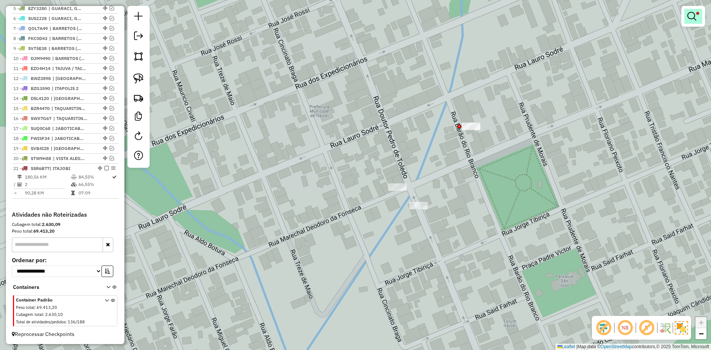
click at [694, 16] on em at bounding box center [691, 16] width 9 height 9
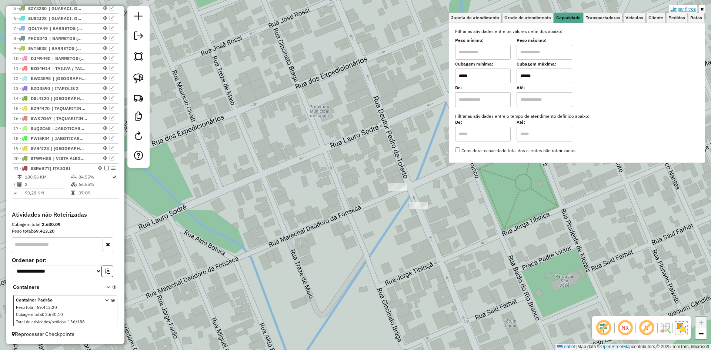
click at [689, 9] on link "Limpar filtros" at bounding box center [683, 9] width 29 height 8
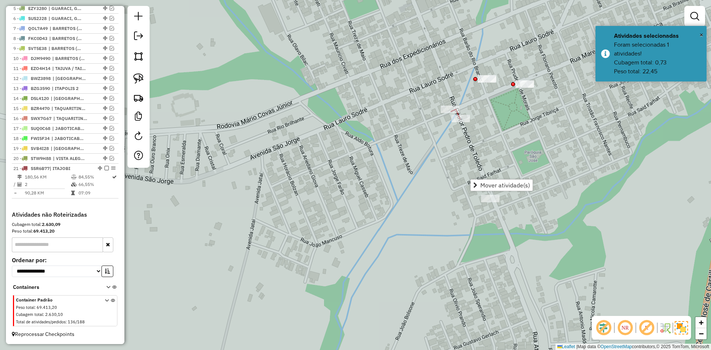
click at [427, 192] on div "Janela de atendimento Grade de atendimento Capacidade Transportadoras Veículos …" at bounding box center [355, 175] width 711 height 350
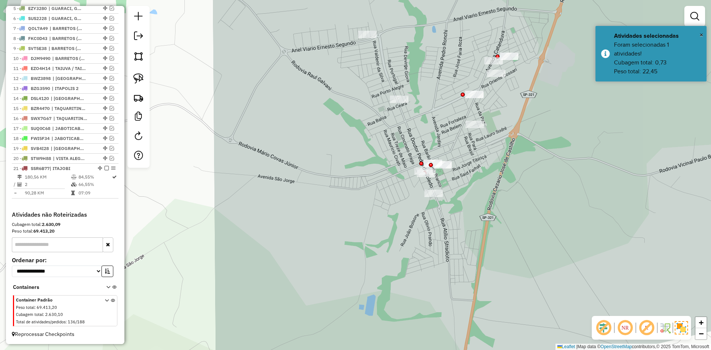
drag, startPoint x: 344, startPoint y: 200, endPoint x: 535, endPoint y: 202, distance: 191.0
click at [495, 202] on div "Janela de atendimento Grade de atendimento Capacidade Transportadoras Veículos …" at bounding box center [355, 175] width 711 height 350
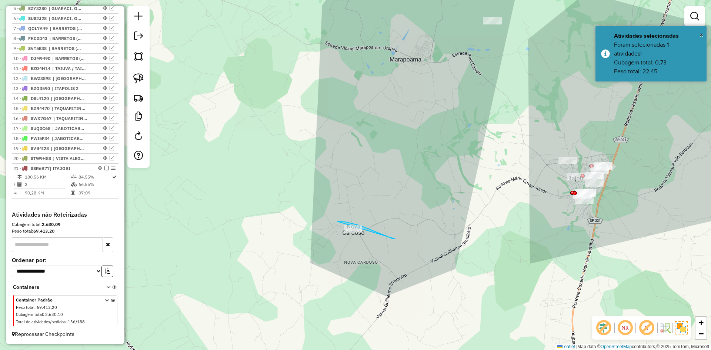
drag, startPoint x: 395, startPoint y: 239, endPoint x: 321, endPoint y: 232, distance: 74.0
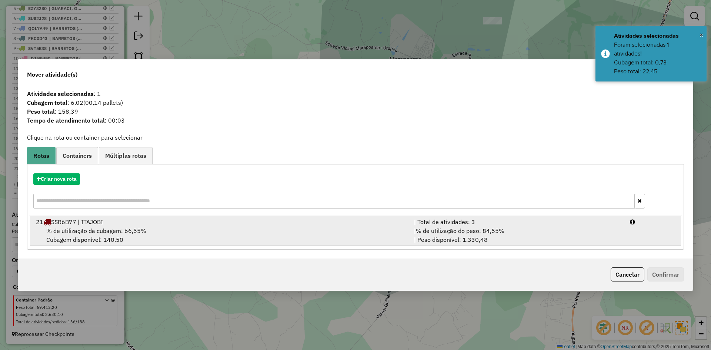
click at [350, 237] on div "% de utilização da cubagem: 66,55% Cubagem disponível: 140,50" at bounding box center [220, 235] width 378 height 18
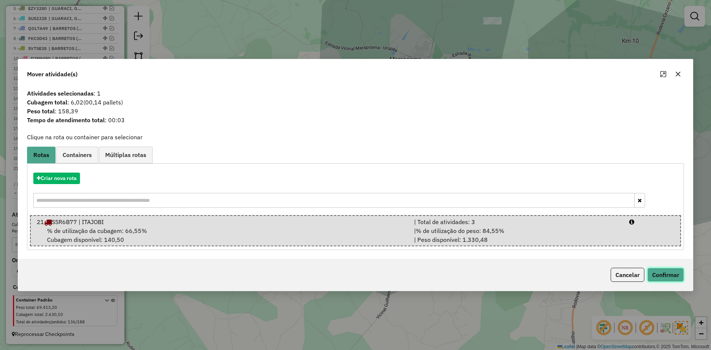
click at [660, 270] on button "Confirmar" at bounding box center [665, 275] width 37 height 14
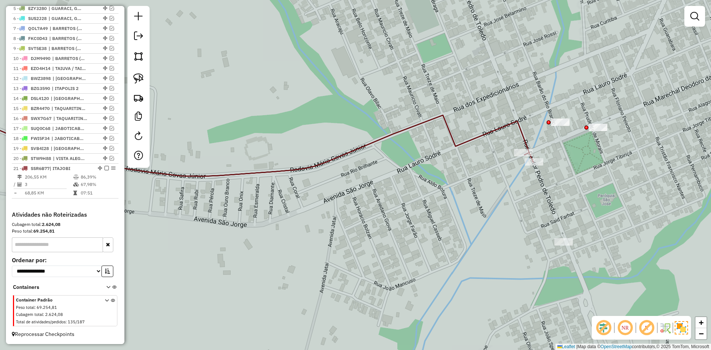
drag, startPoint x: 557, startPoint y: 188, endPoint x: 539, endPoint y: 187, distance: 18.6
click at [525, 194] on div "Janela de atendimento Grade de atendimento Capacidade Transportadoras Veículos …" at bounding box center [355, 175] width 711 height 350
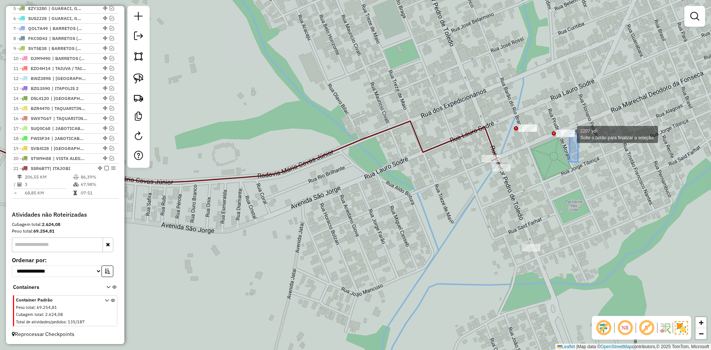
drag, startPoint x: 572, startPoint y: 140, endPoint x: 552, endPoint y: 113, distance: 33.1
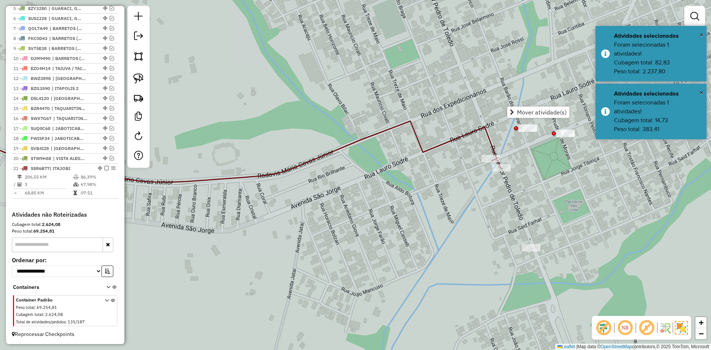
click at [539, 171] on div "Janela de atendimento Grade de atendimento Capacidade Transportadoras Veículos …" at bounding box center [355, 175] width 711 height 350
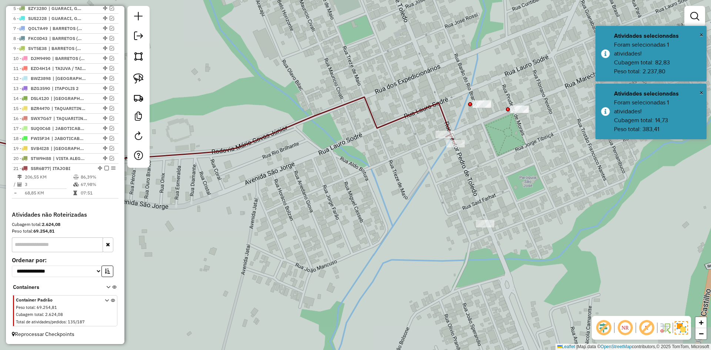
drag, startPoint x: 519, startPoint y: 156, endPoint x: 491, endPoint y: 145, distance: 29.6
click at [490, 142] on div "Janela de atendimento Grade de atendimento Capacidade Transportadoras Veículos …" at bounding box center [355, 175] width 711 height 350
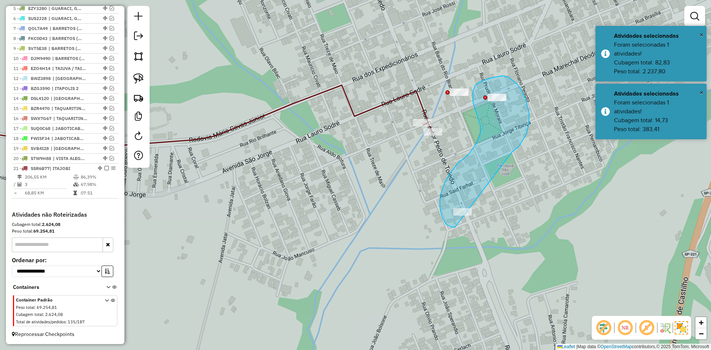
drag, startPoint x: 523, startPoint y: 139, endPoint x: 483, endPoint y: 223, distance: 93.2
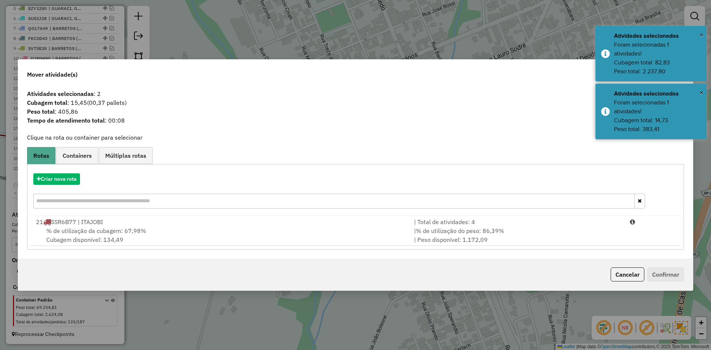
click at [326, 237] on div "% de utilização da cubagem: 67,98% Cubagem disponível: 134,49" at bounding box center [220, 235] width 378 height 18
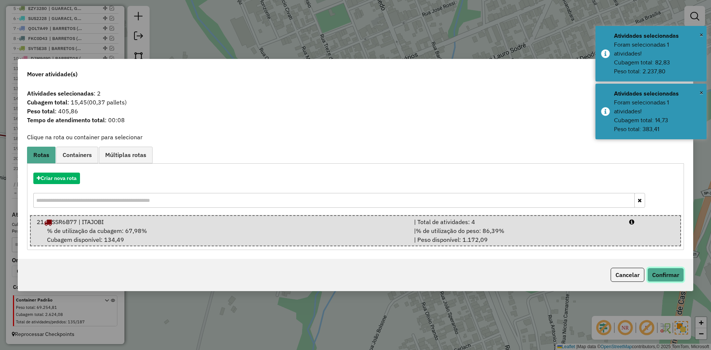
click at [671, 281] on button "Confirmar" at bounding box center [665, 275] width 37 height 14
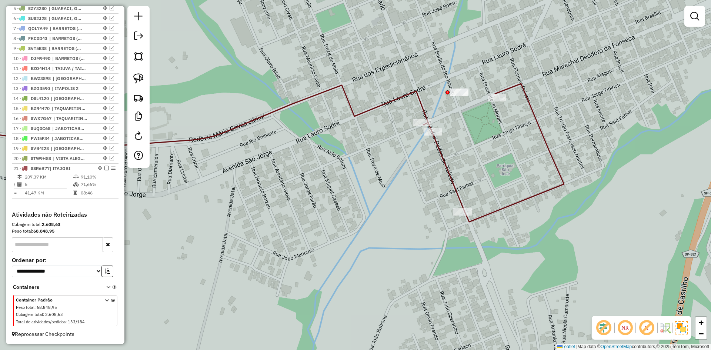
click at [452, 184] on icon at bounding box center [246, 153] width 635 height 138
select select "**********"
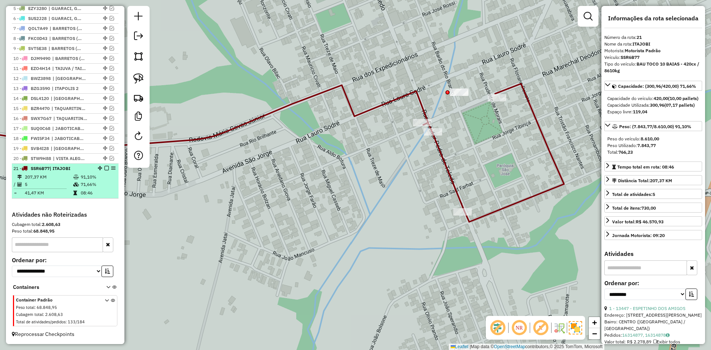
click at [104, 167] on em at bounding box center [106, 168] width 4 height 4
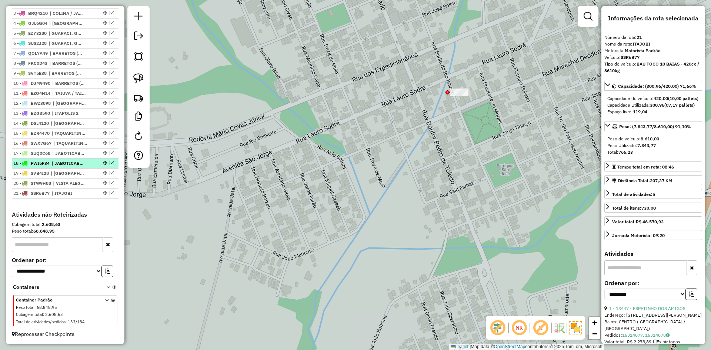
scroll to position [302, 0]
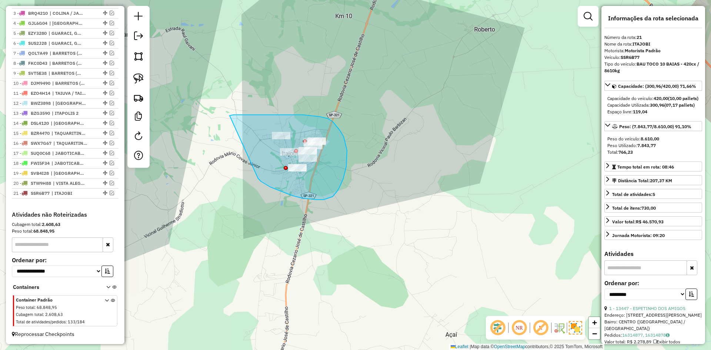
drag, startPoint x: 264, startPoint y: 183, endPoint x: 230, endPoint y: 115, distance: 76.0
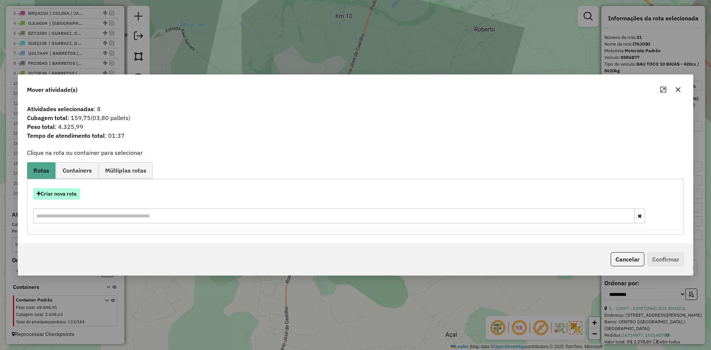
click at [64, 192] on button "Criar nova rota" at bounding box center [56, 193] width 47 height 11
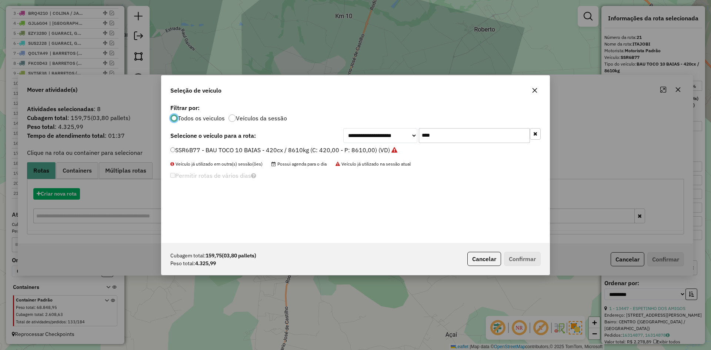
scroll to position [4, 2]
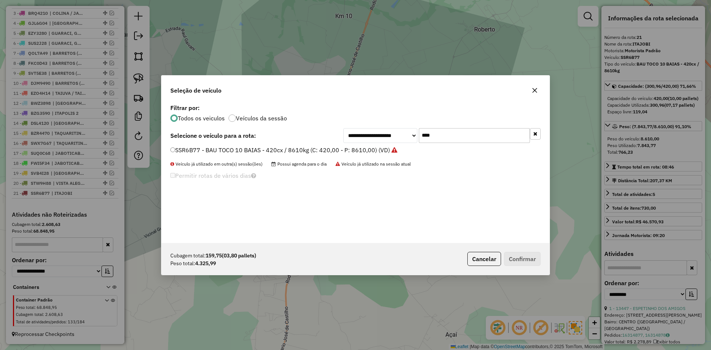
click at [446, 140] on input "****" at bounding box center [474, 135] width 111 height 15
click at [462, 131] on input "****" at bounding box center [474, 135] width 111 height 15
type input "****"
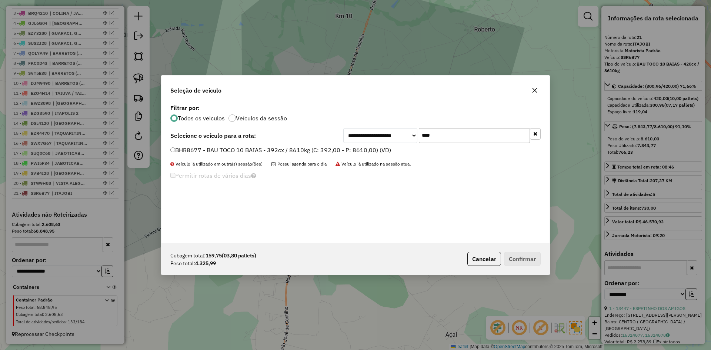
click at [365, 151] on label "BHR8677 - BAU TOCO 10 BAIAS - 392cx / 8610kg (C: 392,00 - P: 8610,00) (VD)" at bounding box center [280, 149] width 221 height 9
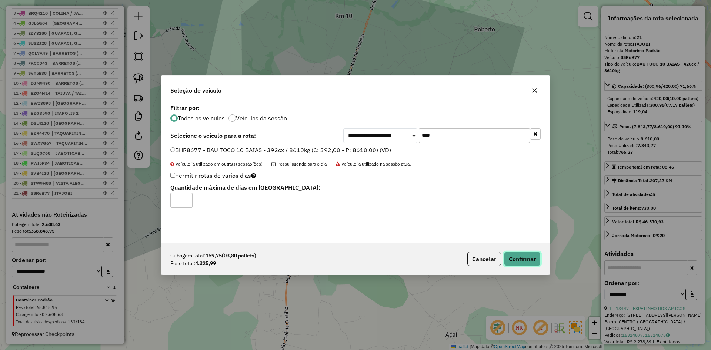
click at [525, 263] on button "Confirmar" at bounding box center [522, 259] width 37 height 14
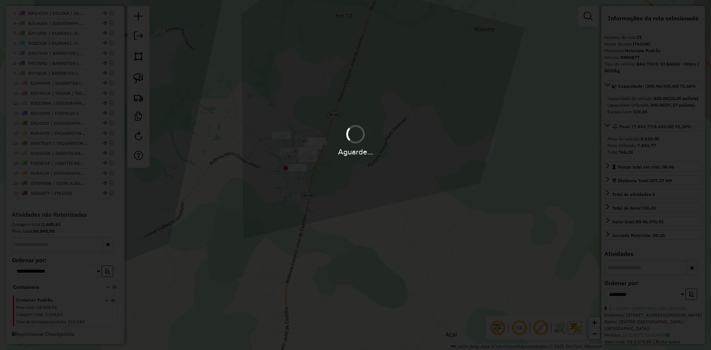
scroll to position [336, 0]
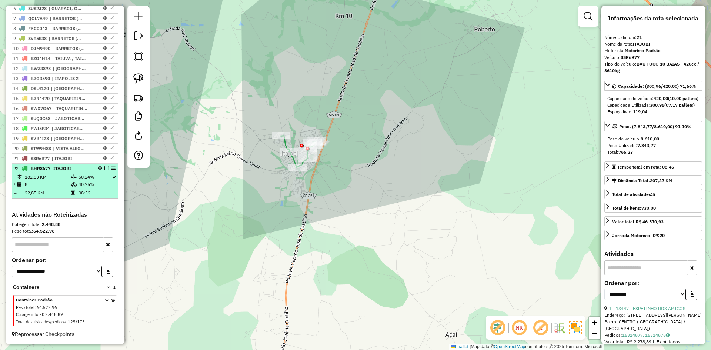
click at [104, 168] on em at bounding box center [106, 168] width 4 height 4
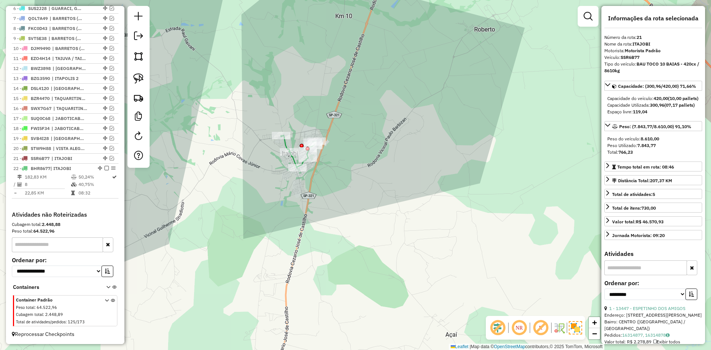
scroll to position [312, 0]
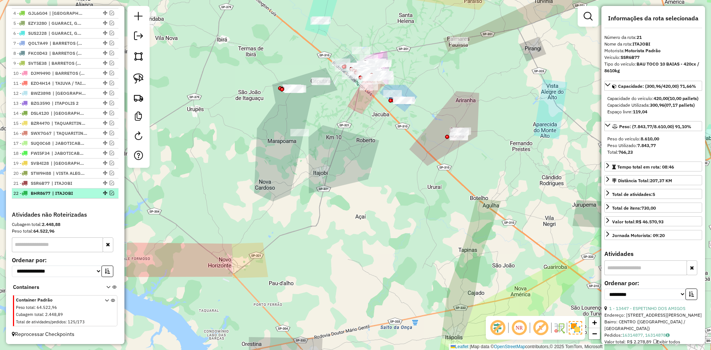
drag, startPoint x: 110, startPoint y: 193, endPoint x: 121, endPoint y: 193, distance: 11.5
click at [110, 193] on em at bounding box center [112, 193] width 4 height 4
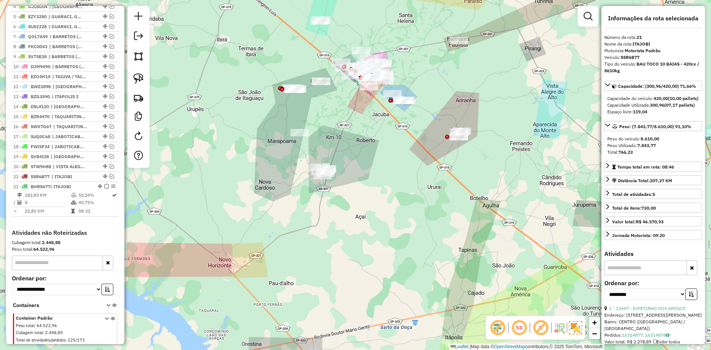
scroll to position [336, 0]
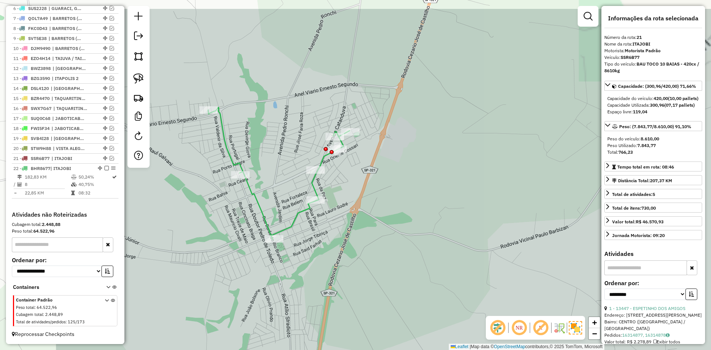
click at [319, 221] on div "Janela de atendimento Grade de atendimento Capacidade Transportadoras Veículos …" at bounding box center [355, 175] width 711 height 350
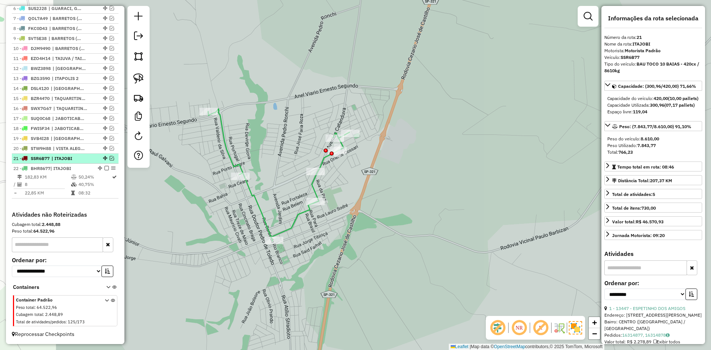
click at [110, 158] on em at bounding box center [112, 158] width 4 height 4
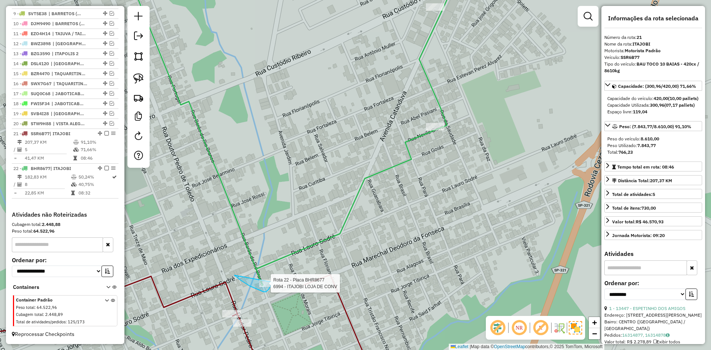
click at [272, 282] on div "Rota 22 - Placa BHR8677 6994 - ITAJOBI LOJA DE CONV Janela de atendimento Grade…" at bounding box center [355, 175] width 711 height 350
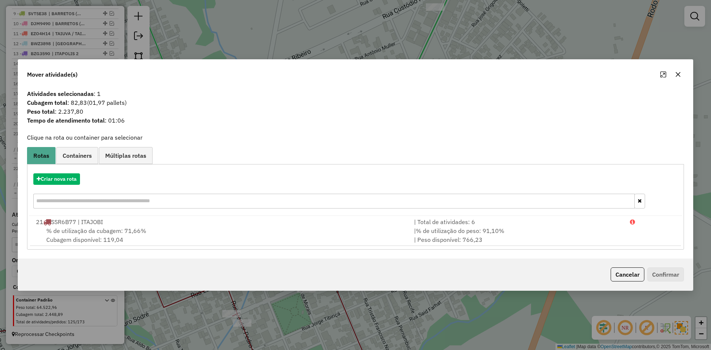
click at [675, 75] on icon "button" at bounding box center [678, 74] width 6 height 6
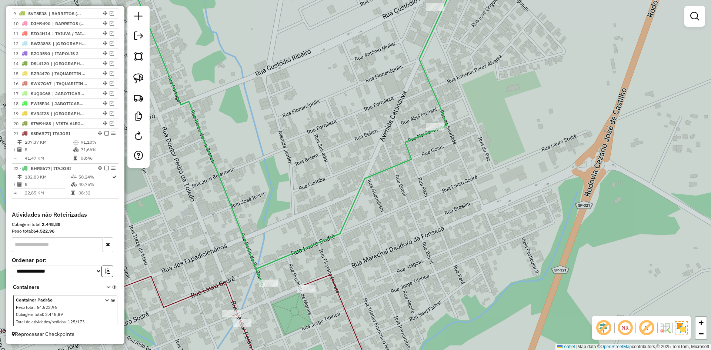
click at [354, 195] on icon at bounding box center [281, 125] width 364 height 320
select select "**********"
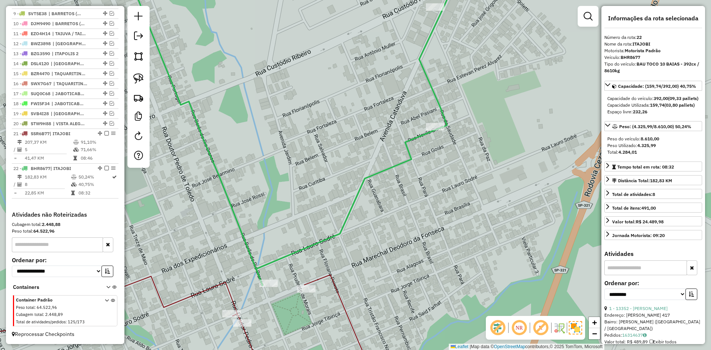
scroll to position [361, 0]
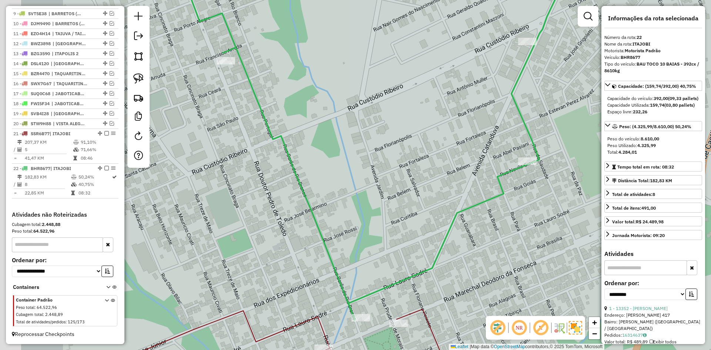
drag, startPoint x: 398, startPoint y: 230, endPoint x: 470, endPoint y: 252, distance: 76.0
click at [468, 251] on div "Janela de atendimento Grade de atendimento Capacidade Transportadoras Veículos …" at bounding box center [355, 175] width 711 height 350
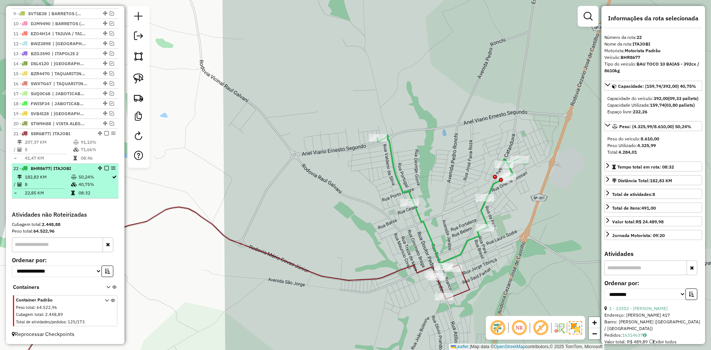
click at [105, 167] on em at bounding box center [106, 168] width 4 height 4
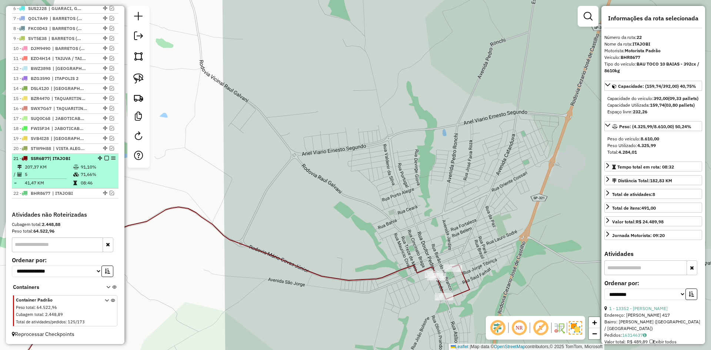
click at [104, 158] on em at bounding box center [106, 158] width 4 height 4
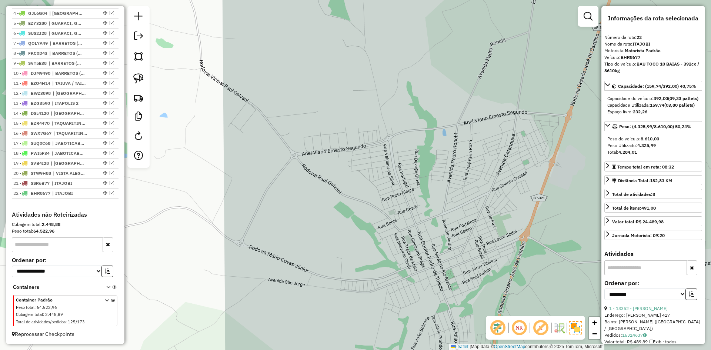
scroll to position [312, 0]
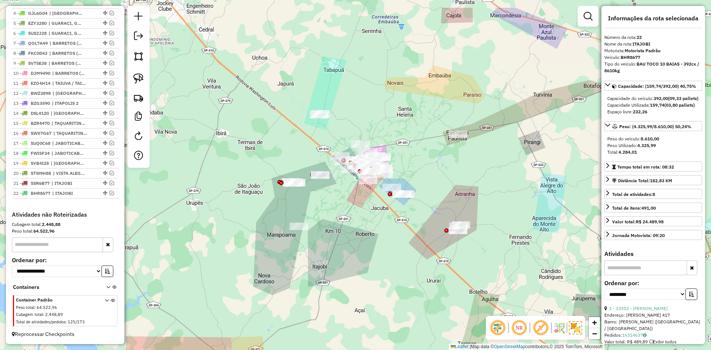
drag, startPoint x: 406, startPoint y: 224, endPoint x: 351, endPoint y: 266, distance: 69.1
click at [351, 266] on div "Janela de atendimento Grade de atendimento Capacidade Transportadoras Veículos …" at bounding box center [355, 175] width 711 height 350
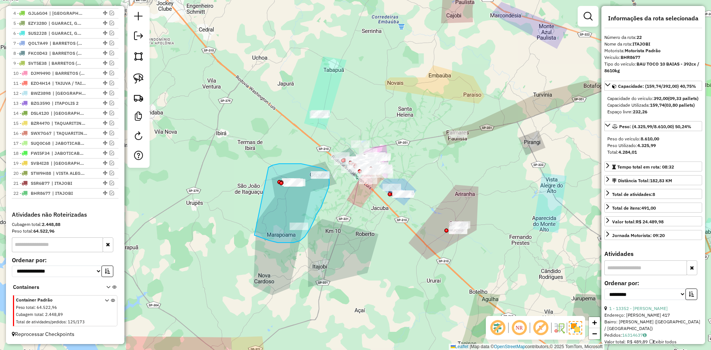
drag, startPoint x: 271, startPoint y: 241, endPoint x: 268, endPoint y: 167, distance: 73.7
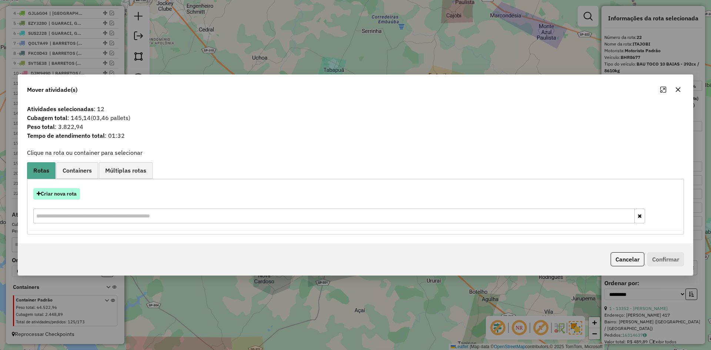
click at [67, 194] on button "Criar nova rota" at bounding box center [56, 193] width 47 height 11
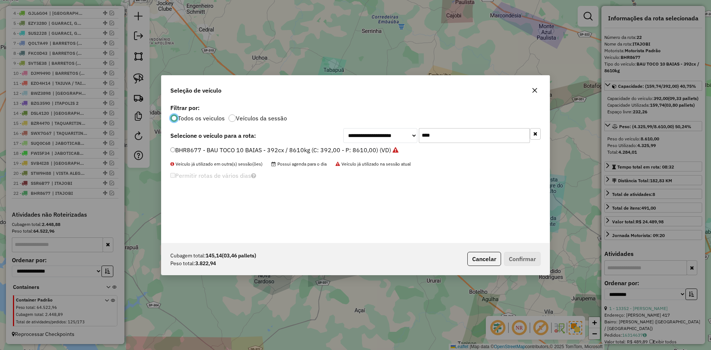
scroll to position [4, 2]
click at [487, 142] on input "****" at bounding box center [474, 135] width 111 height 15
type input "****"
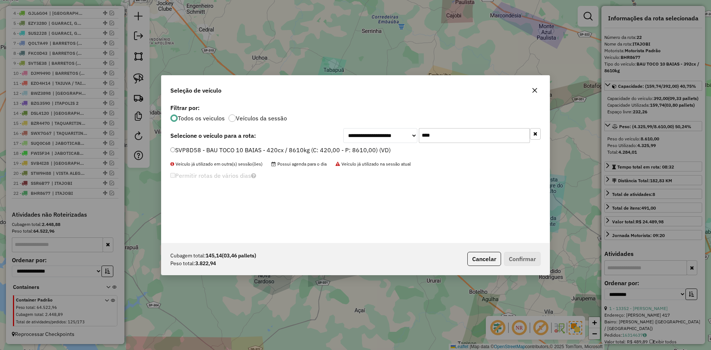
click at [335, 158] on div "SVP8D58 - BAU TOCO 10 BAIAS - 420cx / 8610kg (C: 420,00 - P: 8610,00) (VD)" at bounding box center [355, 153] width 379 height 15
click at [342, 151] on label "SVP8D58 - BAU TOCO 10 BAIAS - 420cx / 8610kg (C: 420,00 - P: 8610,00) (VD)" at bounding box center [280, 149] width 220 height 9
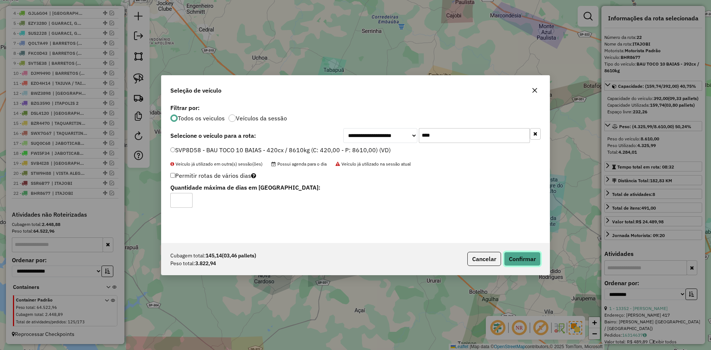
click at [527, 262] on button "Confirmar" at bounding box center [522, 259] width 37 height 14
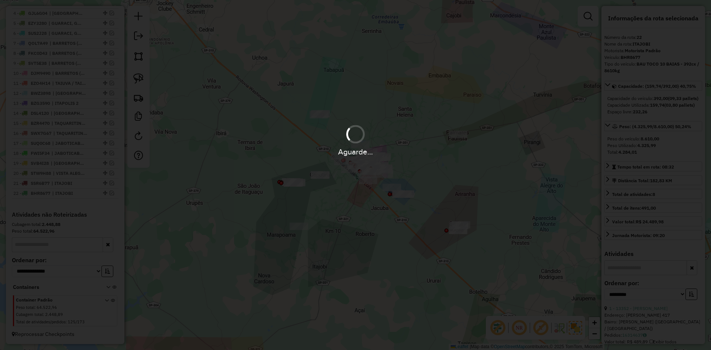
scroll to position [346, 0]
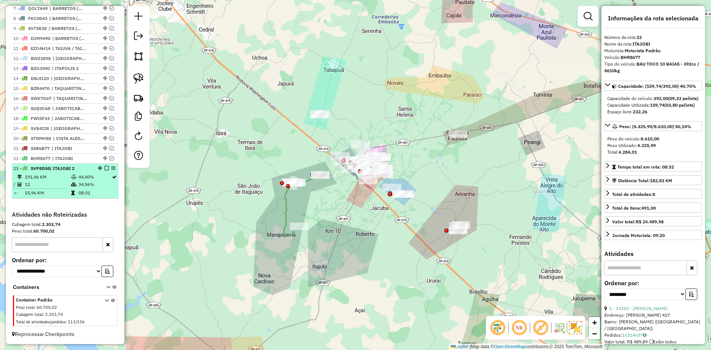
click at [105, 167] on em at bounding box center [106, 168] width 4 height 4
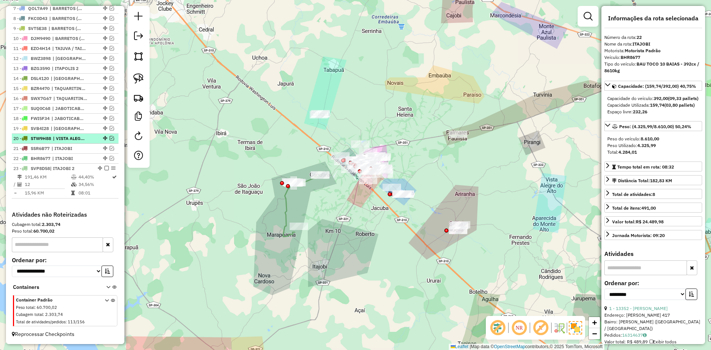
scroll to position [322, 0]
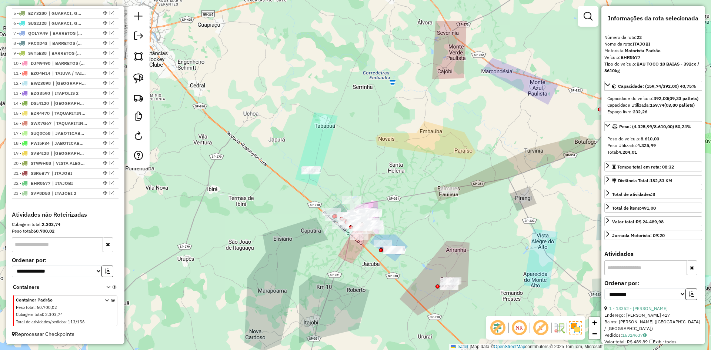
drag, startPoint x: 414, startPoint y: 252, endPoint x: 405, endPoint y: 308, distance: 56.6
click at [405, 308] on div "Janela de atendimento Grade de atendimento Capacidade Transportadoras Veículos …" at bounding box center [355, 175] width 711 height 350
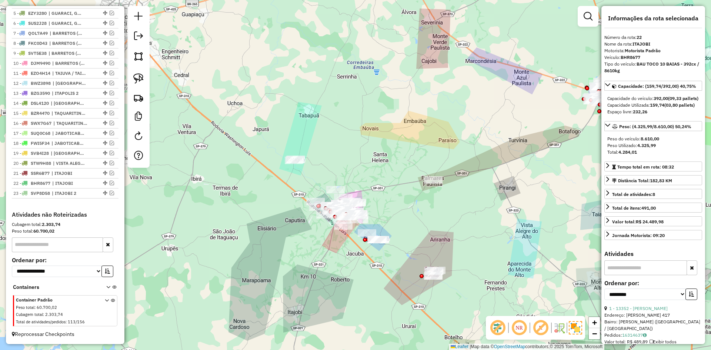
drag, startPoint x: 405, startPoint y: 308, endPoint x: 389, endPoint y: 297, distance: 19.0
click at [389, 297] on div "Janela de atendimento Grade de atendimento Capacidade Transportadoras Veículos …" at bounding box center [355, 175] width 711 height 350
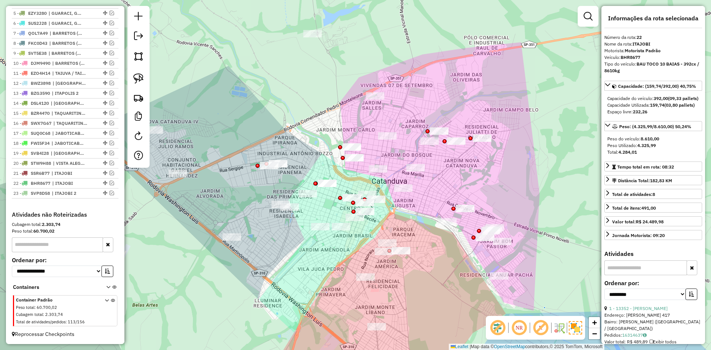
drag, startPoint x: 314, startPoint y: 218, endPoint x: 328, endPoint y: 263, distance: 47.4
click at [328, 263] on div "Janela de atendimento Grade de atendimento Capacidade Transportadoras Veículos …" at bounding box center [355, 175] width 711 height 350
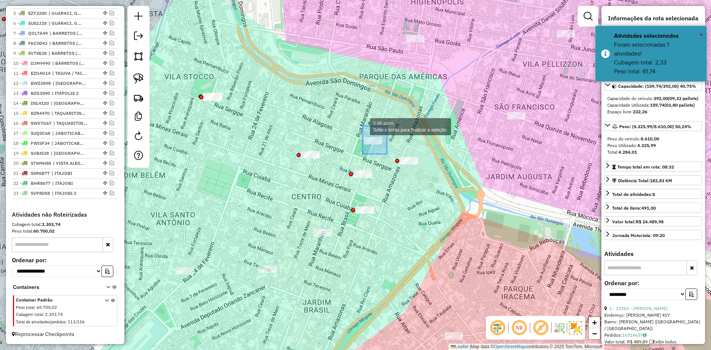
drag, startPoint x: 387, startPoint y: 154, endPoint x: 363, endPoint y: 126, distance: 36.5
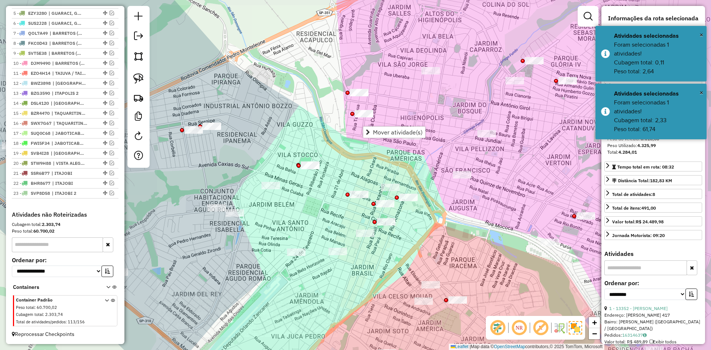
drag, startPoint x: 375, startPoint y: 255, endPoint x: 372, endPoint y: 233, distance: 22.8
click at [402, 262] on div "Janela de atendimento Grade de atendimento Capacidade Transportadoras Veículos …" at bounding box center [355, 175] width 711 height 350
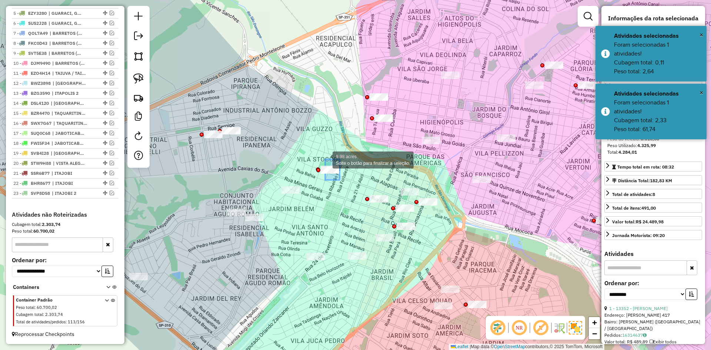
drag, startPoint x: 329, startPoint y: 162, endPoint x: 324, endPoint y: 159, distance: 6.0
click at [338, 202] on div "Janela de atendimento Grade de atendimento Capacidade Transportadoras Veículos …" at bounding box center [355, 175] width 711 height 350
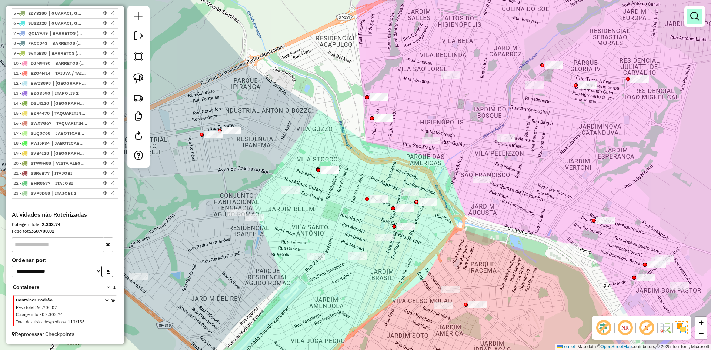
click at [700, 14] on link at bounding box center [694, 16] width 15 height 15
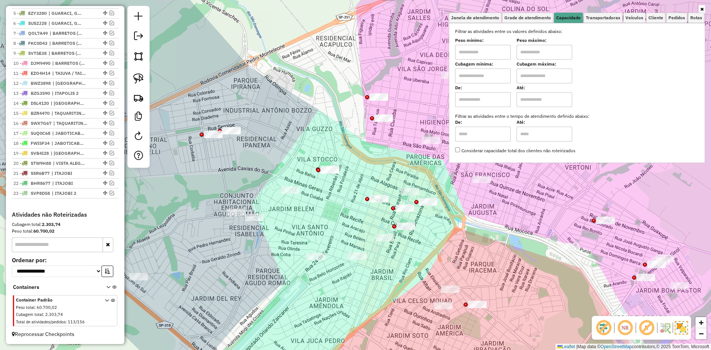
click at [499, 76] on input "text" at bounding box center [483, 75] width 56 height 15
type input "*****"
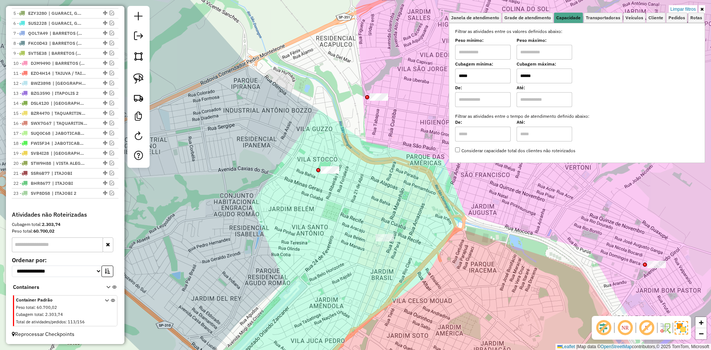
type input "******"
drag, startPoint x: 335, startPoint y: 177, endPoint x: 321, endPoint y: 153, distance: 28.6
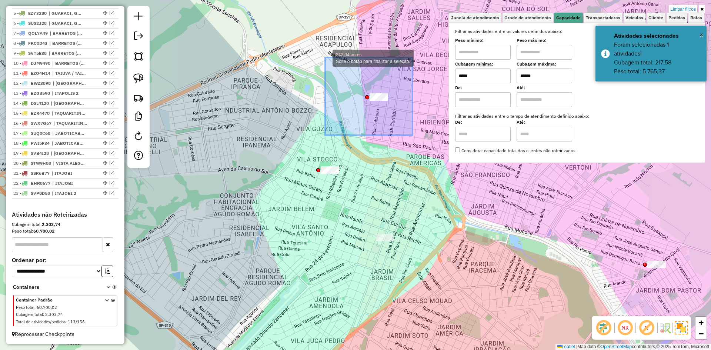
drag, startPoint x: 399, startPoint y: 115, endPoint x: 325, endPoint y: 58, distance: 94.0
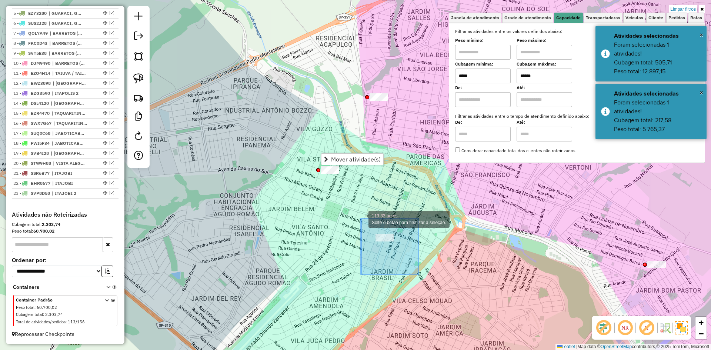
drag, startPoint x: 418, startPoint y: 274, endPoint x: 361, endPoint y: 218, distance: 80.1
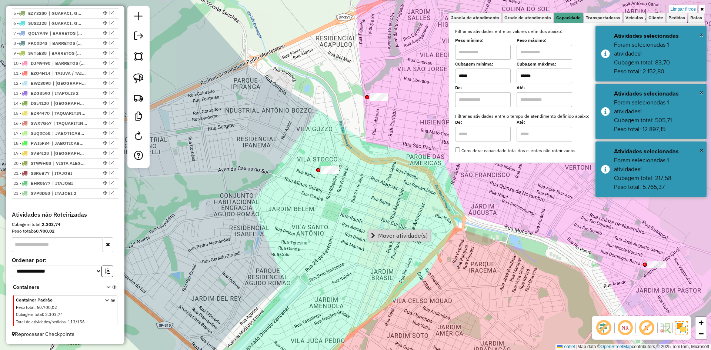
click at [435, 258] on div "Limpar filtros Janela de atendimento Grade de atendimento Capacidade Transporta…" at bounding box center [355, 175] width 711 height 350
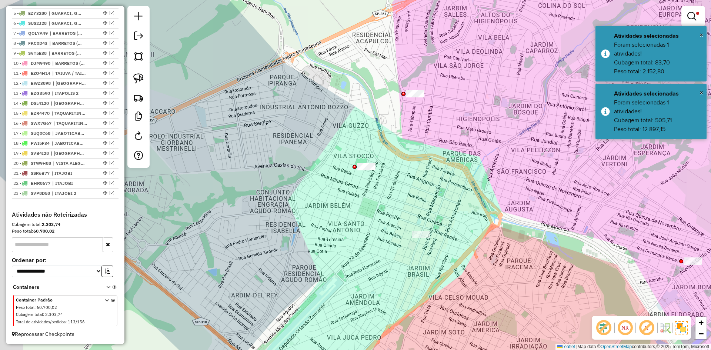
drag, startPoint x: 386, startPoint y: 247, endPoint x: 484, endPoint y: 255, distance: 98.1
click at [484, 255] on div "Limpar filtros Janela de atendimento Grade de atendimento Capacidade Transporta…" at bounding box center [355, 175] width 711 height 350
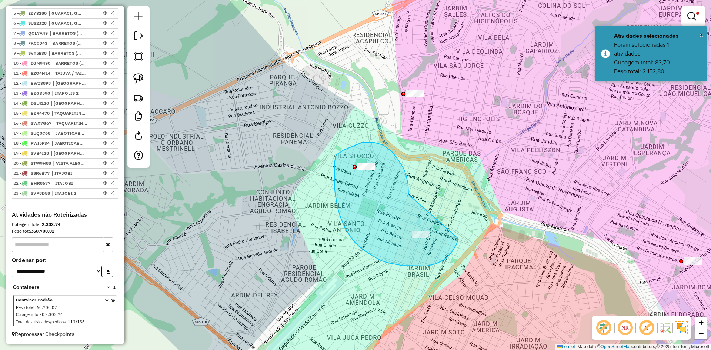
drag, startPoint x: 408, startPoint y: 188, endPoint x: 458, endPoint y: 238, distance: 70.4
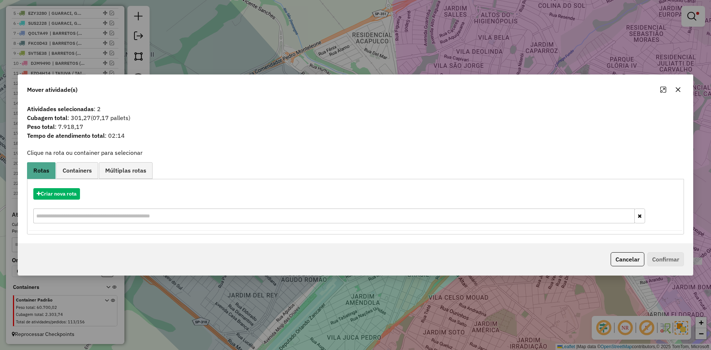
click at [54, 187] on div "Criar nova rota" at bounding box center [355, 206] width 653 height 48
click at [55, 191] on button "Criar nova rota" at bounding box center [56, 193] width 47 height 11
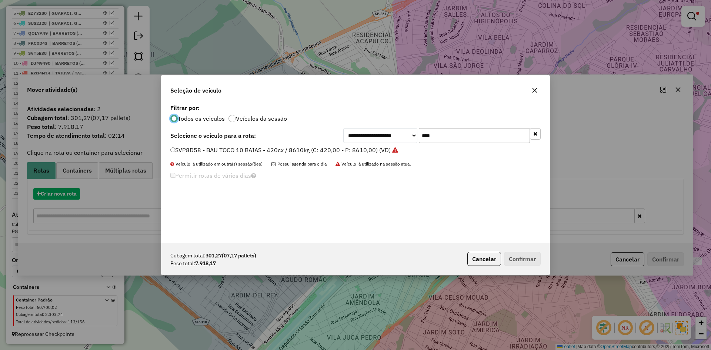
scroll to position [4, 2]
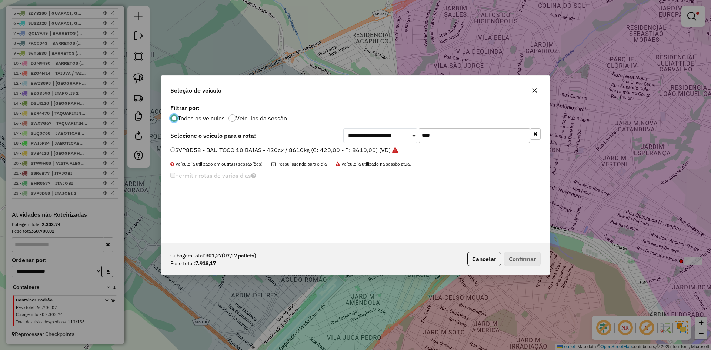
click at [481, 132] on input "****" at bounding box center [474, 135] width 111 height 15
click at [535, 87] on icon "button" at bounding box center [535, 90] width 6 height 6
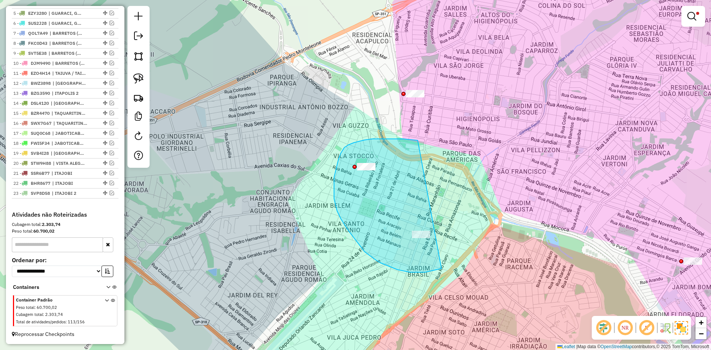
drag, startPoint x: 387, startPoint y: 139, endPoint x: 441, endPoint y: 268, distance: 140.5
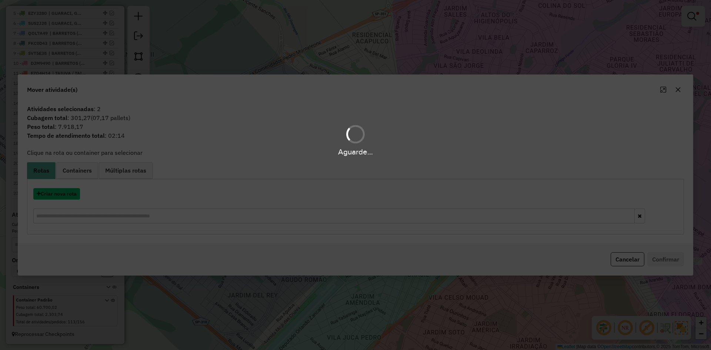
click at [70, 197] on button "Criar nova rota" at bounding box center [56, 193] width 47 height 11
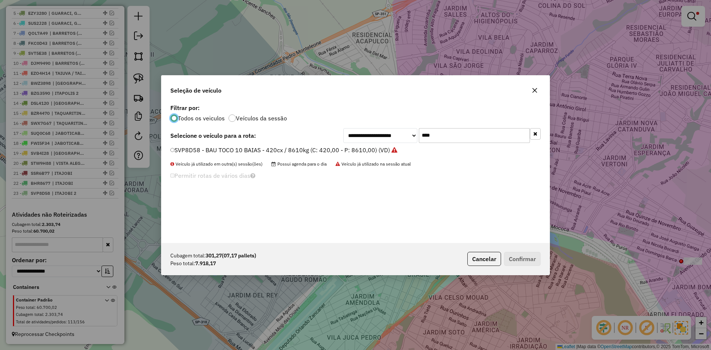
click at [461, 134] on input "****" at bounding box center [474, 135] width 111 height 15
type input "****"
drag, startPoint x: 365, startPoint y: 151, endPoint x: 392, endPoint y: 170, distance: 32.8
click at [365, 151] on label "QOL7A54 - BAU TRUCK 10 BAIAS - 420cx / 12260kg (C: 420,00 - P: 12260,00) (VD)" at bounding box center [285, 149] width 231 height 9
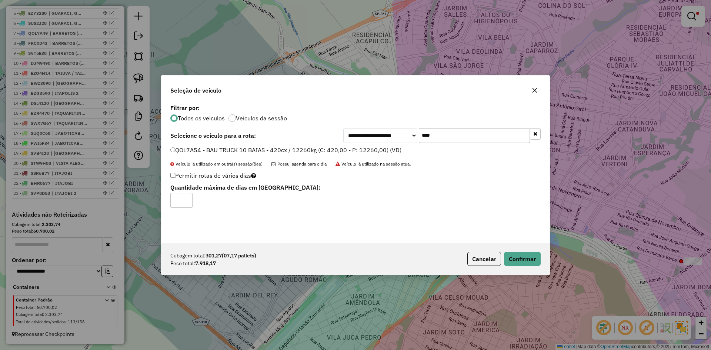
click at [533, 266] on div "Cubagem total: 301,27 (07,17 pallets) Peso total: 7.918,17 Cancelar Confirmar" at bounding box center [355, 259] width 388 height 32
click at [532, 262] on button "Confirmar" at bounding box center [522, 259] width 37 height 14
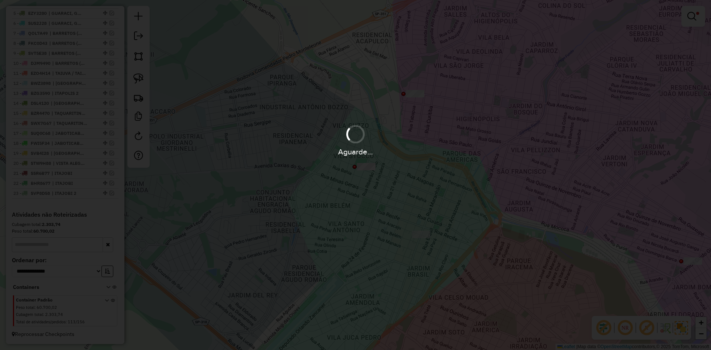
scroll to position [361, 0]
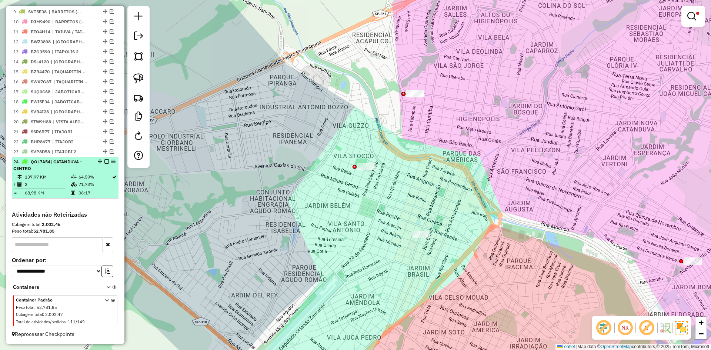
click at [102, 164] on div at bounding box center [104, 161] width 22 height 4
select select "**********"
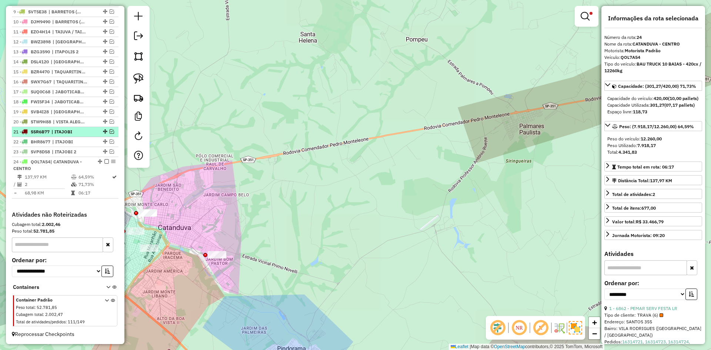
click at [105, 163] on em at bounding box center [106, 161] width 4 height 4
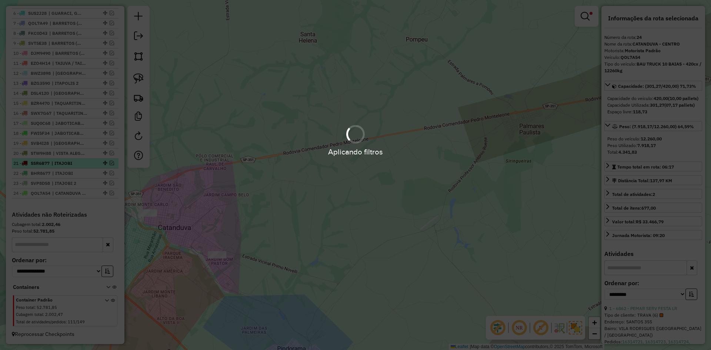
scroll to position [332, 0]
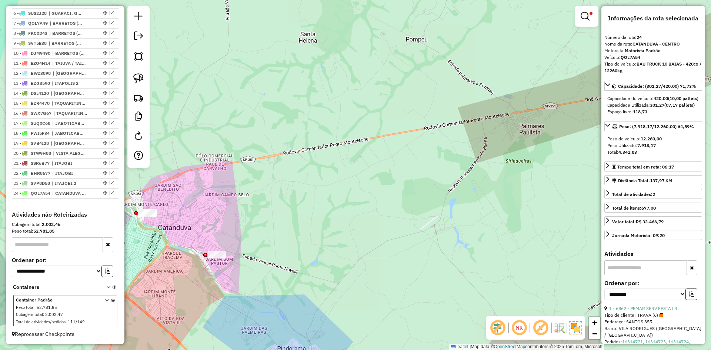
drag, startPoint x: 235, startPoint y: 199, endPoint x: 376, endPoint y: 185, distance: 141.0
click at [376, 185] on div "Limpar filtros Janela de atendimento Grade de atendimento Capacidade Transporta…" at bounding box center [355, 175] width 711 height 350
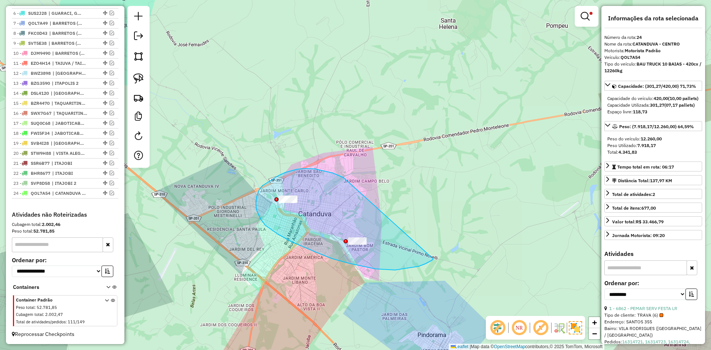
drag, startPoint x: 326, startPoint y: 171, endPoint x: 433, endPoint y: 259, distance: 138.6
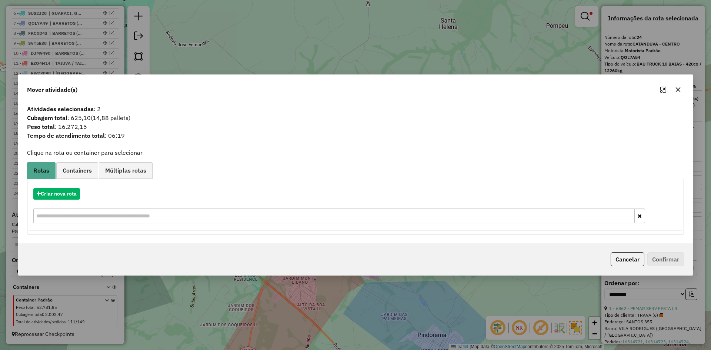
click at [683, 93] on div at bounding box center [670, 90] width 27 height 12
click at [679, 90] on icon "button" at bounding box center [678, 89] width 5 height 5
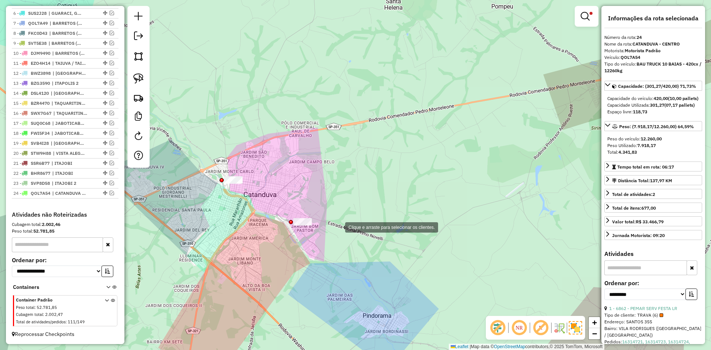
drag, startPoint x: 388, startPoint y: 248, endPoint x: 337, endPoint y: 227, distance: 54.9
click at [337, 227] on div "Clique e arraste para selecionar os clientes. Limpar filtros Janela de atendime…" at bounding box center [355, 175] width 711 height 350
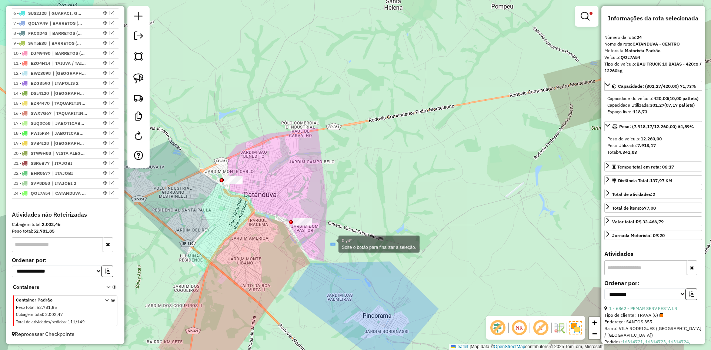
drag, startPoint x: 331, startPoint y: 243, endPoint x: 287, endPoint y: 190, distance: 69.4
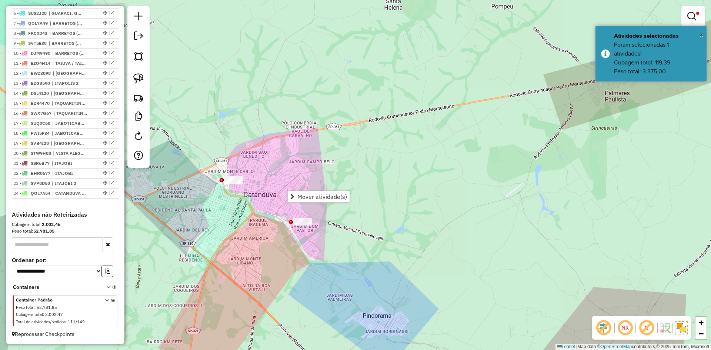
click at [313, 169] on div "Limpar filtros Janela de atendimento Grade de atendimento Capacidade Transporta…" at bounding box center [355, 175] width 711 height 350
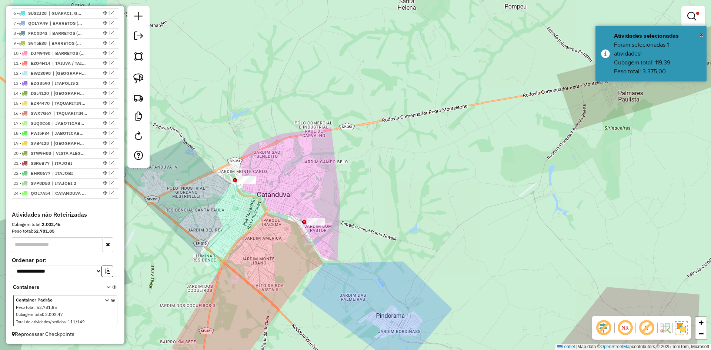
drag, startPoint x: 339, startPoint y: 167, endPoint x: 428, endPoint y: 167, distance: 88.1
click at [428, 167] on div "Limpar filtros Janela de atendimento Grade de atendimento Capacidade Transporta…" at bounding box center [355, 175] width 711 height 350
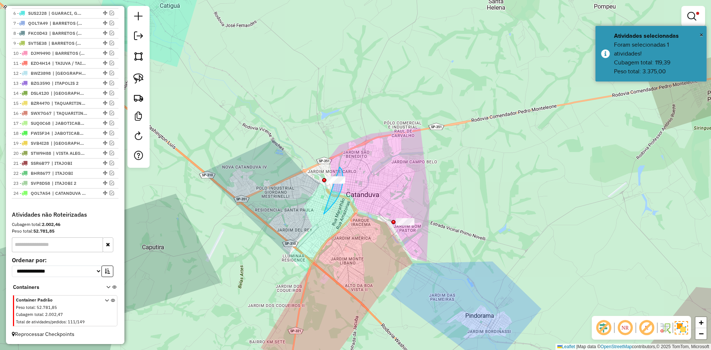
drag, startPoint x: 341, startPoint y: 189, endPoint x: 325, endPoint y: 161, distance: 31.9
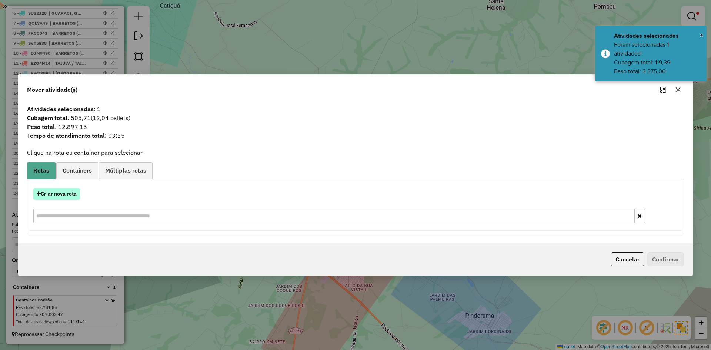
click at [62, 192] on button "Criar nova rota" at bounding box center [56, 193] width 47 height 11
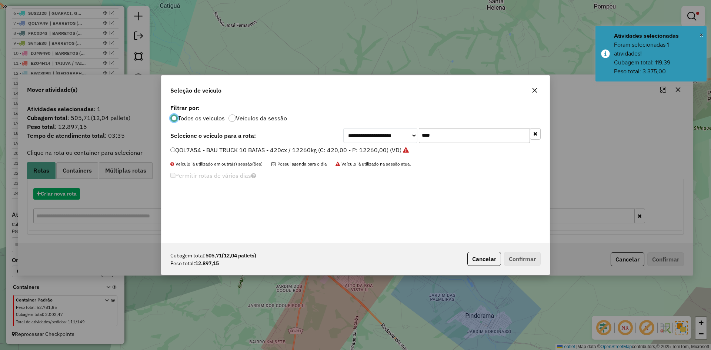
scroll to position [4, 2]
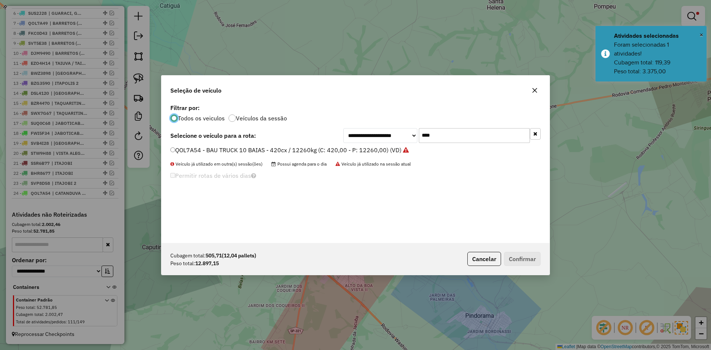
click at [464, 132] on input "****" at bounding box center [474, 135] width 111 height 15
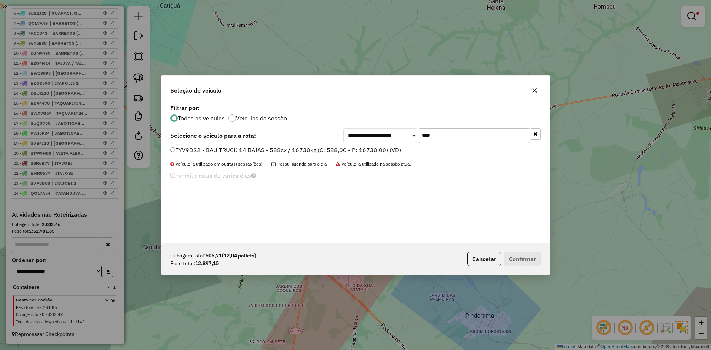
type input "****"
click at [381, 154] on label "FYV9D22 - BAU TRUCK 14 BAIAS - 588cx / 16730kg (C: 588,00 - P: 16730,00) (VD)" at bounding box center [285, 149] width 231 height 9
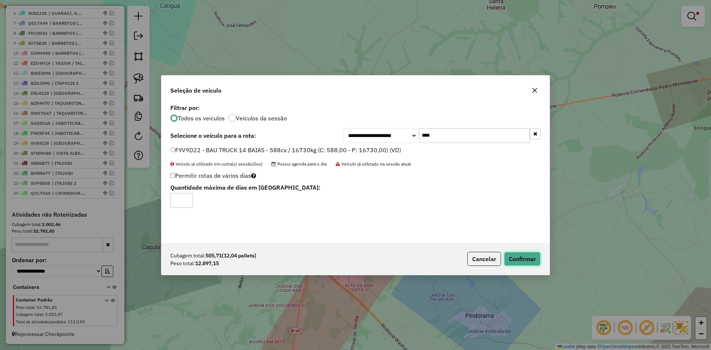
click at [509, 256] on button "Confirmar" at bounding box center [522, 259] width 37 height 14
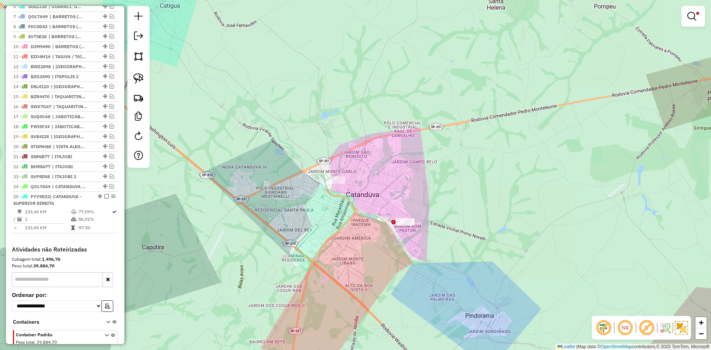
scroll to position [361, 0]
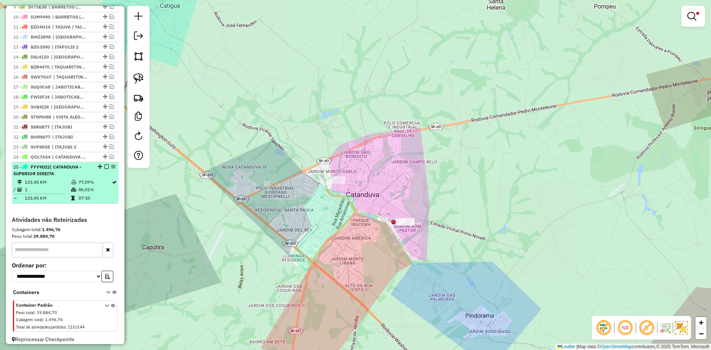
click at [102, 169] on div at bounding box center [104, 166] width 22 height 4
select select "**********"
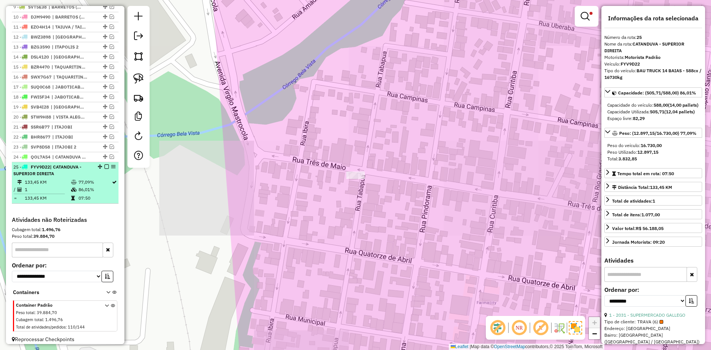
click at [105, 169] on em at bounding box center [106, 166] width 4 height 4
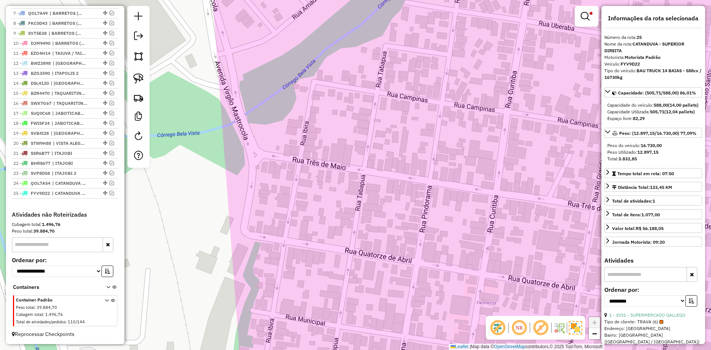
drag, startPoint x: 108, startPoint y: 183, endPoint x: 272, endPoint y: 182, distance: 164.4
click at [110, 182] on em at bounding box center [112, 183] width 4 height 4
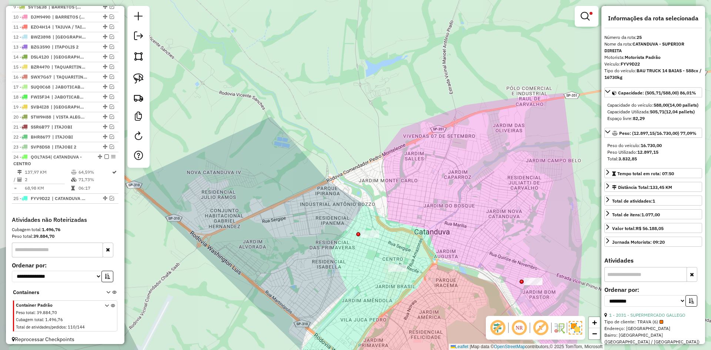
drag, startPoint x: 437, startPoint y: 230, endPoint x: 354, endPoint y: 205, distance: 86.1
click at [353, 197] on div "Limpar filtros Janela de atendimento Grade de atendimento Capacidade Transporta…" at bounding box center [355, 175] width 711 height 350
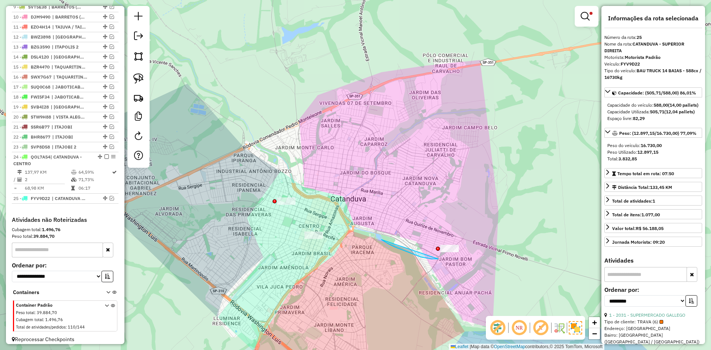
drag, startPoint x: 385, startPoint y: 241, endPoint x: 491, endPoint y: 222, distance: 108.0
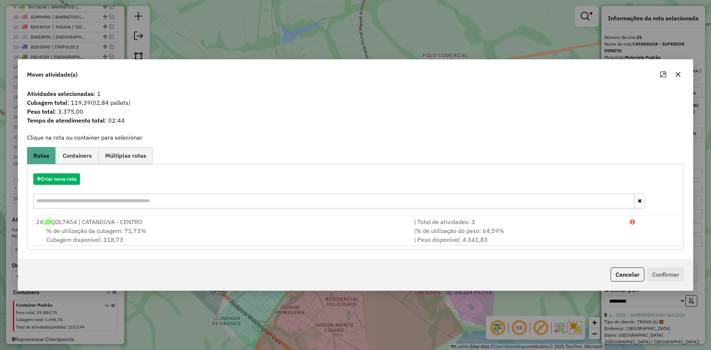
click at [677, 75] on icon "button" at bounding box center [678, 74] width 6 height 6
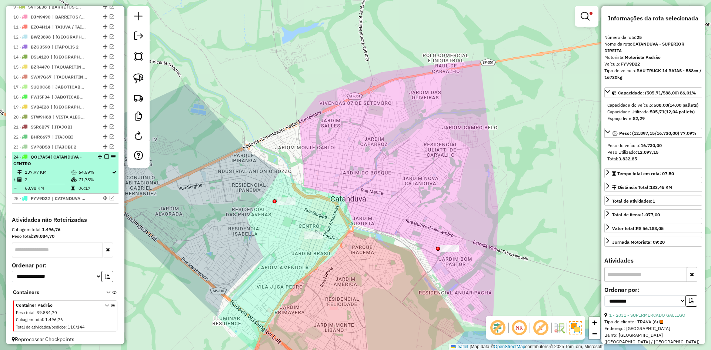
click at [104, 159] on em at bounding box center [106, 156] width 4 height 4
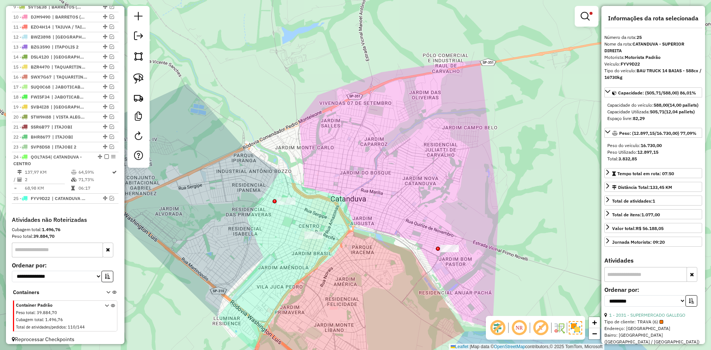
scroll to position [342, 0]
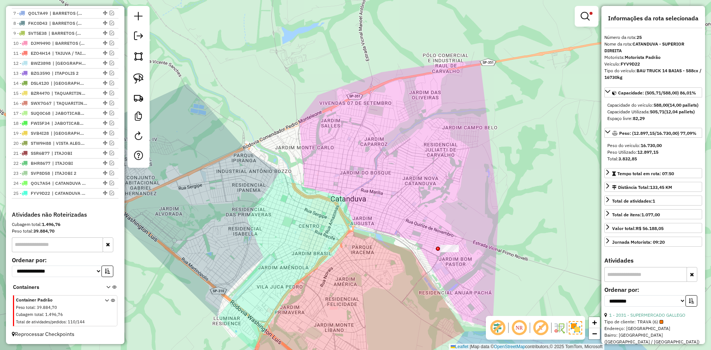
click at [576, 21] on div at bounding box center [587, 16] width 24 height 21
click at [585, 15] on em at bounding box center [584, 16] width 9 height 9
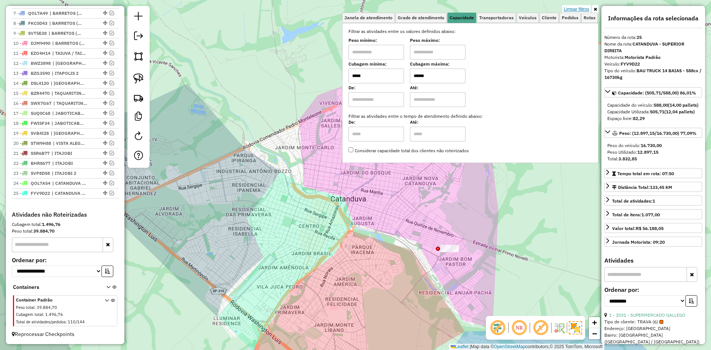
click at [585, 7] on link "Limpar filtros" at bounding box center [576, 9] width 29 height 8
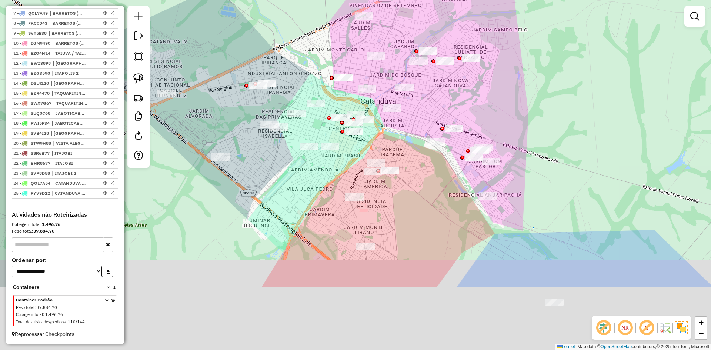
drag, startPoint x: 485, startPoint y: 263, endPoint x: 515, endPoint y: 158, distance: 109.3
click at [515, 158] on div "Janela de atendimento Grade de atendimento Capacidade Transportadoras Veículos …" at bounding box center [355, 175] width 711 height 350
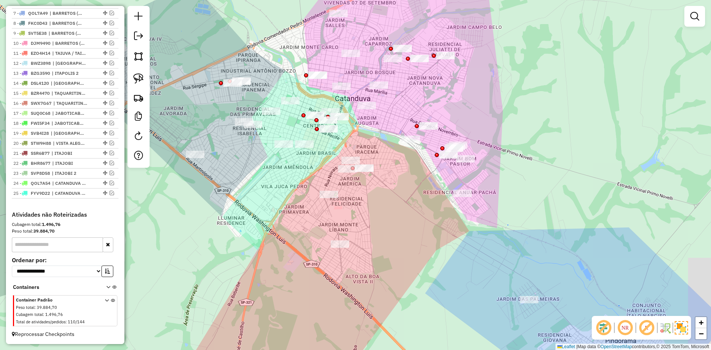
drag, startPoint x: 438, startPoint y: 221, endPoint x: 406, endPoint y: 221, distance: 32.2
click at [420, 223] on div "Janela de atendimento Grade de atendimento Capacidade Transportadoras Veículos …" at bounding box center [355, 175] width 711 height 350
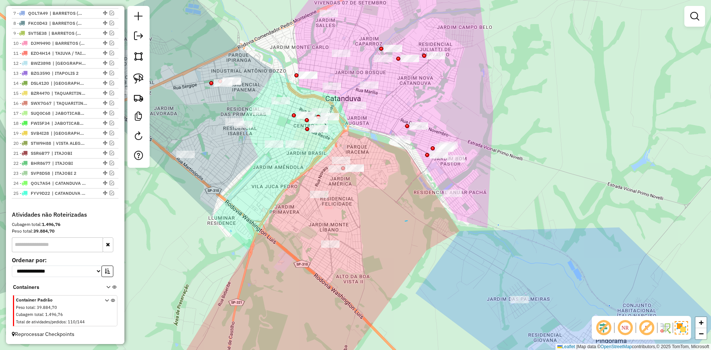
drag, startPoint x: 405, startPoint y: 221, endPoint x: 450, endPoint y: 225, distance: 44.9
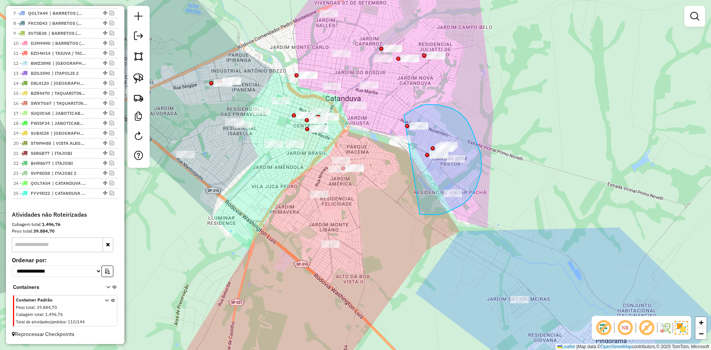
drag, startPoint x: 420, startPoint y: 214, endPoint x: 378, endPoint y: 144, distance: 82.2
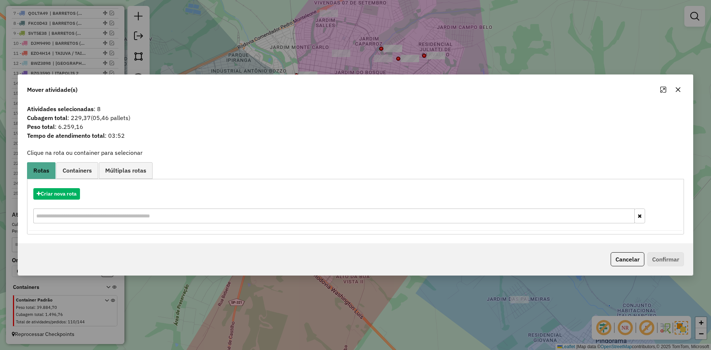
click at [679, 89] on icon "button" at bounding box center [678, 89] width 5 height 5
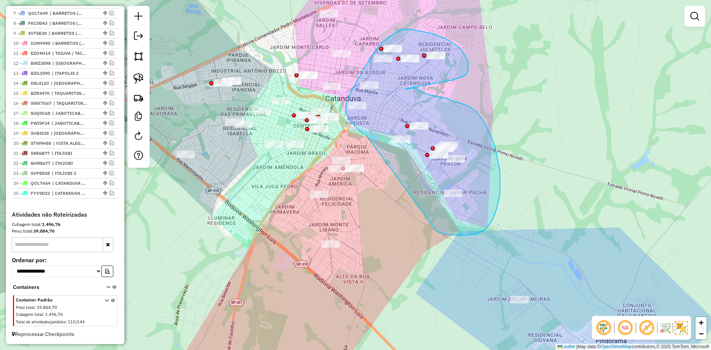
drag, startPoint x: 437, startPoint y: 231, endPoint x: 369, endPoint y: 136, distance: 117.0
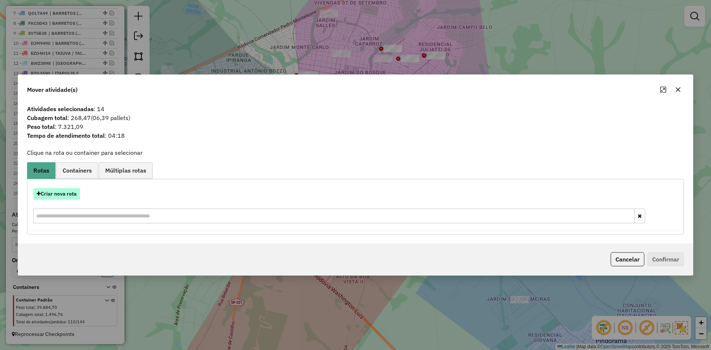
click at [59, 191] on button "Criar nova rota" at bounding box center [56, 193] width 47 height 11
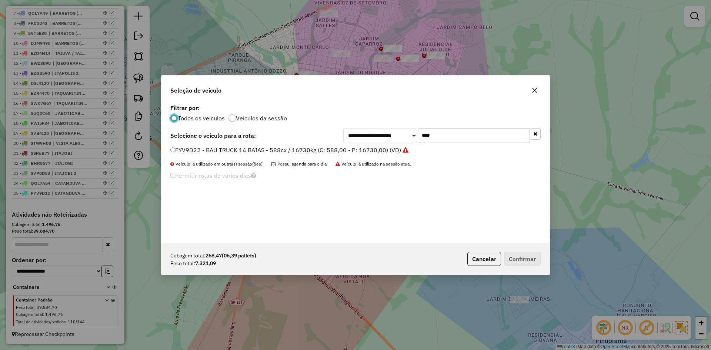
scroll to position [4, 2]
drag, startPoint x: 415, startPoint y: 130, endPoint x: 454, endPoint y: 137, distance: 39.9
click at [418, 130] on div "**********" at bounding box center [441, 135] width 197 height 15
click at [454, 137] on input "****" at bounding box center [474, 135] width 111 height 15
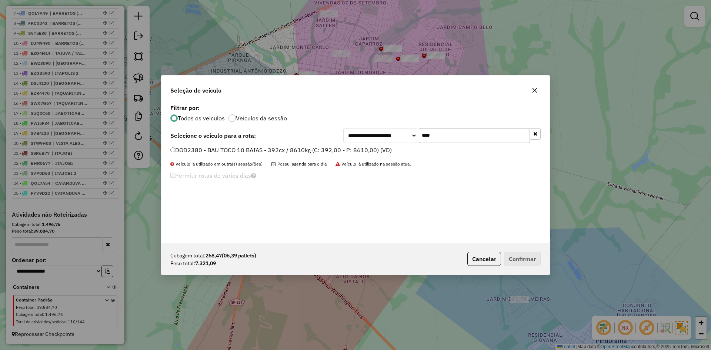
type input "****"
click at [362, 143] on div "**********" at bounding box center [355, 172] width 388 height 141
click at [367, 149] on label "DOD2380 - BAU TOCO 10 BAIAS - 392cx / 8610kg (C: 392,00 - P: 8610,00) (VD)" at bounding box center [280, 149] width 221 height 9
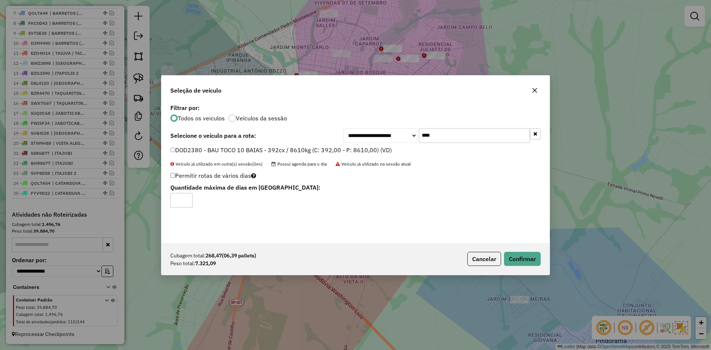
click at [509, 250] on div "Cubagem total: 268,47 (06,39 pallets) Peso total: 7.321,09 Cancelar Confirmar" at bounding box center [355, 259] width 388 height 32
click at [510, 253] on button "Confirmar" at bounding box center [522, 259] width 37 height 14
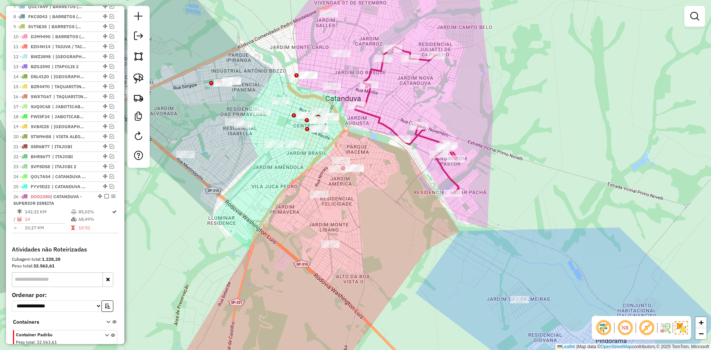
scroll to position [361, 0]
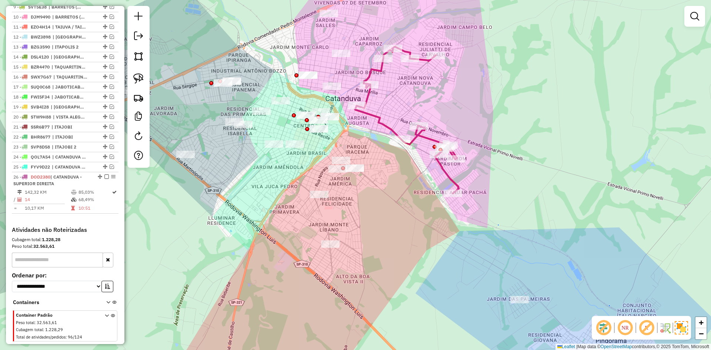
drag, startPoint x: 422, startPoint y: 144, endPoint x: 415, endPoint y: 143, distance: 7.2
click at [421, 144] on div "Rota 26 - Placa DOD2380 9514 - BOM ESPETO CHOP Rota 26 - Placa DOD2380 8436 - D…" at bounding box center [355, 175] width 711 height 350
click at [414, 143] on icon at bounding box center [407, 120] width 104 height 147
select select "**********"
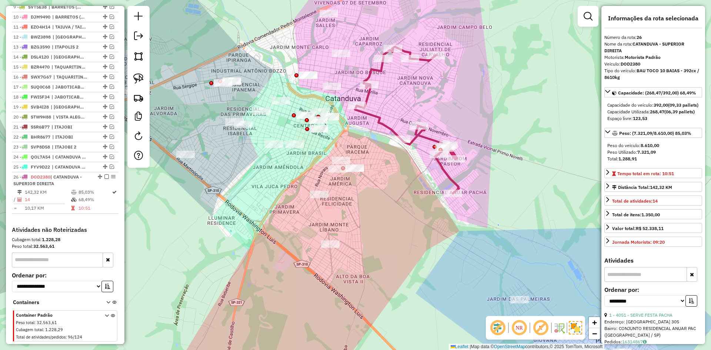
scroll to position [383, 0]
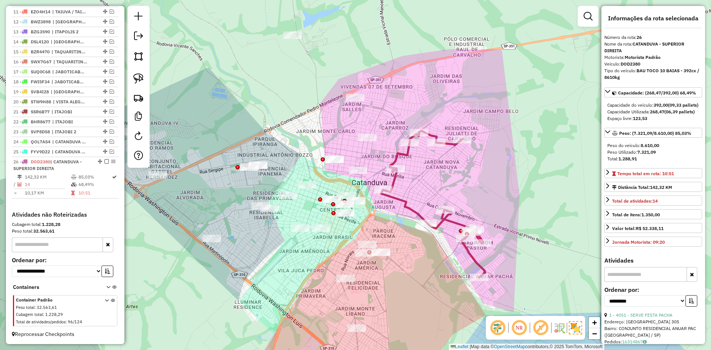
drag, startPoint x: 414, startPoint y: 187, endPoint x: 436, endPoint y: 246, distance: 63.4
click at [436, 246] on div "Janela de atendimento Grade de atendimento Capacidade Transportadoras Veículos …" at bounding box center [355, 175] width 711 height 350
click at [110, 152] on em at bounding box center [112, 151] width 4 height 4
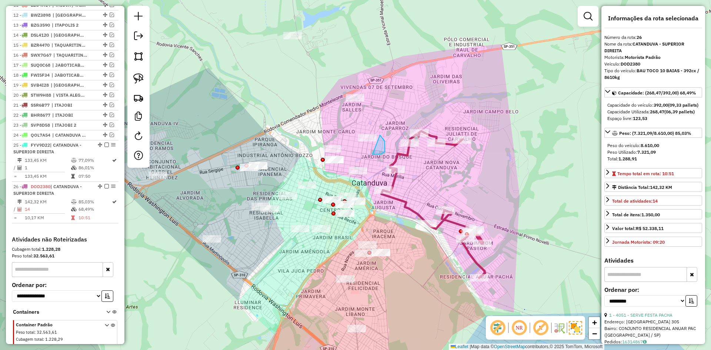
drag, startPoint x: 378, startPoint y: 154, endPoint x: 344, endPoint y: 130, distance: 41.9
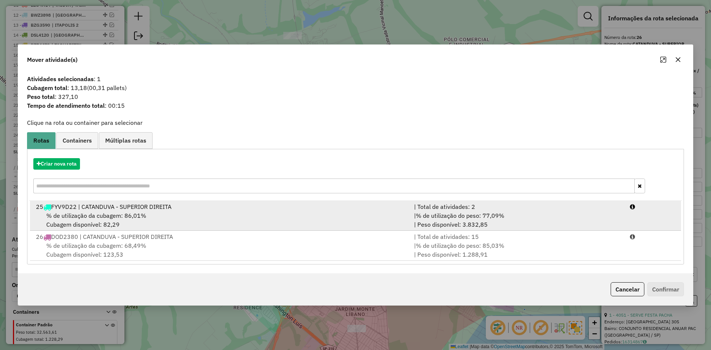
click at [370, 211] on div "% de utilização da cubagem: 86,01% Cubagem disponível: 82,29" at bounding box center [220, 220] width 378 height 18
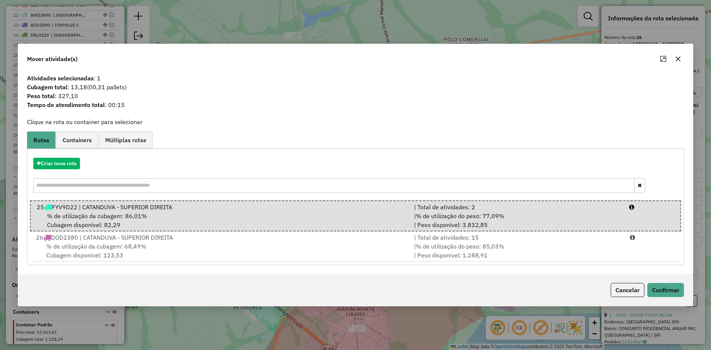
click at [671, 297] on div "Cancelar Confirmar" at bounding box center [355, 290] width 674 height 32
click at [671, 294] on button "Confirmar" at bounding box center [665, 290] width 37 height 14
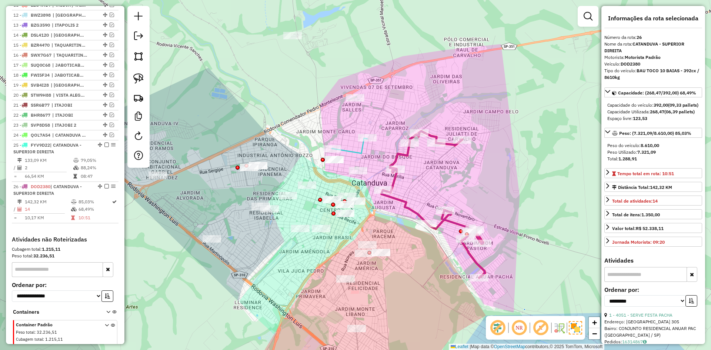
scroll to position [415, 0]
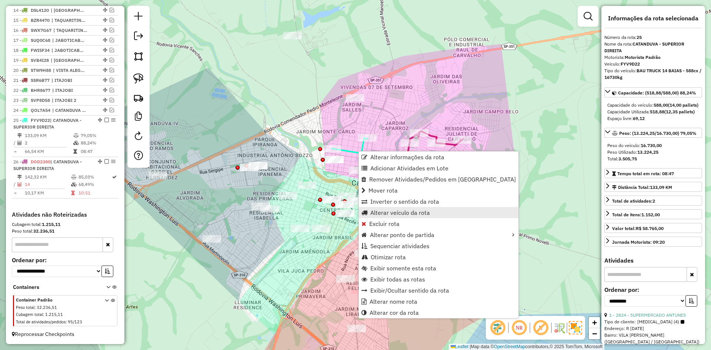
click at [396, 210] on span "Alterar veículo da rota" at bounding box center [400, 213] width 60 height 6
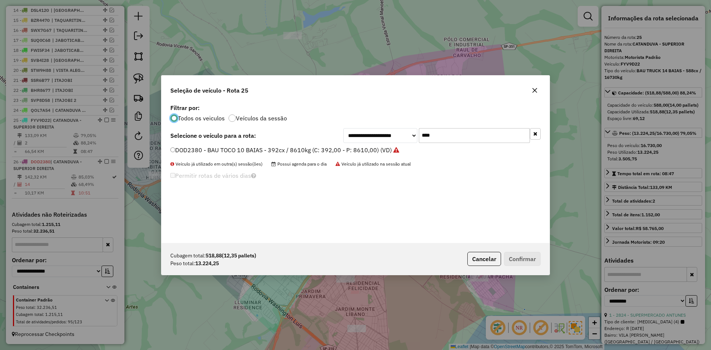
scroll to position [4, 2]
drag, startPoint x: 463, startPoint y: 133, endPoint x: 409, endPoint y: 135, distance: 54.1
click at [409, 135] on div "**********" at bounding box center [441, 135] width 197 height 15
type input "****"
click at [389, 149] on label "BYY6747 - CARGA SECA 14 BAIAS - 588cx / 16730kg (C: 588,00 - P: 16730,00) (VD)" at bounding box center [286, 149] width 233 height 9
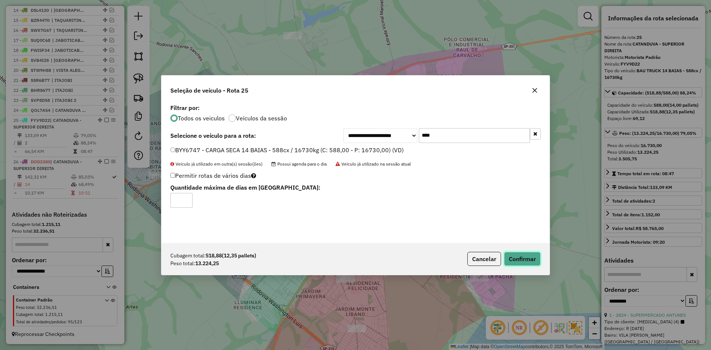
click at [518, 255] on button "Confirmar" at bounding box center [522, 259] width 37 height 14
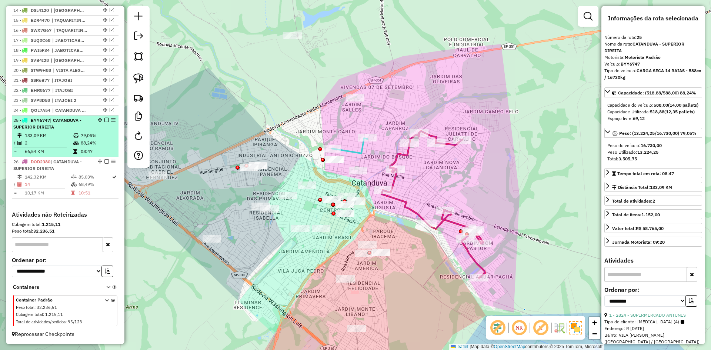
click at [104, 120] on em at bounding box center [106, 120] width 4 height 4
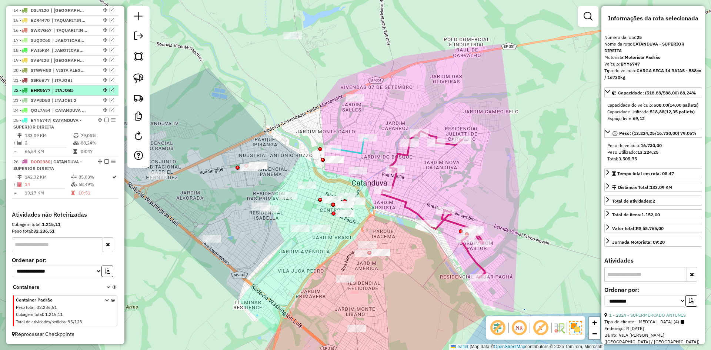
scroll to position [383, 0]
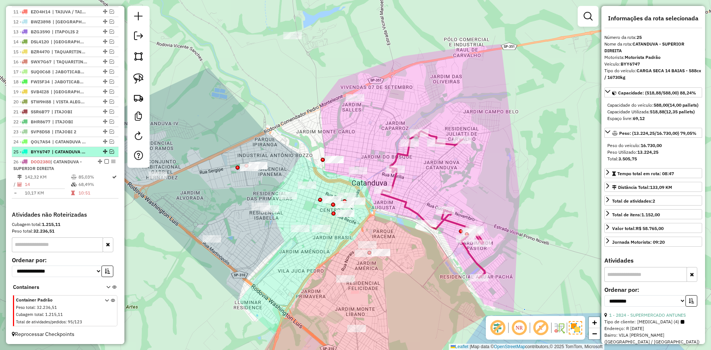
click at [110, 153] on em at bounding box center [112, 151] width 4 height 4
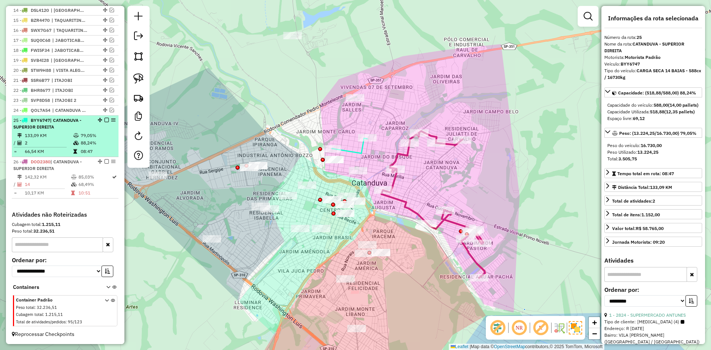
click at [104, 121] on em at bounding box center [106, 120] width 4 height 4
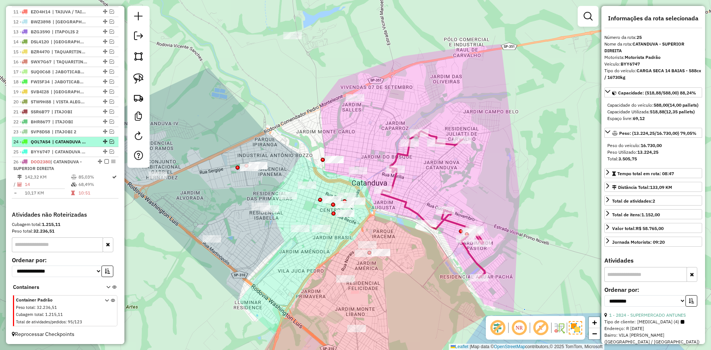
click at [110, 142] on em at bounding box center [112, 141] width 4 height 4
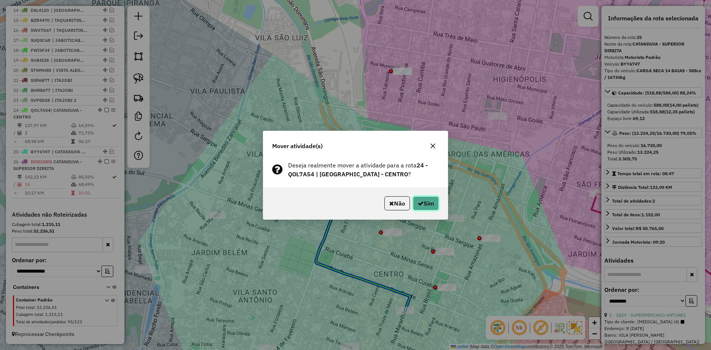
click at [420, 206] on button "Sim" at bounding box center [426, 203] width 26 height 14
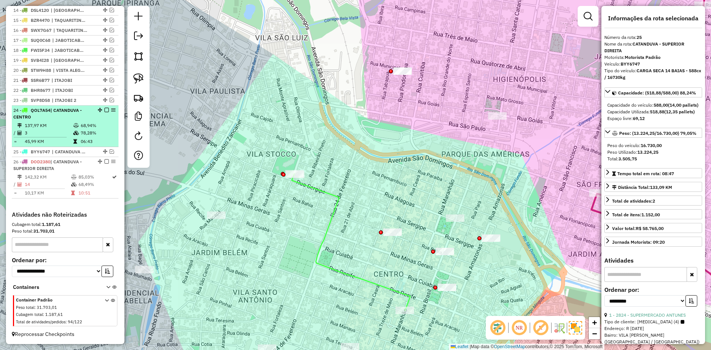
click at [104, 110] on em at bounding box center [106, 110] width 4 height 4
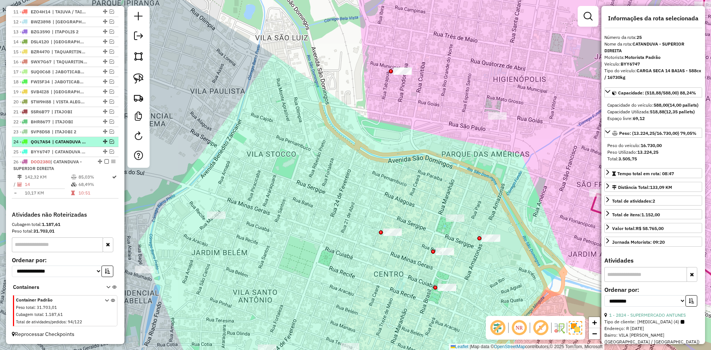
scroll to position [383, 0]
click at [307, 136] on div "Janela de atendimento Grade de atendimento Capacidade Transportadoras Veículos …" at bounding box center [355, 175] width 711 height 350
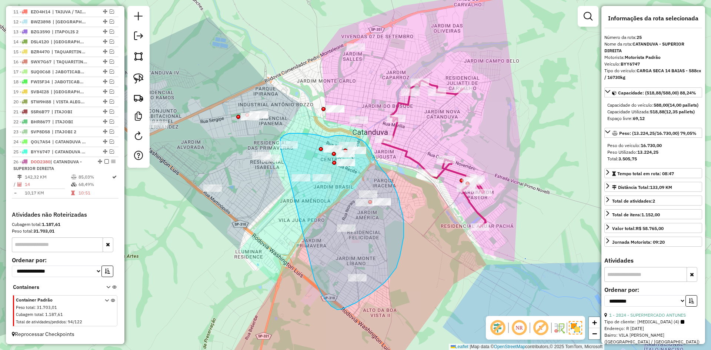
drag, startPoint x: 316, startPoint y: 283, endPoint x: 289, endPoint y: 177, distance: 109.3
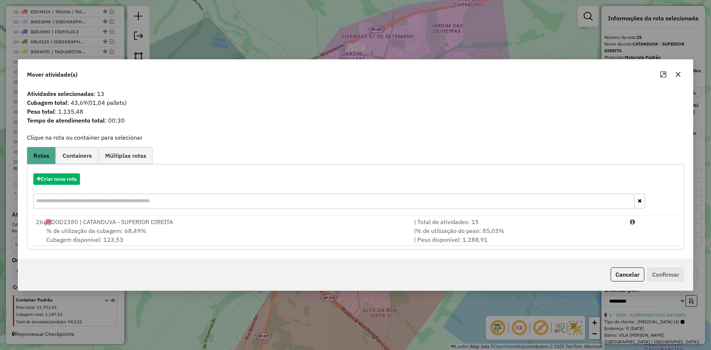
click at [679, 74] on icon "button" at bounding box center [678, 74] width 6 height 6
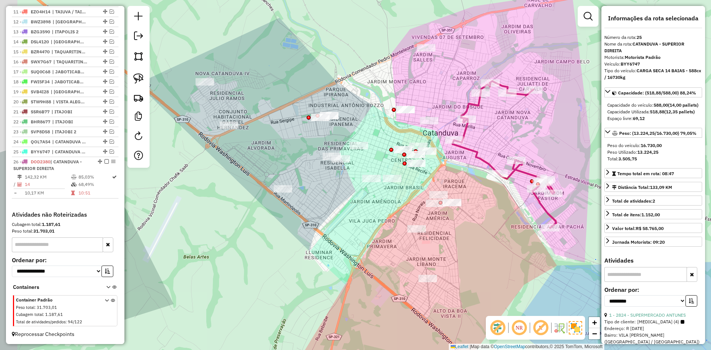
drag, startPoint x: 412, startPoint y: 298, endPoint x: 469, endPoint y: 297, distance: 57.0
click at [469, 297] on div "Janela de atendimento Grade de atendimento Capacidade Transportadoras Veículos …" at bounding box center [355, 175] width 711 height 350
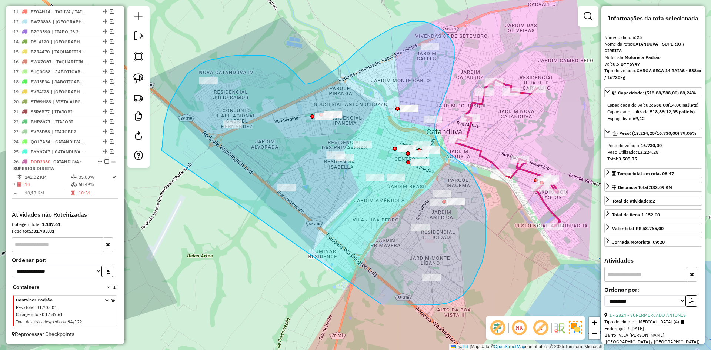
drag, startPoint x: 408, startPoint y: 304, endPoint x: 161, endPoint y: 150, distance: 290.7
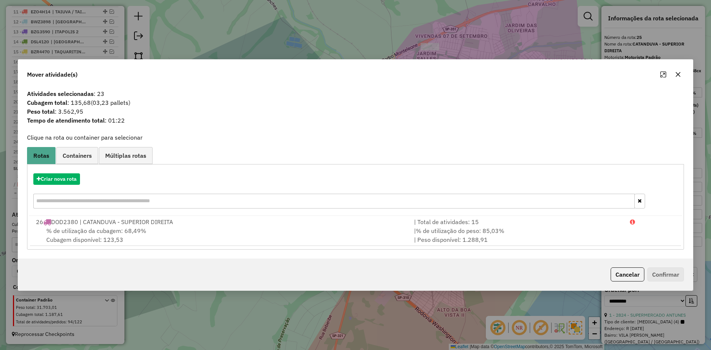
click at [679, 75] on icon "button" at bounding box center [678, 74] width 6 height 6
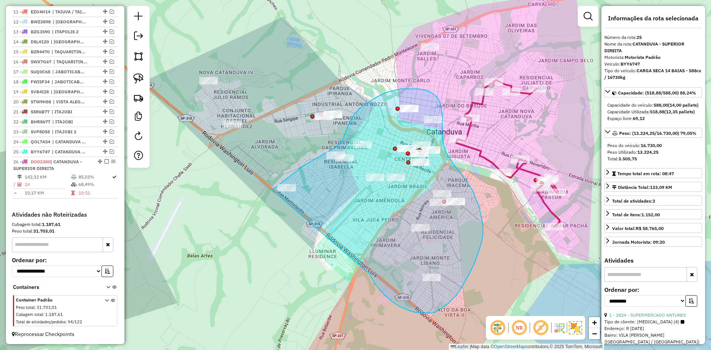
drag, startPoint x: 399, startPoint y: 306, endPoint x: 263, endPoint y: 204, distance: 170.5
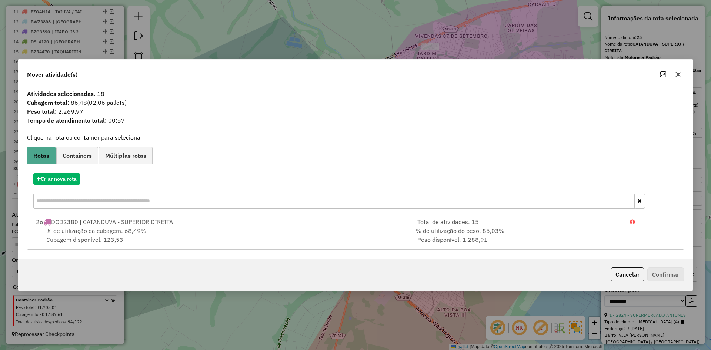
click at [681, 71] on button "button" at bounding box center [678, 74] width 12 height 12
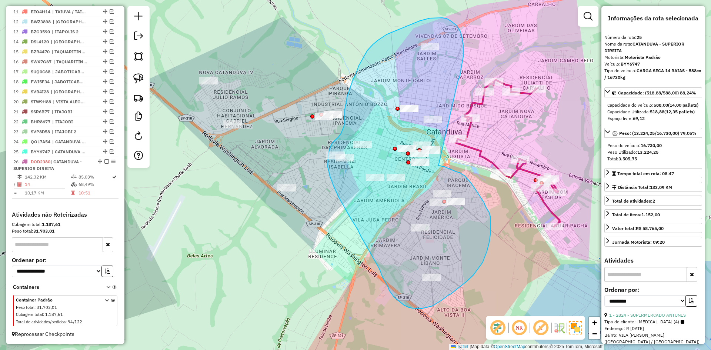
drag, startPoint x: 462, startPoint y: 39, endPoint x: 438, endPoint y: 165, distance: 128.4
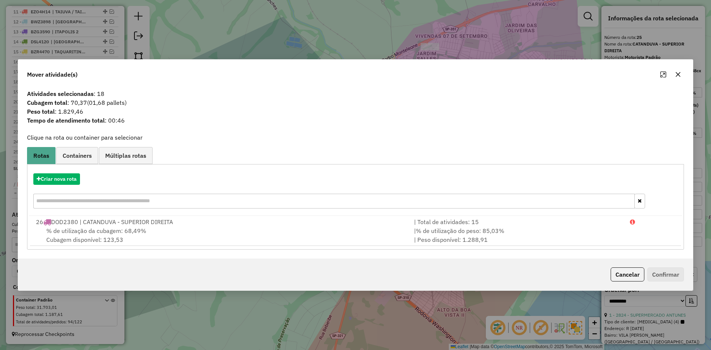
drag, startPoint x: 679, startPoint y: 73, endPoint x: 486, endPoint y: 93, distance: 193.1
click at [679, 73] on icon "button" at bounding box center [678, 74] width 6 height 6
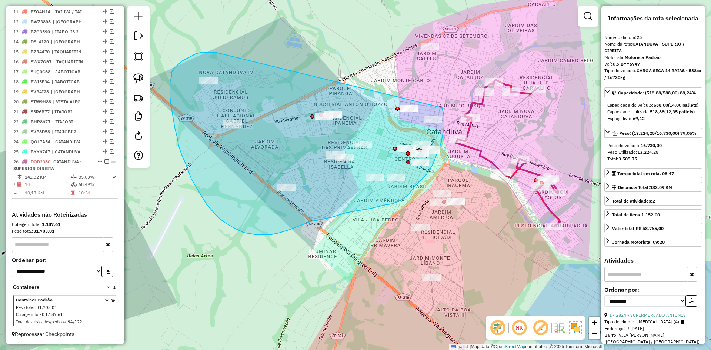
drag, startPoint x: 182, startPoint y: 61, endPoint x: 441, endPoint y: 101, distance: 261.8
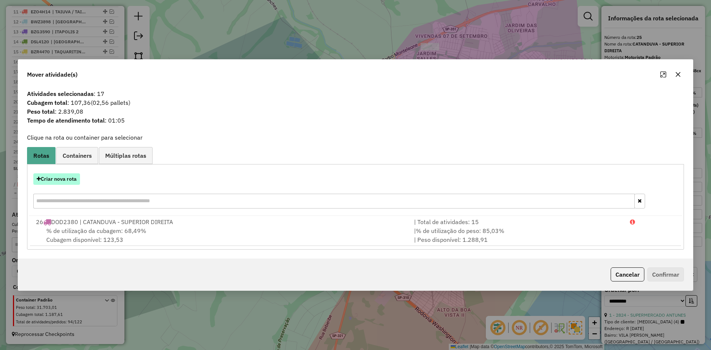
click at [59, 180] on button "Criar nova rota" at bounding box center [56, 178] width 47 height 11
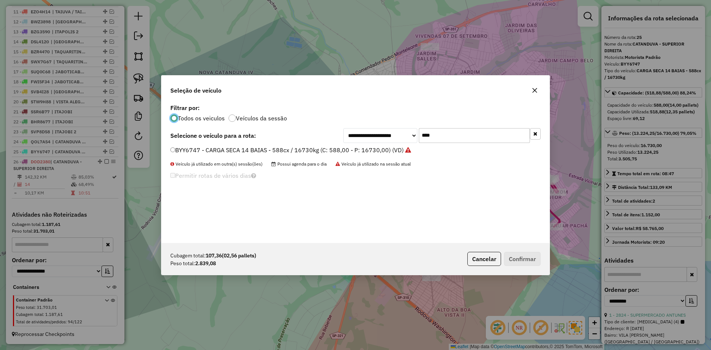
scroll to position [4, 2]
click at [490, 127] on div "**********" at bounding box center [355, 172] width 388 height 141
click at [489, 130] on input "****" at bounding box center [474, 135] width 111 height 15
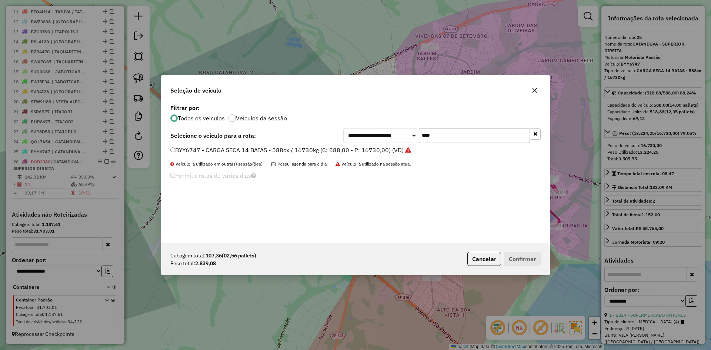
click at [489, 130] on input "****" at bounding box center [474, 135] width 111 height 15
type input "****"
click at [352, 154] on label "FEE7030 - VUC 6 BAIS - 210 cx / 6000kg (C: 210,00 - P: 6000,00) (VD)" at bounding box center [268, 149] width 197 height 9
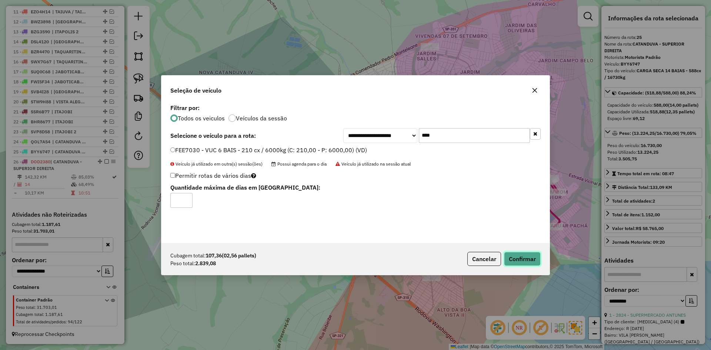
click at [526, 256] on button "Confirmar" at bounding box center [522, 259] width 37 height 14
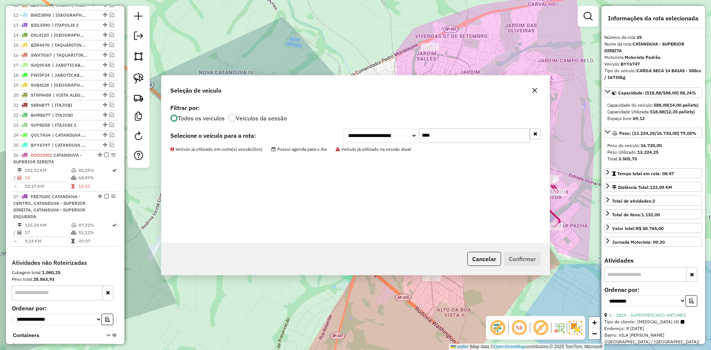
scroll to position [438, 0]
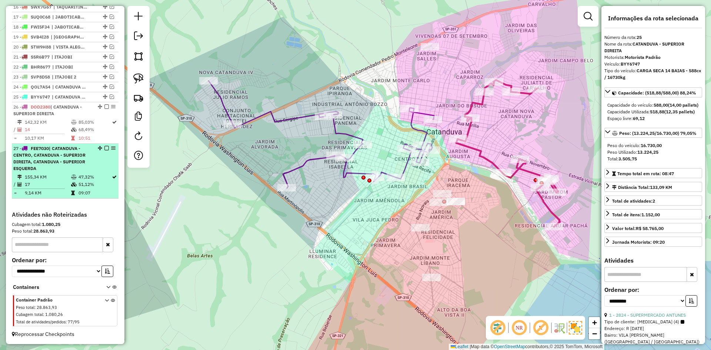
click at [104, 148] on em at bounding box center [106, 148] width 4 height 4
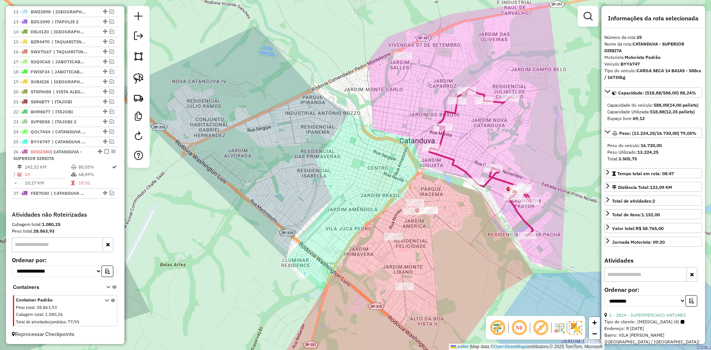
drag, startPoint x: 381, startPoint y: 200, endPoint x: 329, endPoint y: 211, distance: 52.6
click at [329, 211] on div "Janela de atendimento Grade de atendimento Capacidade Transportadoras Veículos …" at bounding box center [355, 175] width 711 height 350
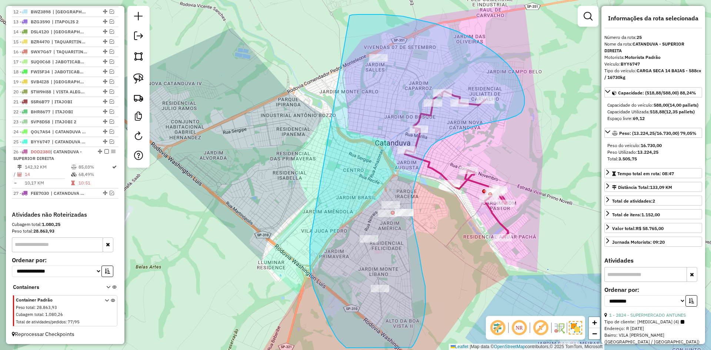
drag, startPoint x: 310, startPoint y: 245, endPoint x: 349, endPoint y: 16, distance: 232.5
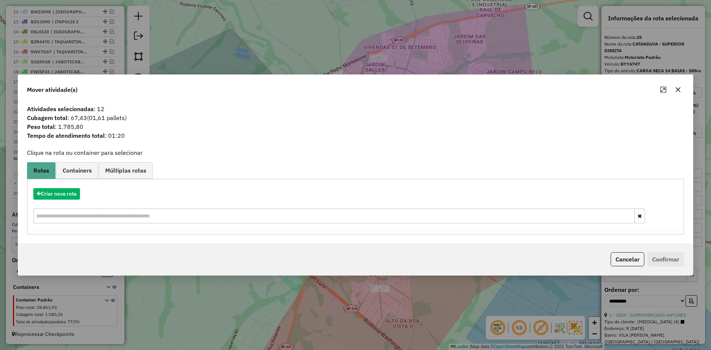
click at [675, 87] on icon "button" at bounding box center [678, 90] width 6 height 6
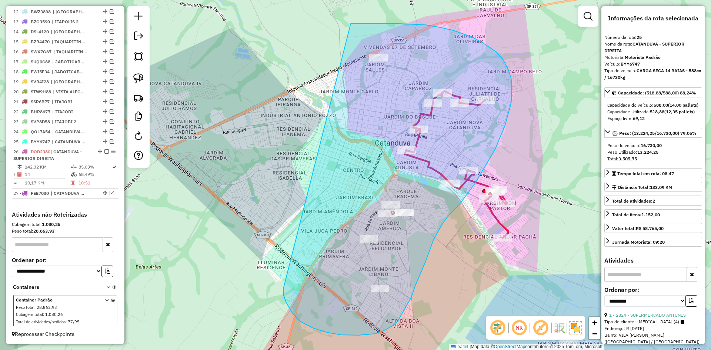
drag, startPoint x: 287, startPoint y: 305, endPoint x: 348, endPoint y: 24, distance: 287.1
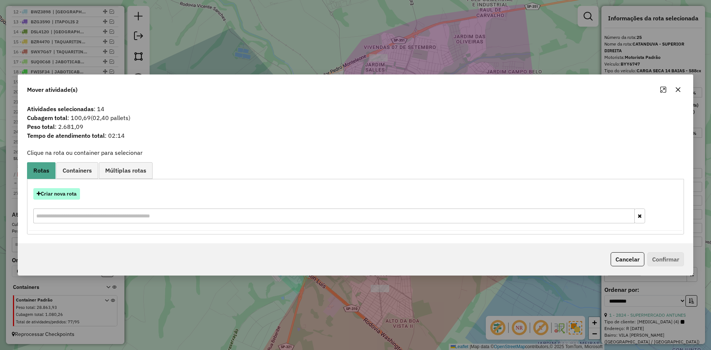
click at [68, 191] on button "Criar nova rota" at bounding box center [56, 193] width 47 height 11
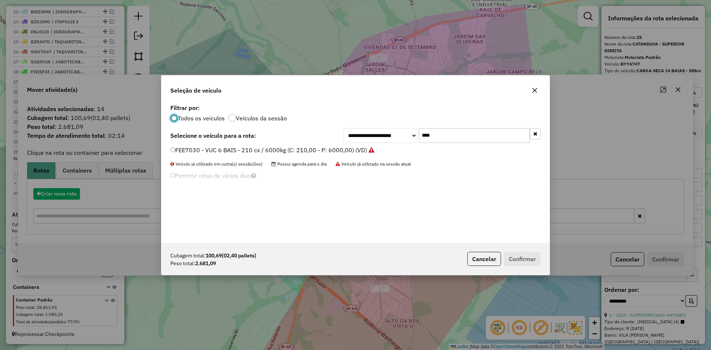
scroll to position [4, 2]
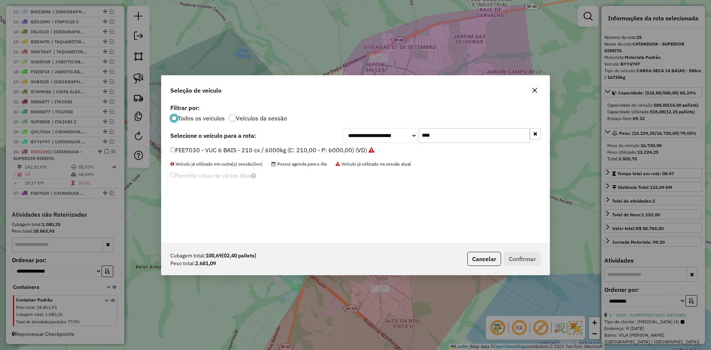
click at [462, 131] on input "****" at bounding box center [474, 135] width 111 height 15
type input "****"
click at [364, 153] on label "DYE4200 - BAU TOCO 10 BAIAS - 392cx / 8610kg (C: 392,00 - P: 8610,00) (VD)" at bounding box center [280, 149] width 220 height 9
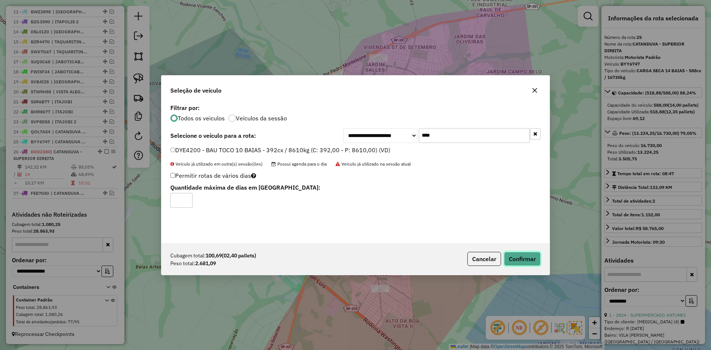
click at [529, 252] on button "Confirmar" at bounding box center [522, 259] width 37 height 14
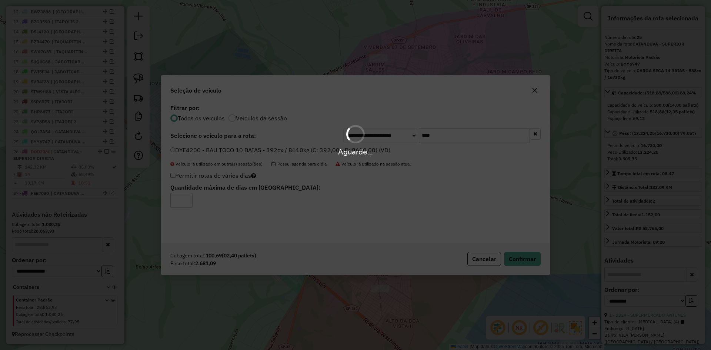
click at [528, 253] on div "Aguarde..." at bounding box center [355, 175] width 711 height 350
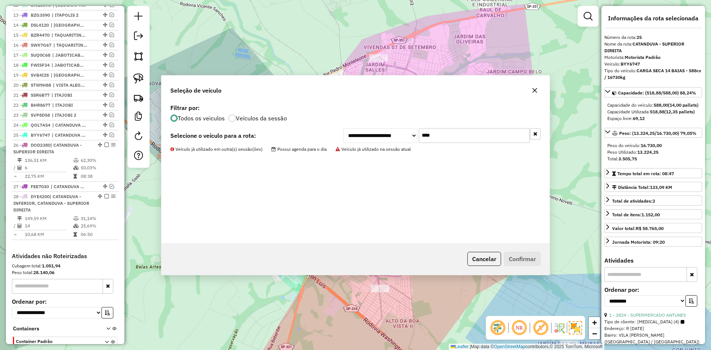
scroll to position [441, 0]
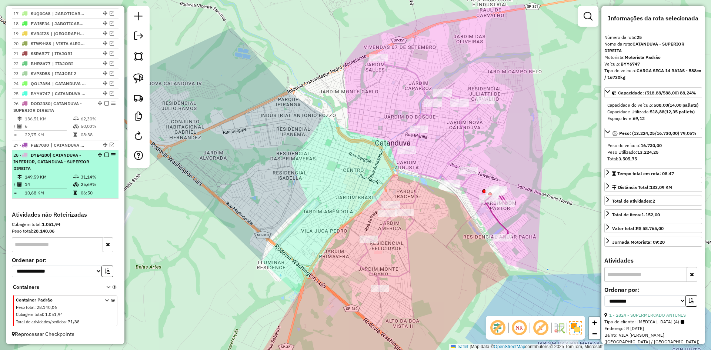
click at [104, 155] on em at bounding box center [106, 155] width 4 height 4
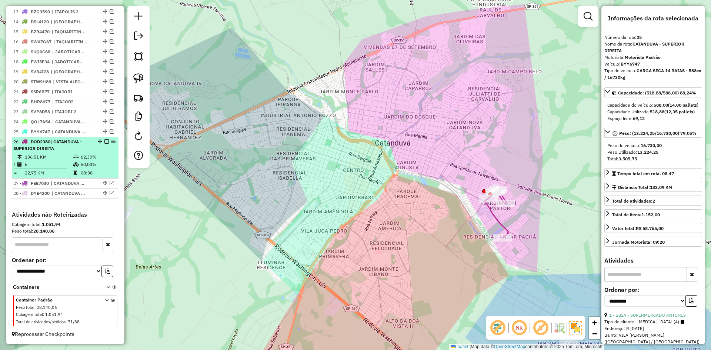
click at [104, 141] on em at bounding box center [106, 141] width 4 height 4
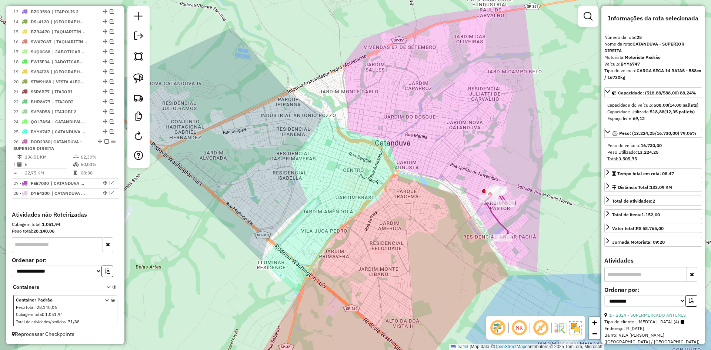
scroll to position [372, 0]
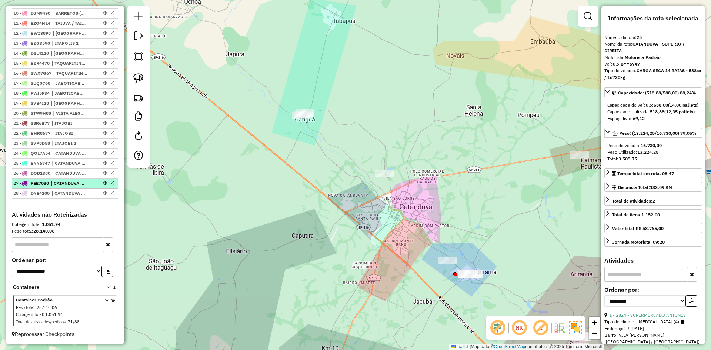
click at [106, 182] on div at bounding box center [104, 183] width 22 height 4
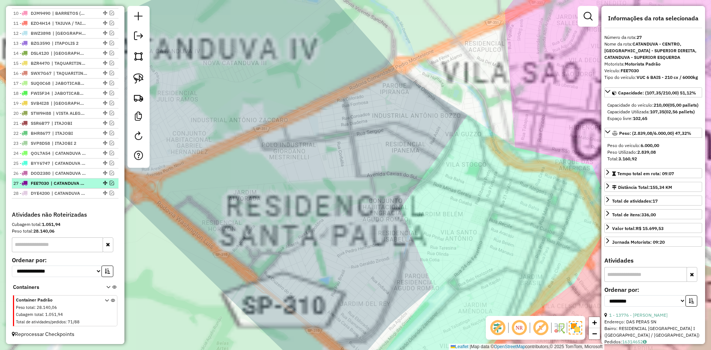
click at [110, 182] on em at bounding box center [112, 183] width 4 height 4
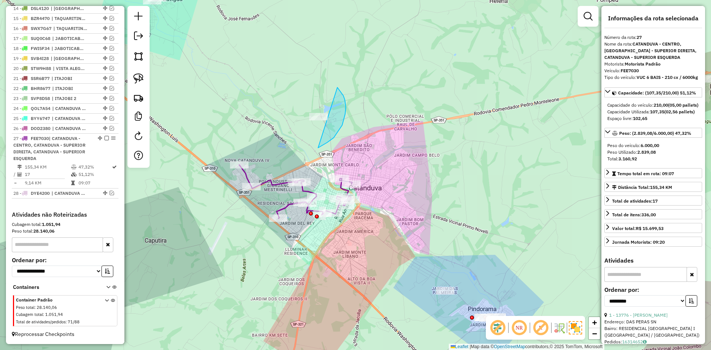
drag, startPoint x: 329, startPoint y: 141, endPoint x: 212, endPoint y: 77, distance: 133.0
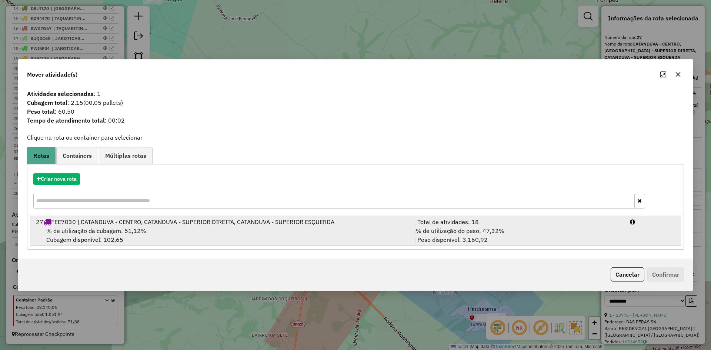
click at [200, 224] on div "27 FEE7030 | CATANDUVA - CENTRO, CATANDUVA - SUPERIOR DIREITA, CATANDUVA - SUPE…" at bounding box center [220, 221] width 378 height 9
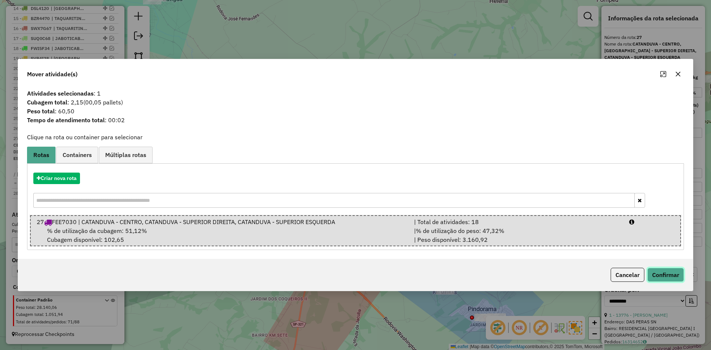
click at [653, 274] on button "Confirmar" at bounding box center [665, 275] width 37 height 14
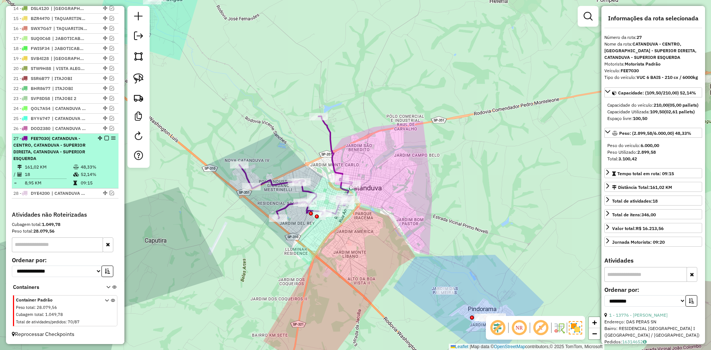
click at [104, 138] on em at bounding box center [106, 138] width 4 height 4
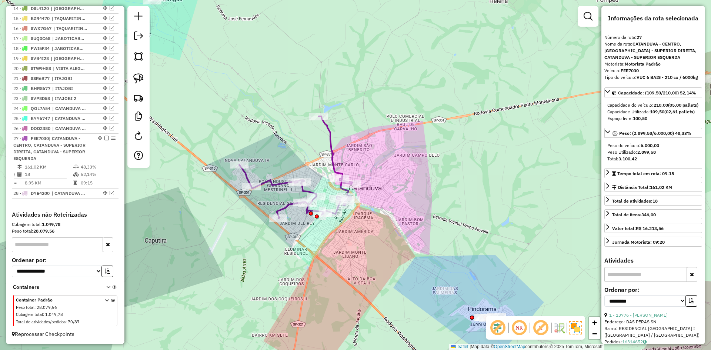
scroll to position [372, 0]
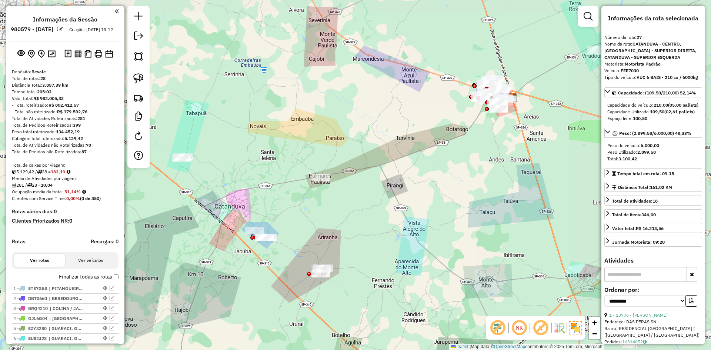
select select "**********"
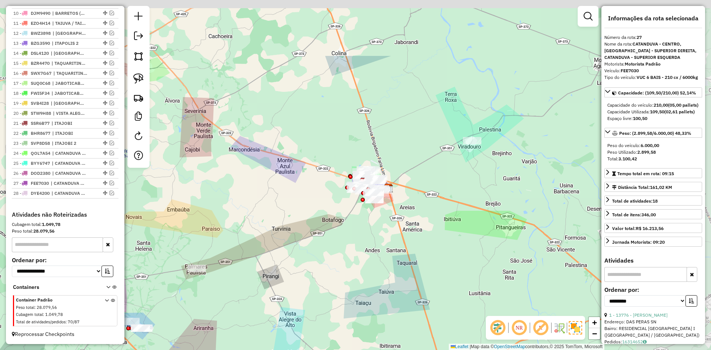
drag, startPoint x: 402, startPoint y: 223, endPoint x: 314, endPoint y: 286, distance: 108.4
click at [313, 287] on div "Janela de atendimento Grade de atendimento Capacidade Transportadoras Veículos …" at bounding box center [355, 175] width 711 height 350
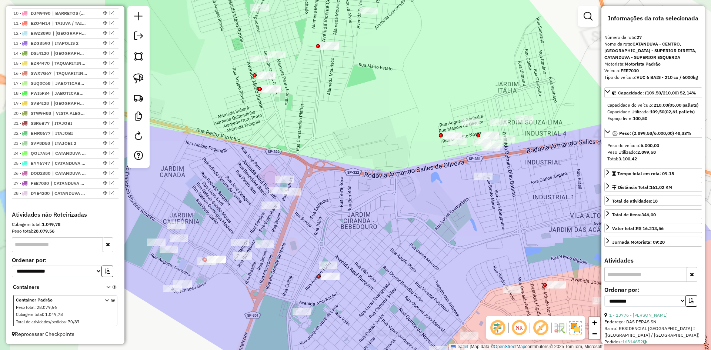
drag, startPoint x: 342, startPoint y: 212, endPoint x: 446, endPoint y: 207, distance: 103.8
click at [443, 207] on div "Janela de atendimento Grade de atendimento Capacidade Transportadoras Veículos …" at bounding box center [355, 175] width 711 height 350
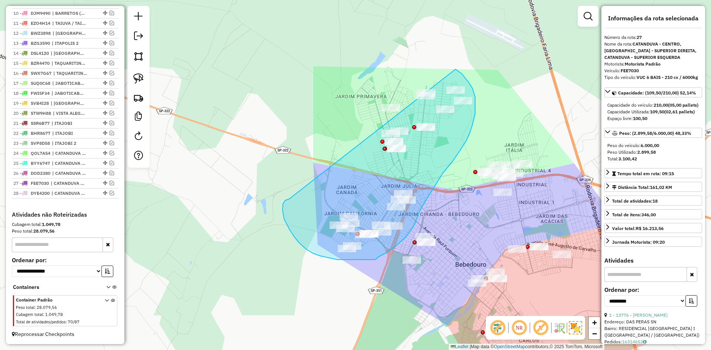
drag, startPoint x: 288, startPoint y: 226, endPoint x: 356, endPoint y: 63, distance: 177.5
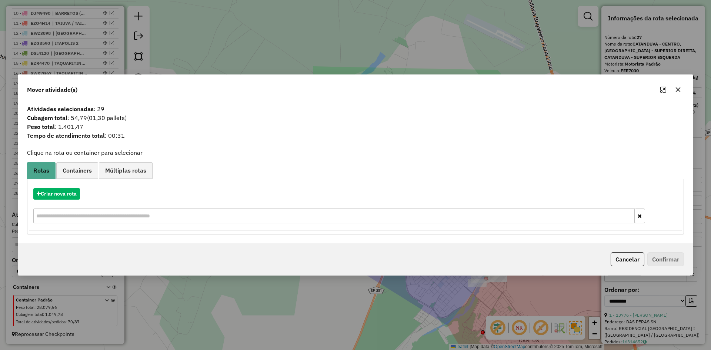
click at [678, 88] on icon "button" at bounding box center [678, 90] width 6 height 6
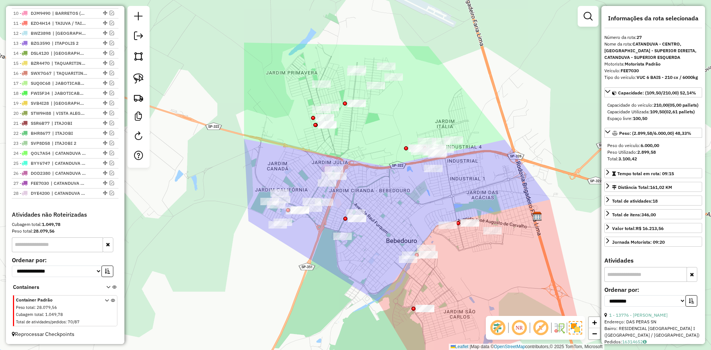
drag, startPoint x: 426, startPoint y: 222, endPoint x: 403, endPoint y: 208, distance: 26.4
click at [403, 208] on div "Janela de atendimento Grade de atendimento Capacidade Transportadoras Veículos …" at bounding box center [355, 175] width 711 height 350
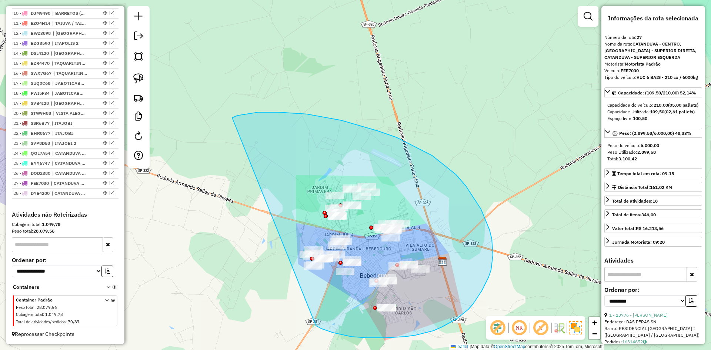
drag, startPoint x: 345, startPoint y: 335, endPoint x: 232, endPoint y: 118, distance: 245.0
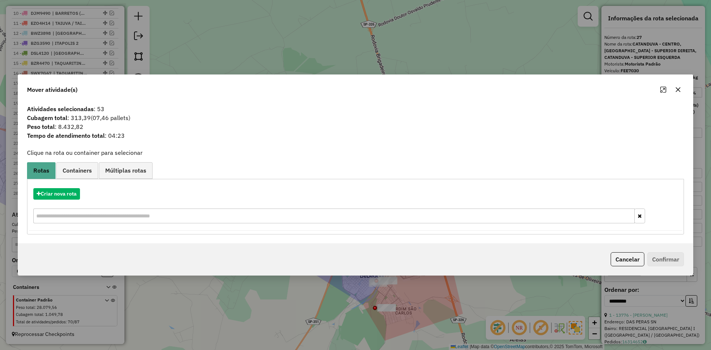
click at [686, 83] on div "Mover atividade(s)" at bounding box center [355, 88] width 674 height 27
click at [676, 88] on icon "button" at bounding box center [678, 90] width 6 height 6
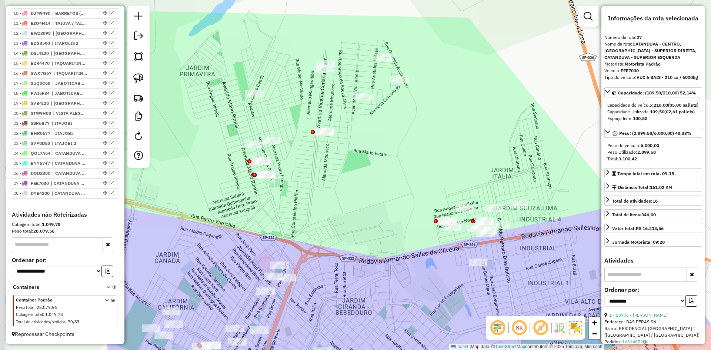
drag, startPoint x: 324, startPoint y: 240, endPoint x: 445, endPoint y: 201, distance: 126.4
click at [439, 214] on div "Janela de atendimento Grade de atendimento Capacidade Transportadoras Veículos …" at bounding box center [355, 175] width 711 height 350
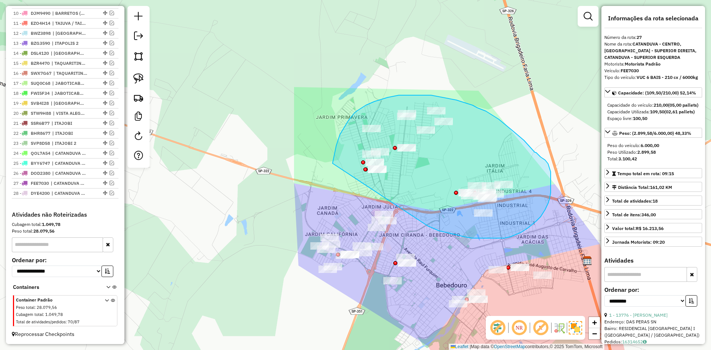
drag, startPoint x: 449, startPoint y: 233, endPoint x: 332, endPoint y: 164, distance: 135.7
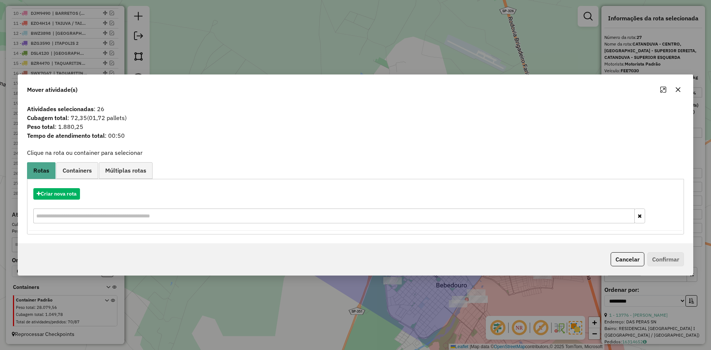
click at [672, 90] on button "button" at bounding box center [678, 90] width 12 height 12
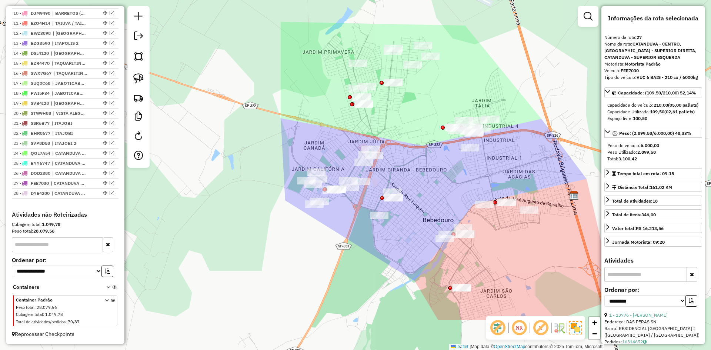
drag, startPoint x: 448, startPoint y: 240, endPoint x: 433, endPoint y: 169, distance: 72.2
click at [433, 169] on div "Janela de atendimento Grade de atendimento Capacidade Transportadoras Veículos …" at bounding box center [355, 175] width 711 height 350
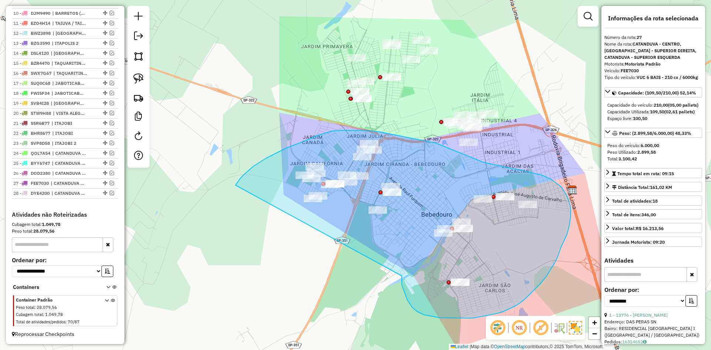
drag, startPoint x: 402, startPoint y: 278, endPoint x: 234, endPoint y: 188, distance: 190.5
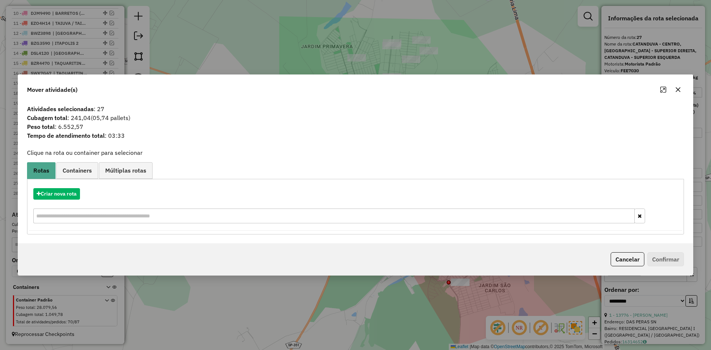
drag, startPoint x: 680, startPoint y: 88, endPoint x: 662, endPoint y: 85, distance: 18.1
click at [680, 87] on icon "button" at bounding box center [678, 90] width 6 height 6
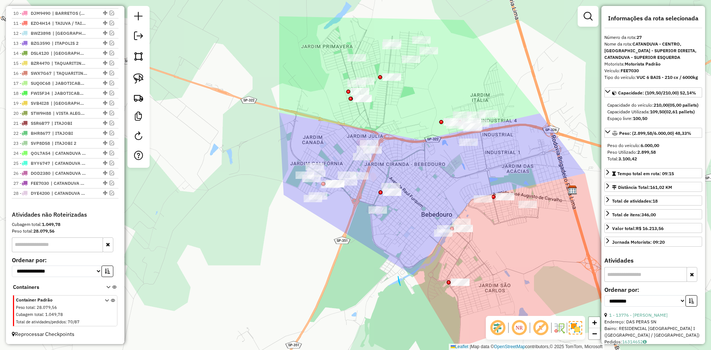
drag, startPoint x: 400, startPoint y: 285, endPoint x: 406, endPoint y: 296, distance: 12.1
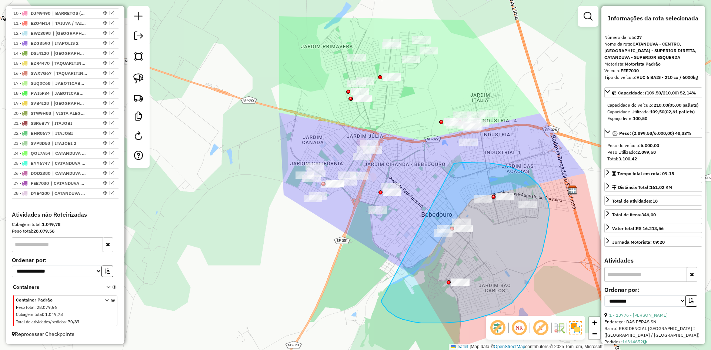
drag, startPoint x: 402, startPoint y: 319, endPoint x: 454, endPoint y: 163, distance: 164.1
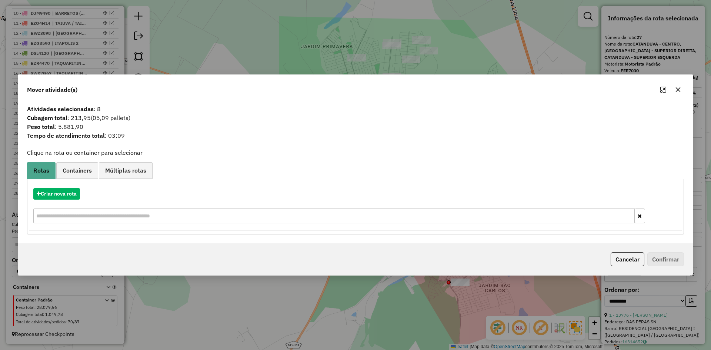
click at [679, 88] on icon "button" at bounding box center [678, 90] width 6 height 6
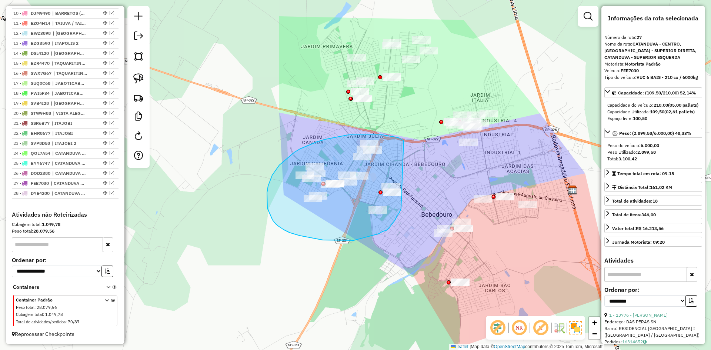
drag, startPoint x: 400, startPoint y: 139, endPoint x: 401, endPoint y: 208, distance: 68.9
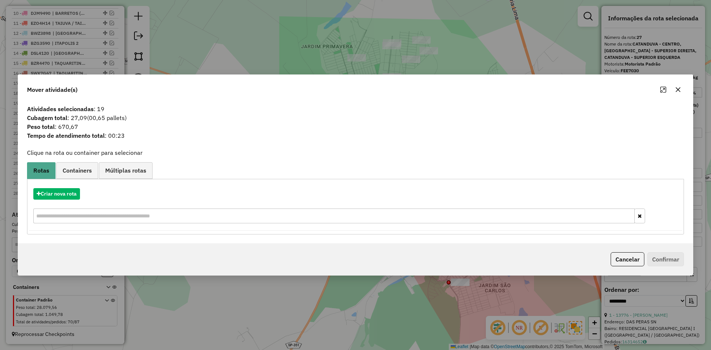
click at [684, 91] on div "Mover atividade(s)" at bounding box center [355, 88] width 674 height 27
click at [675, 94] on button "button" at bounding box center [678, 90] width 12 height 12
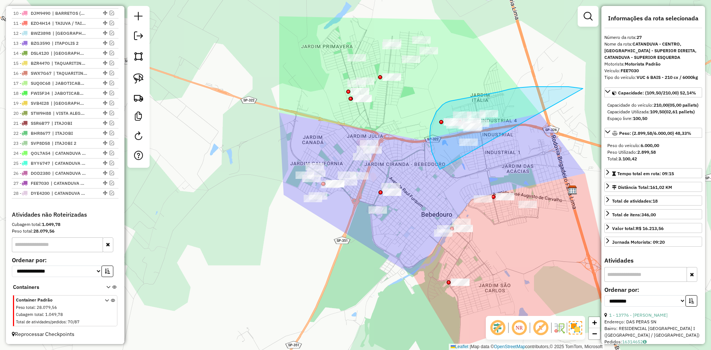
drag, startPoint x: 574, startPoint y: 87, endPoint x: 440, endPoint y: 169, distance: 157.2
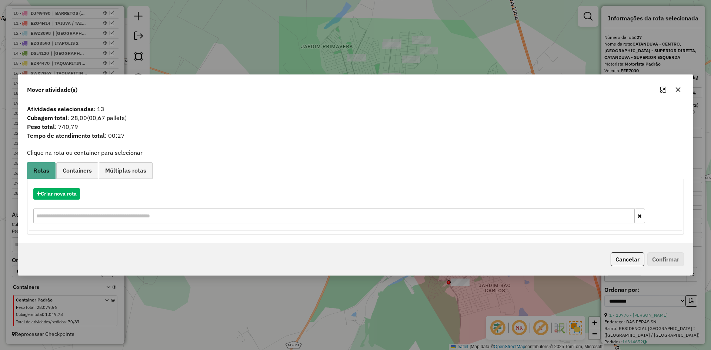
click at [676, 90] on icon "button" at bounding box center [678, 90] width 6 height 6
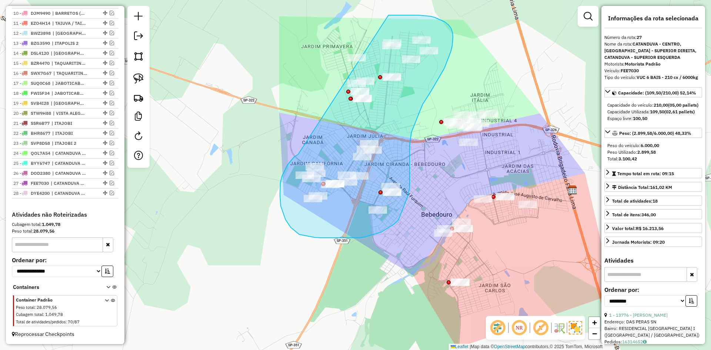
drag, startPoint x: 284, startPoint y: 171, endPoint x: 255, endPoint y: 50, distance: 124.8
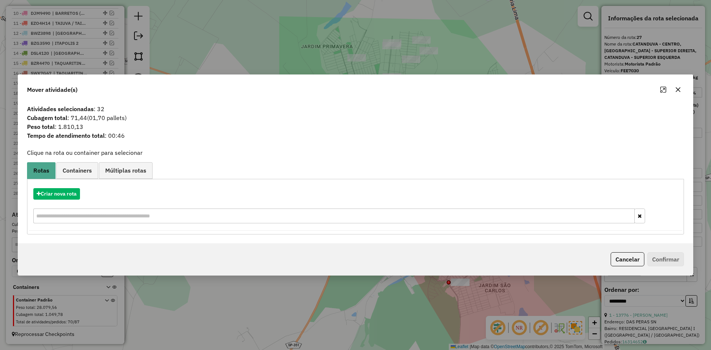
click at [676, 90] on icon "button" at bounding box center [678, 90] width 6 height 6
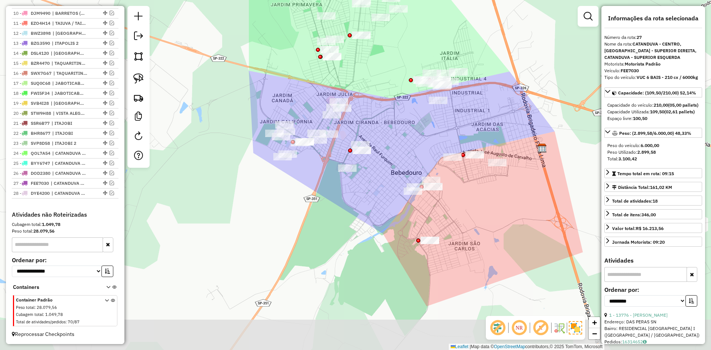
drag, startPoint x: 432, startPoint y: 238, endPoint x: 388, endPoint y: 195, distance: 61.3
click at [401, 196] on div "Janela de atendimento Grade de atendimento Capacidade Transportadoras Veículos …" at bounding box center [355, 175] width 711 height 350
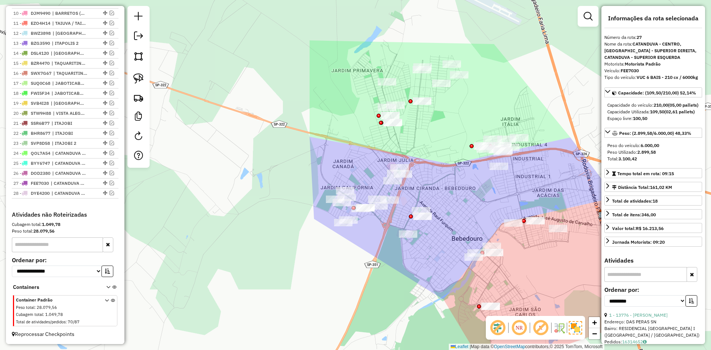
drag, startPoint x: 346, startPoint y: 214, endPoint x: 400, endPoint y: 264, distance: 73.3
click at [400, 264] on div "Janela de atendimento Grade de atendimento Capacidade Transportadoras Veículos …" at bounding box center [355, 175] width 711 height 350
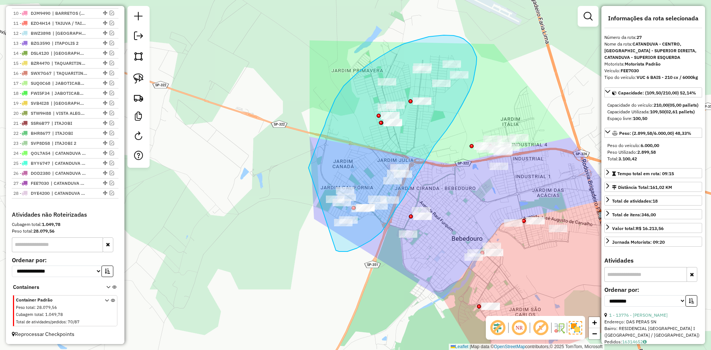
drag, startPoint x: 370, startPoint y: 241, endPoint x: 287, endPoint y: 223, distance: 84.8
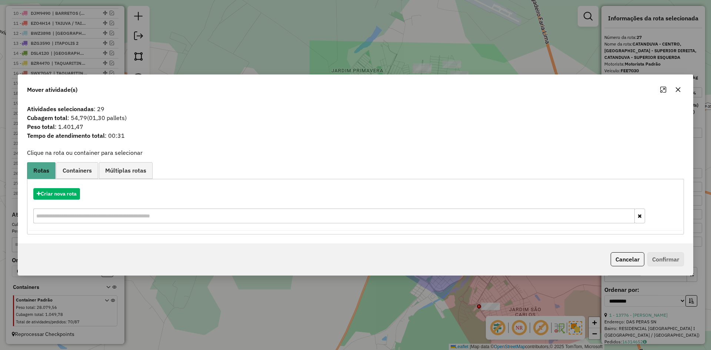
click at [676, 90] on icon "button" at bounding box center [678, 90] width 6 height 6
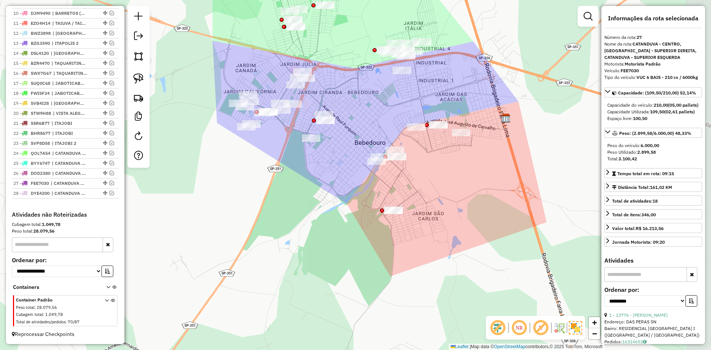
drag, startPoint x: 353, startPoint y: 232, endPoint x: 288, endPoint y: 163, distance: 95.6
click at [288, 163] on div "Janela de atendimento Grade de atendimento Capacidade Transportadoras Veículos …" at bounding box center [355, 175] width 711 height 350
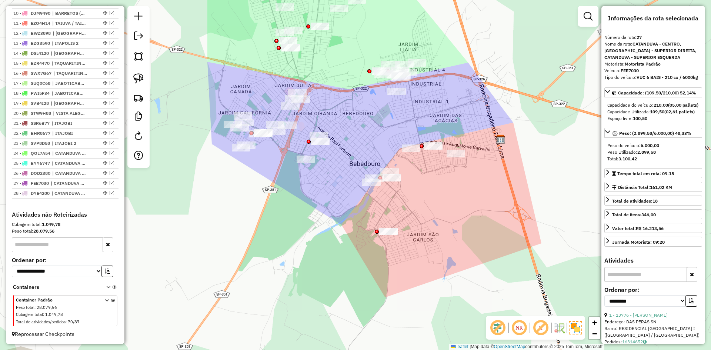
drag, startPoint x: 341, startPoint y: 184, endPoint x: 335, endPoint y: 239, distance: 55.9
click at [333, 214] on div "Janela de atendimento Grade de atendimento Capacidade Transportadoras Veículos …" at bounding box center [355, 175] width 711 height 350
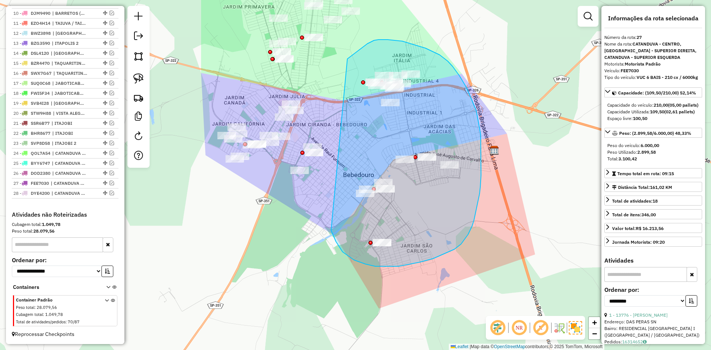
drag, startPoint x: 335, startPoint y: 239, endPoint x: 347, endPoint y: 59, distance: 180.7
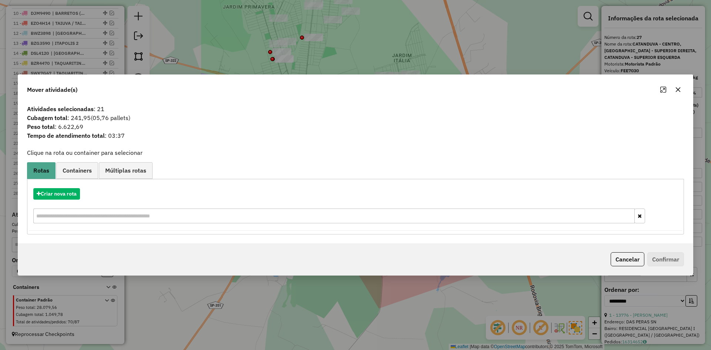
click at [681, 91] on button "button" at bounding box center [678, 90] width 12 height 12
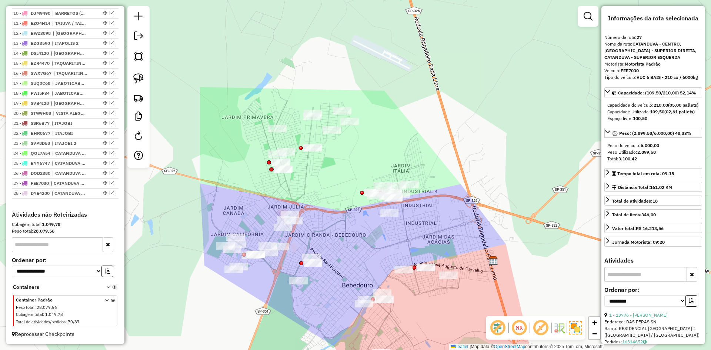
drag, startPoint x: 277, startPoint y: 200, endPoint x: 277, endPoint y: 308, distance: 108.5
click at [277, 308] on div "Janela de atendimento Grade de atendimento Capacidade Transportadoras Veículos …" at bounding box center [355, 175] width 711 height 350
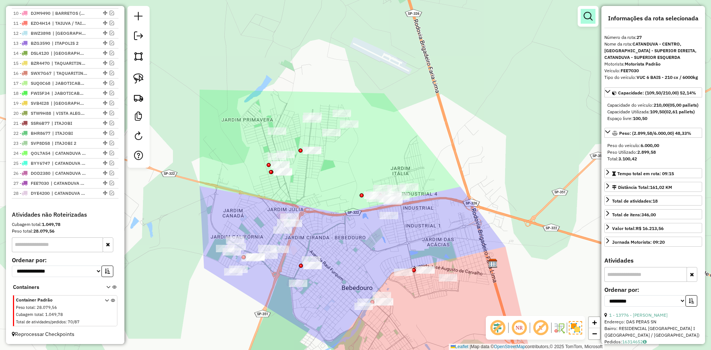
click at [585, 14] on em at bounding box center [587, 16] width 9 height 9
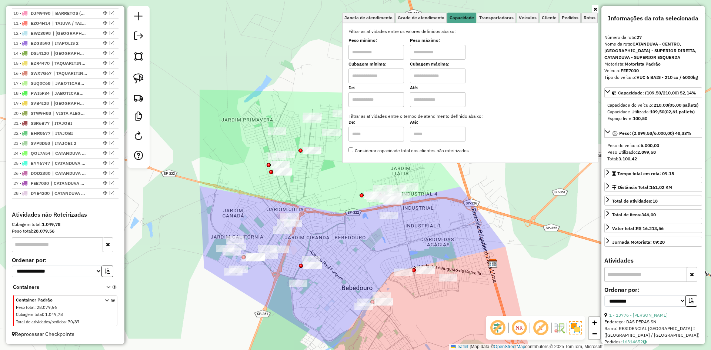
click at [364, 71] on input "text" at bounding box center [376, 75] width 56 height 15
type input "*****"
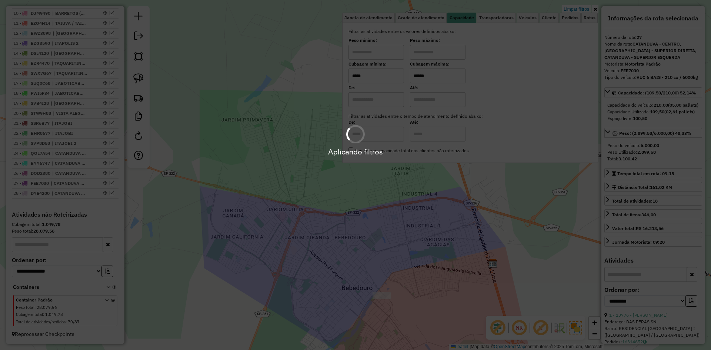
type input "******"
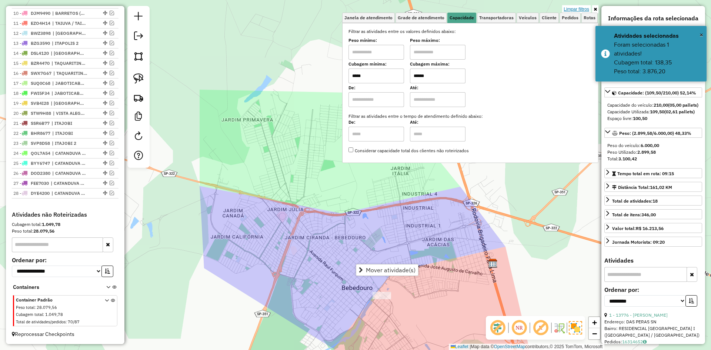
click at [579, 10] on link "Limpar filtros" at bounding box center [576, 9] width 29 height 8
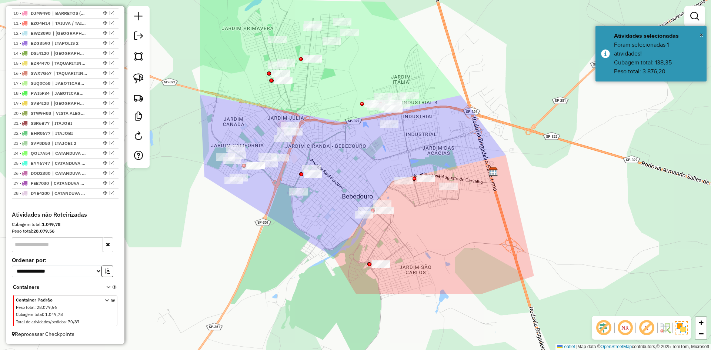
drag, startPoint x: 385, startPoint y: 306, endPoint x: 385, endPoint y: 217, distance: 89.2
click at [385, 217] on div "Janela de atendimento Grade de atendimento Capacidade Transportadoras Veículos …" at bounding box center [355, 175] width 711 height 350
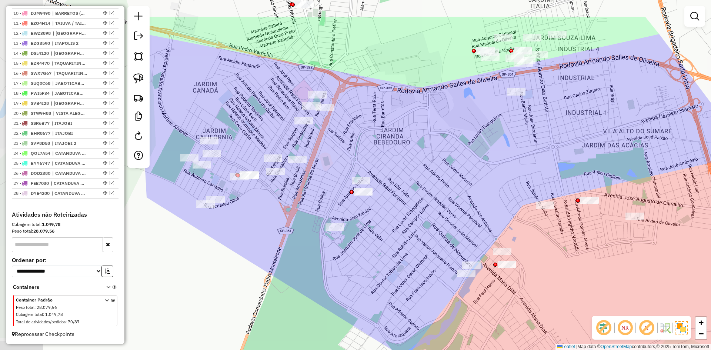
drag, startPoint x: 364, startPoint y: 211, endPoint x: 482, endPoint y: 260, distance: 128.4
click at [482, 262] on div "Janela de atendimento Grade de atendimento Capacidade Transportadoras Veículos …" at bounding box center [355, 175] width 711 height 350
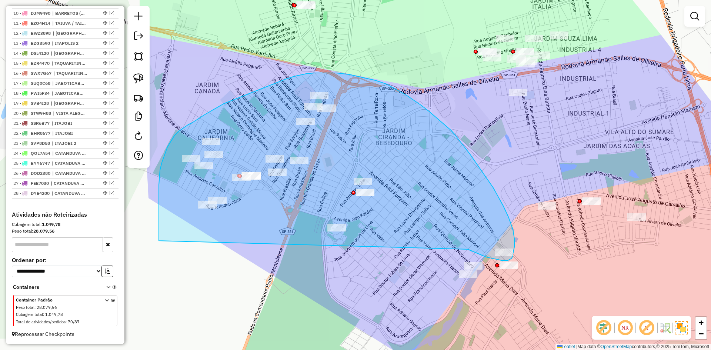
drag, startPoint x: 472, startPoint y: 251, endPoint x: 159, endPoint y: 241, distance: 313.3
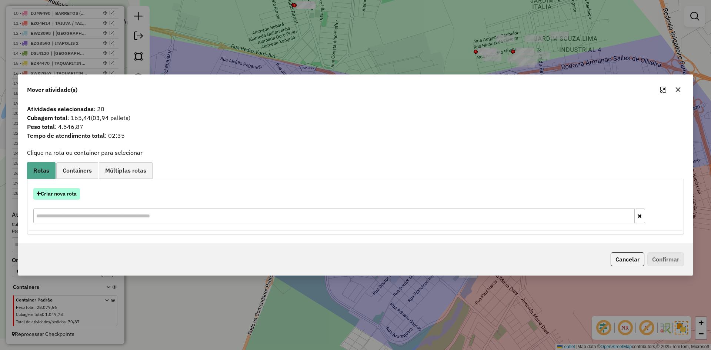
click at [63, 193] on button "Criar nova rota" at bounding box center [56, 193] width 47 height 11
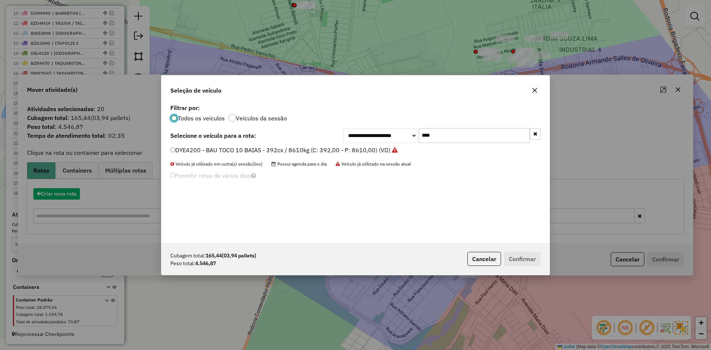
scroll to position [4, 2]
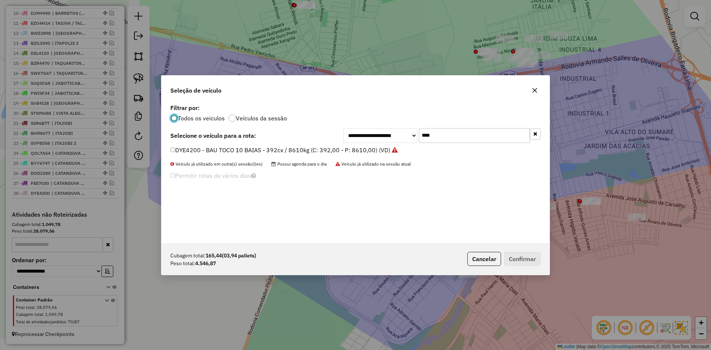
click at [469, 148] on li "DYE4200 - BAU TOCO 10 BAIAS - 392cx / 8610kg (C: 392,00 - P: 8610,00) (VD)" at bounding box center [355, 150] width 370 height 9
click at [469, 140] on input "****" at bounding box center [474, 135] width 111 height 15
type input "****"
click at [368, 153] on label "FVG1J04 - BAU TOCO 10 BAIAS - 420cx / 8610kg (C: 420,00 - P: 8610,00) (VD)" at bounding box center [280, 149] width 220 height 9
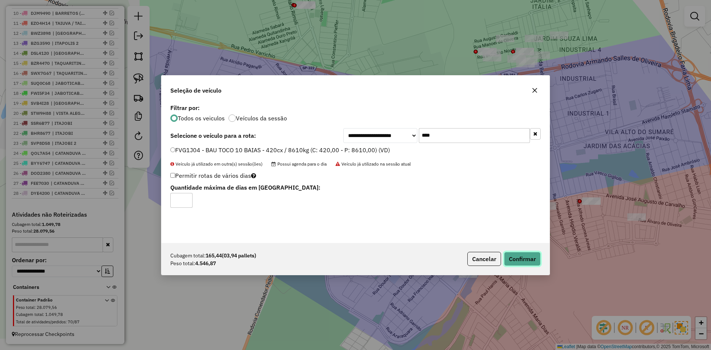
click at [517, 257] on button "Confirmar" at bounding box center [522, 259] width 37 height 14
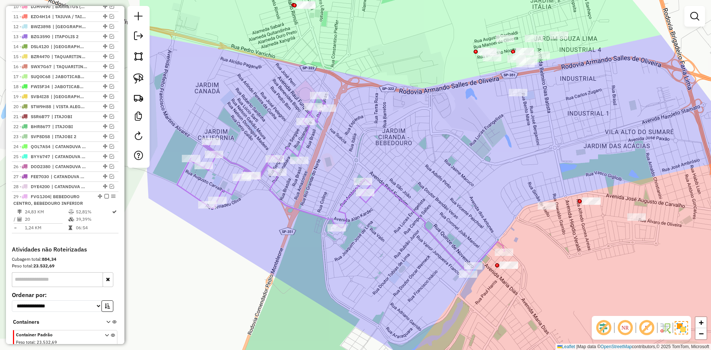
scroll to position [413, 0]
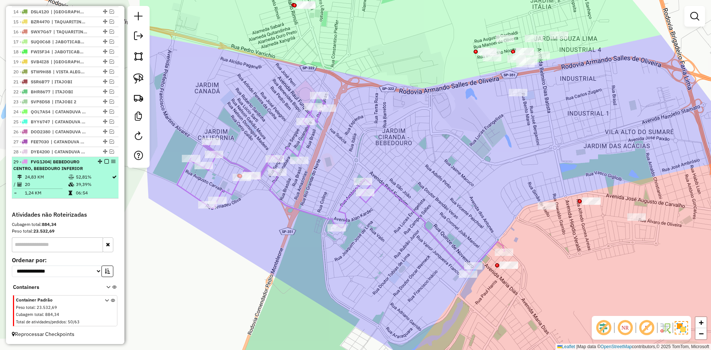
click at [103, 158] on div "29 - FVG1J04 | BEBEDOURO CENTRO, BEBEDOURO INFERIOR" at bounding box center [65, 164] width 104 height 13
select select "**********"
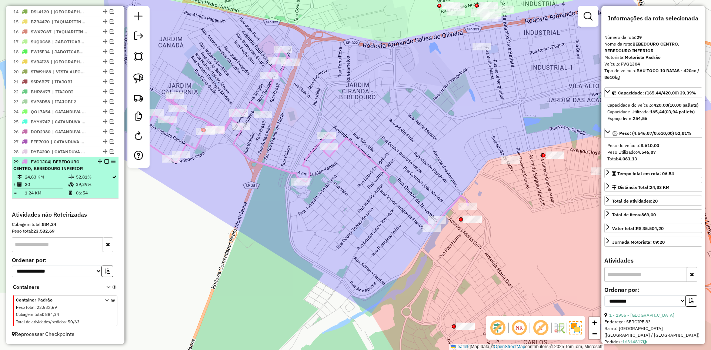
click at [104, 162] on em at bounding box center [106, 161] width 4 height 4
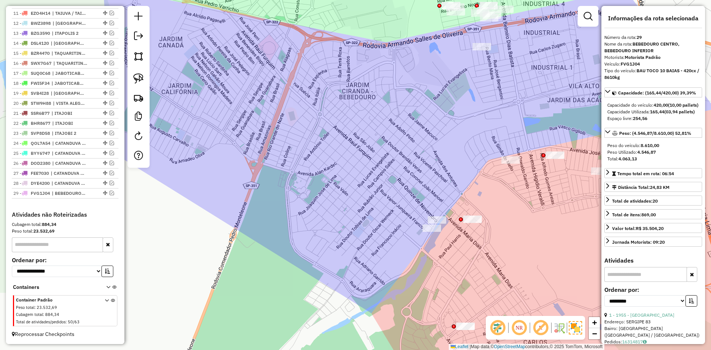
scroll to position [382, 0]
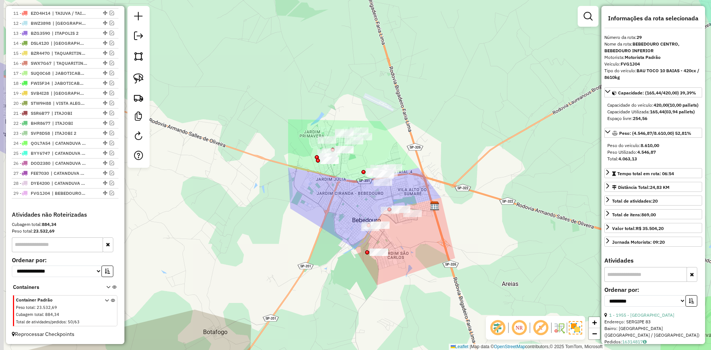
drag, startPoint x: 335, startPoint y: 247, endPoint x: 331, endPoint y: 268, distance: 21.1
click at [386, 257] on div "Janela de atendimento Grade de atendimento Capacidade Transportadoras Veículos …" at bounding box center [355, 175] width 711 height 350
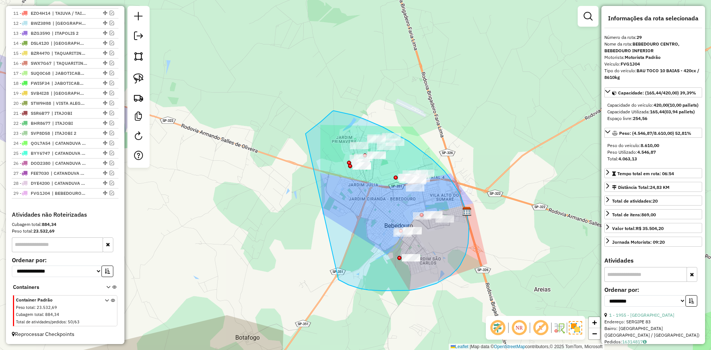
drag, startPoint x: 409, startPoint y: 290, endPoint x: 305, endPoint y: 134, distance: 188.0
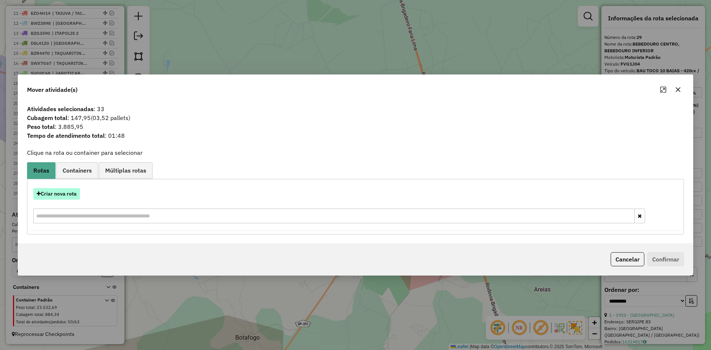
click at [65, 192] on button "Criar nova rota" at bounding box center [56, 193] width 47 height 11
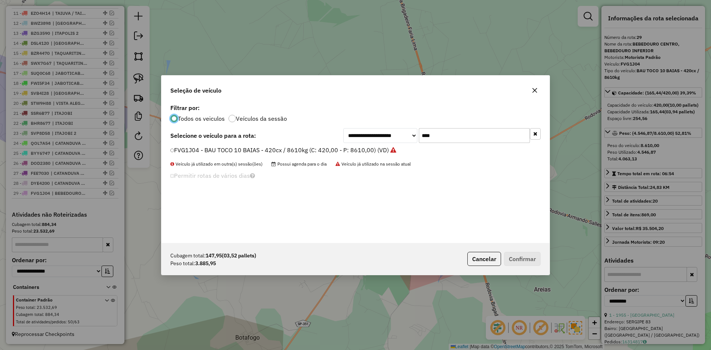
scroll to position [4, 2]
click at [470, 135] on input "****" at bounding box center [474, 135] width 111 height 15
type input "****"
click at [331, 138] on div "**********" at bounding box center [355, 135] width 370 height 15
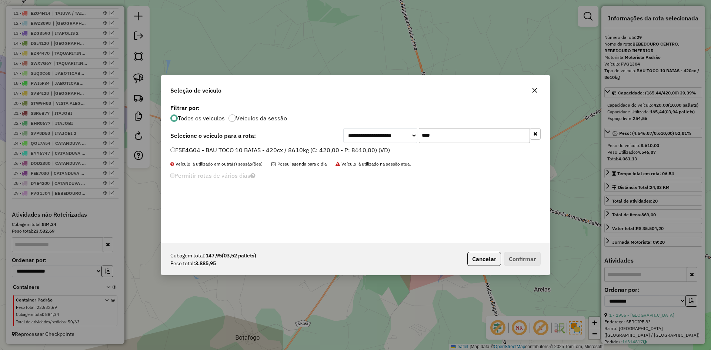
click at [330, 144] on div "**********" at bounding box center [355, 172] width 388 height 141
click at [359, 152] on label "FSE4G04 - BAU TOCO 10 BAIAS - 420cx / 8610kg (C: 420,00 - P: 8610,00) (VD)" at bounding box center [280, 149] width 220 height 9
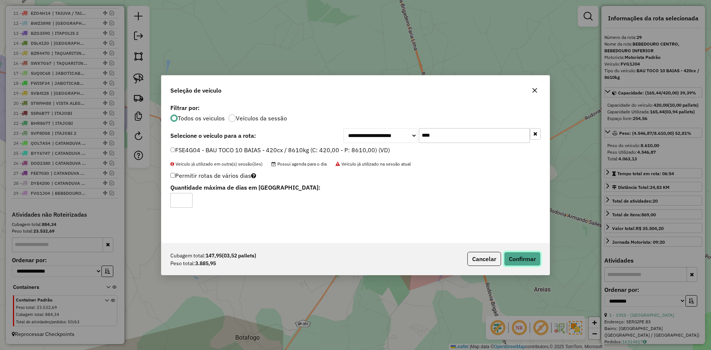
click at [538, 259] on button "Confirmar" at bounding box center [522, 259] width 37 height 14
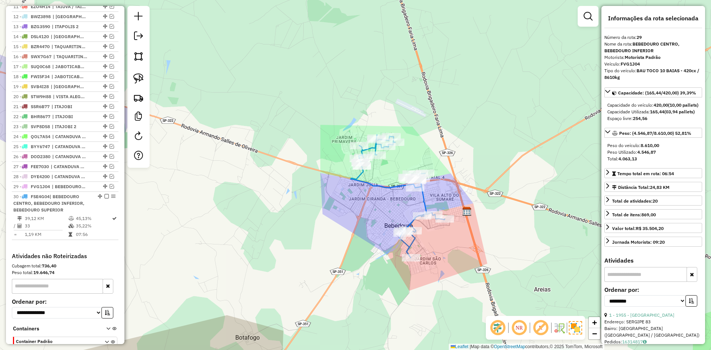
scroll to position [430, 0]
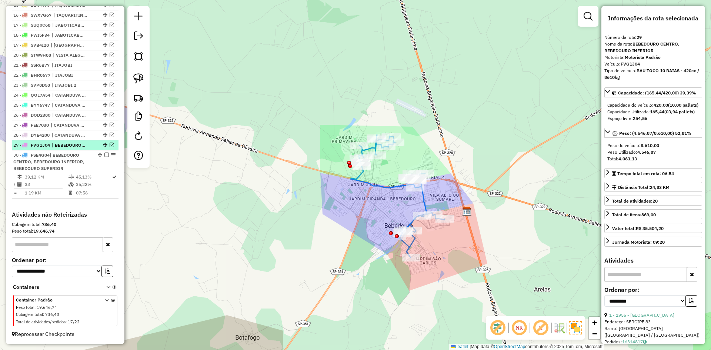
click at [110, 145] on em at bounding box center [112, 145] width 4 height 4
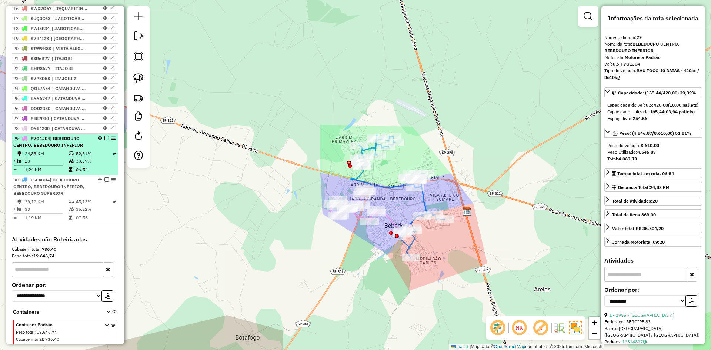
scroll to position [441, 0]
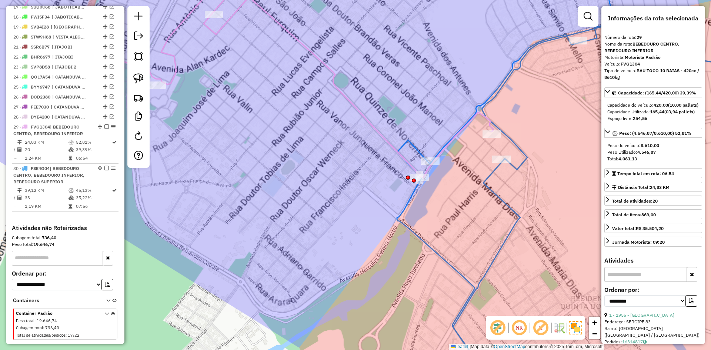
drag, startPoint x: 422, startPoint y: 213, endPoint x: 409, endPoint y: 235, distance: 25.7
click at [409, 235] on div "Janela de atendimento Grade de atendimento Capacidade Transportadoras Veículos …" at bounding box center [355, 175] width 711 height 350
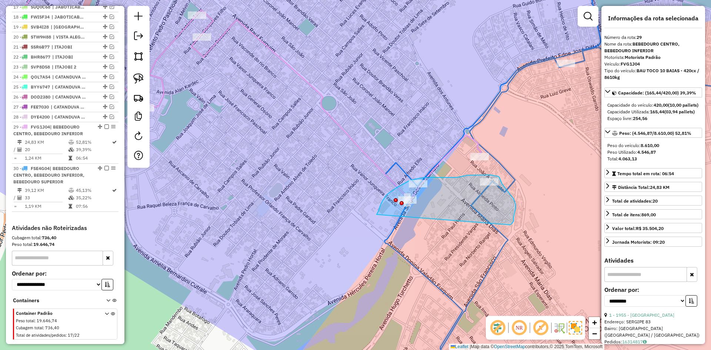
drag, startPoint x: 512, startPoint y: 222, endPoint x: 376, endPoint y: 215, distance: 136.1
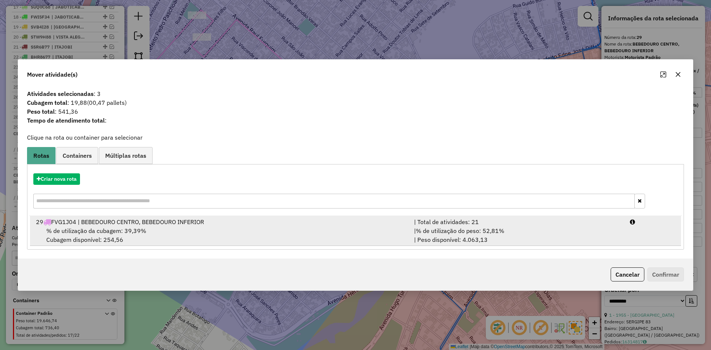
click at [376, 231] on div "% de utilização da cubagem: 39,39% Cubagem disponível: 254,56" at bounding box center [220, 235] width 378 height 18
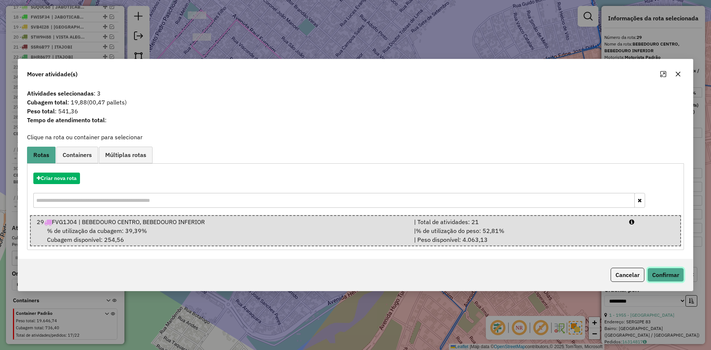
click at [668, 276] on button "Confirmar" at bounding box center [665, 275] width 37 height 14
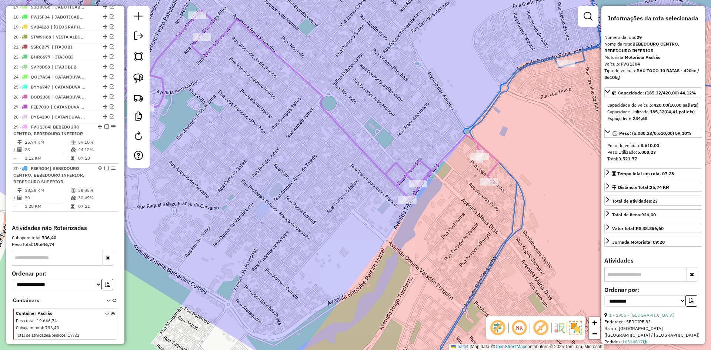
scroll to position [461, 0]
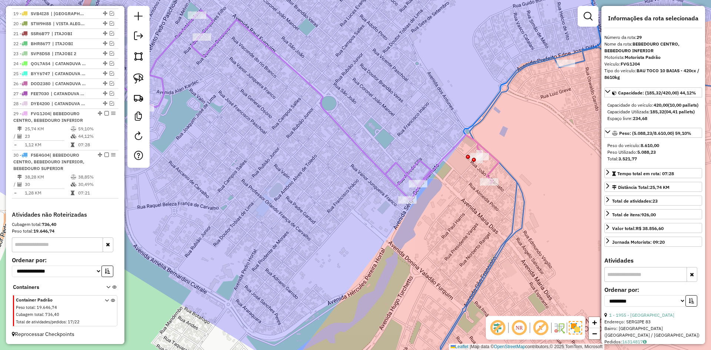
click at [480, 277] on icon at bounding box center [592, 175] width 305 height 420
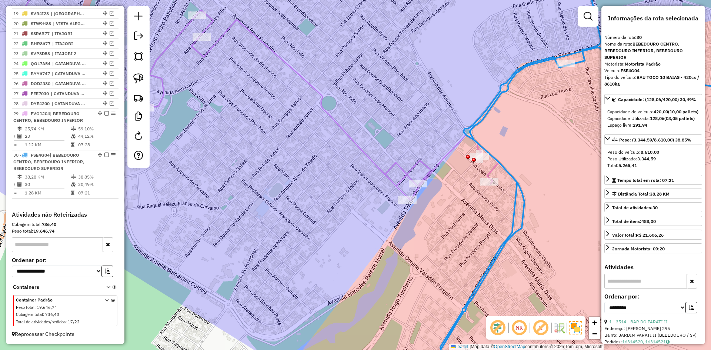
click at [480, 277] on icon at bounding box center [592, 175] width 305 height 420
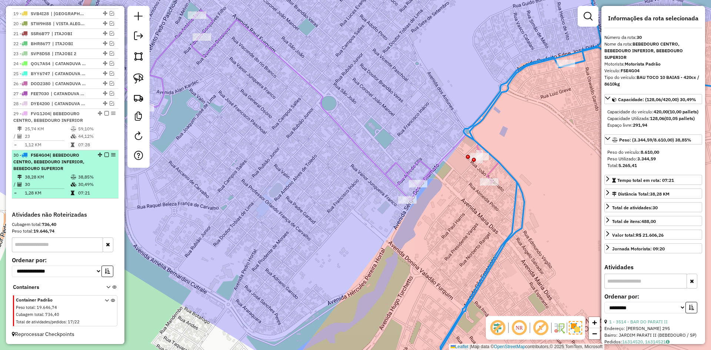
click at [104, 154] on em at bounding box center [106, 155] width 4 height 4
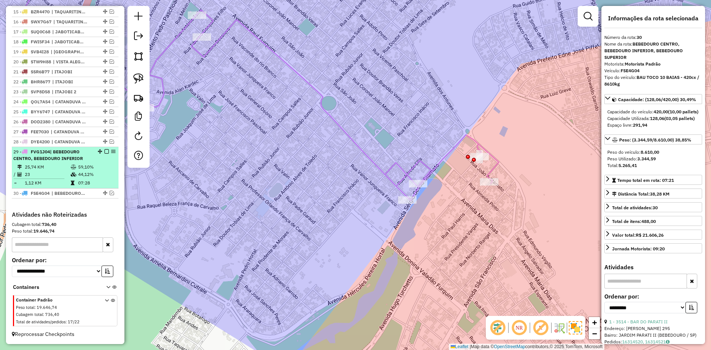
click at [105, 150] on em at bounding box center [106, 151] width 4 height 4
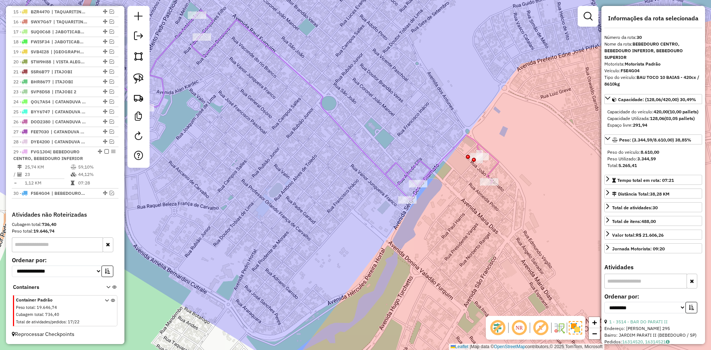
scroll to position [392, 0]
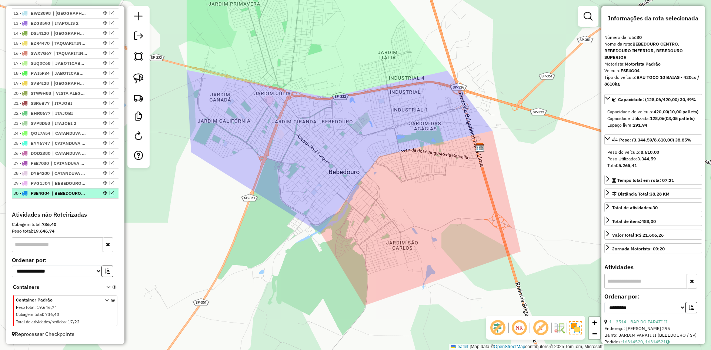
click at [111, 191] on em at bounding box center [112, 193] width 4 height 4
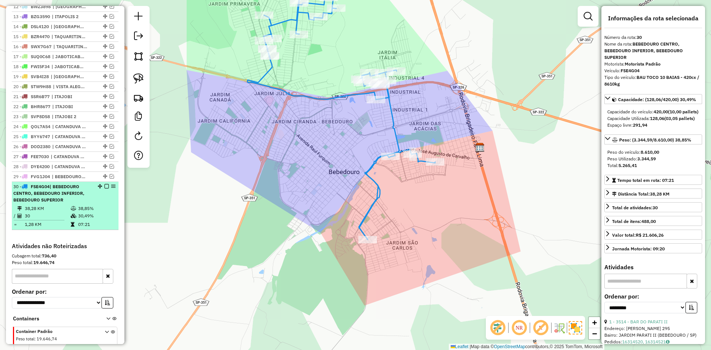
scroll to position [430, 0]
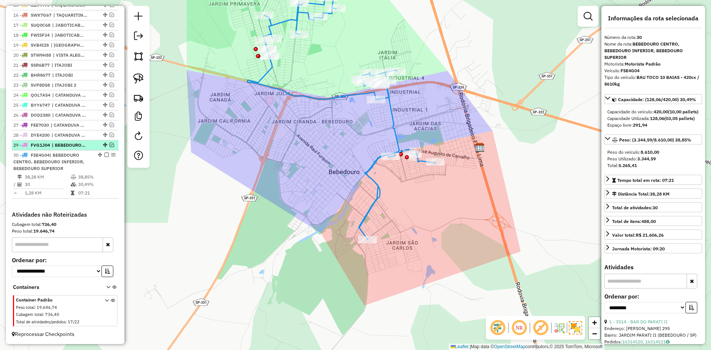
click at [110, 144] on em at bounding box center [112, 145] width 4 height 4
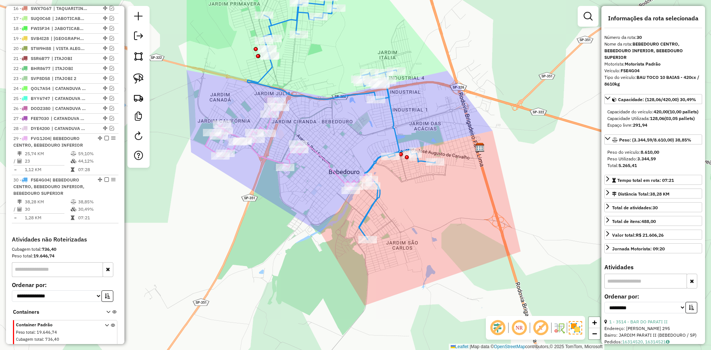
scroll to position [461, 0]
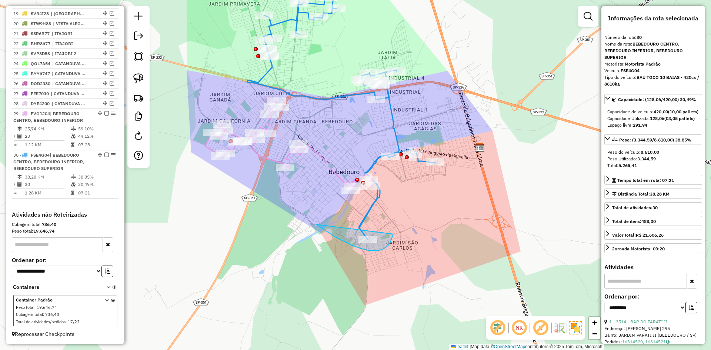
drag, startPoint x: 345, startPoint y: 242, endPoint x: 393, endPoint y: 234, distance: 48.7
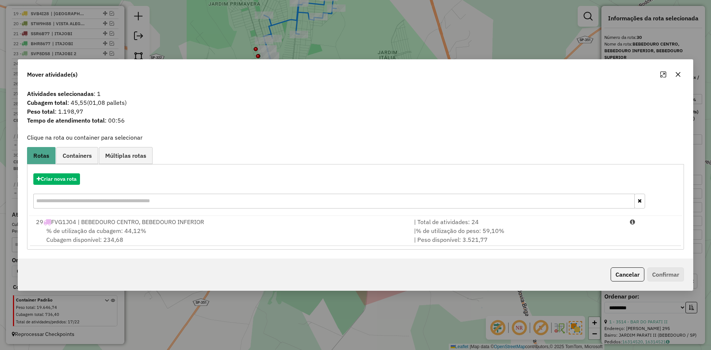
click at [679, 74] on icon "button" at bounding box center [678, 74] width 6 height 6
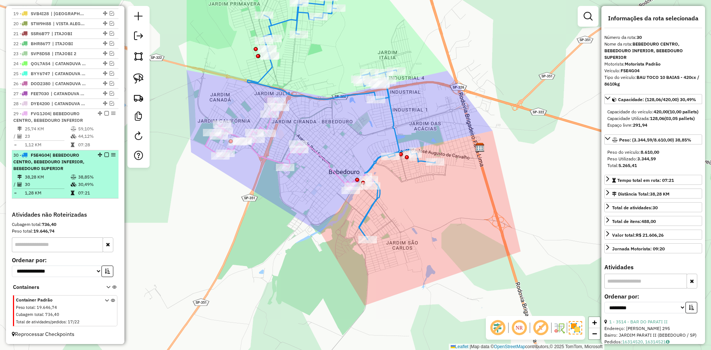
click at [104, 155] on em at bounding box center [106, 155] width 4 height 4
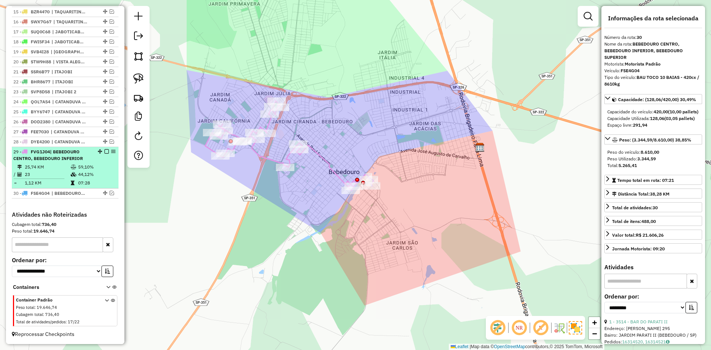
click at [105, 152] on em at bounding box center [106, 151] width 4 height 4
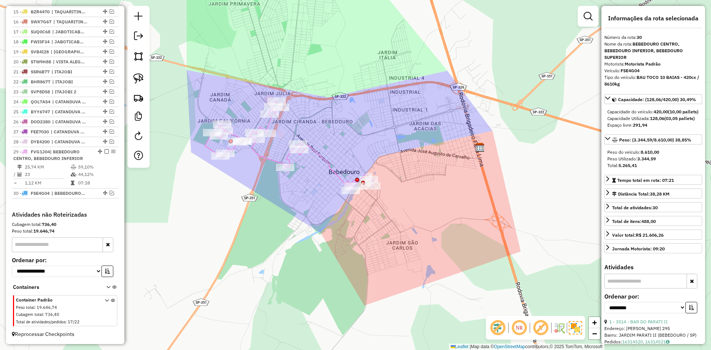
scroll to position [392, 0]
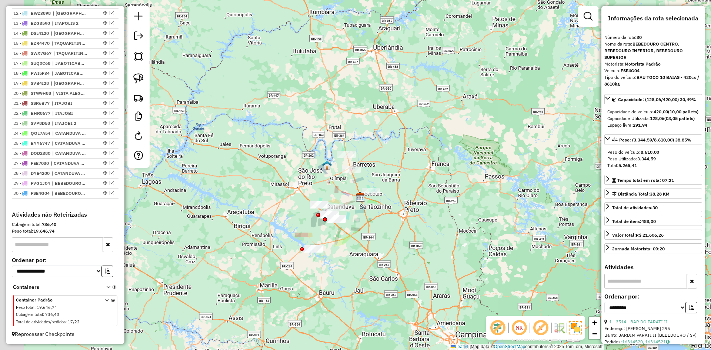
drag, startPoint x: 358, startPoint y: 239, endPoint x: 429, endPoint y: 222, distance: 73.0
click at [429, 222] on div "Janela de atendimento Grade de atendimento Capacidade Transportadoras Veículos …" at bounding box center [355, 175] width 711 height 350
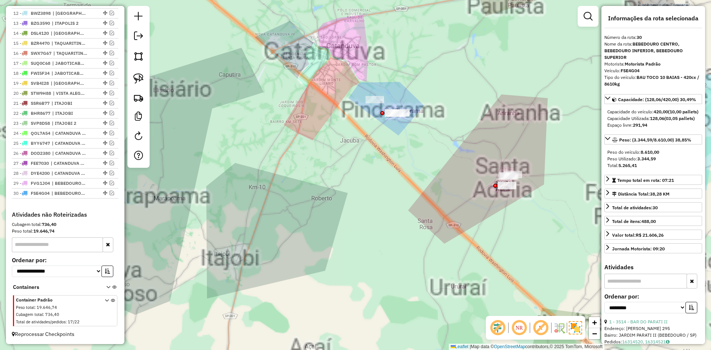
drag, startPoint x: 360, startPoint y: 182, endPoint x: 351, endPoint y: 256, distance: 74.9
click at [351, 256] on div "Janela de atendimento Grade de atendimento Capacidade Transportadoras Veículos …" at bounding box center [355, 175] width 711 height 350
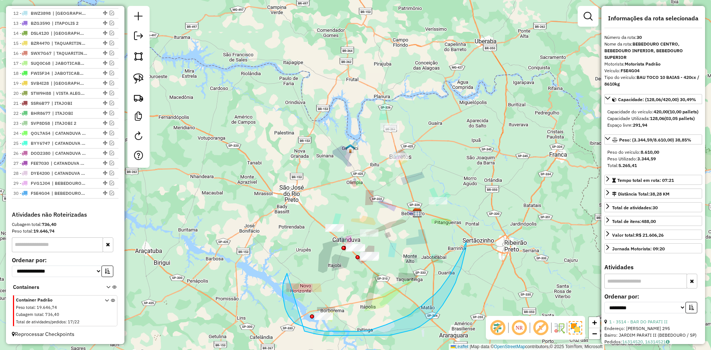
drag, startPoint x: 284, startPoint y: 280, endPoint x: 303, endPoint y: 331, distance: 53.8
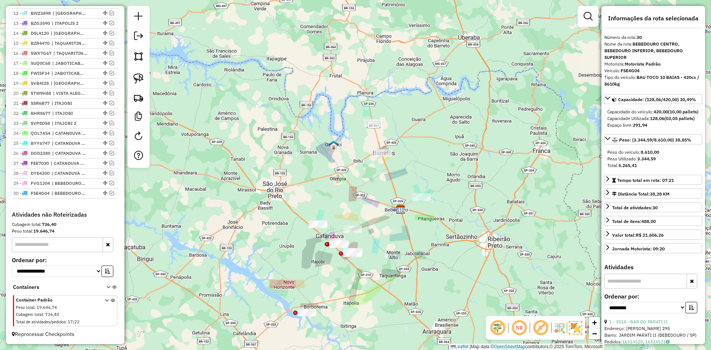
drag, startPoint x: 394, startPoint y: 286, endPoint x: 370, endPoint y: 308, distance: 32.2
click at [370, 308] on div "Janela de atendimento Grade de atendimento Capacidade Transportadoras Veículos …" at bounding box center [355, 175] width 711 height 350
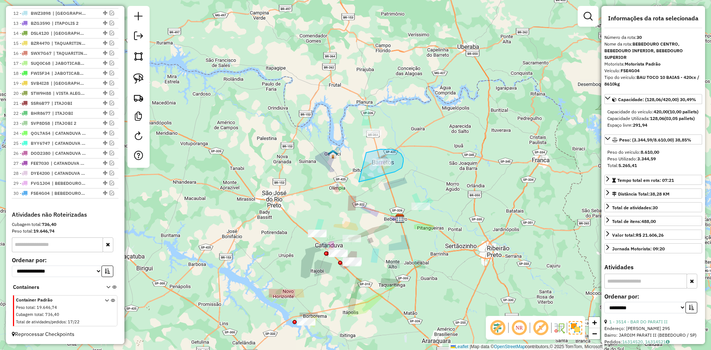
drag, startPoint x: 359, startPoint y: 182, endPoint x: 366, endPoint y: 153, distance: 30.2
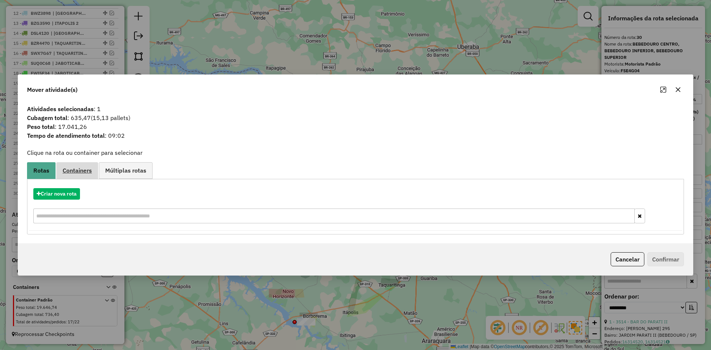
click at [86, 173] on span "Containers" at bounding box center [77, 170] width 29 height 6
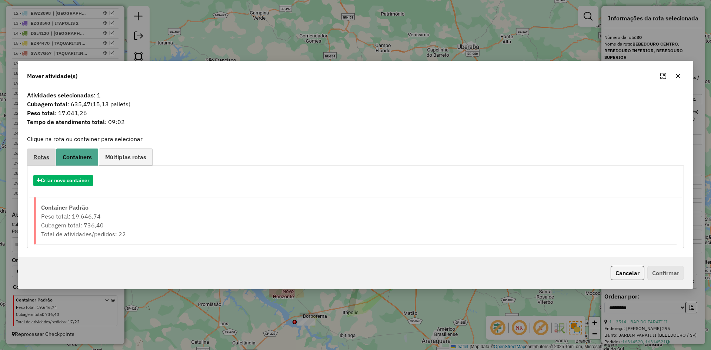
click at [43, 161] on link "Rotas" at bounding box center [41, 156] width 29 height 17
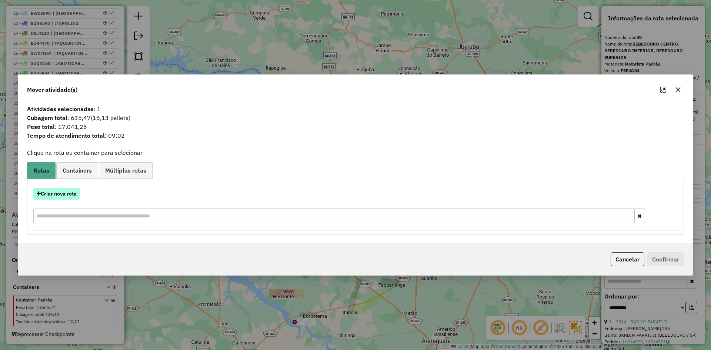
click at [54, 196] on button "Criar nova rota" at bounding box center [56, 193] width 47 height 11
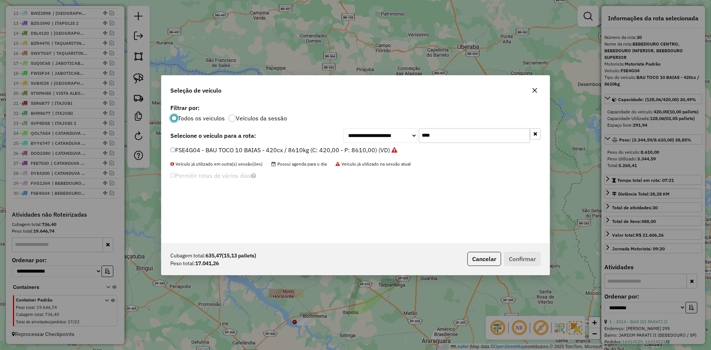
scroll to position [4, 2]
click at [453, 134] on input "****" at bounding box center [474, 135] width 111 height 15
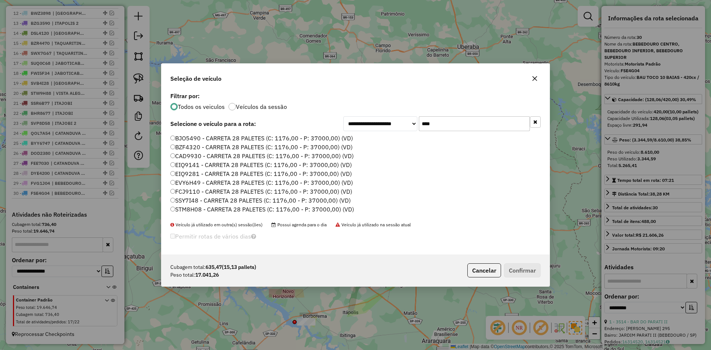
type input "****"
click at [255, 138] on label "BJO5490 - CARRETA 28 PALETES (C: 1176,00 - P: 37000,00) (VD)" at bounding box center [261, 138] width 182 height 9
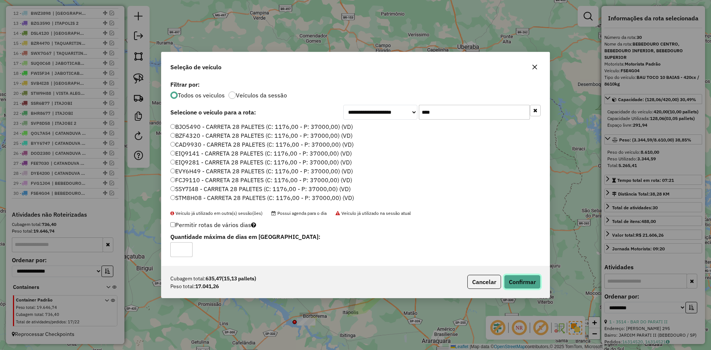
click at [527, 280] on button "Confirmar" at bounding box center [522, 282] width 37 height 14
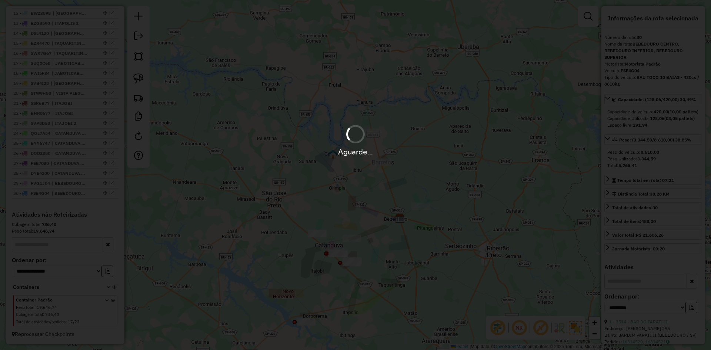
scroll to position [433, 0]
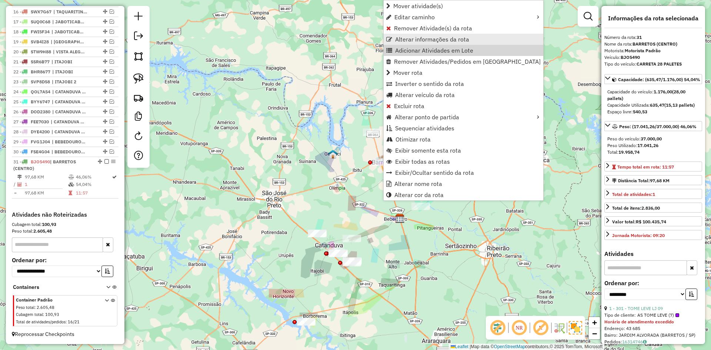
click at [416, 40] on span "Alterar informações da rota" at bounding box center [432, 39] width 74 height 6
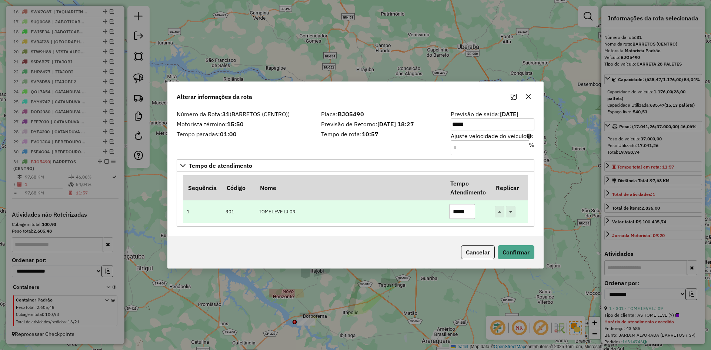
drag, startPoint x: 468, startPoint y: 211, endPoint x: 395, endPoint y: 213, distance: 72.6
click at [395, 213] on tr "1 301 TOME LEVE LJ 09 *****" at bounding box center [355, 211] width 345 height 23
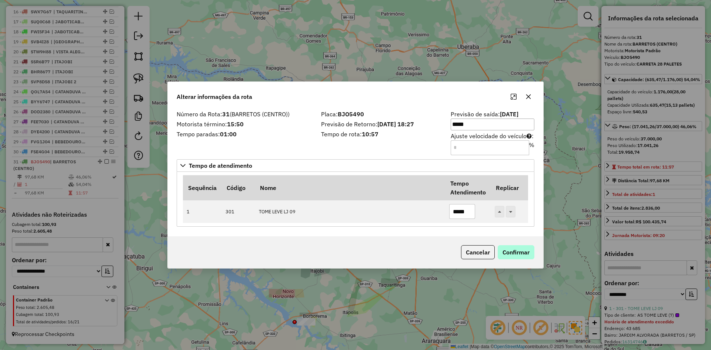
type input "*****"
click at [527, 254] on button "Confirmar" at bounding box center [516, 252] width 37 height 14
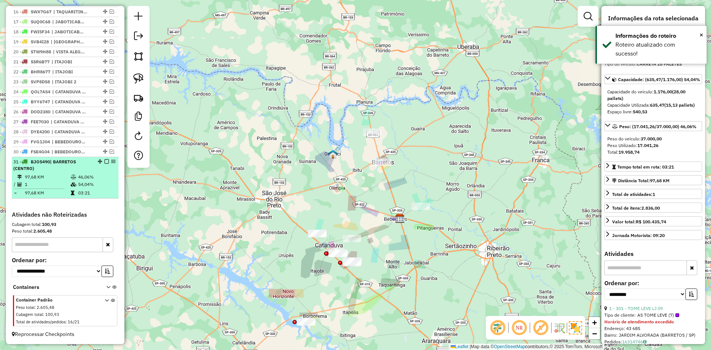
click at [104, 162] on em at bounding box center [106, 161] width 4 height 4
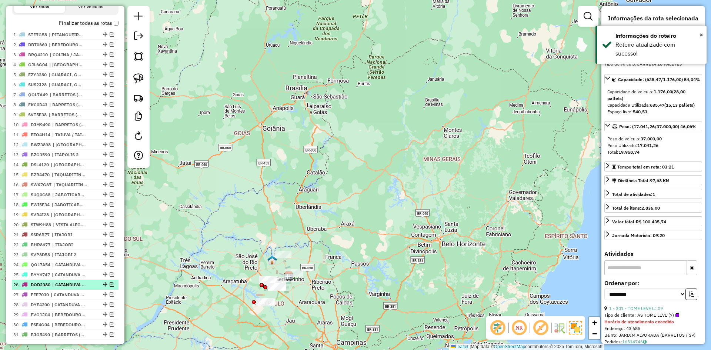
scroll to position [31, 0]
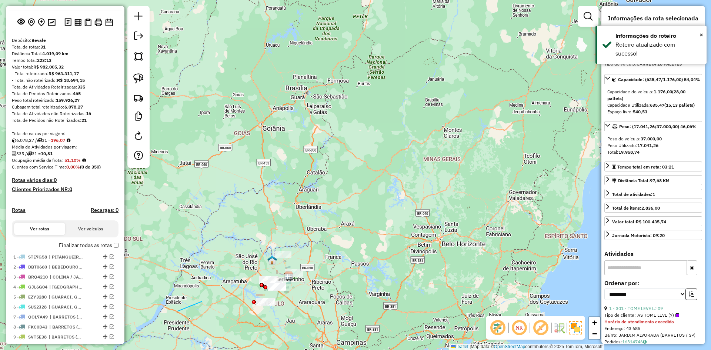
drag, startPoint x: 178, startPoint y: 311, endPoint x: 232, endPoint y: 283, distance: 60.8
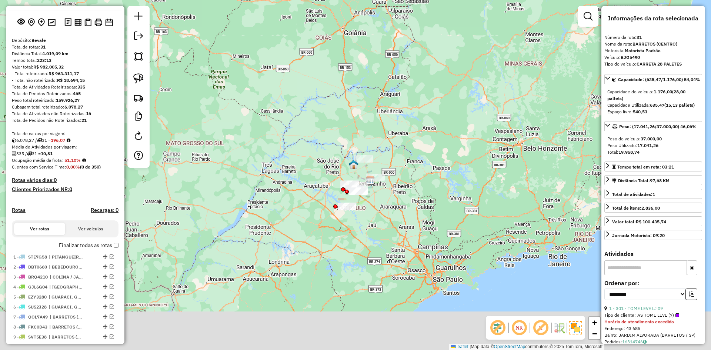
drag, startPoint x: 172, startPoint y: 306, endPoint x: 249, endPoint y: 197, distance: 133.6
click at [249, 197] on div "Janela de atendimento Grade de atendimento Capacidade Transportadoras Veículos …" at bounding box center [355, 175] width 711 height 350
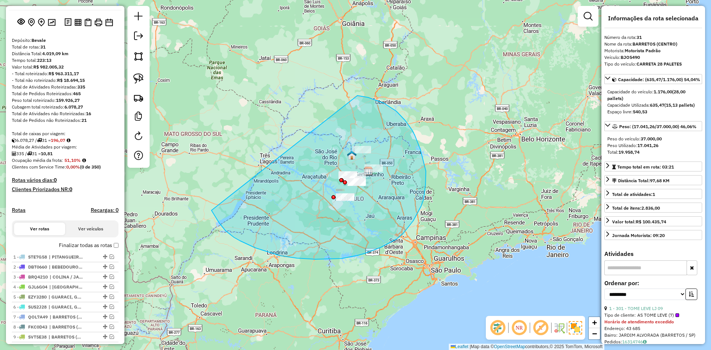
drag, startPoint x: 297, startPoint y: 258, endPoint x: 357, endPoint y: 96, distance: 173.3
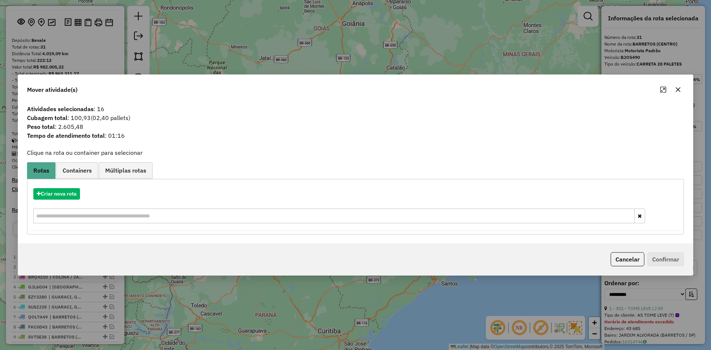
click at [677, 88] on icon "button" at bounding box center [678, 89] width 5 height 5
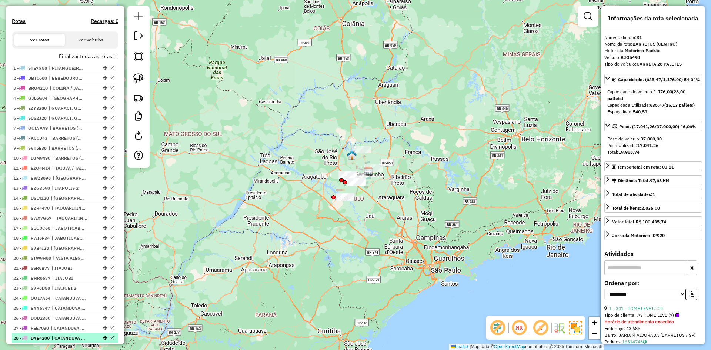
scroll to position [217, 0]
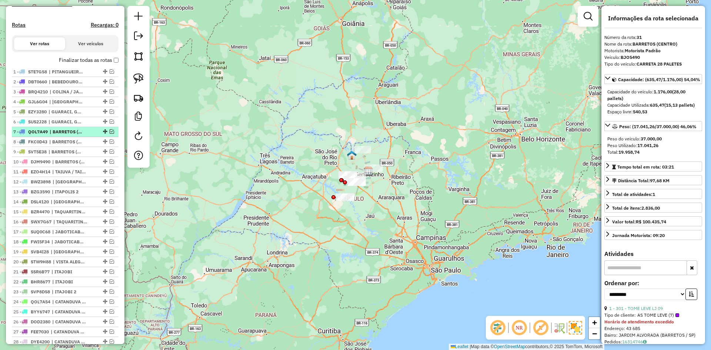
click at [73, 135] on span "| BARRETOS (CENTRO)" at bounding box center [67, 131] width 34 height 7
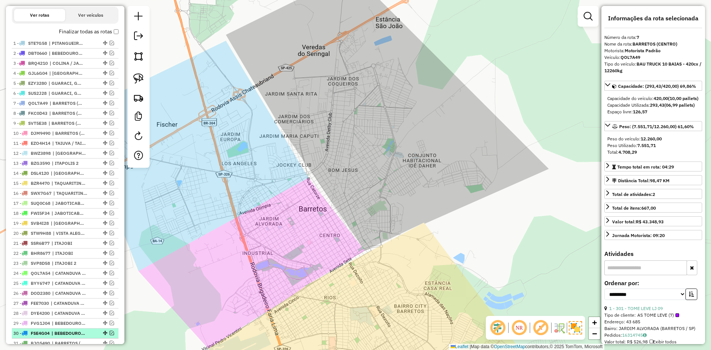
scroll to position [402, 0]
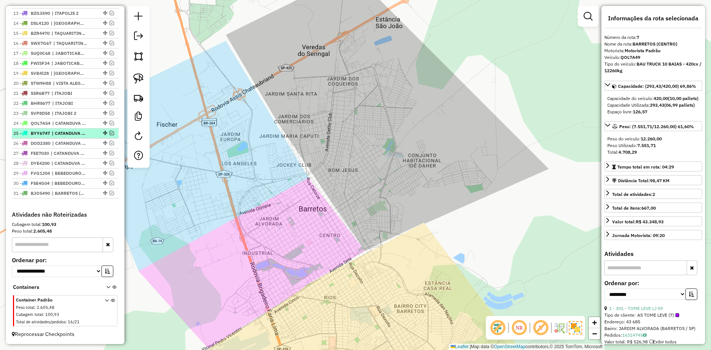
click at [58, 133] on span "| CATANDUVA - SUPERIOR DIREITA" at bounding box center [69, 133] width 34 height 7
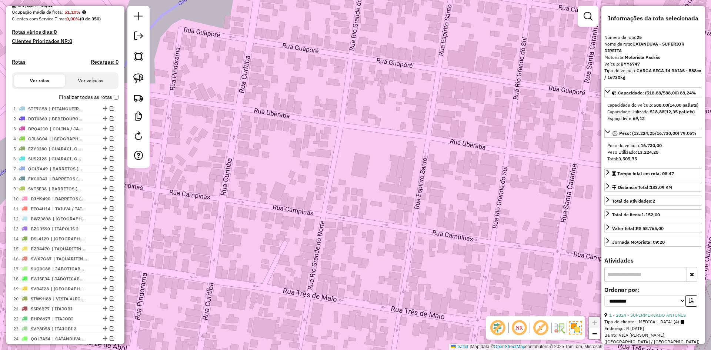
scroll to position [0, 0]
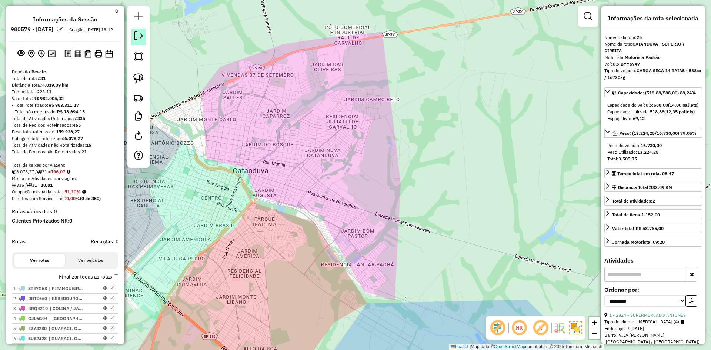
click at [143, 36] on em at bounding box center [138, 35] width 9 height 9
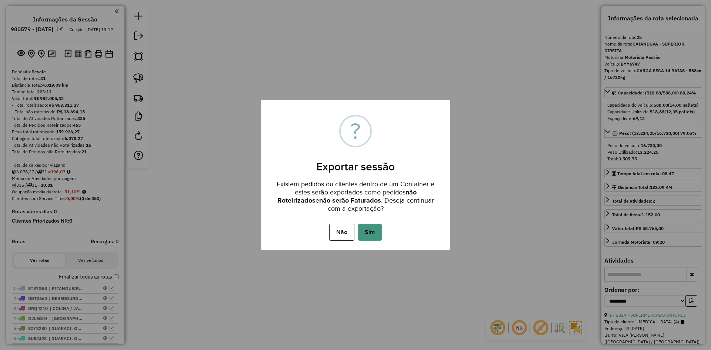
click at [380, 237] on button "Sim" at bounding box center [370, 232] width 24 height 17
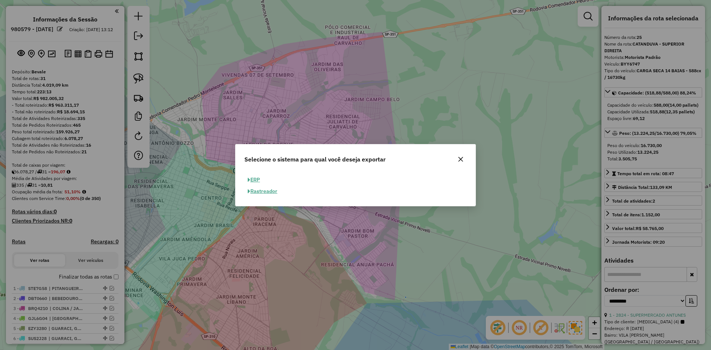
click at [247, 176] on button "ERP" at bounding box center [253, 179] width 19 height 11
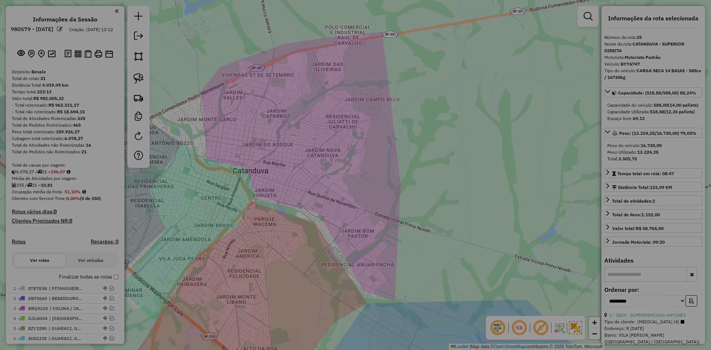
select select "**"
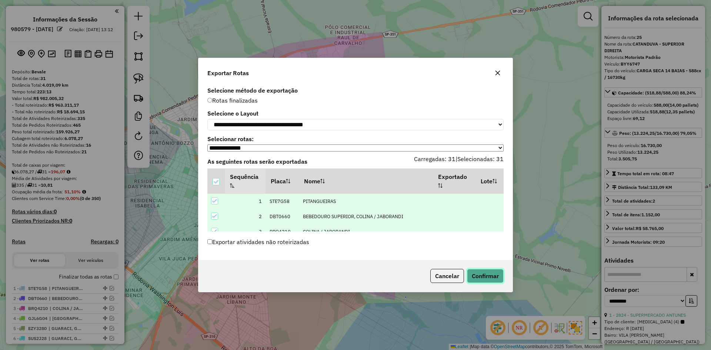
click at [478, 275] on button "Confirmar" at bounding box center [485, 276] width 37 height 14
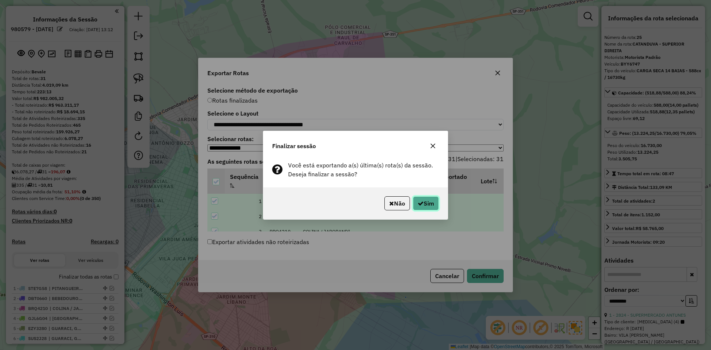
click at [434, 204] on button "Sim" at bounding box center [426, 203] width 26 height 14
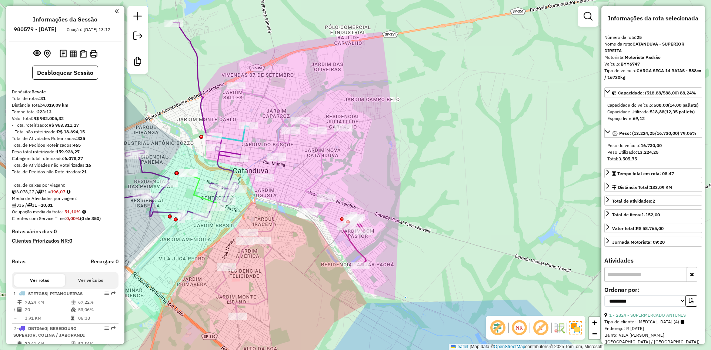
click at [69, 134] on strong "R$ 18.694,15" at bounding box center [71, 132] width 28 height 6
copy strong "18.694,15"
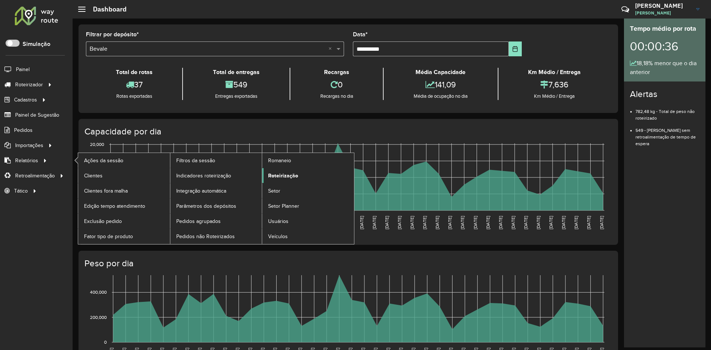
click at [280, 172] on span "Roteirização" at bounding box center [283, 176] width 30 height 8
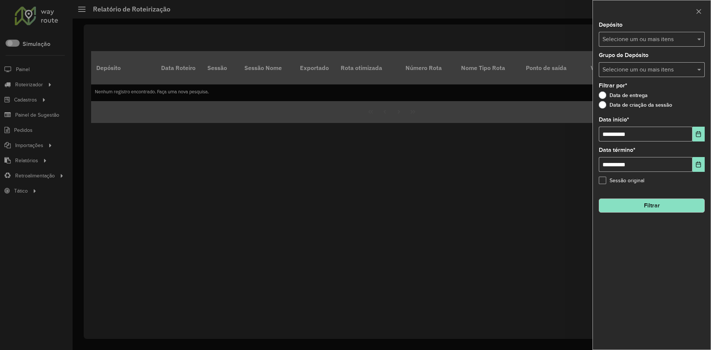
click at [694, 38] on input "text" at bounding box center [647, 39] width 95 height 9
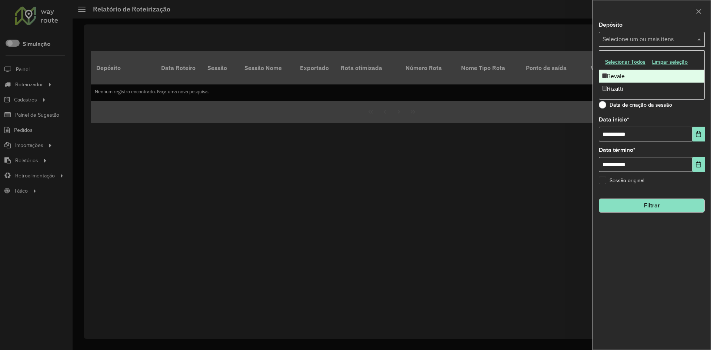
click at [642, 78] on div "Bevale" at bounding box center [651, 76] width 105 height 13
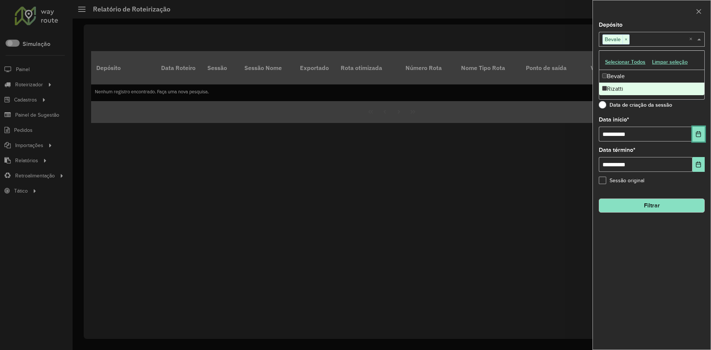
click at [693, 134] on button "Choose Date" at bounding box center [698, 134] width 12 height 15
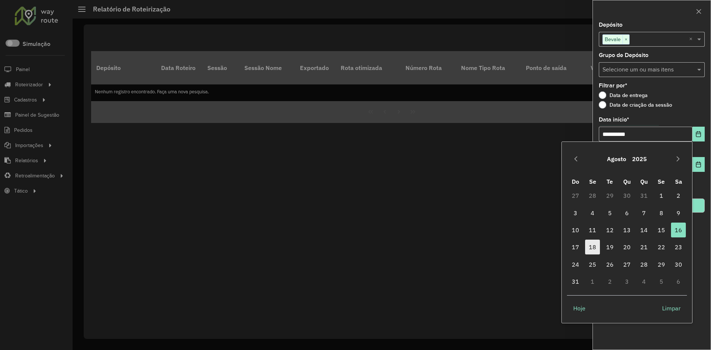
click at [594, 245] on span "18" at bounding box center [592, 247] width 15 height 15
type input "**********"
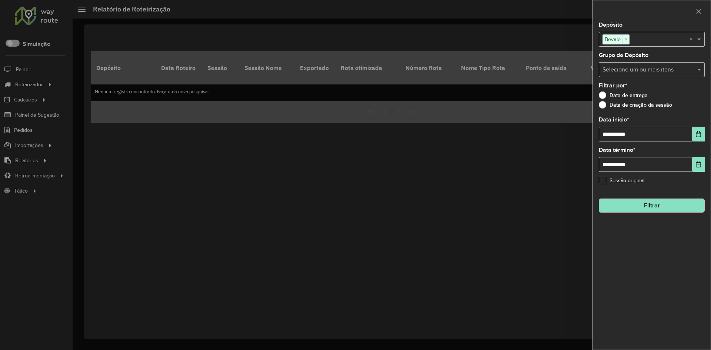
click at [652, 211] on button "Filtrar" at bounding box center [652, 205] width 106 height 14
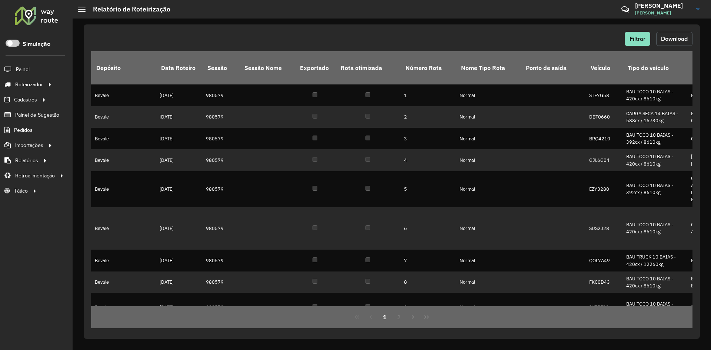
click at [667, 46] on button "Download" at bounding box center [674, 39] width 36 height 14
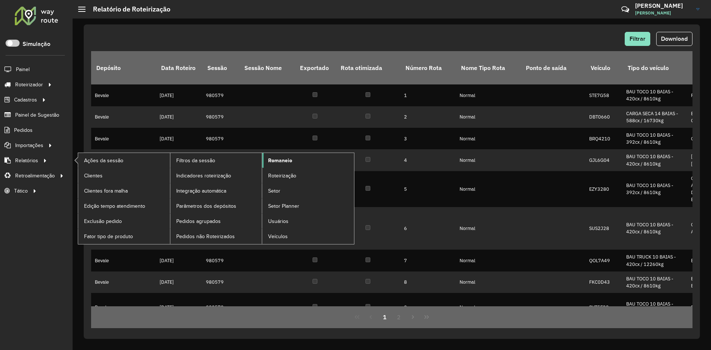
click at [294, 159] on link "Romaneio" at bounding box center [308, 160] width 92 height 15
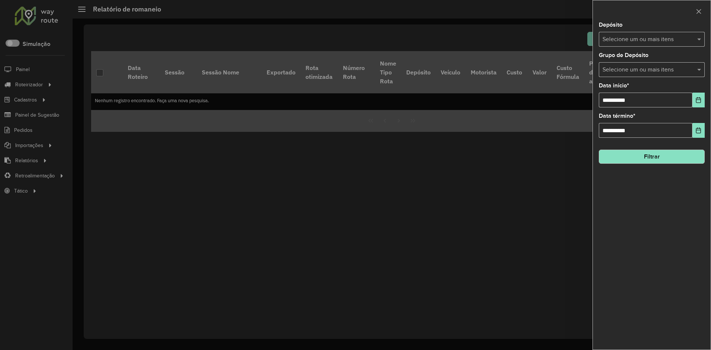
click at [650, 39] on input "text" at bounding box center [647, 39] width 95 height 9
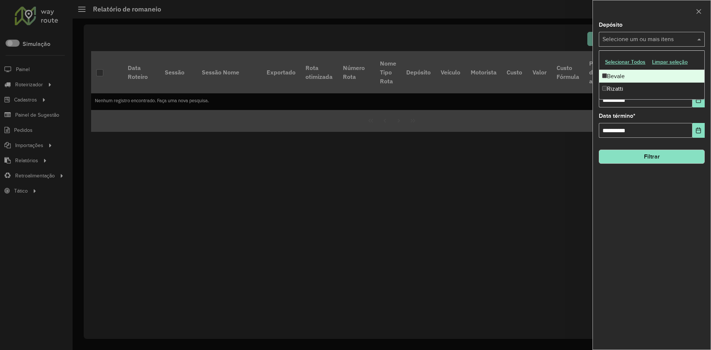
click at [644, 68] on button "Selecionar Todos" at bounding box center [625, 61] width 47 height 11
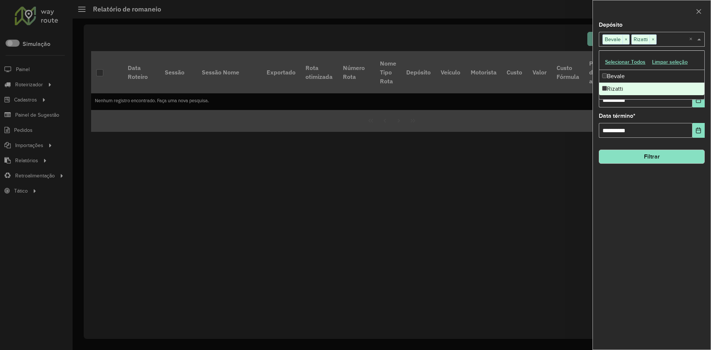
click at [639, 83] on div "Rizatti" at bounding box center [651, 89] width 105 height 13
click at [701, 102] on icon "Choose Date" at bounding box center [698, 100] width 6 height 6
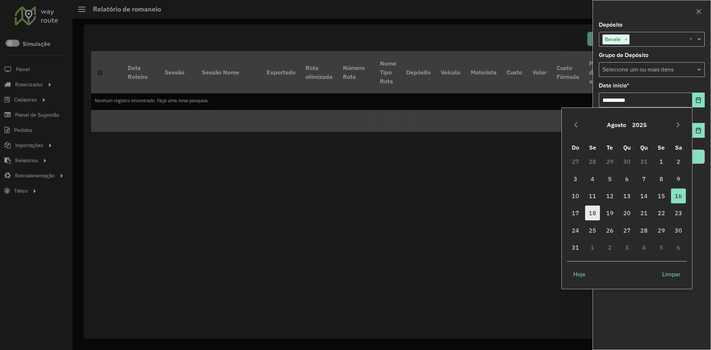
click at [591, 209] on span "18" at bounding box center [592, 212] width 15 height 15
type input "**********"
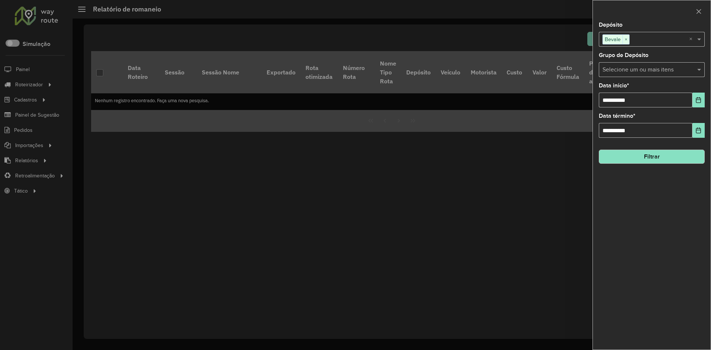
click at [642, 154] on button "Filtrar" at bounding box center [652, 157] width 106 height 14
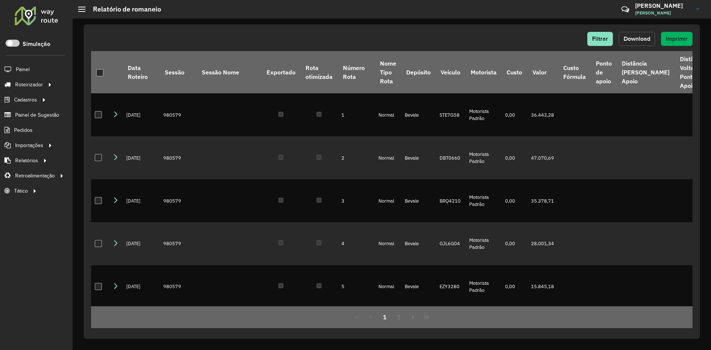
click at [648, 36] on span "Download" at bounding box center [636, 39] width 27 height 6
